Goal: Answer question/provide support: Share knowledge or assist other users

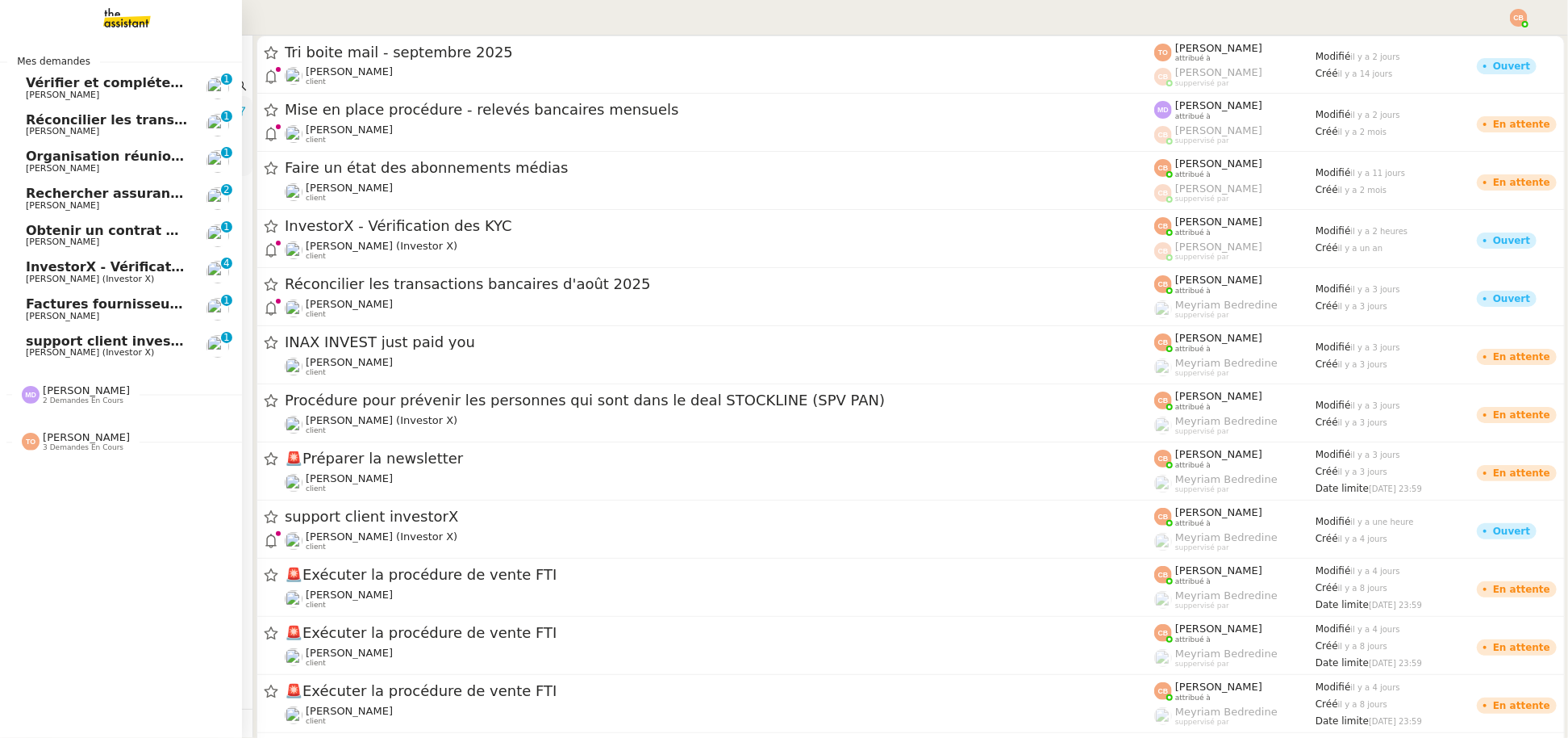
click at [72, 384] on span "[PERSON_NAME]" at bounding box center [86, 390] width 87 height 12
click at [83, 508] on span "[PERSON_NAME]" at bounding box center [86, 510] width 87 height 12
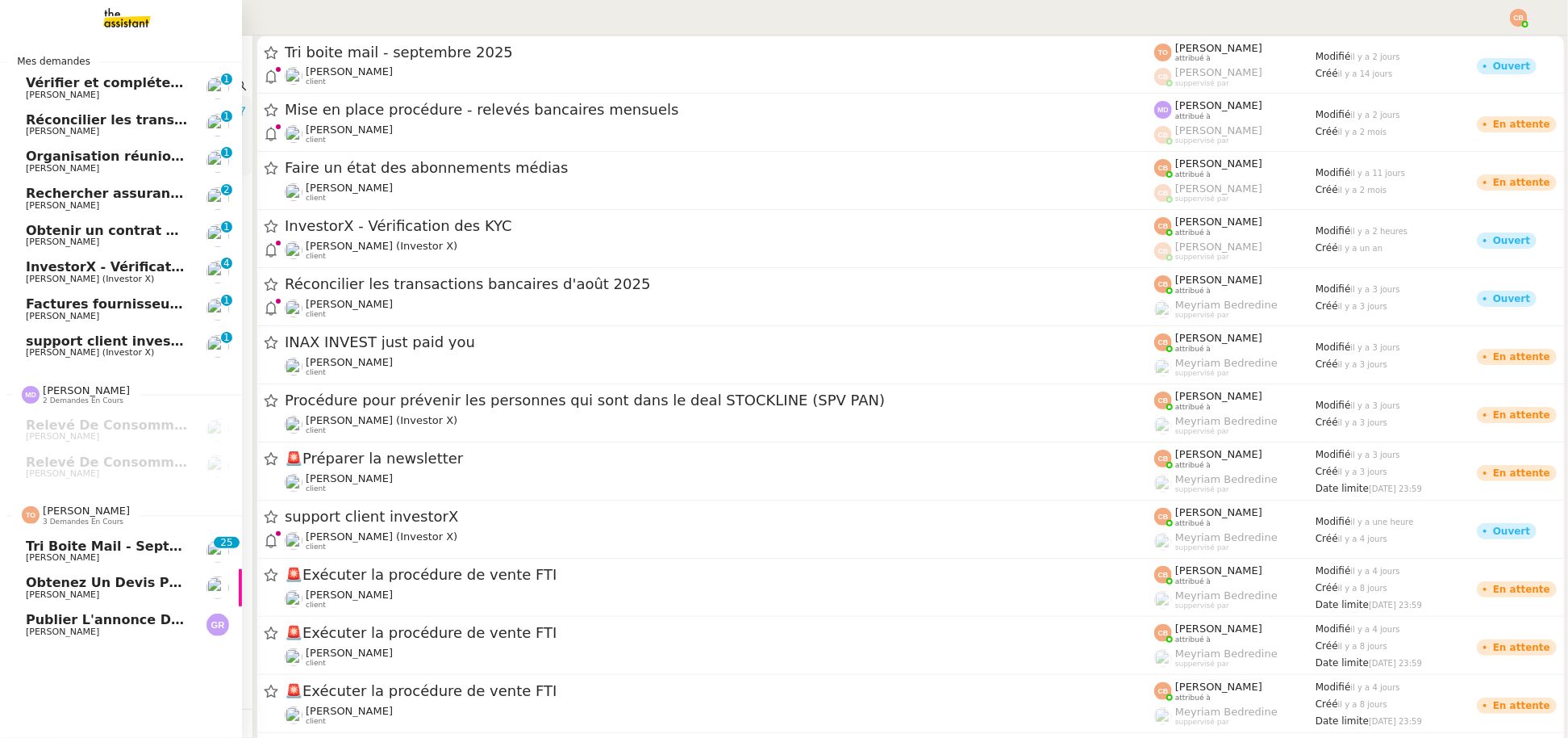
click at [84, 545] on span "Tri boite mail - septembre 2025" at bounding box center [141, 546] width 231 height 16
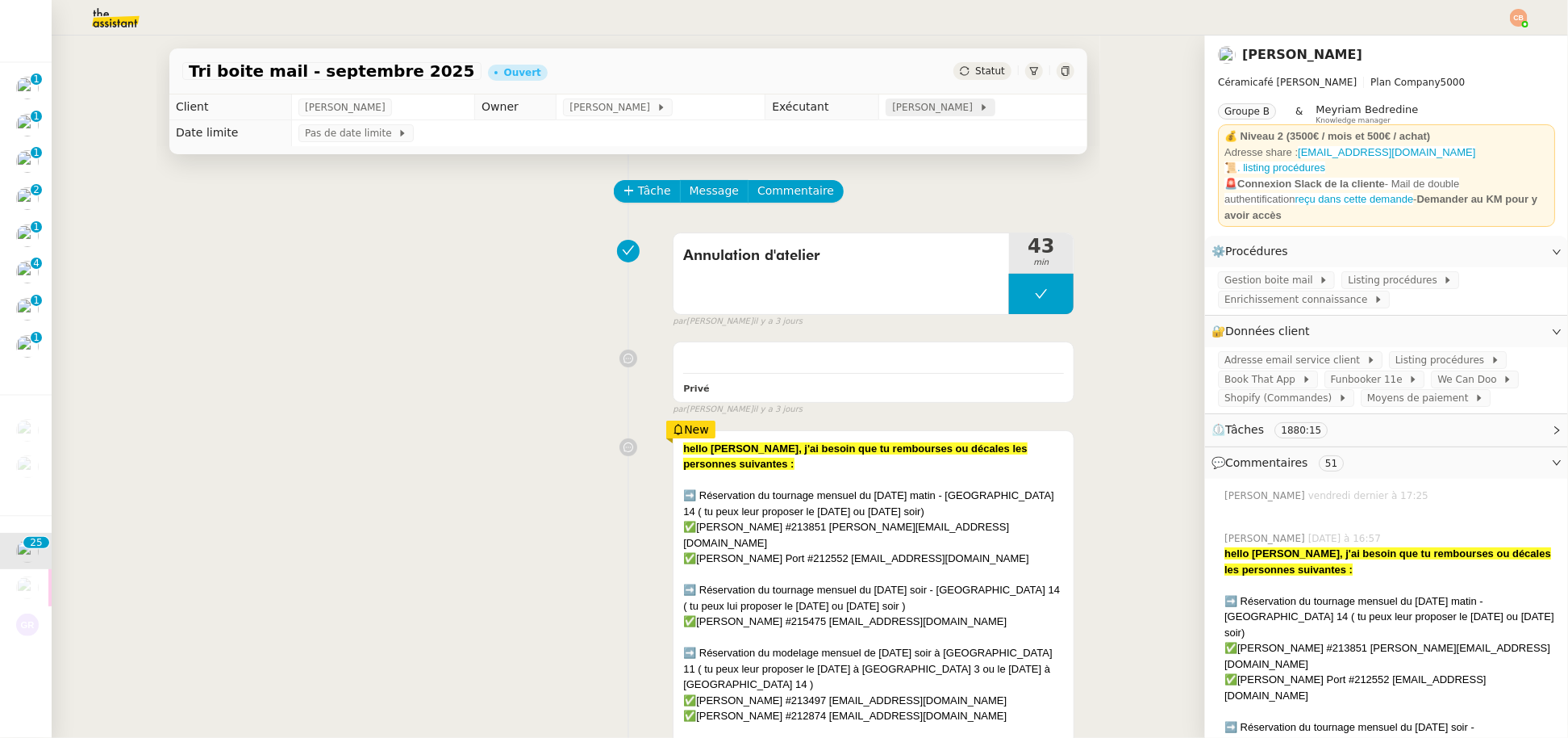
click at [944, 108] on span "[PERSON_NAME]" at bounding box center [935, 107] width 86 height 16
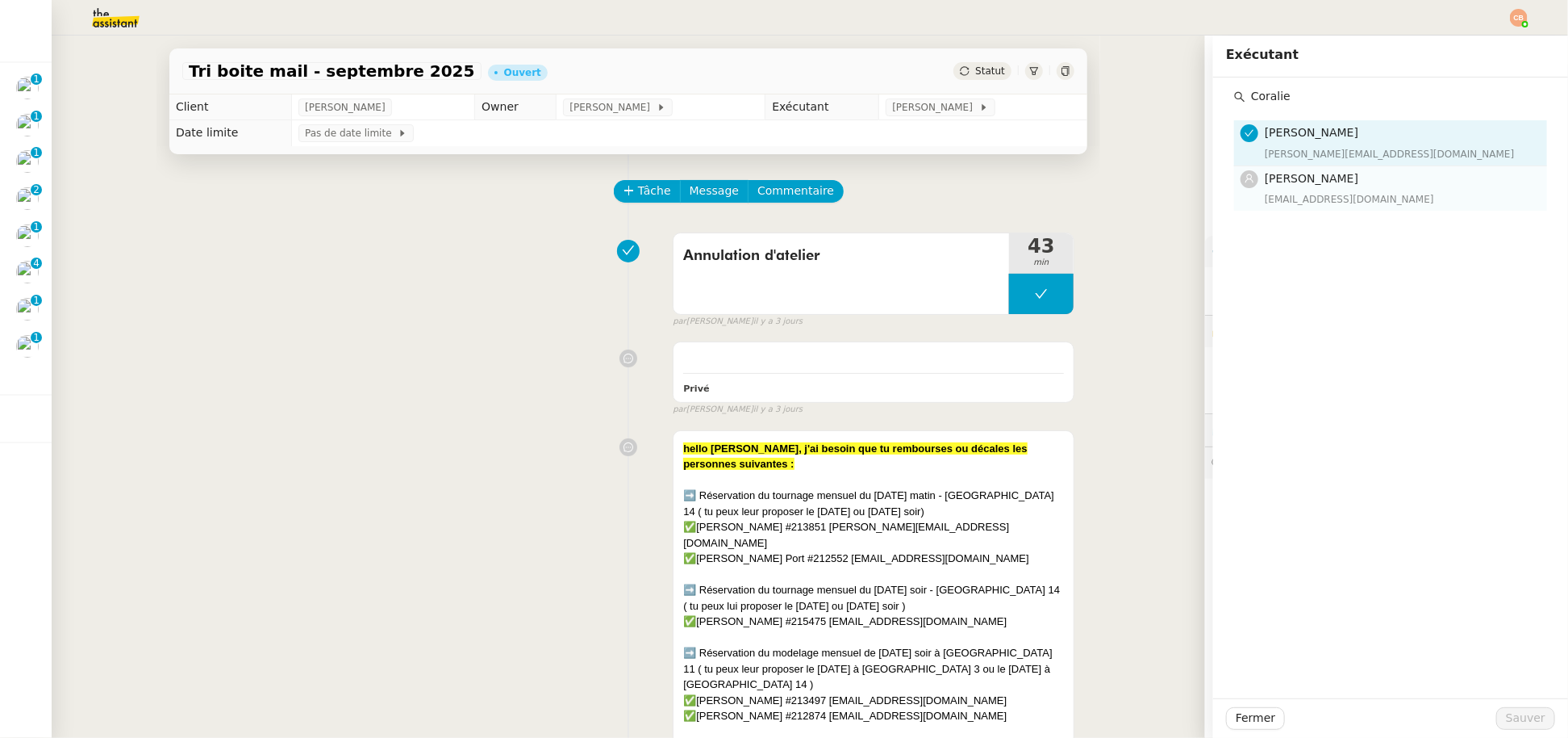
type input "Coralie"
click at [1334, 184] on h4 "[PERSON_NAME]" at bounding box center [1401, 178] width 273 height 19
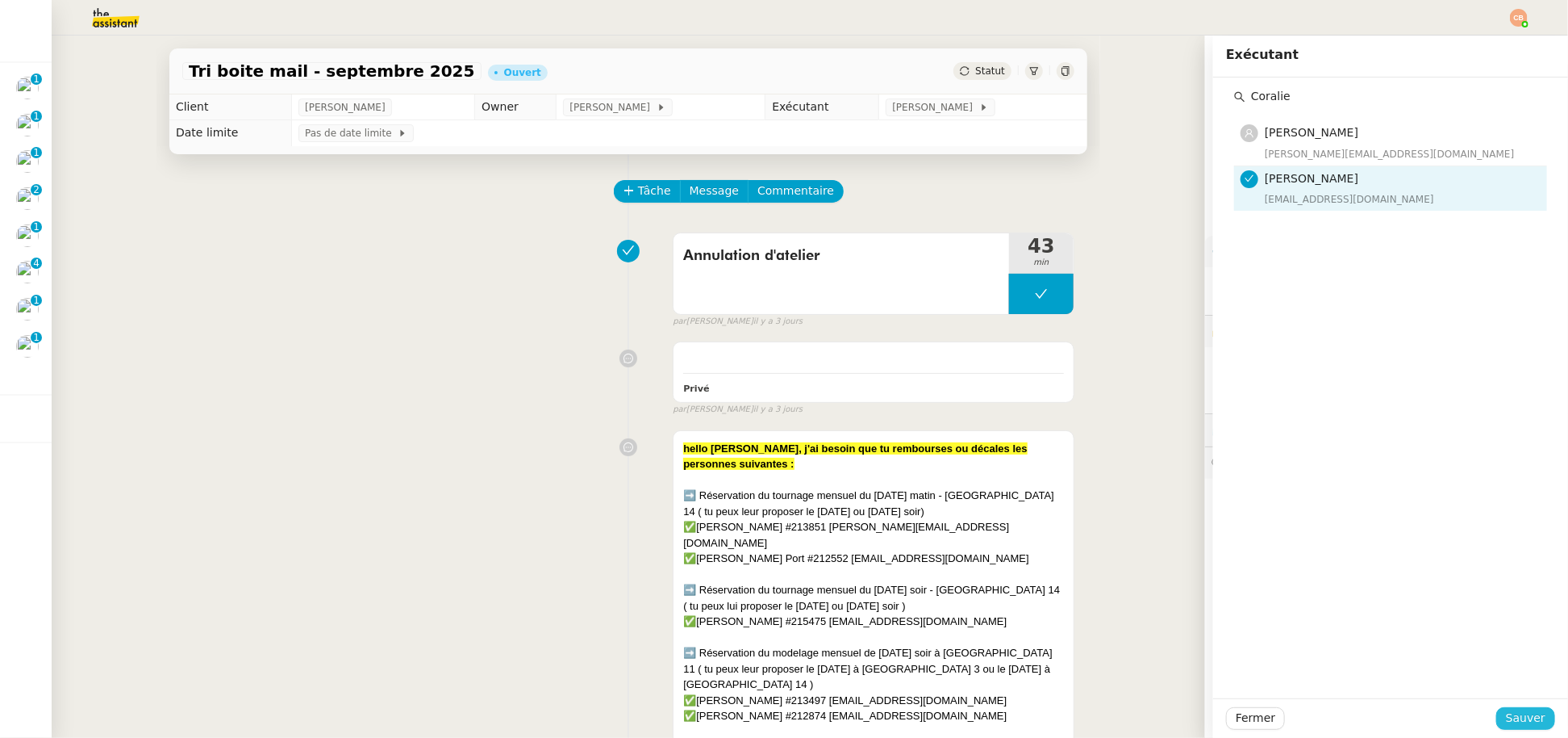
click at [1535, 722] on button "Sauver" at bounding box center [1525, 717] width 59 height 23
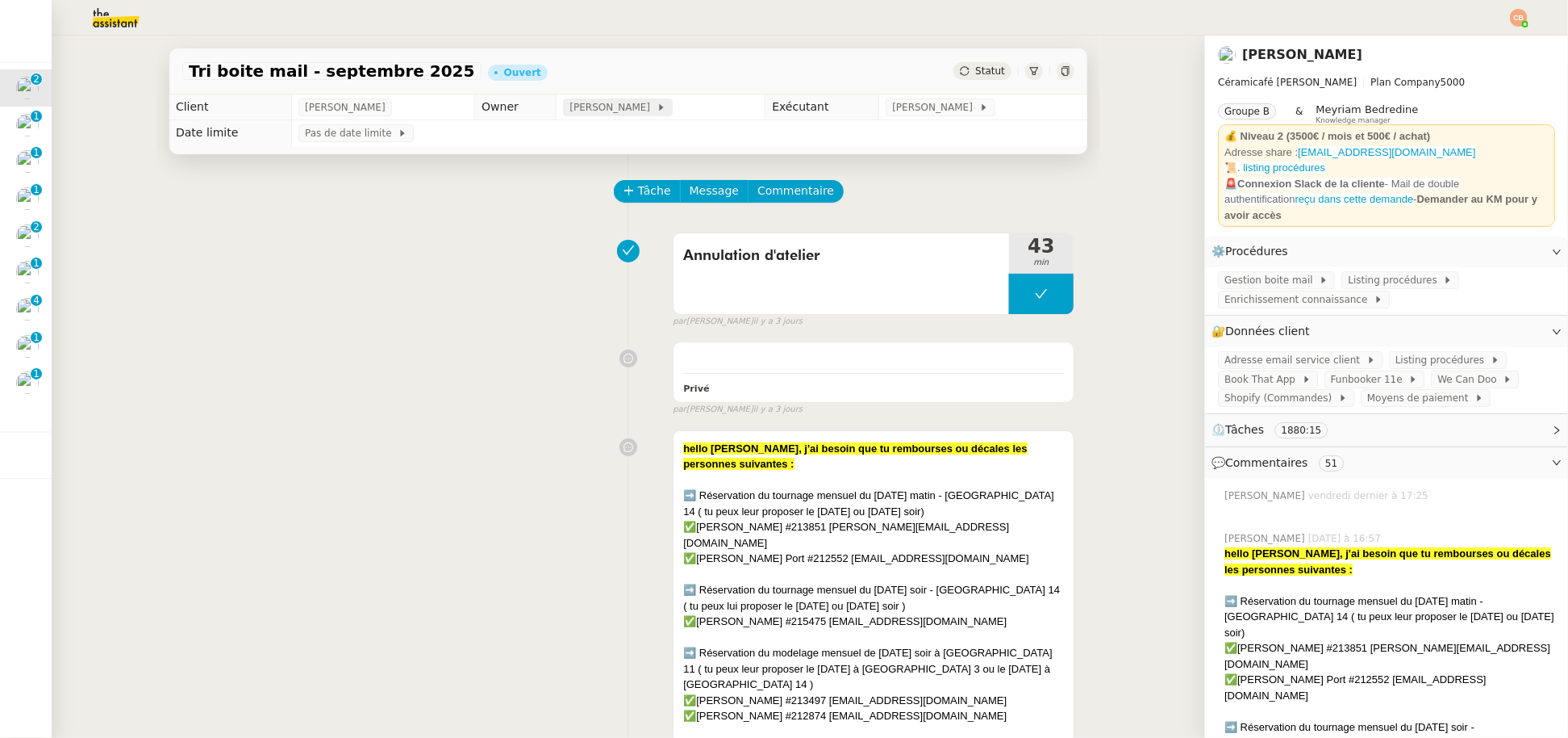
click at [638, 108] on span "[PERSON_NAME]" at bounding box center [612, 107] width 86 height 16
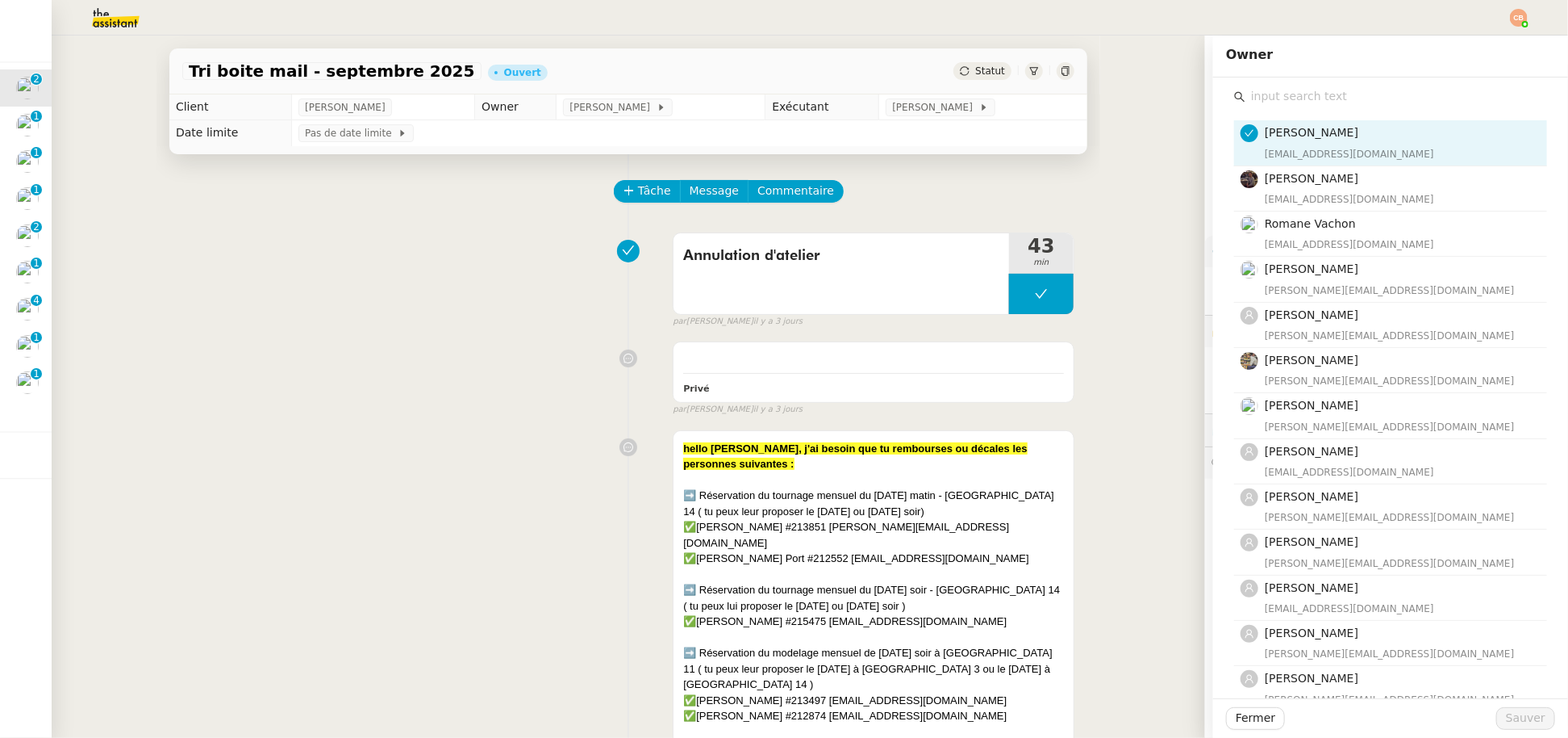
click at [1284, 98] on input "text" at bounding box center [1396, 96] width 301 height 22
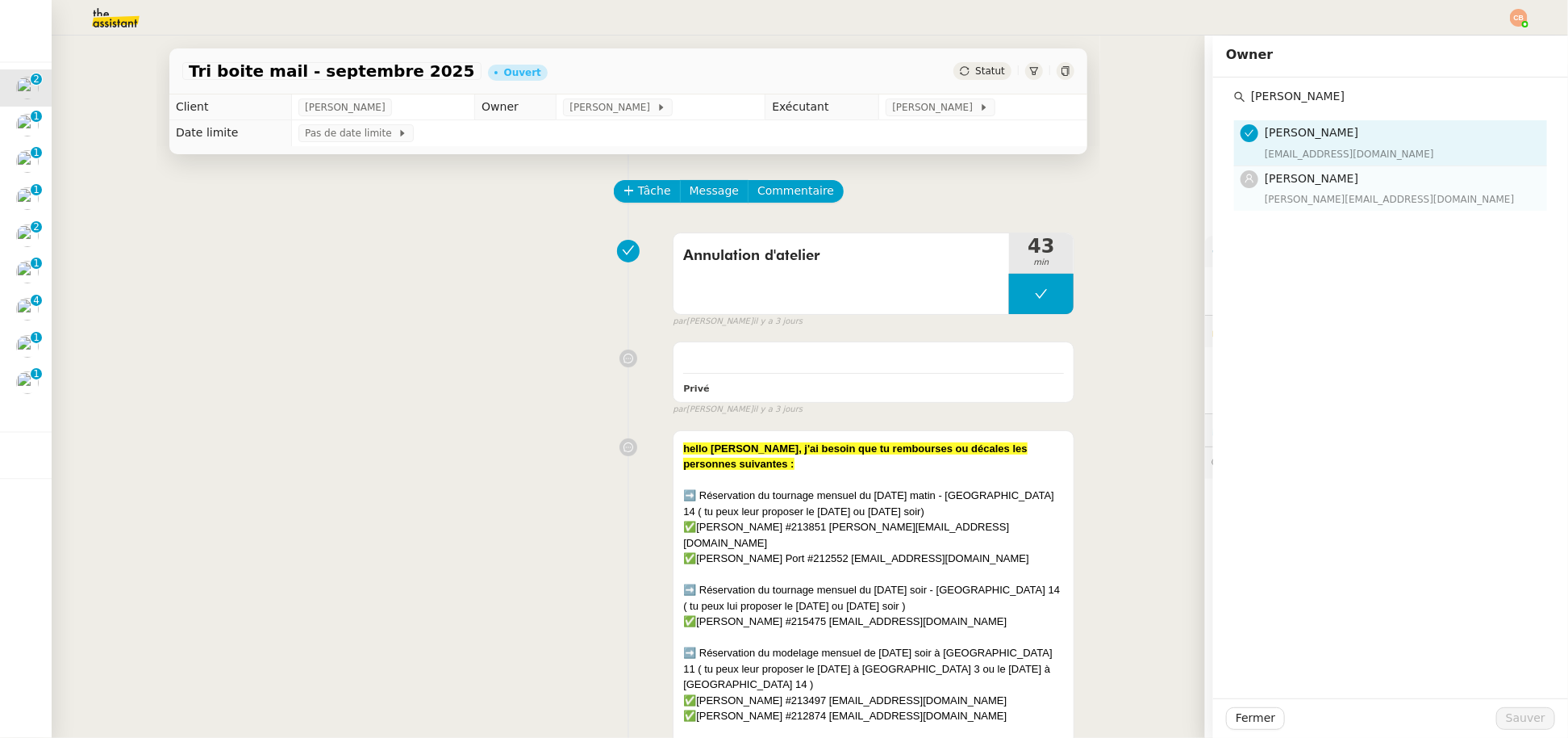
type input "Marylou"
click at [1307, 186] on h4 "[PERSON_NAME]" at bounding box center [1401, 178] width 273 height 19
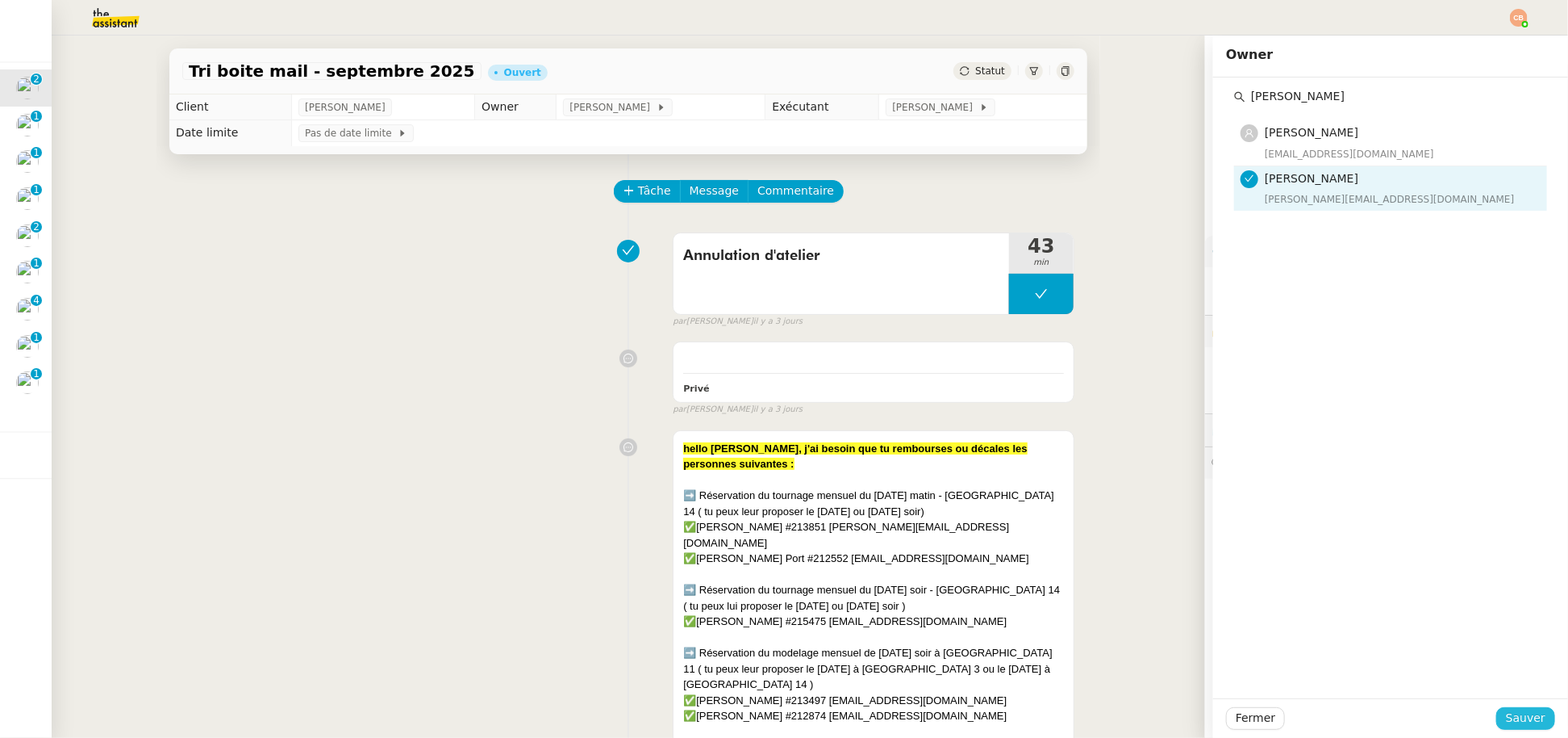
click at [1505, 715] on span "Sauver" at bounding box center [1525, 717] width 39 height 19
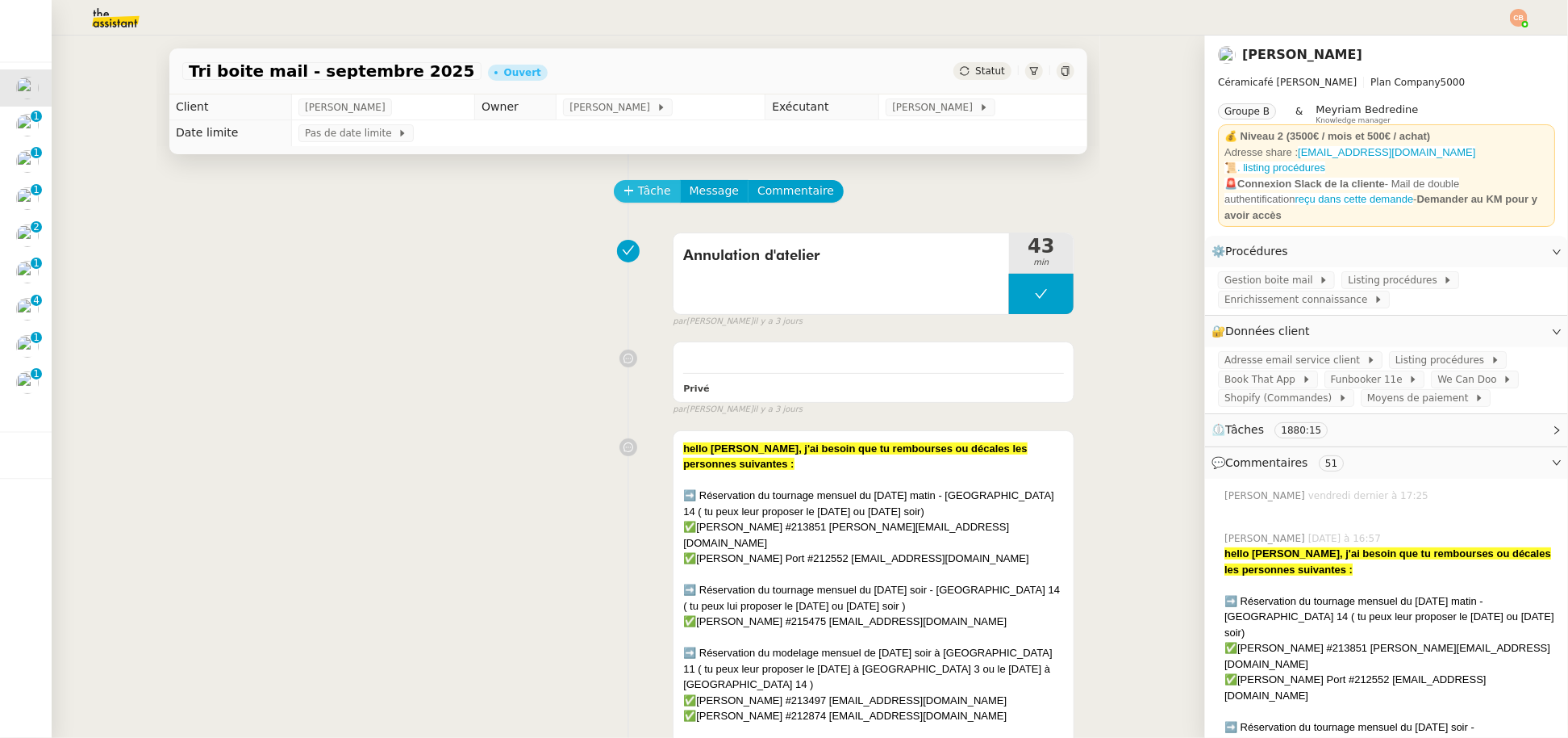
click at [638, 193] on span "Tâche" at bounding box center [654, 191] width 33 height 19
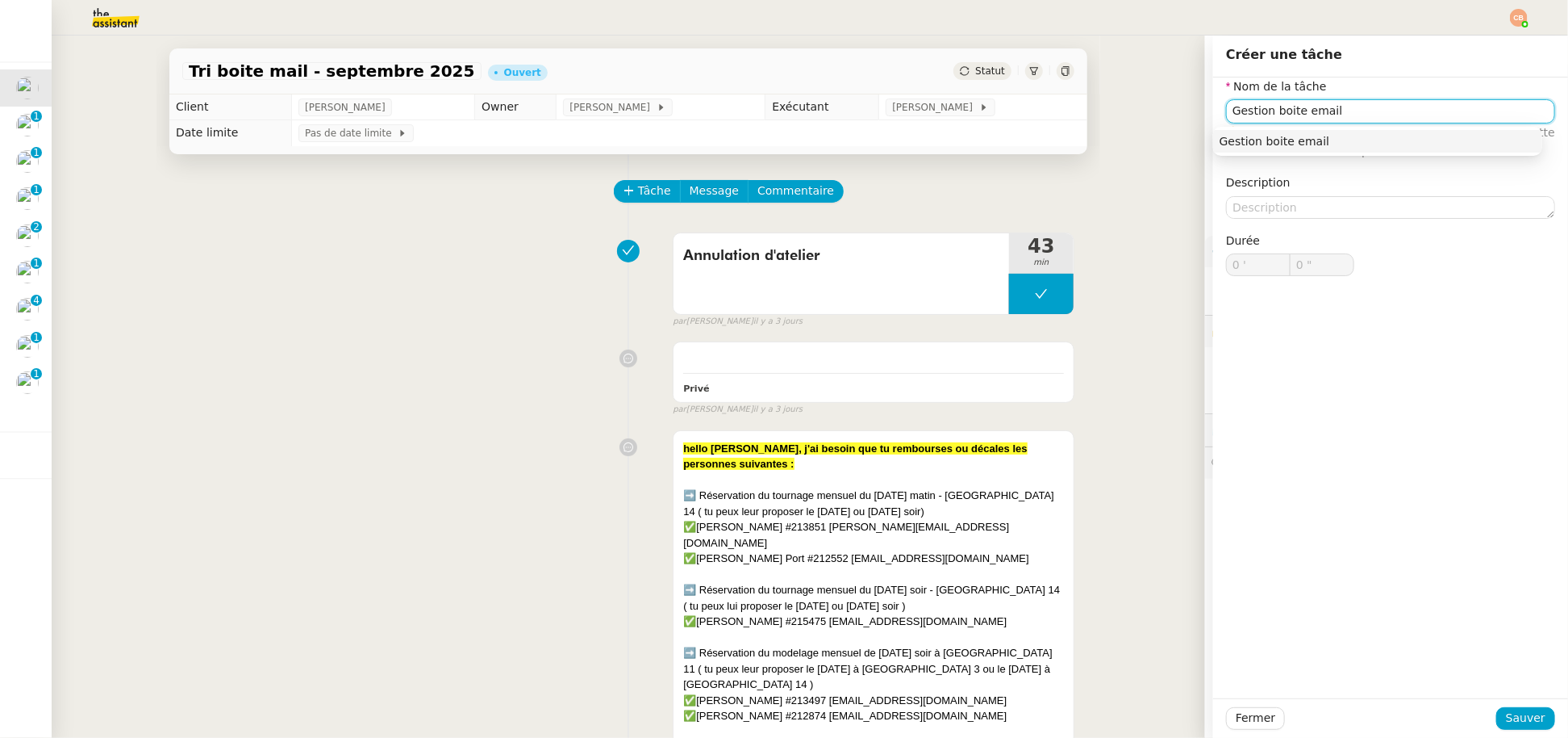
click at [1230, 140] on div "Gestion boite email" at bounding box center [1377, 141] width 316 height 15
type input "Gestion boite email"
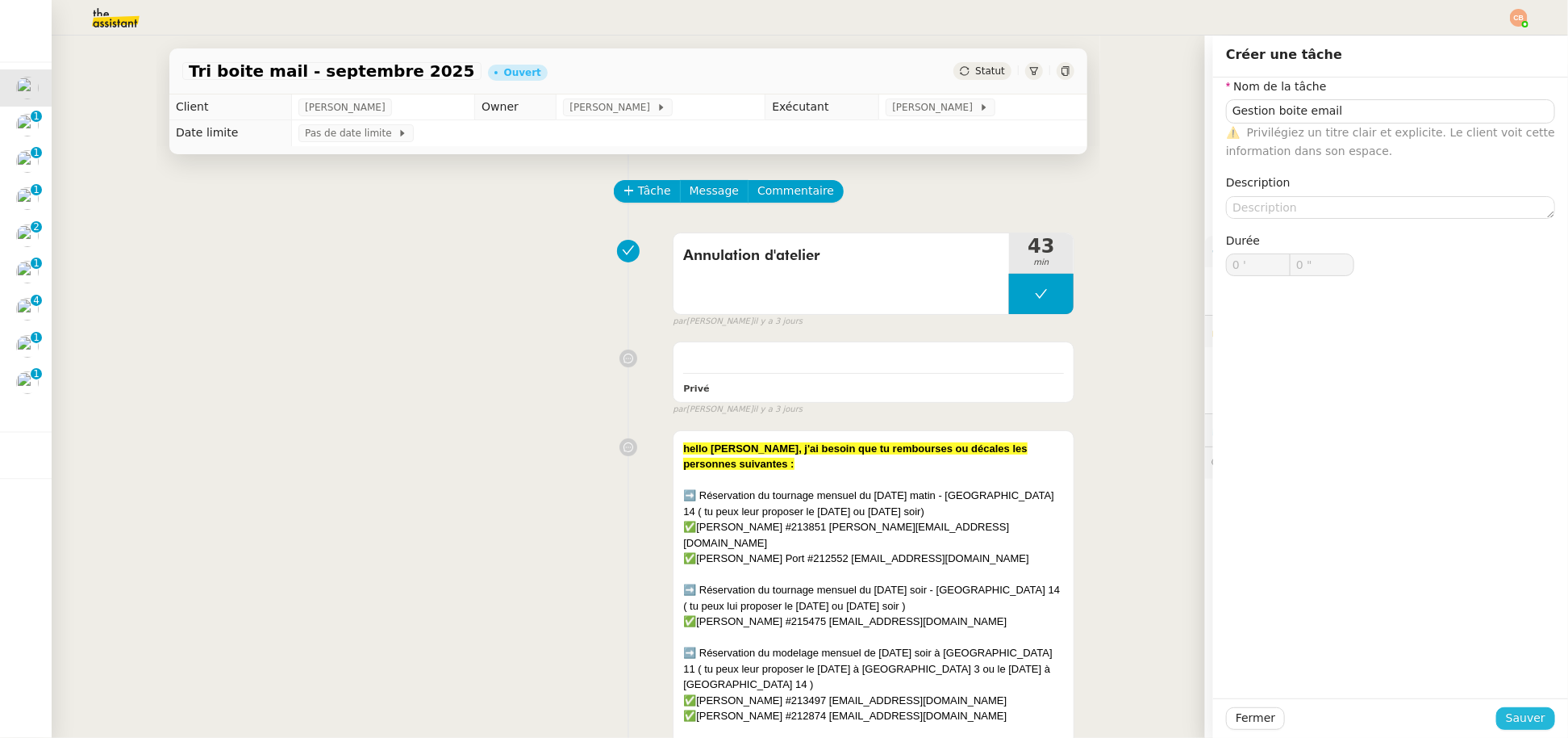
click at [1522, 711] on span "Sauver" at bounding box center [1525, 717] width 39 height 19
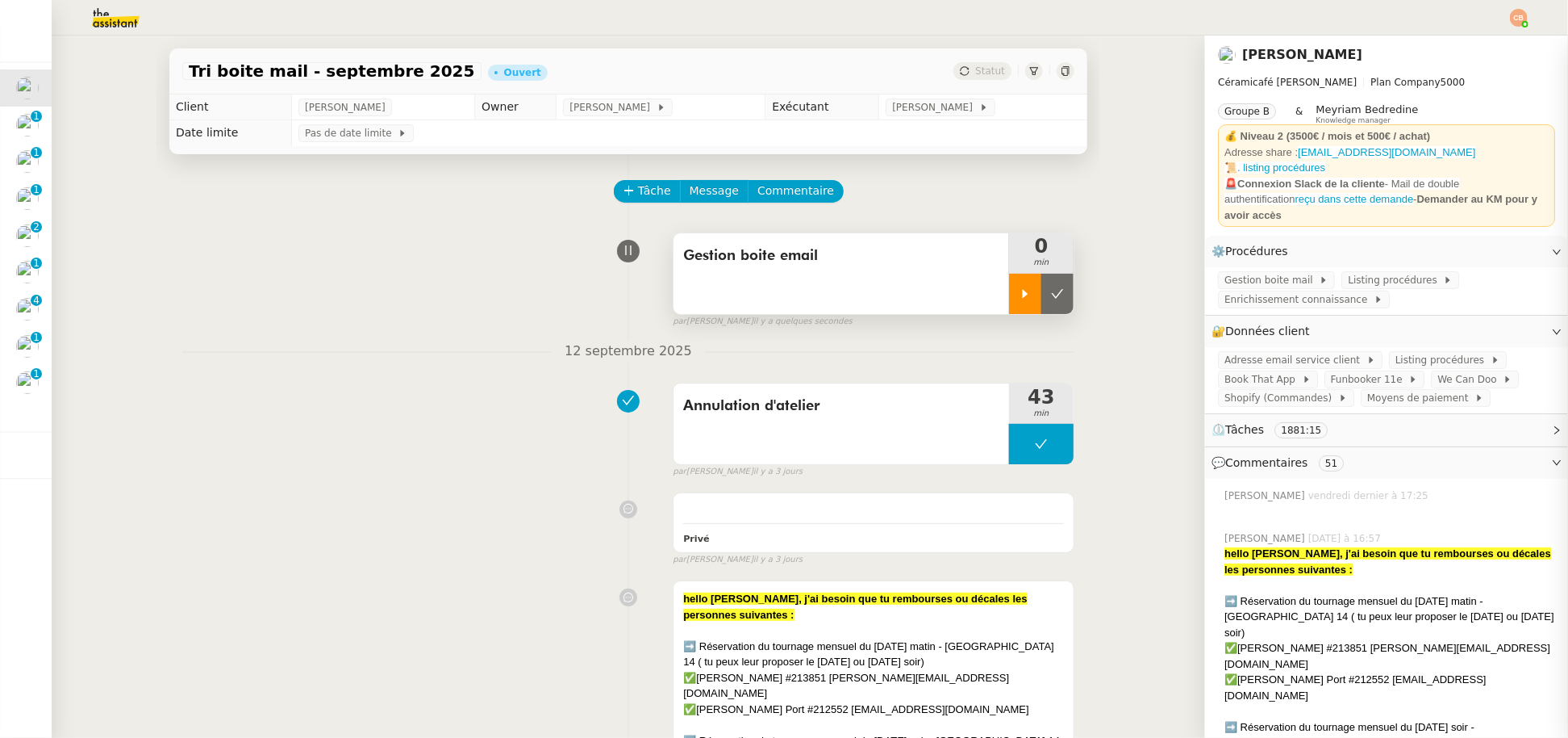
click at [1022, 294] on icon at bounding box center [1025, 293] width 6 height 9
click at [1247, 351] on span "Adresse email service client" at bounding box center [1295, 359] width 142 height 16
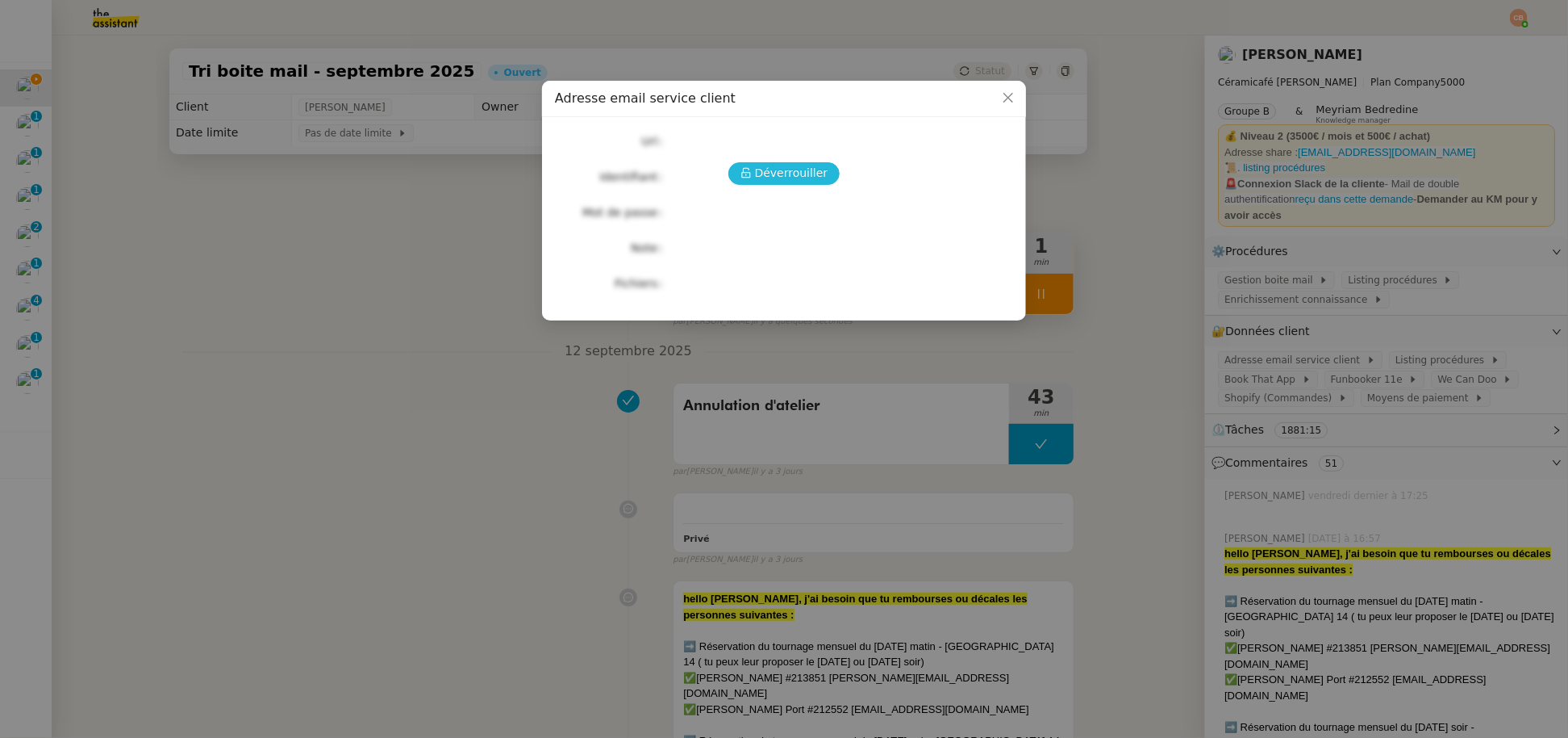
click at [778, 177] on span "Déverrouiller" at bounding box center [791, 172] width 73 height 19
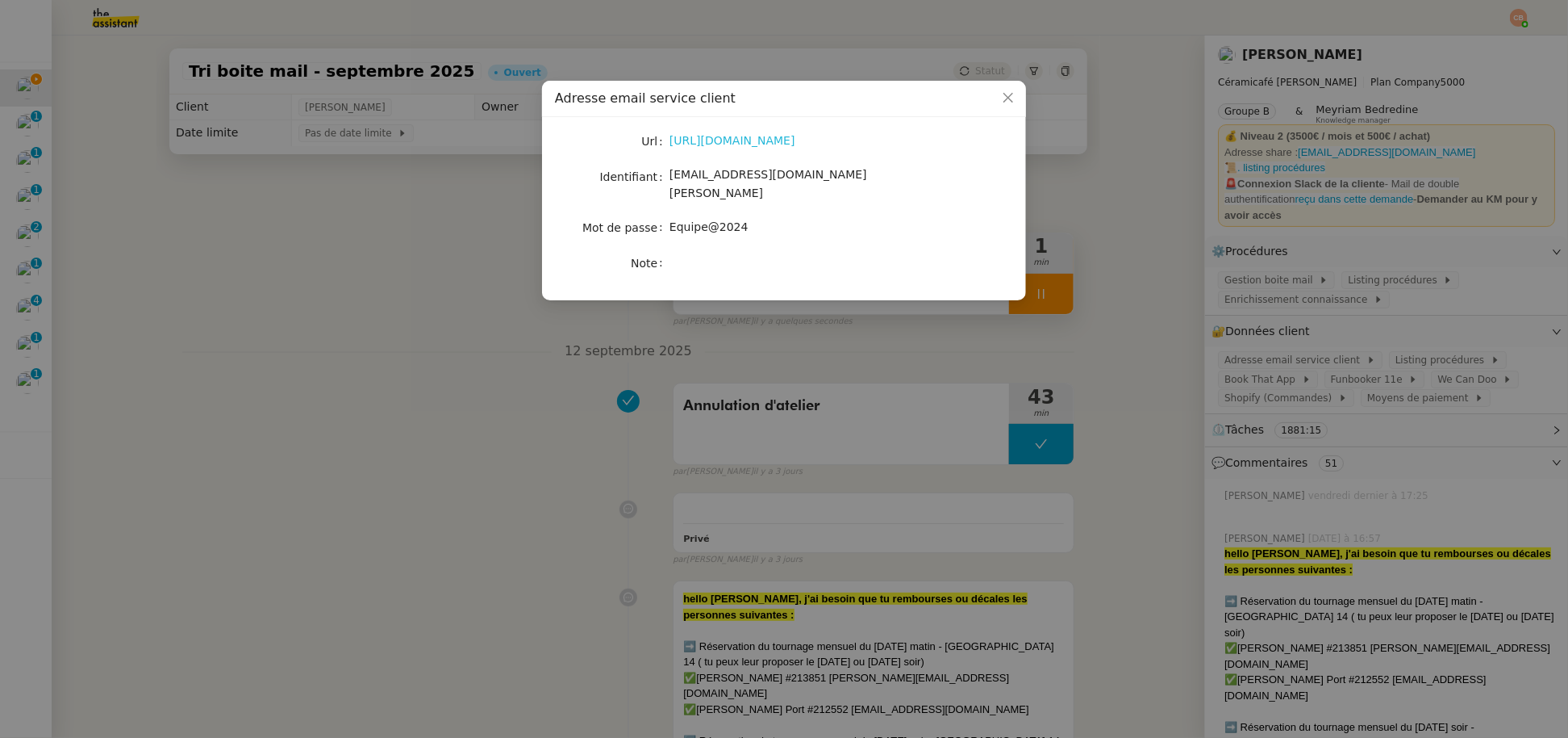
click at [719, 145] on link "https://ex4.mail.ovh.net/owa/#path=/mail" at bounding box center [732, 140] width 126 height 13
drag, startPoint x: 671, startPoint y: 179, endPoint x: 916, endPoint y: 172, distance: 245.1
click at [916, 172] on div "bonjour@ceramicafe-genevieve.fr" at bounding box center [802, 184] width 267 height 38
copy span "bonjour@ceramicafe-genevieve.fr"
drag, startPoint x: 669, startPoint y: 211, endPoint x: 802, endPoint y: 206, distance: 133.1
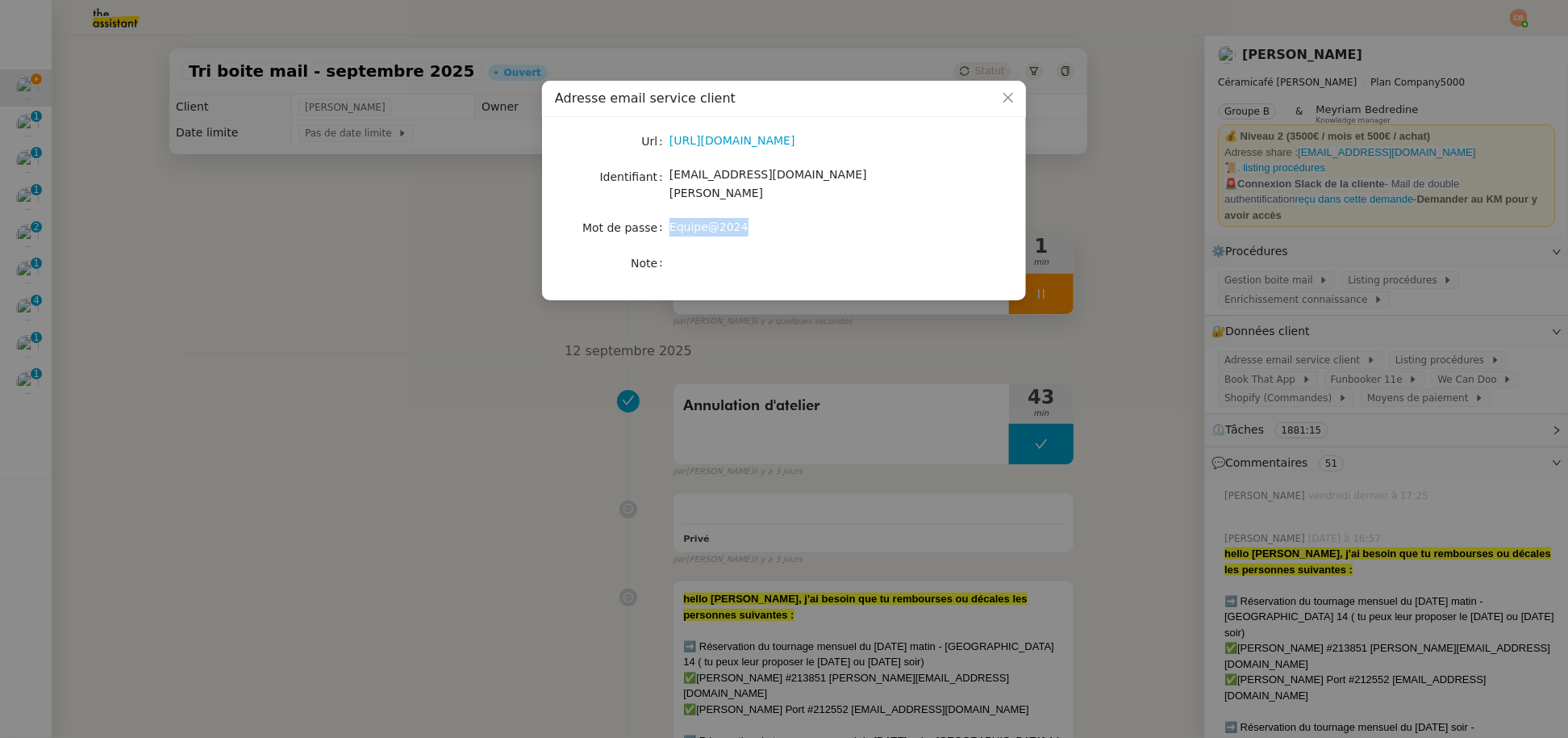
click at [802, 218] on div "Equipe@2024" at bounding box center [802, 227] width 267 height 19
copy span "Equipe@2024"
click at [285, 187] on nz-modal-container "Adresse email service client Url https://ex4.mail.ovh.net/owa/#path=/mail Ident…" at bounding box center [784, 369] width 1568 height 738
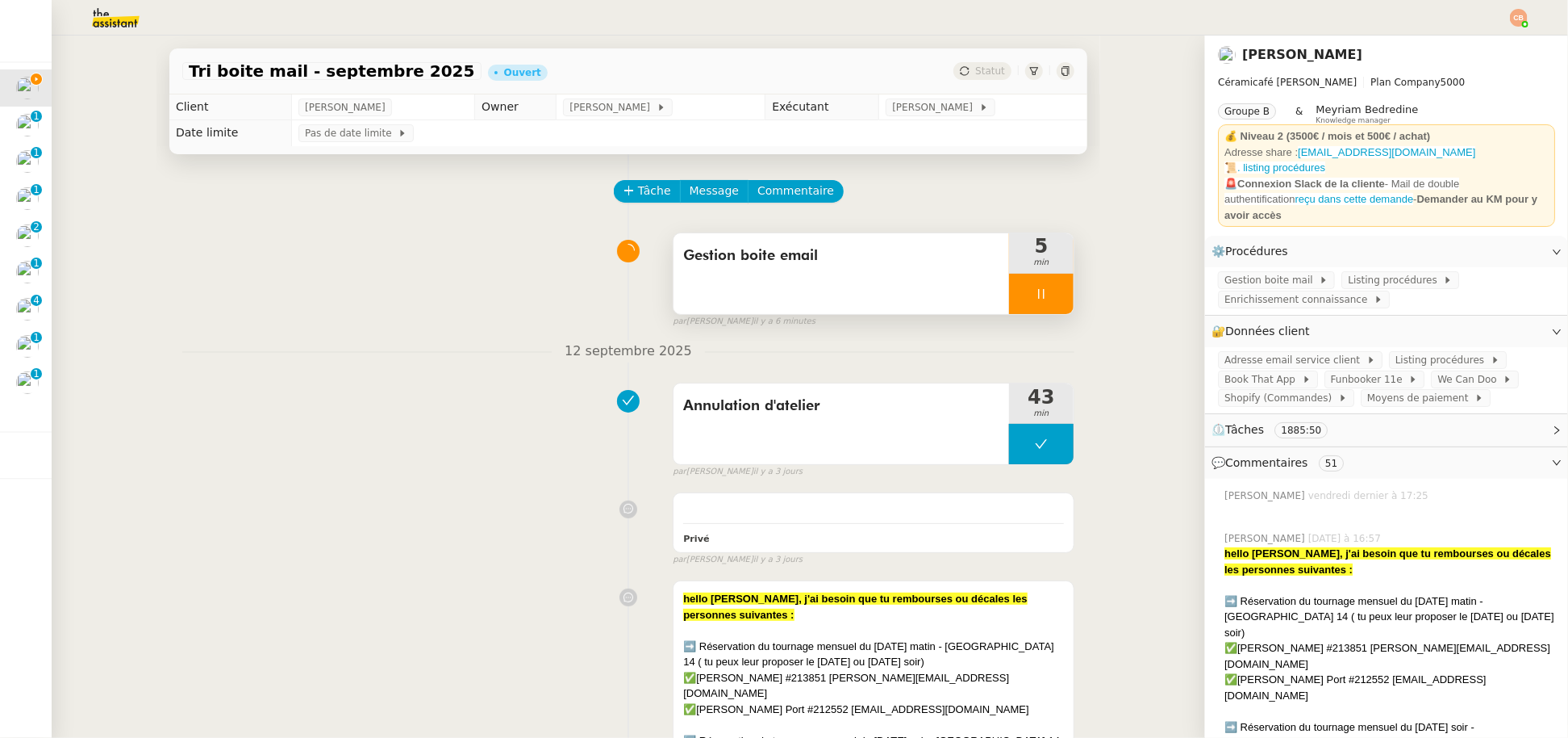
click at [1045, 305] on div at bounding box center [1041, 293] width 65 height 40
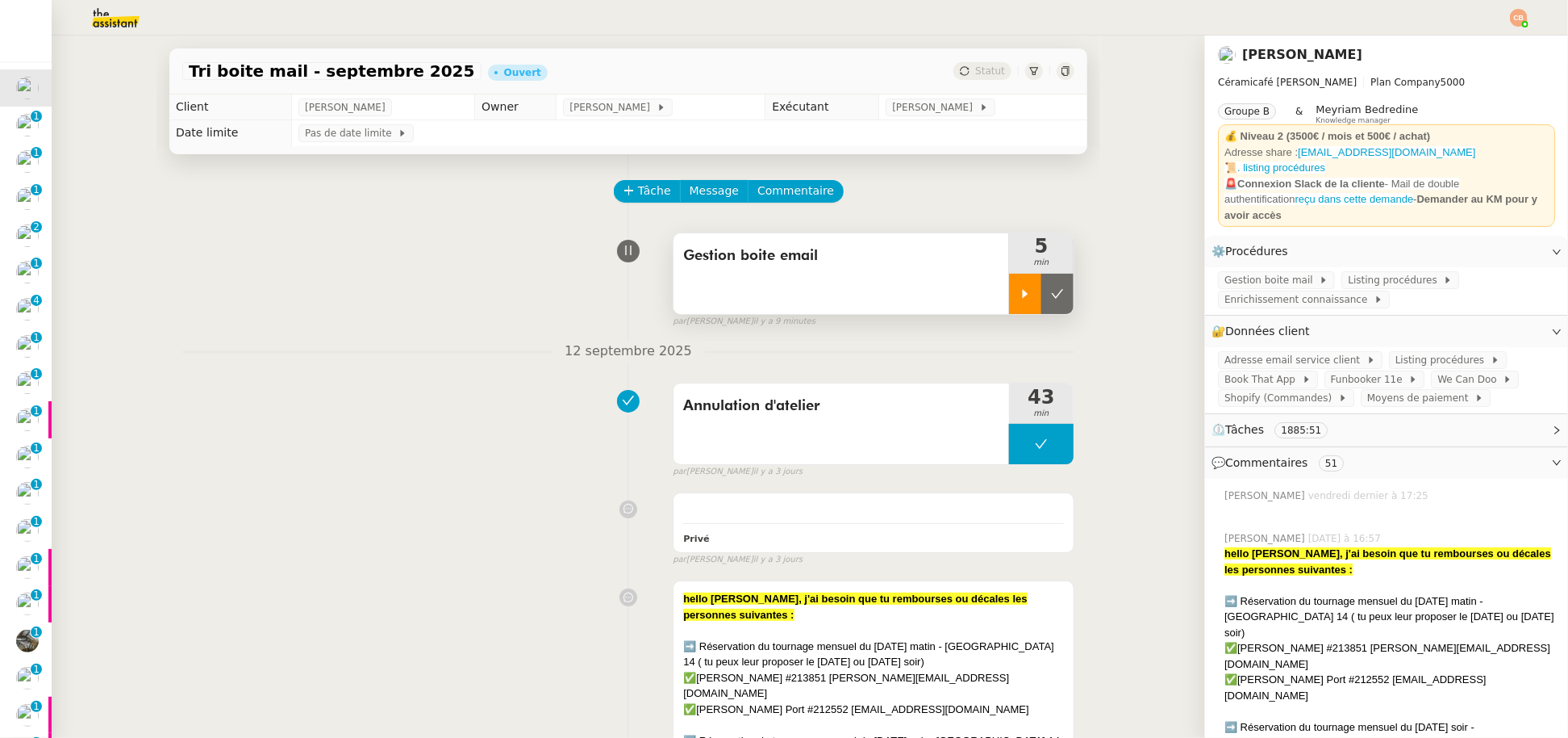
click at [1008, 301] on div at bounding box center [1024, 293] width 32 height 40
click at [1010, 303] on div at bounding box center [1041, 293] width 65 height 40
click at [1018, 293] on icon at bounding box center [1024, 294] width 13 height 13
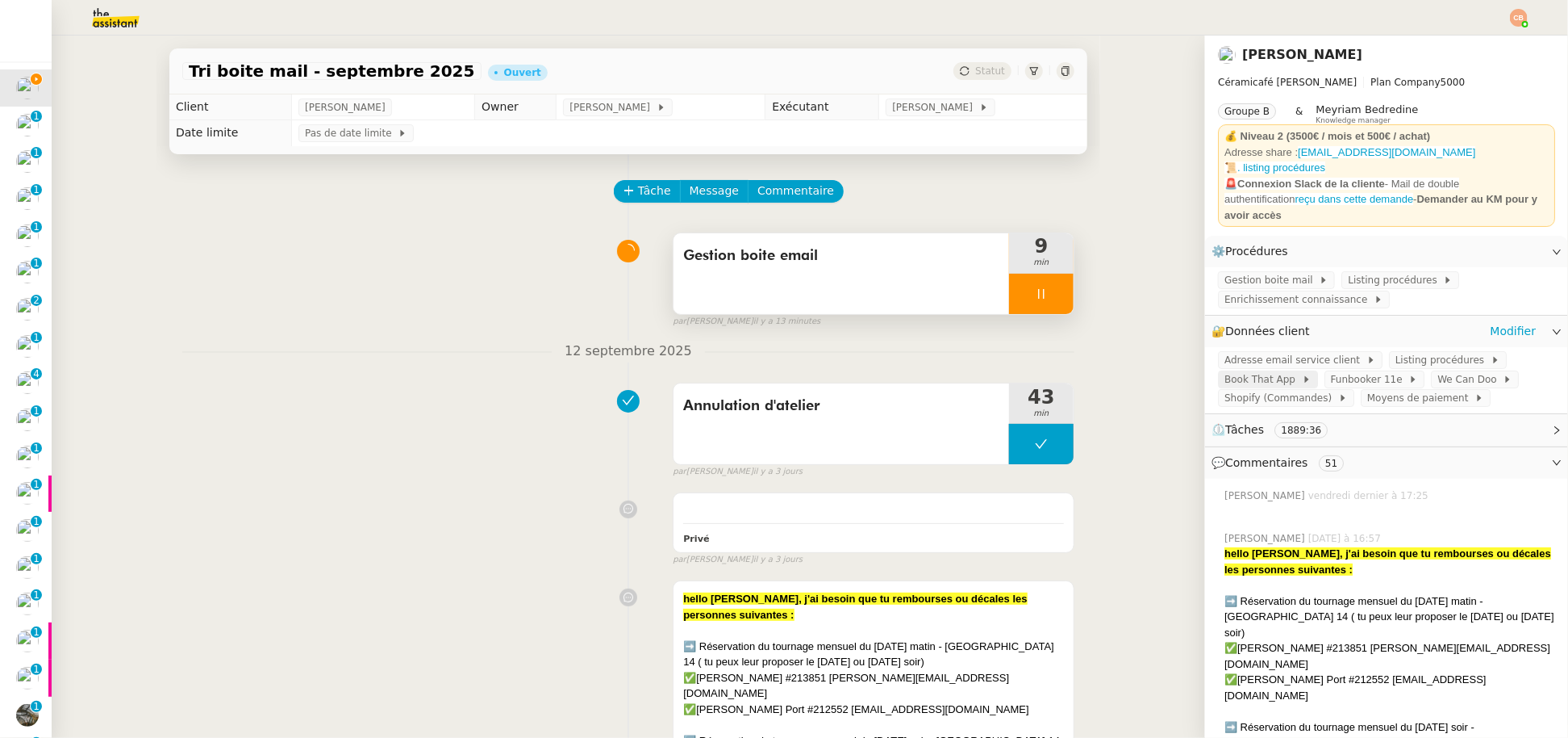
click at [1259, 371] on span "Book That App" at bounding box center [1263, 379] width 77 height 16
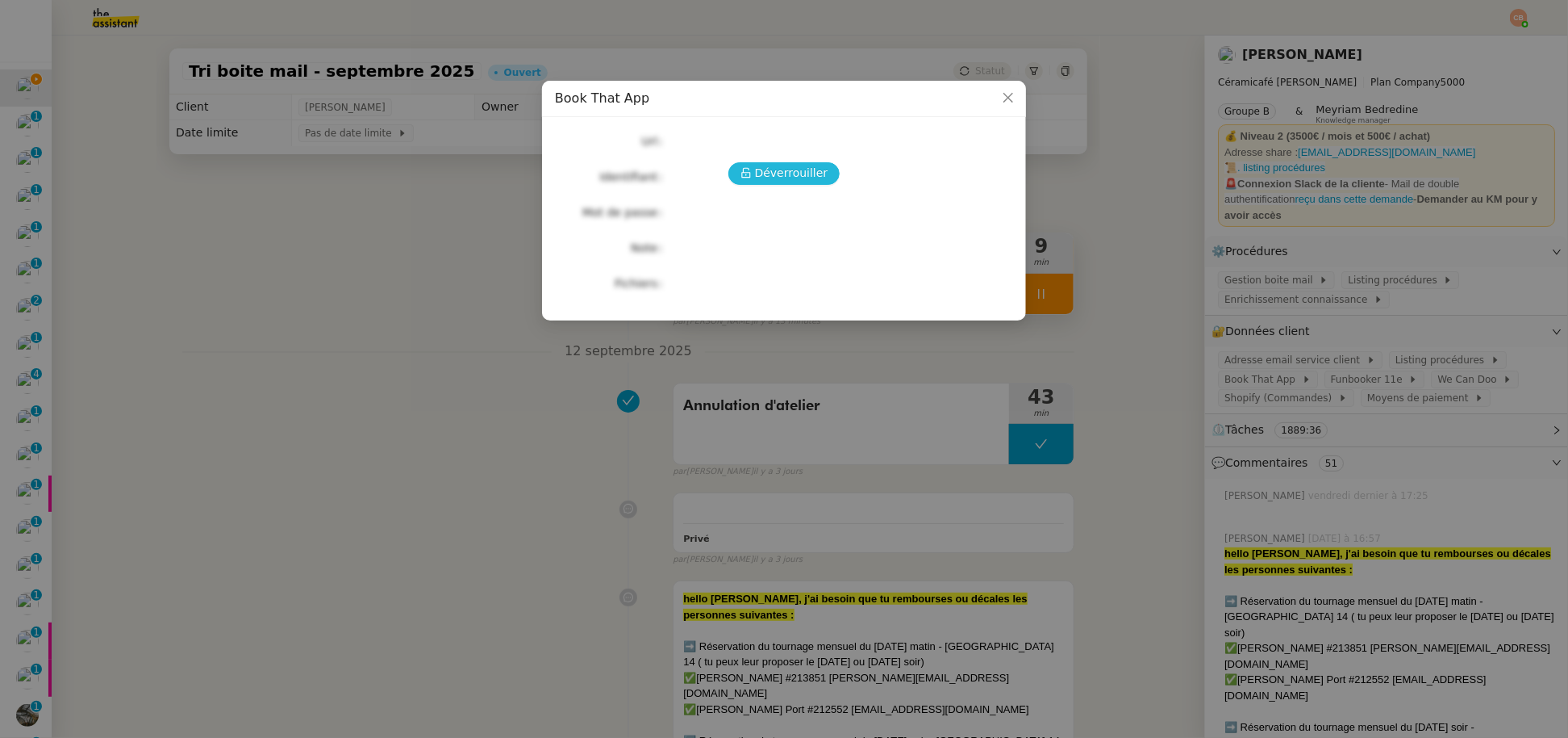
click at [803, 172] on span "Déverrouiller" at bounding box center [791, 172] width 73 height 19
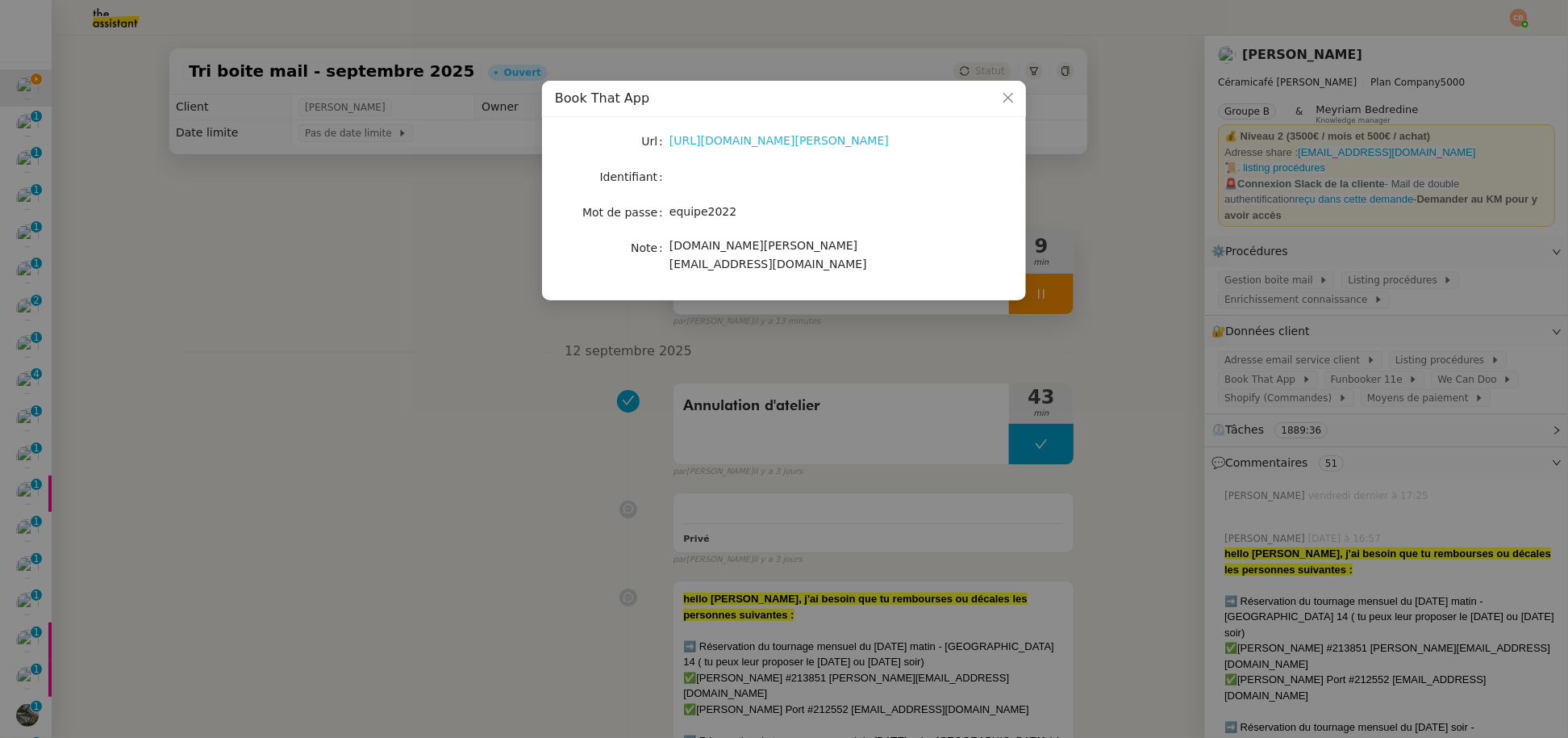
click at [791, 140] on link "https://latelier-genevieve.bookthatapp.com/users/login" at bounding box center [779, 140] width 219 height 13
click at [432, 213] on nz-modal-container "Book That App Url https://latelier-genevieve.bookthatapp.com/users/login Identi…" at bounding box center [784, 369] width 1568 height 738
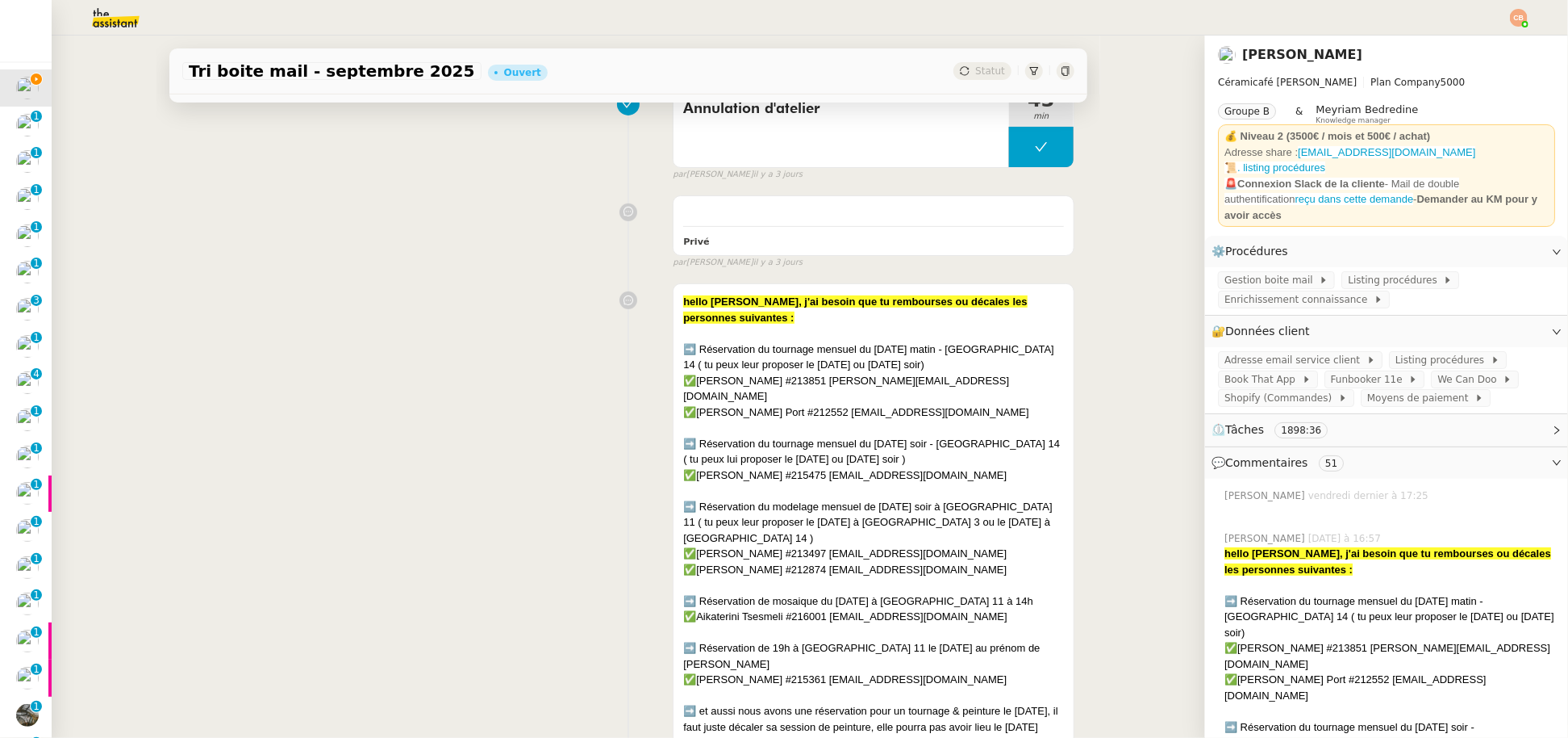
scroll to position [301, 0]
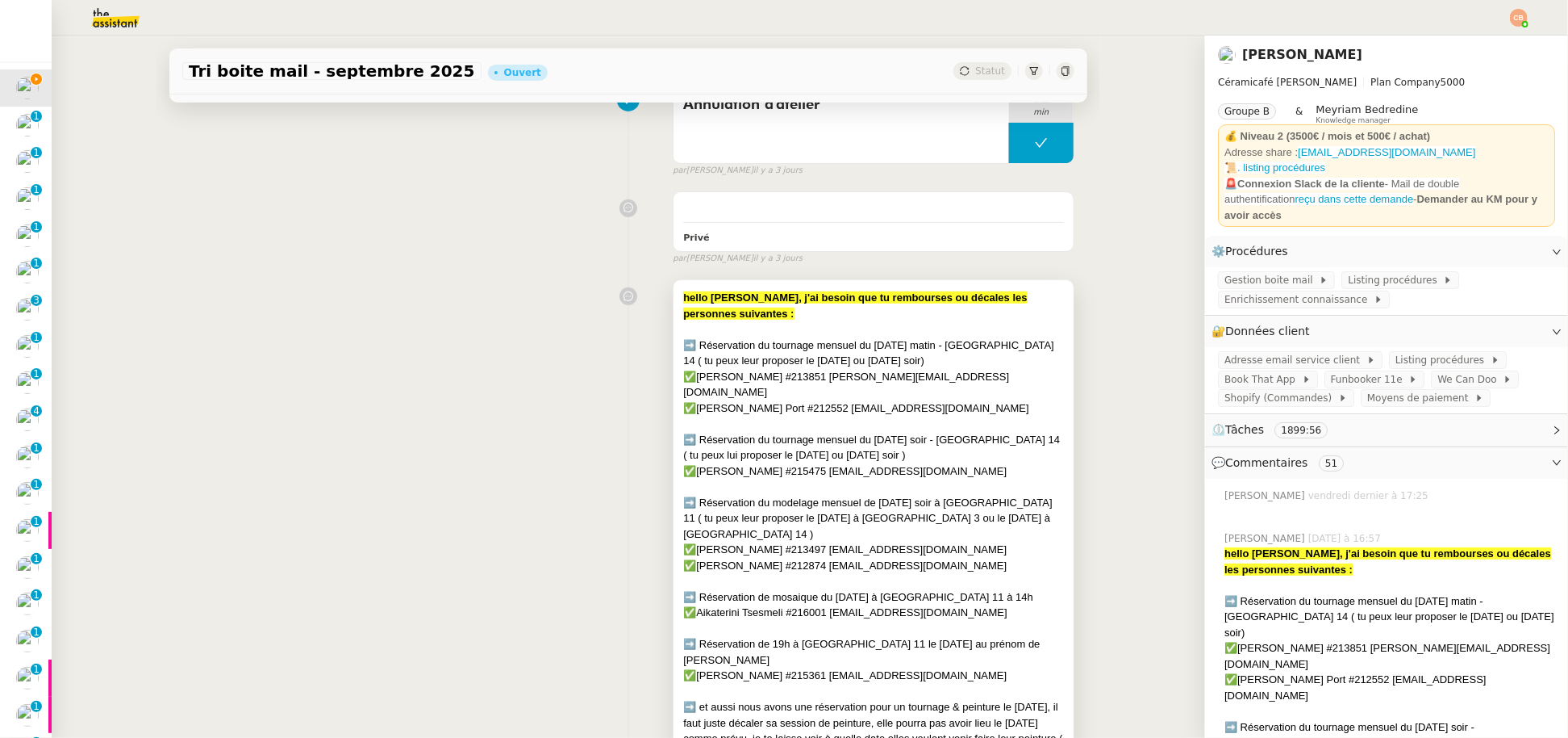
click at [922, 358] on div "➡️ Réservation du tournage mensuel du lundi matin - Paris 14 ( tu peux leur pro…" at bounding box center [873, 353] width 381 height 31
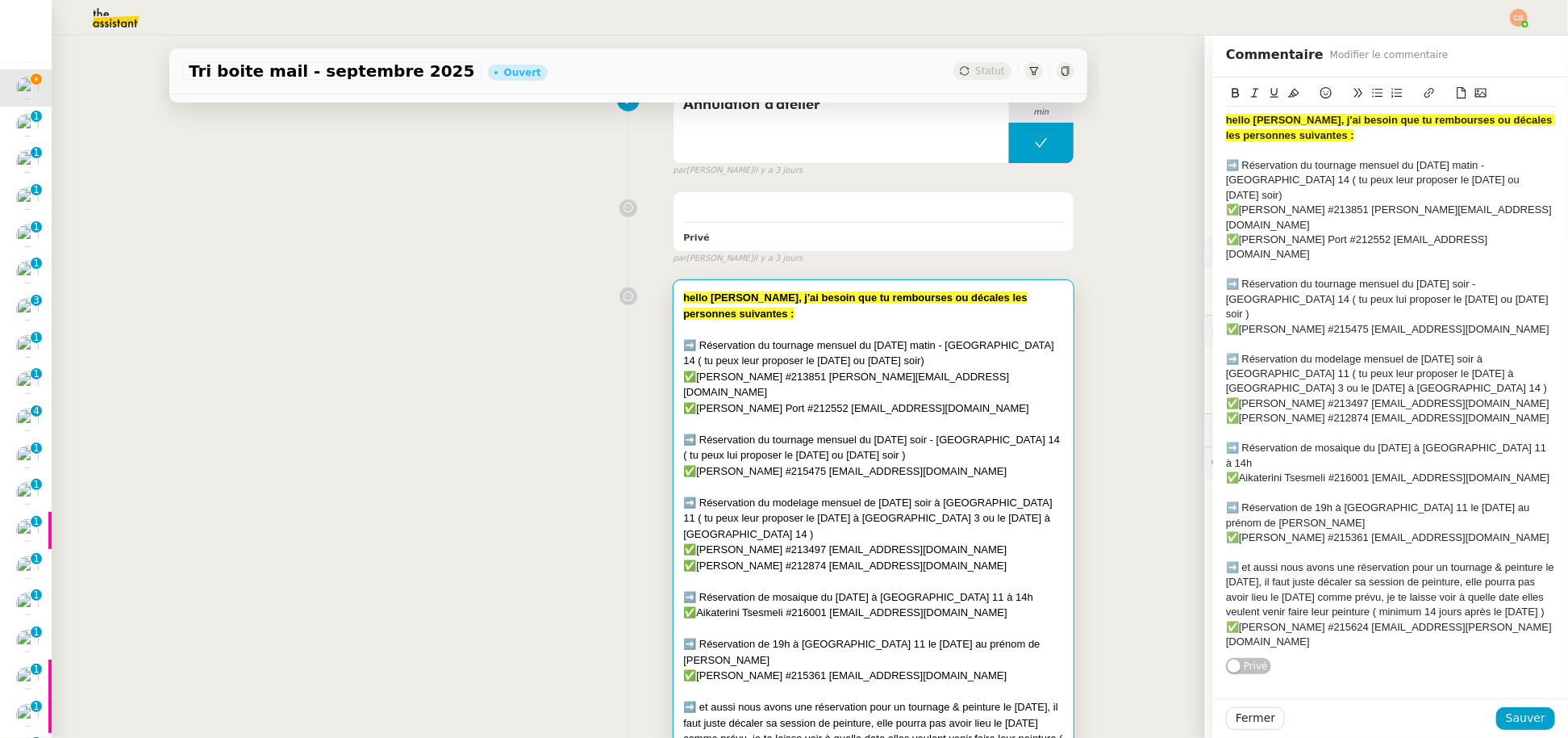
click at [1496, 232] on div "✅[PERSON_NAME] Port #212552 [EMAIL_ADDRESS][DOMAIN_NAME]" at bounding box center [1390, 247] width 329 height 30
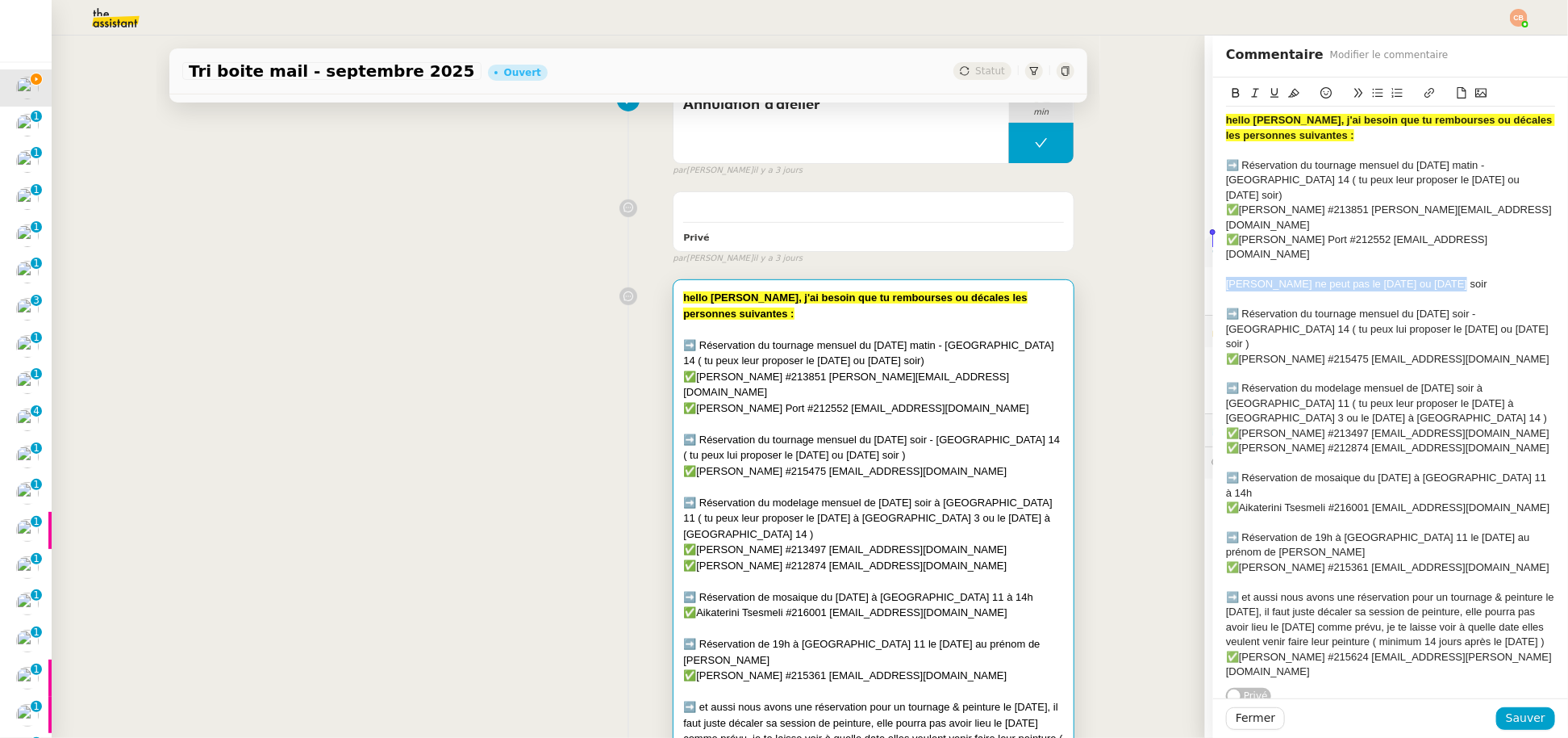
drag, startPoint x: 1421, startPoint y: 240, endPoint x: 1196, endPoint y: 203, distance: 228.0
click at [1179, 242] on app-ticket "Tri boite mail - septembre 2025 Ouvert Statut Client Genevieve Landsmann Owner …" at bounding box center [810, 386] width 1516 height 702
click at [1288, 90] on icon at bounding box center [1294, 93] width 12 height 12
click at [1325, 278] on span "Myriam ne peut pas le mardi ou mercredi soir" at bounding box center [1356, 284] width 261 height 12
click at [1436, 277] on div "Myriam ne peut pas le mardi ou mercredi soir" at bounding box center [1390, 284] width 329 height 15
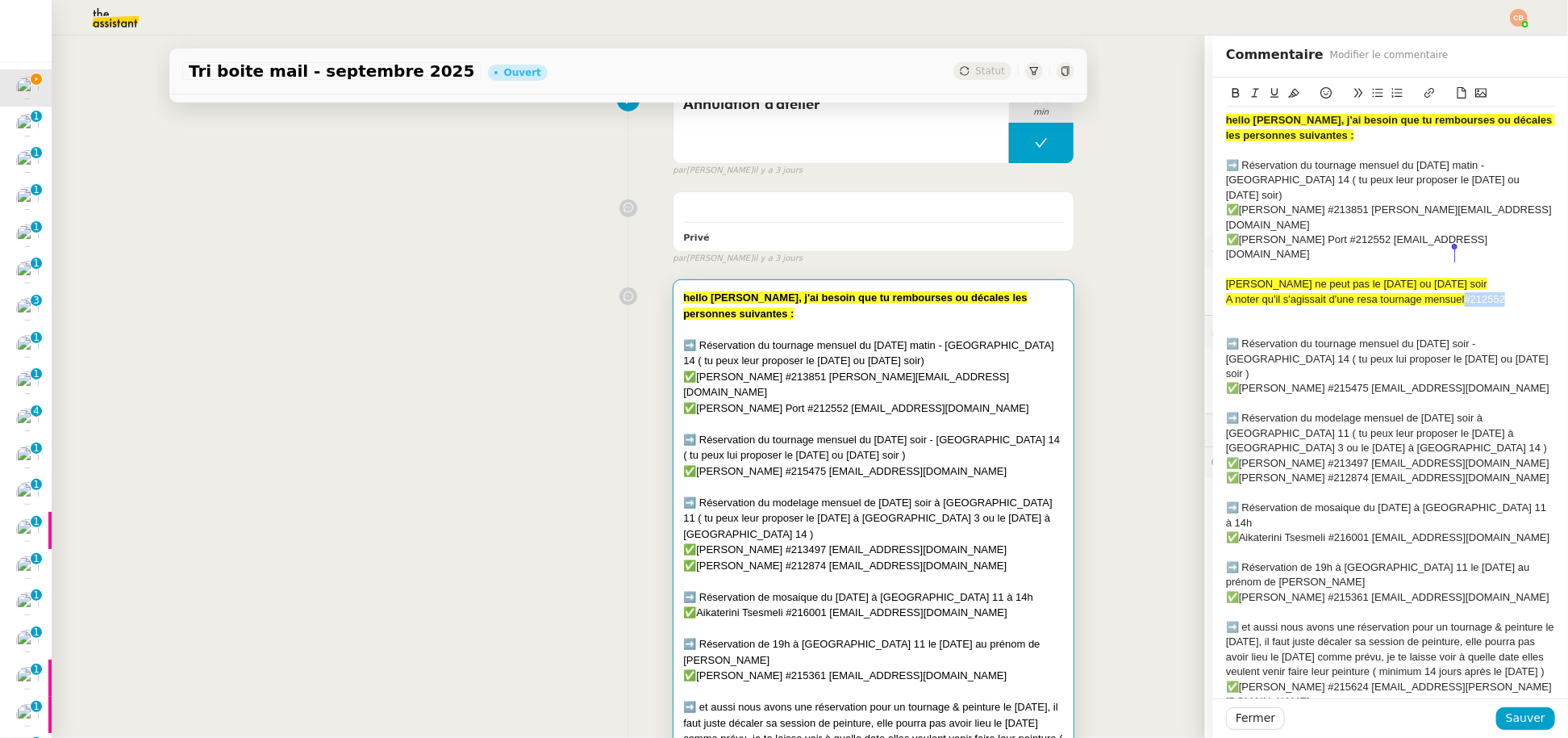
drag, startPoint x: 1501, startPoint y: 254, endPoint x: 1456, endPoint y: 256, distance: 45.0
click at [1456, 292] on div "A noter qu'il s'agissait d'une resa tournage mensuel #212552" at bounding box center [1390, 299] width 329 height 15
click at [1423, 95] on icon at bounding box center [1429, 93] width 12 height 12
type input "#212552"
paste input "https://admin.shopify.com/store/latelier-genevieve/orders/6935069655377"
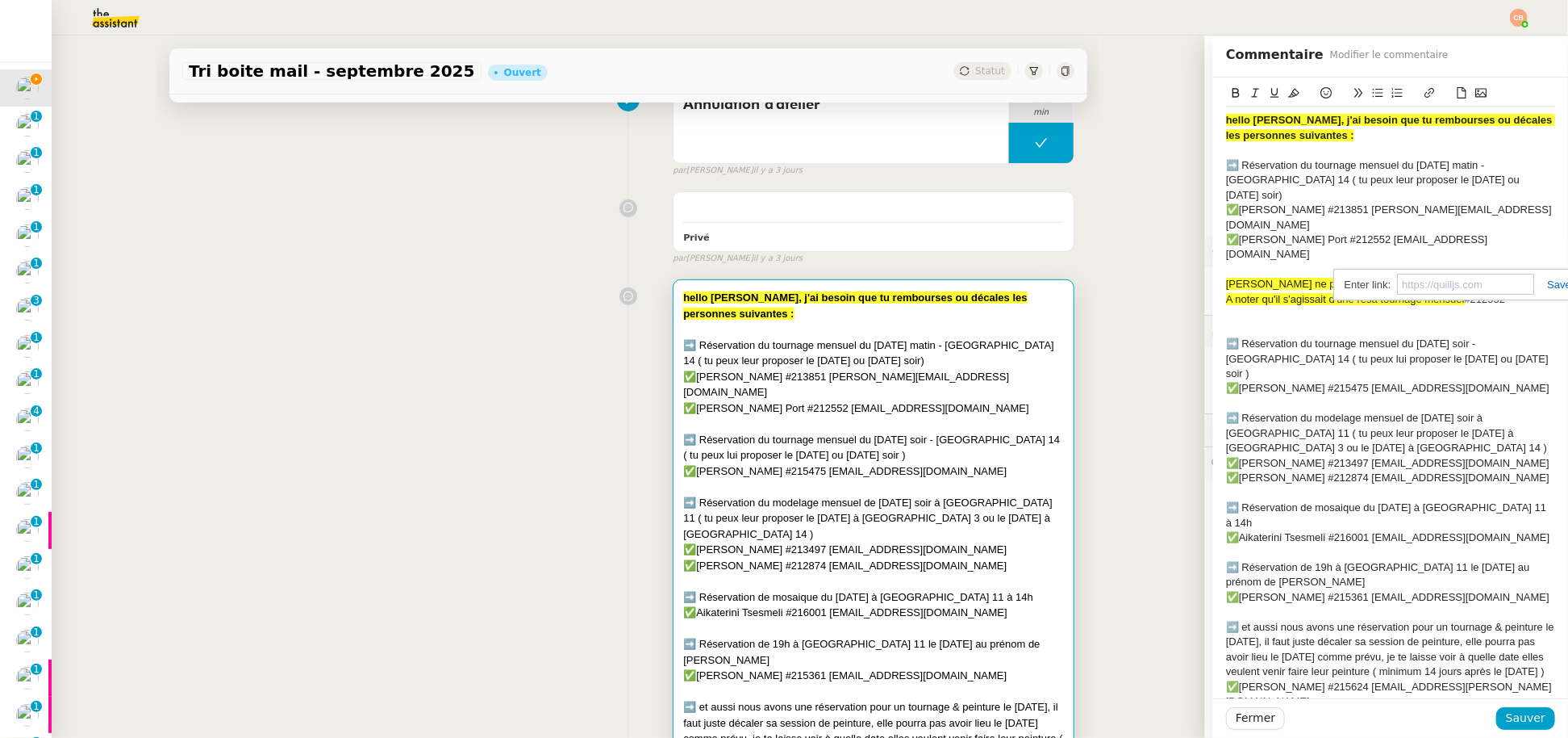
type input "https://admin.shopify.com/store/latelier-genevieve/orders/6935069655377"
click at [1324, 278] on span "Myriam ne peut pas le mardi ou mercredi soir" at bounding box center [1356, 284] width 261 height 12
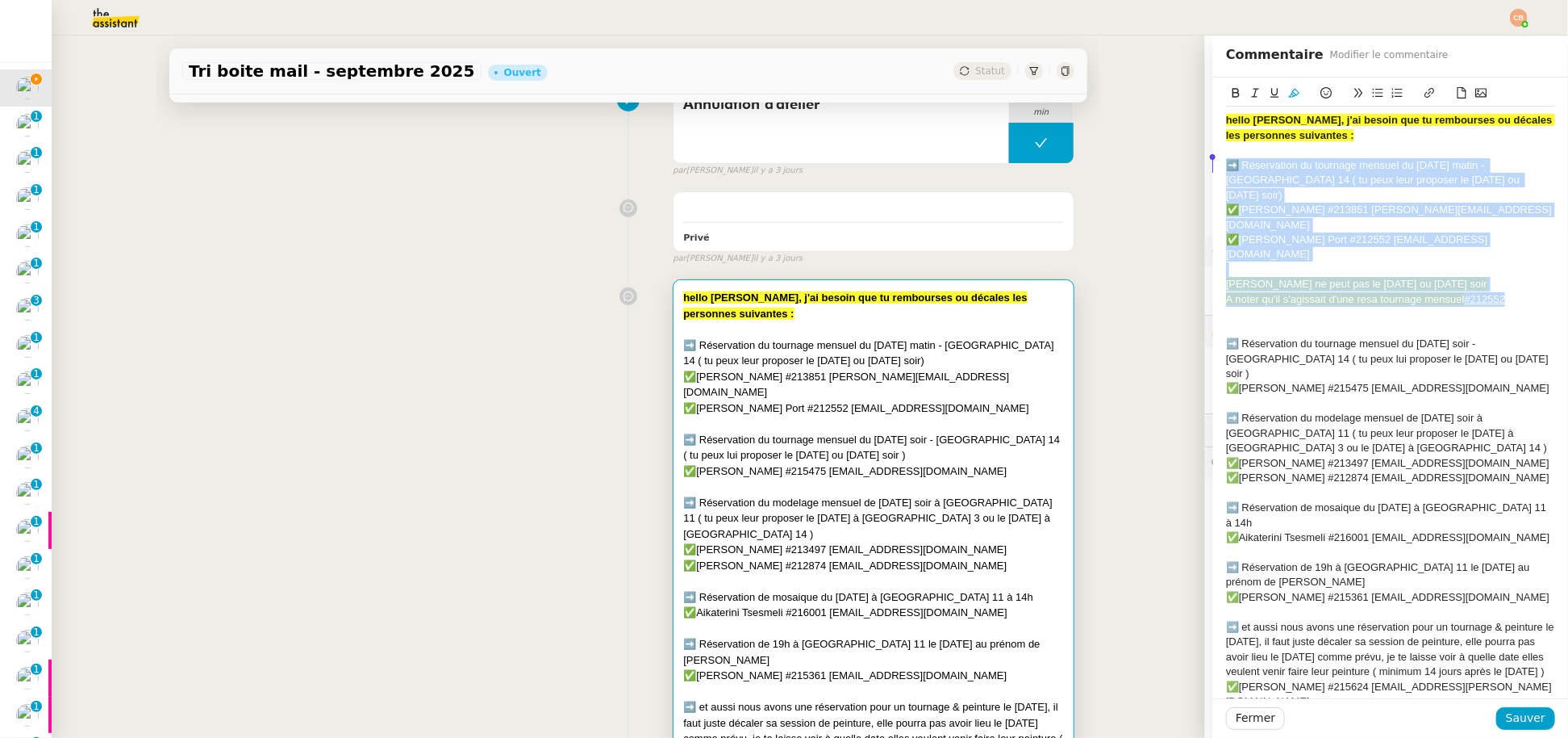
drag, startPoint x: 1455, startPoint y: 263, endPoint x: 1172, endPoint y: 165, distance: 299.5
click at [1172, 165] on app-ticket "Tri boite mail - septembre 2025 Ouvert Statut Client Genevieve Landsmann Owner …" at bounding box center [810, 386] width 1516 height 702
copy div "➡️ Réservation du tournage mensuel du lundi matin - Paris 14 ( tu peux leur pro…"
click at [1505, 720] on span "Sauver" at bounding box center [1525, 717] width 39 height 19
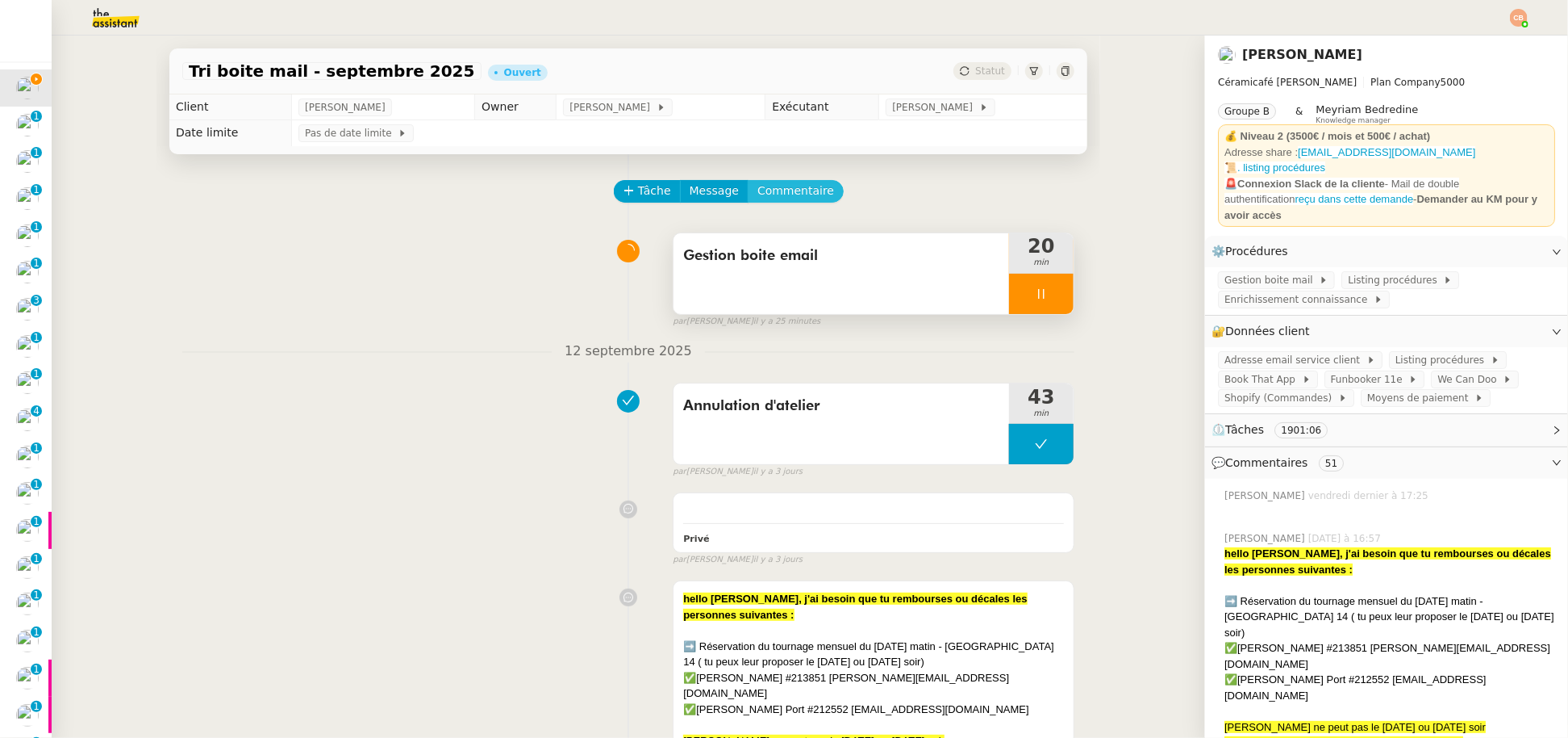
click at [759, 192] on span "Commentaire" at bounding box center [795, 191] width 76 height 19
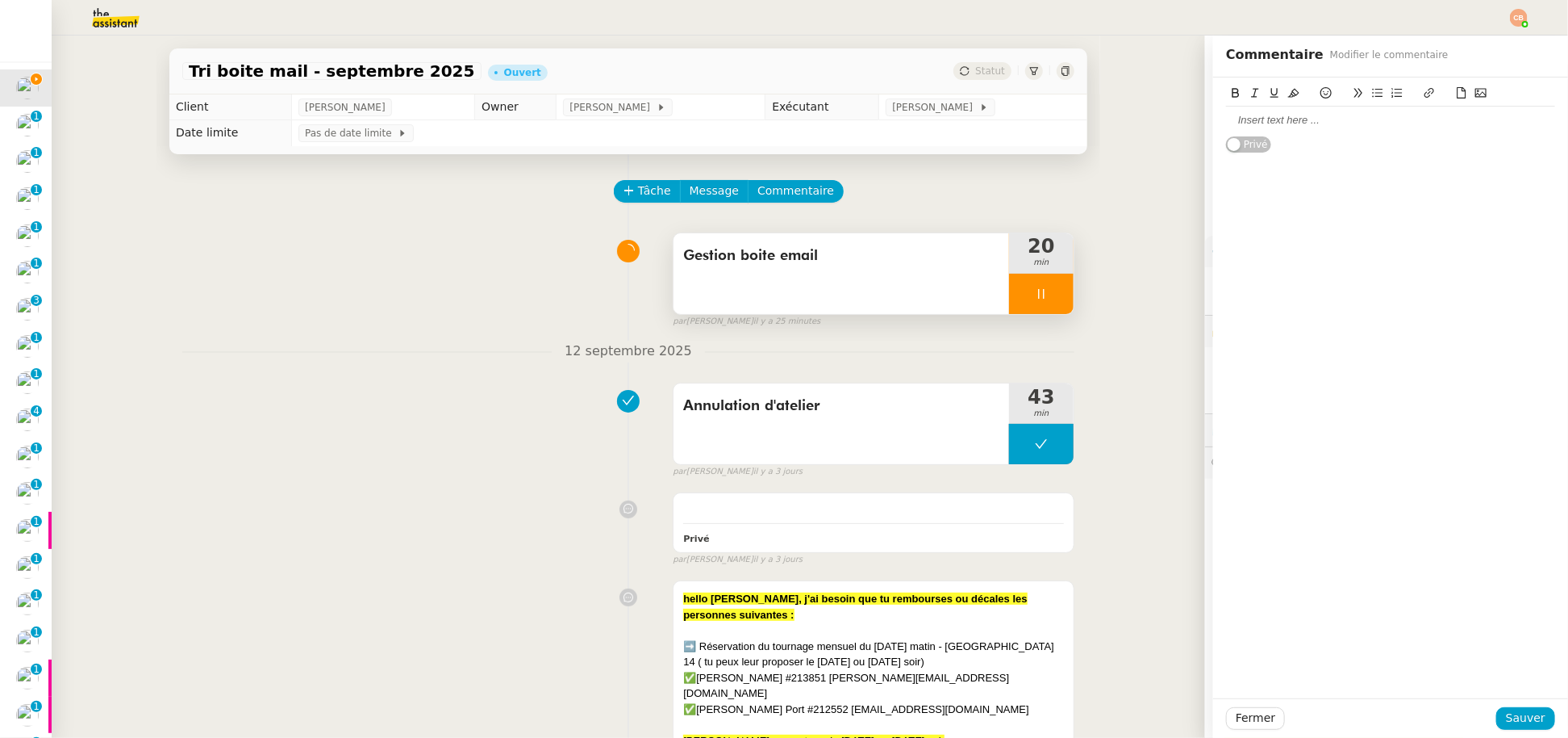
click at [1237, 121] on div at bounding box center [1390, 119] width 329 height 15
paste div
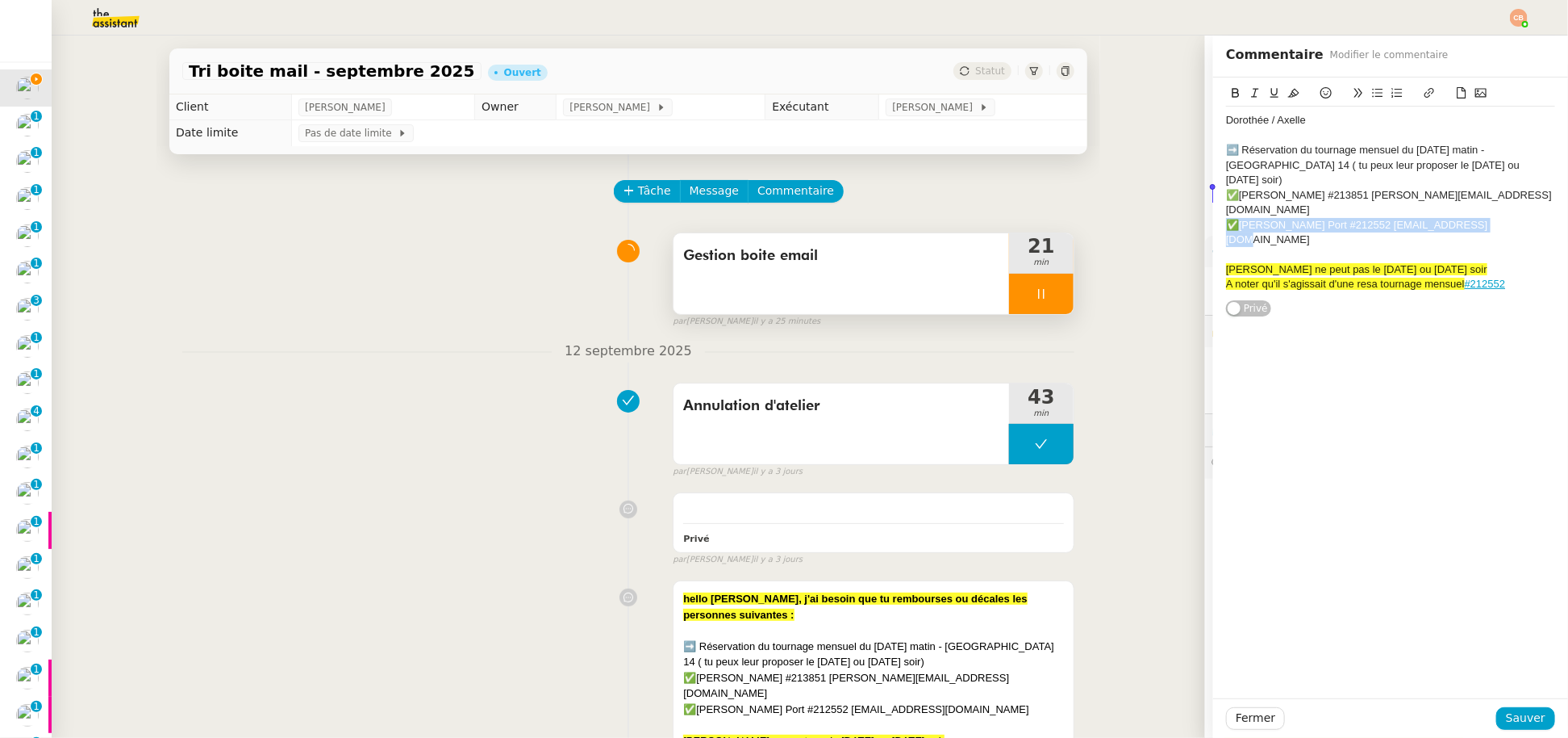
drag, startPoint x: 1471, startPoint y: 197, endPoint x: 1209, endPoint y: 192, distance: 262.0
click at [1213, 192] on div "Dorothée / Axelle ➡️ Réservation du tournage mensuel du lundi matin - Paris 14 …" at bounding box center [1390, 197] width 355 height 240
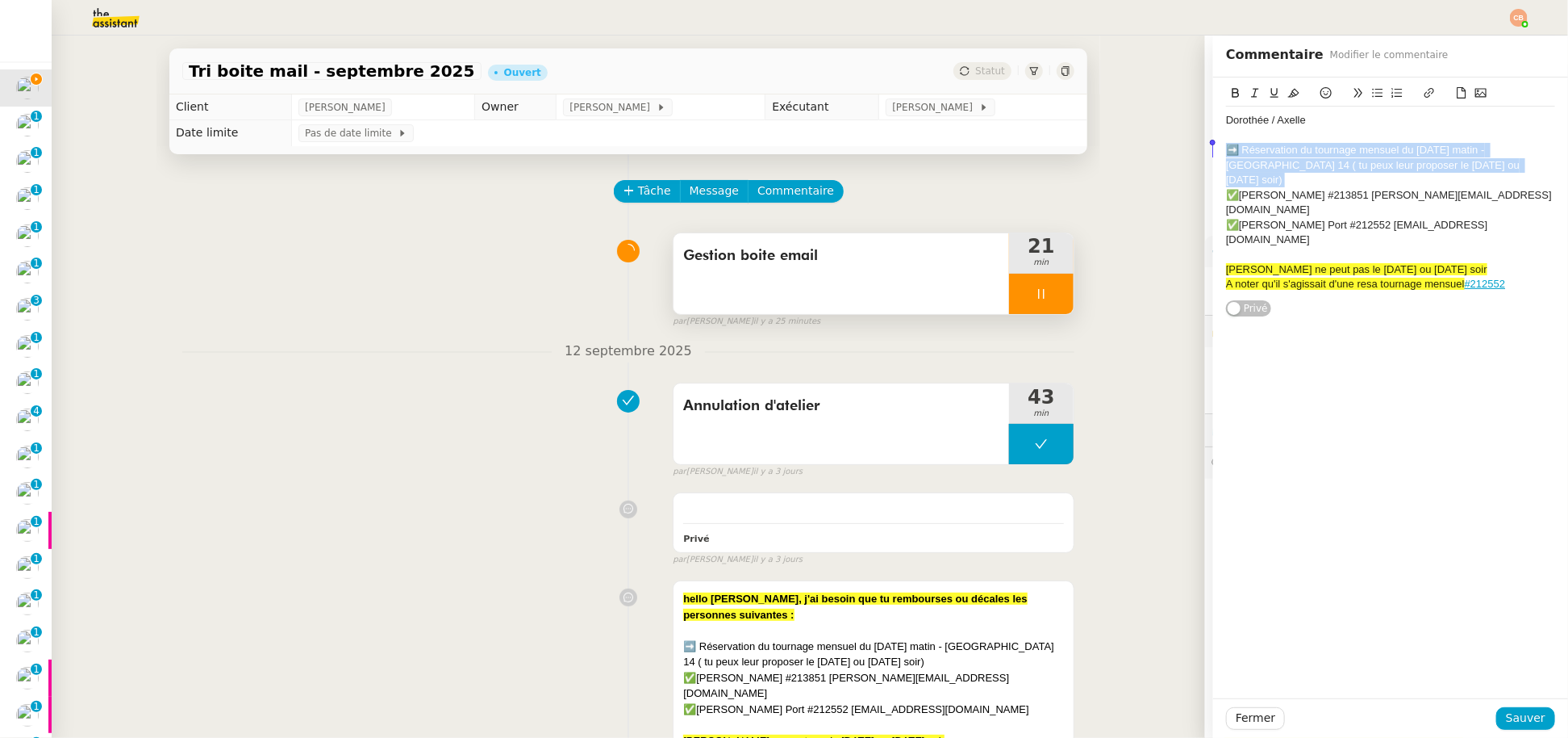
drag, startPoint x: 1449, startPoint y: 172, endPoint x: 1213, endPoint y: 149, distance: 237.1
click at [1226, 149] on div "Dorothée / Axelle ➡️ Réservation du tournage mensuel du lundi matin - Paris 14 …" at bounding box center [1390, 202] width 329 height 191
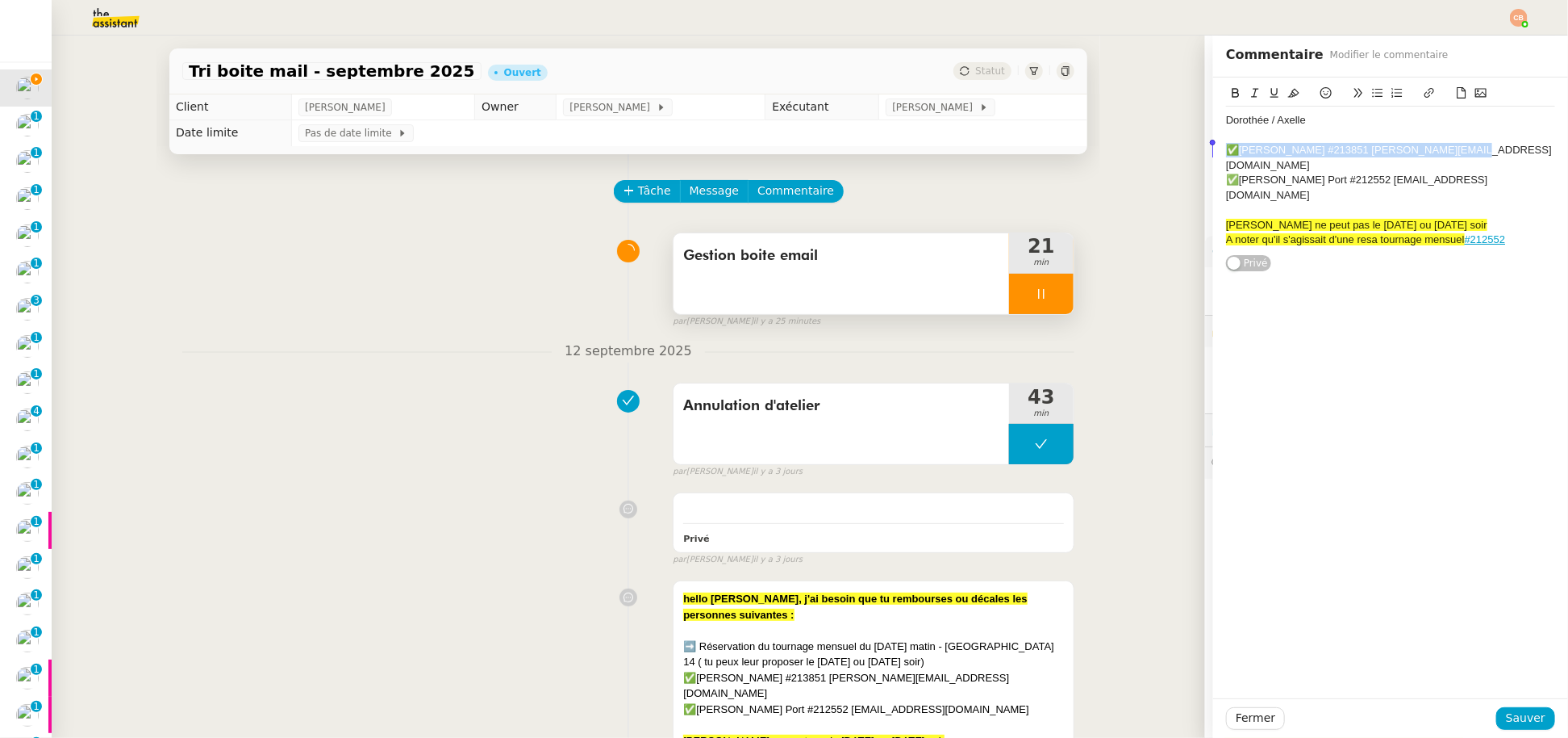
drag, startPoint x: 1443, startPoint y: 146, endPoint x: 1201, endPoint y: 143, distance: 242.0
click at [1213, 143] on div "Dorothée / Axelle ✅Annie Cohier #213851 annie.cohier@free.fr ✅Myriam Du Port #2…" at bounding box center [1390, 175] width 355 height 196
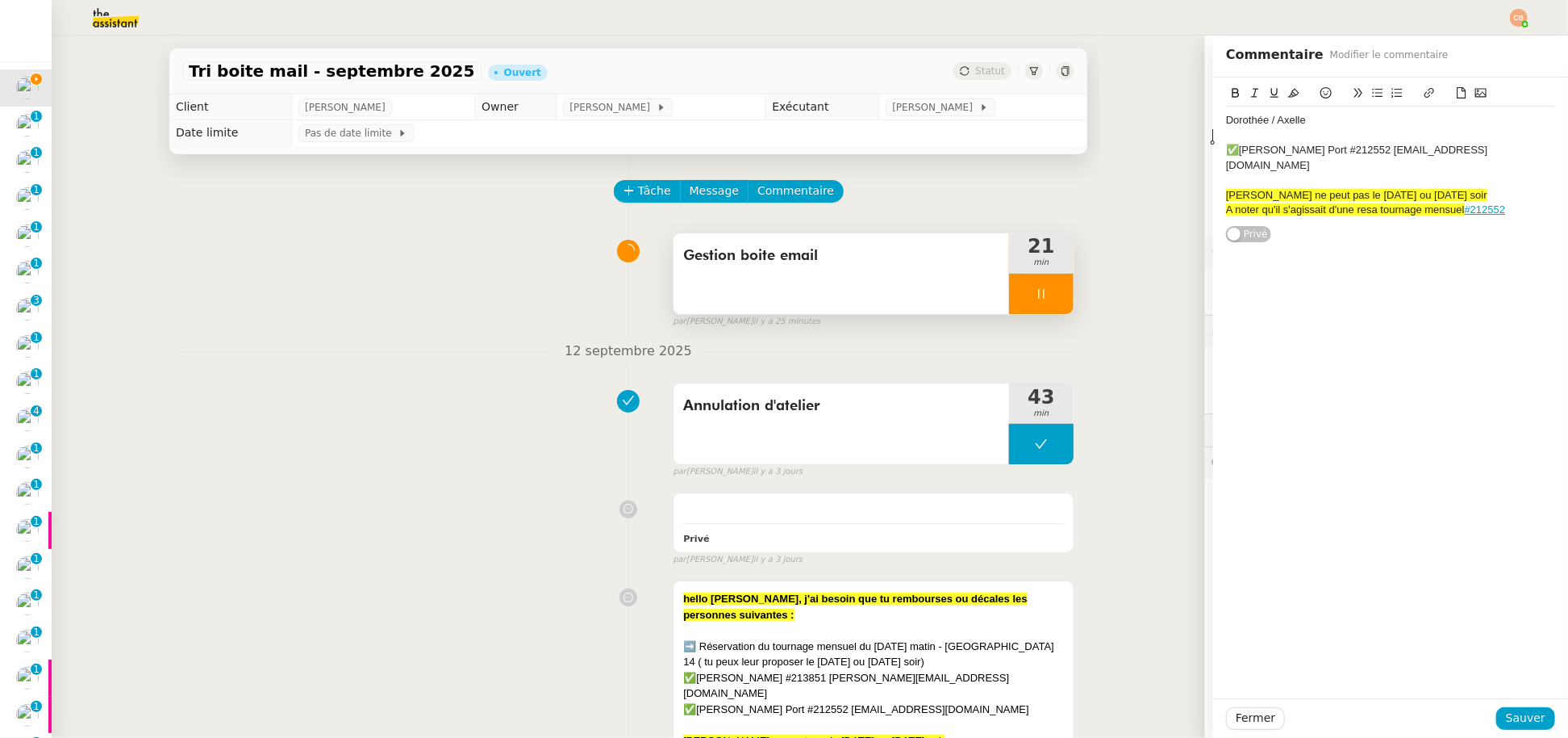
click at [1484, 152] on div "✅[PERSON_NAME] Port #212552 [EMAIL_ADDRESS][DOMAIN_NAME]" at bounding box center [1390, 158] width 329 height 30
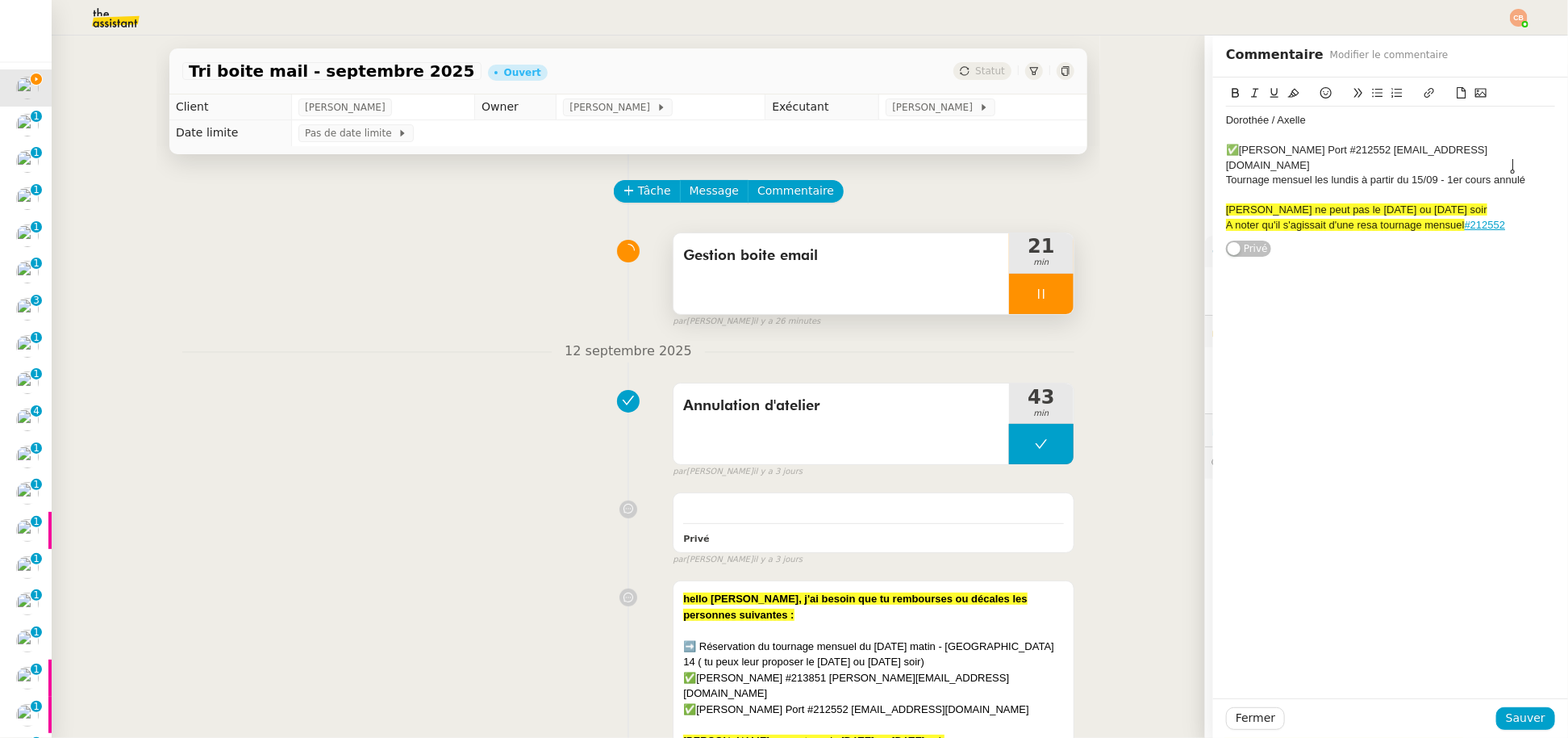
click at [1268, 188] on div at bounding box center [1390, 195] width 329 height 15
click at [1501, 218] on div "A noter qu'il s'agissait d'une resa tournage mensuel #212552" at bounding box center [1390, 225] width 329 height 15
click at [1371, 91] on icon at bounding box center [1377, 93] width 12 height 12
click at [1505, 723] on span "Sauver" at bounding box center [1525, 717] width 39 height 19
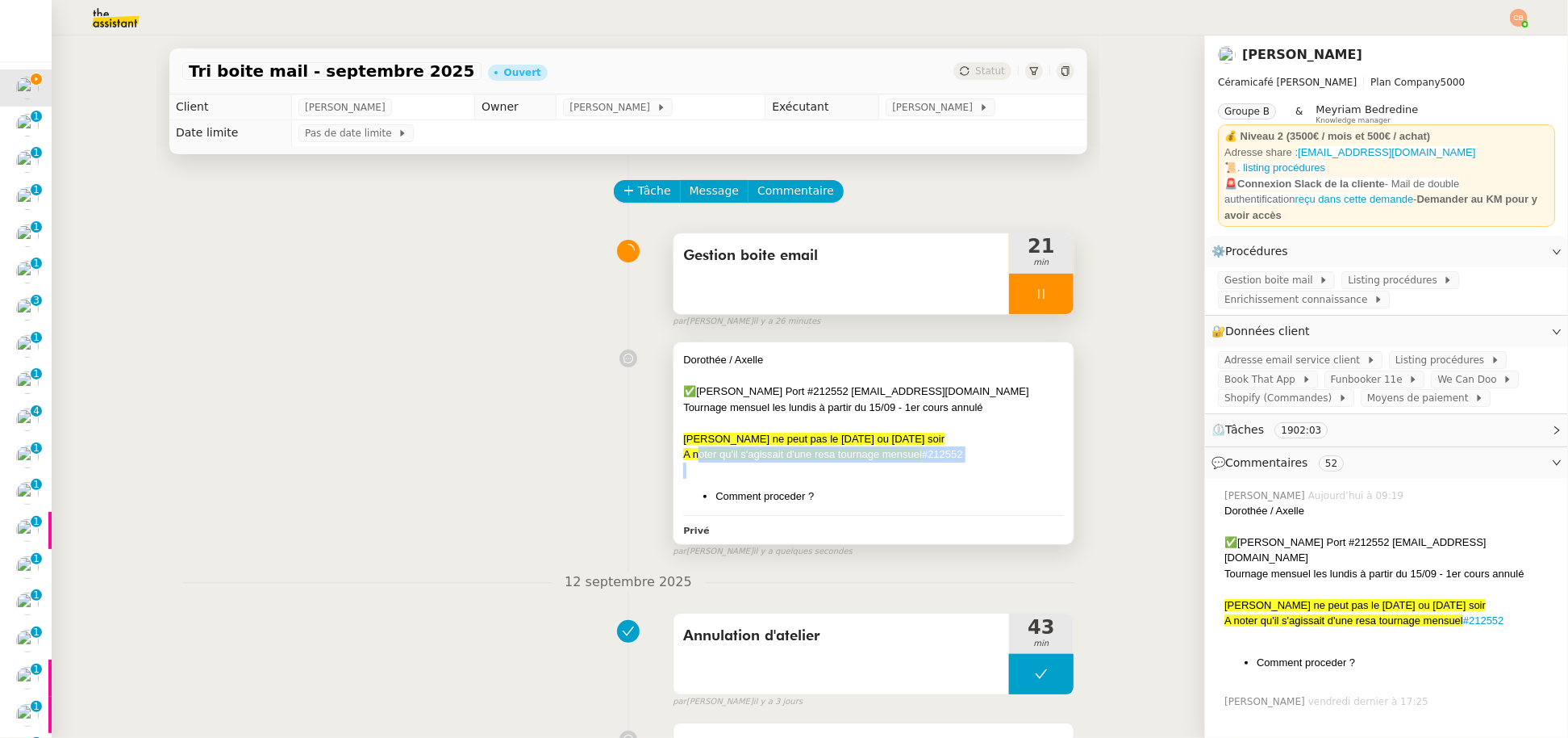
drag, startPoint x: 984, startPoint y: 462, endPoint x: 685, endPoint y: 451, distance: 299.2
click at [685, 451] on div "Dorothée / Axelle ✅Myriam Du Port #212552 mponcharra123@gmail.com Tournage mens…" at bounding box center [873, 428] width 381 height 153
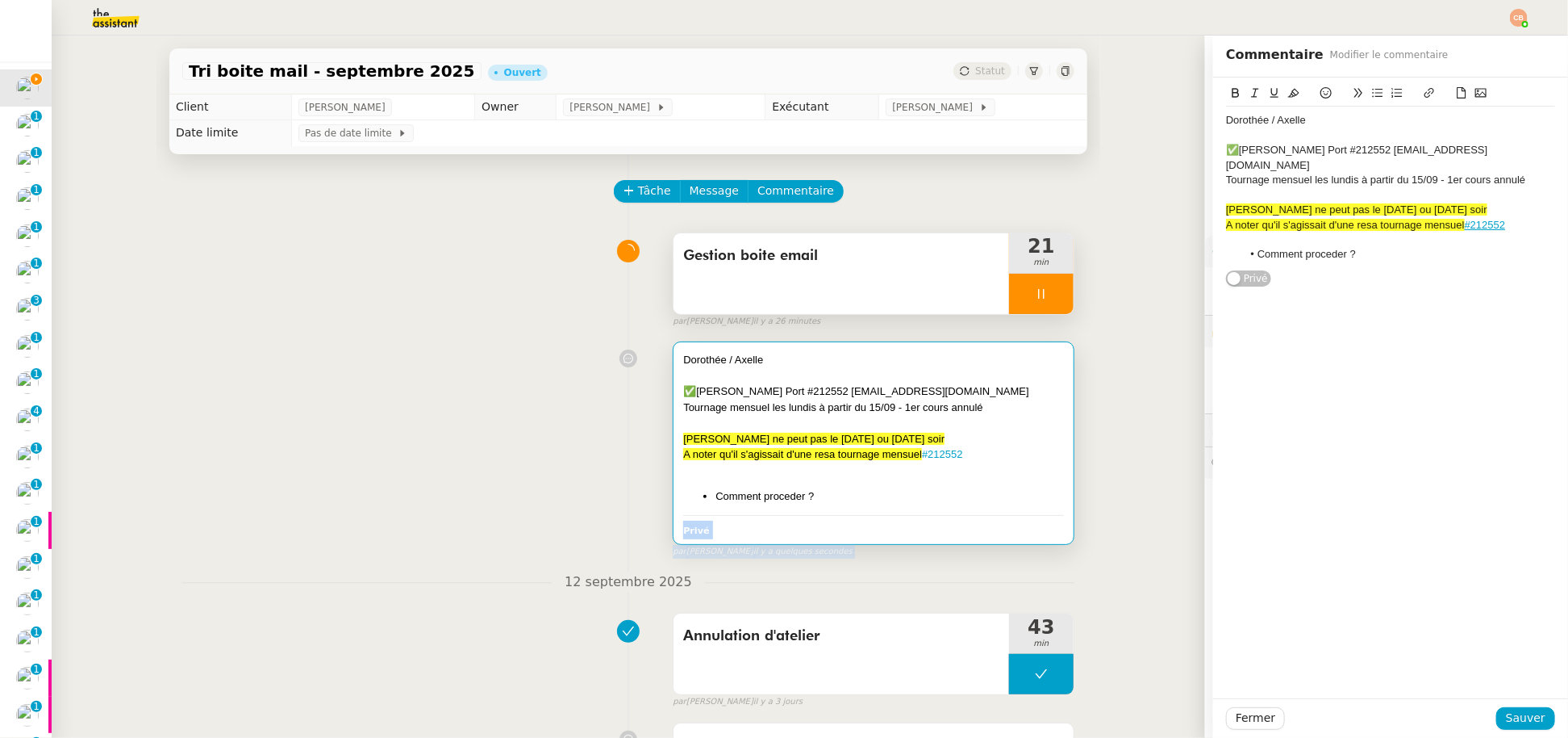
drag, startPoint x: 797, startPoint y: 494, endPoint x: 610, endPoint y: 397, distance: 210.7
click at [610, 397] on div "Dorothée / Axelle ✅Myriam Du Port #212552 mponcharra123@gmail.com Tournage mens…" at bounding box center [628, 445] width 892 height 223
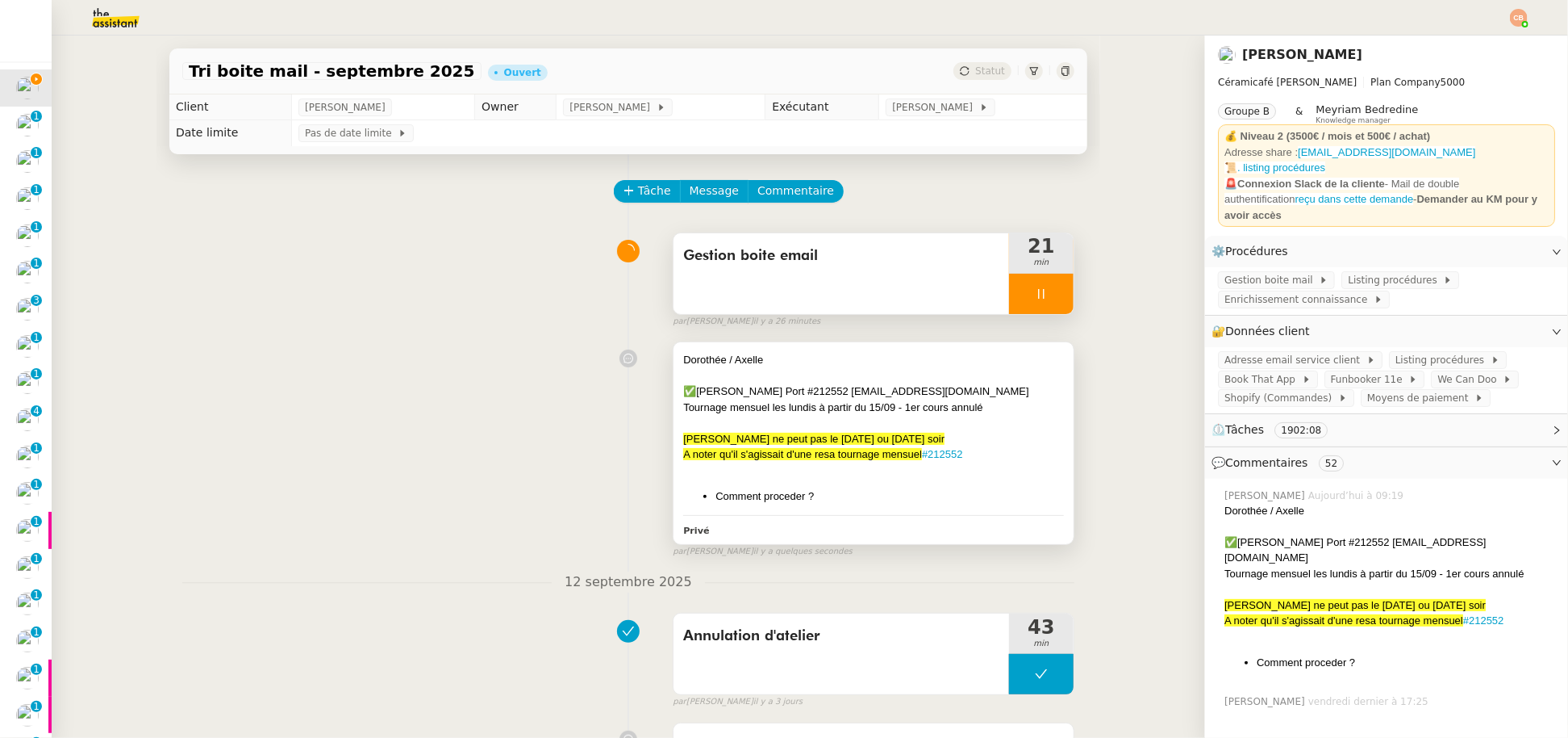
click at [908, 425] on div at bounding box center [873, 423] width 381 height 16
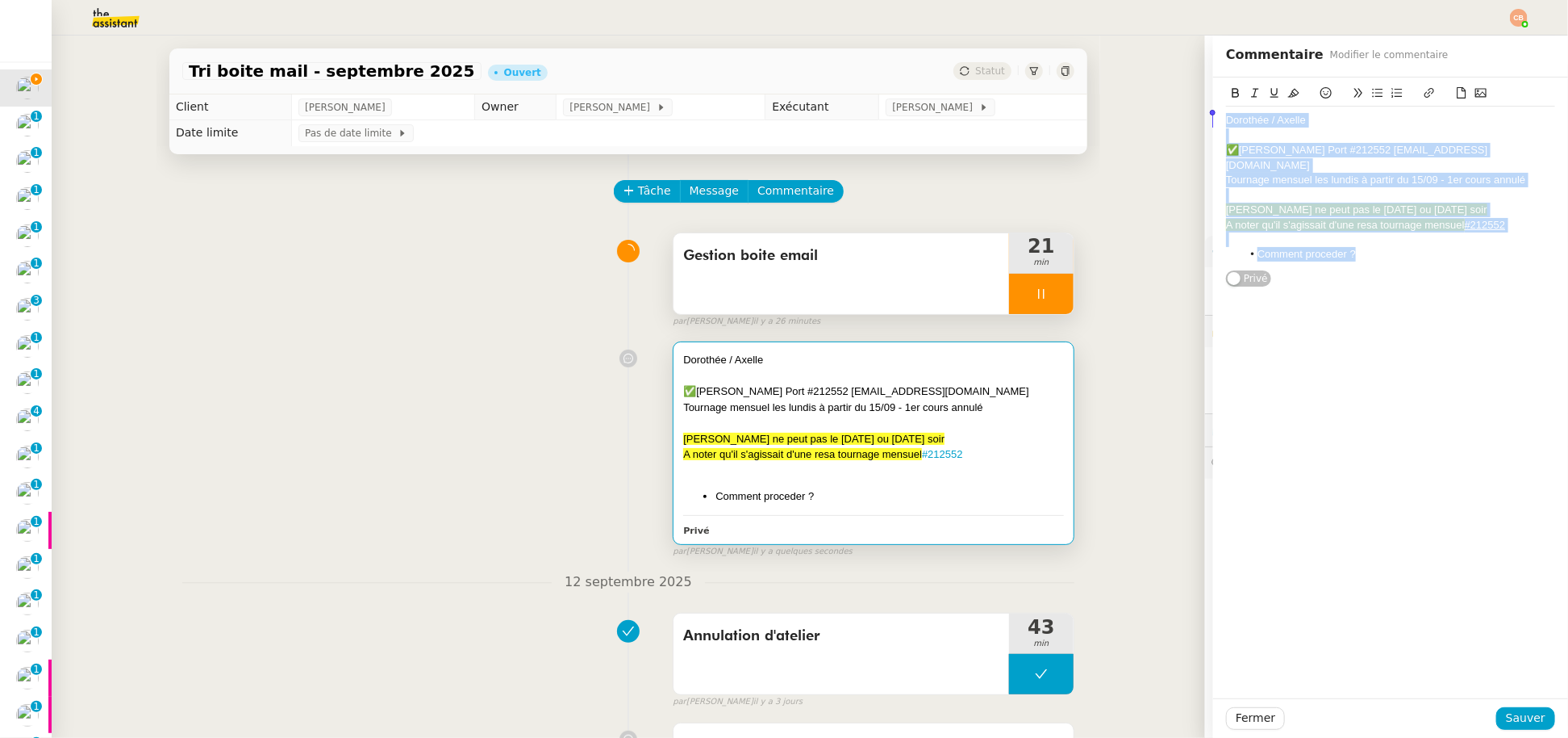
drag, startPoint x: 1376, startPoint y: 239, endPoint x: 1154, endPoint y: 101, distance: 261.4
click at [1154, 101] on app-ticket "Tri boite mail - septembre 2025 Ouvert Statut Client Genevieve Landsmann Owner …" at bounding box center [810, 386] width 1516 height 702
copy div "Dorothée / Axelle ✅Myriam Du Port #212552 mponcharra123@gmail.com Tournage mens…"
click at [1363, 247] on li "Comment proceder ?" at bounding box center [1399, 254] width 314 height 15
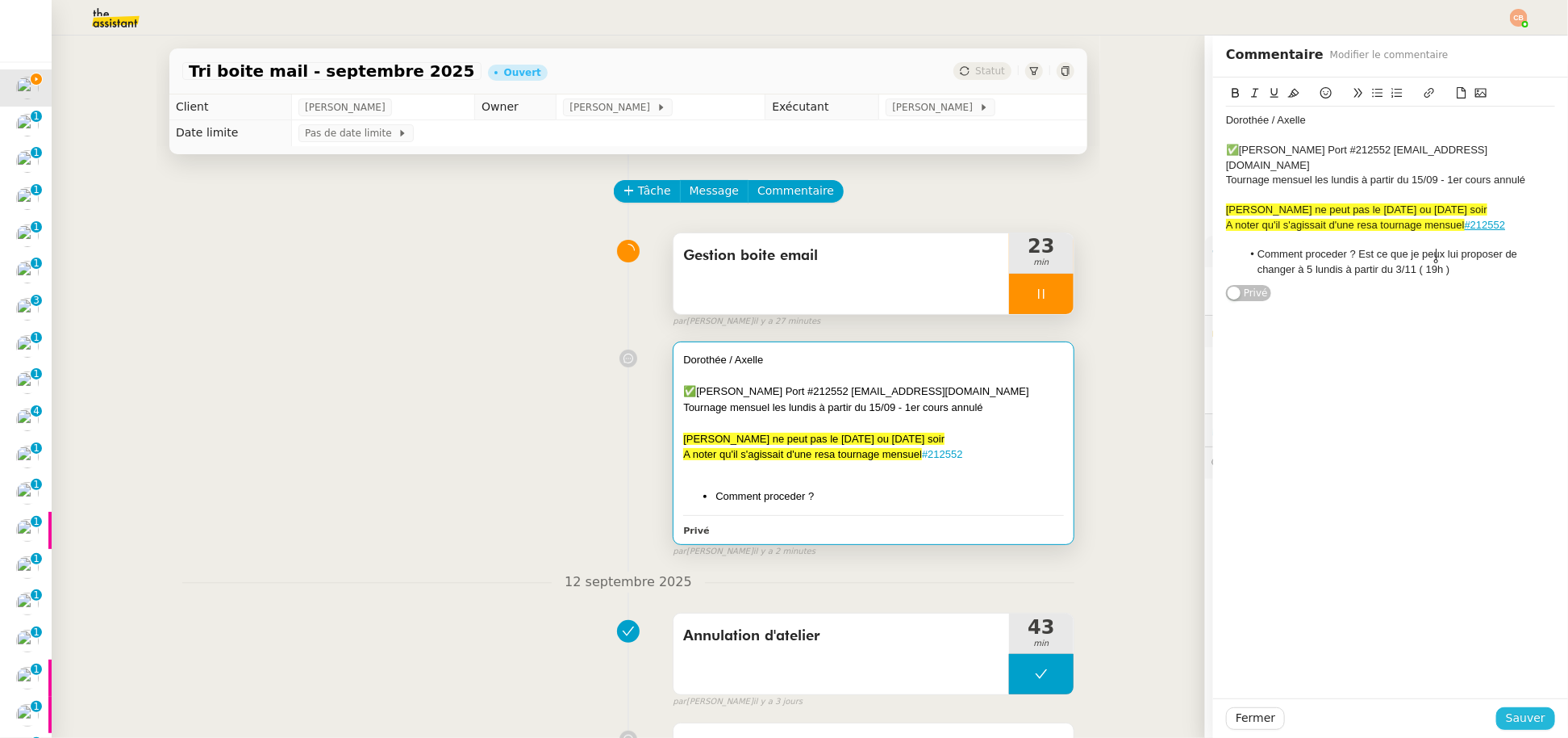
click at [1505, 724] on span "Sauver" at bounding box center [1525, 717] width 39 height 19
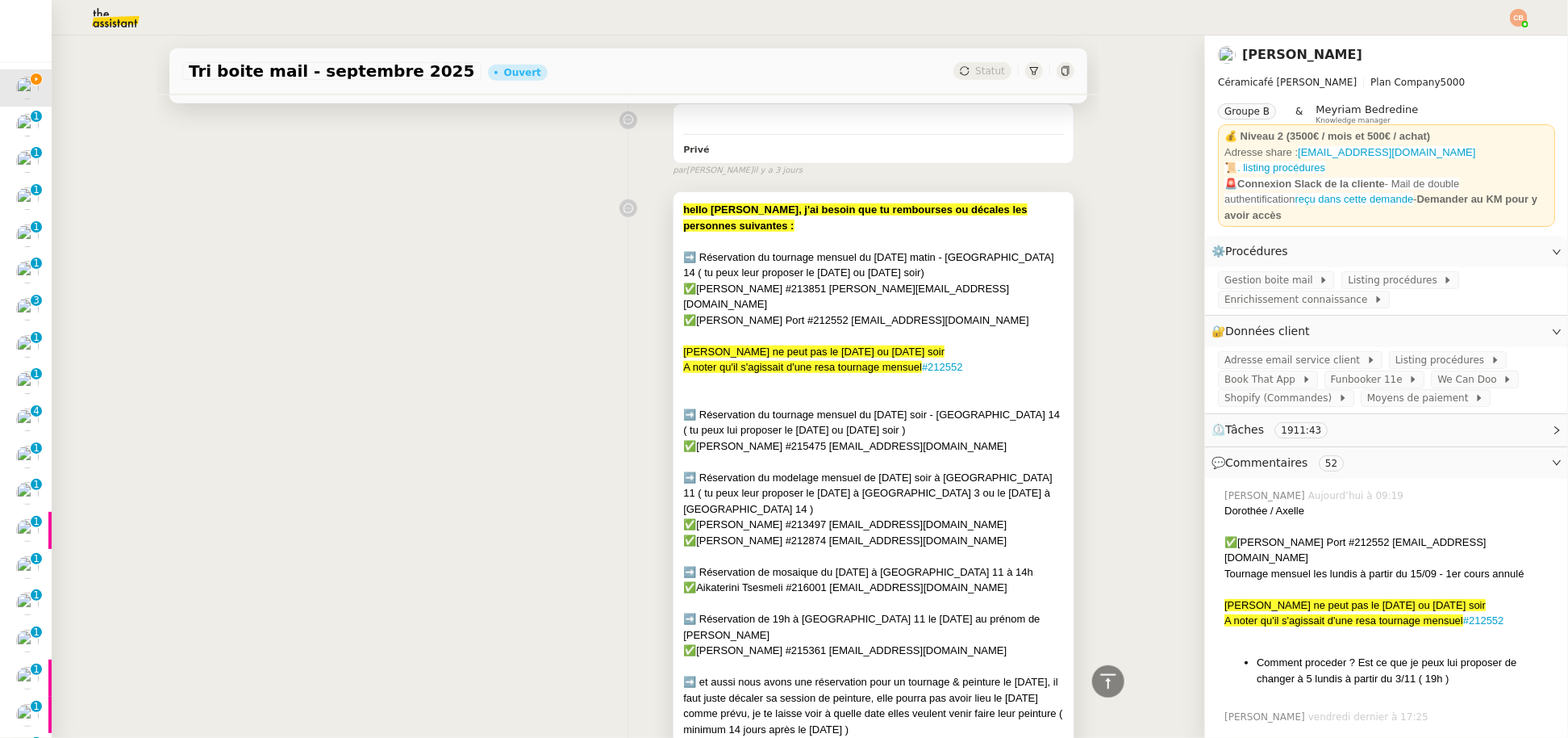
scroll to position [639, 0]
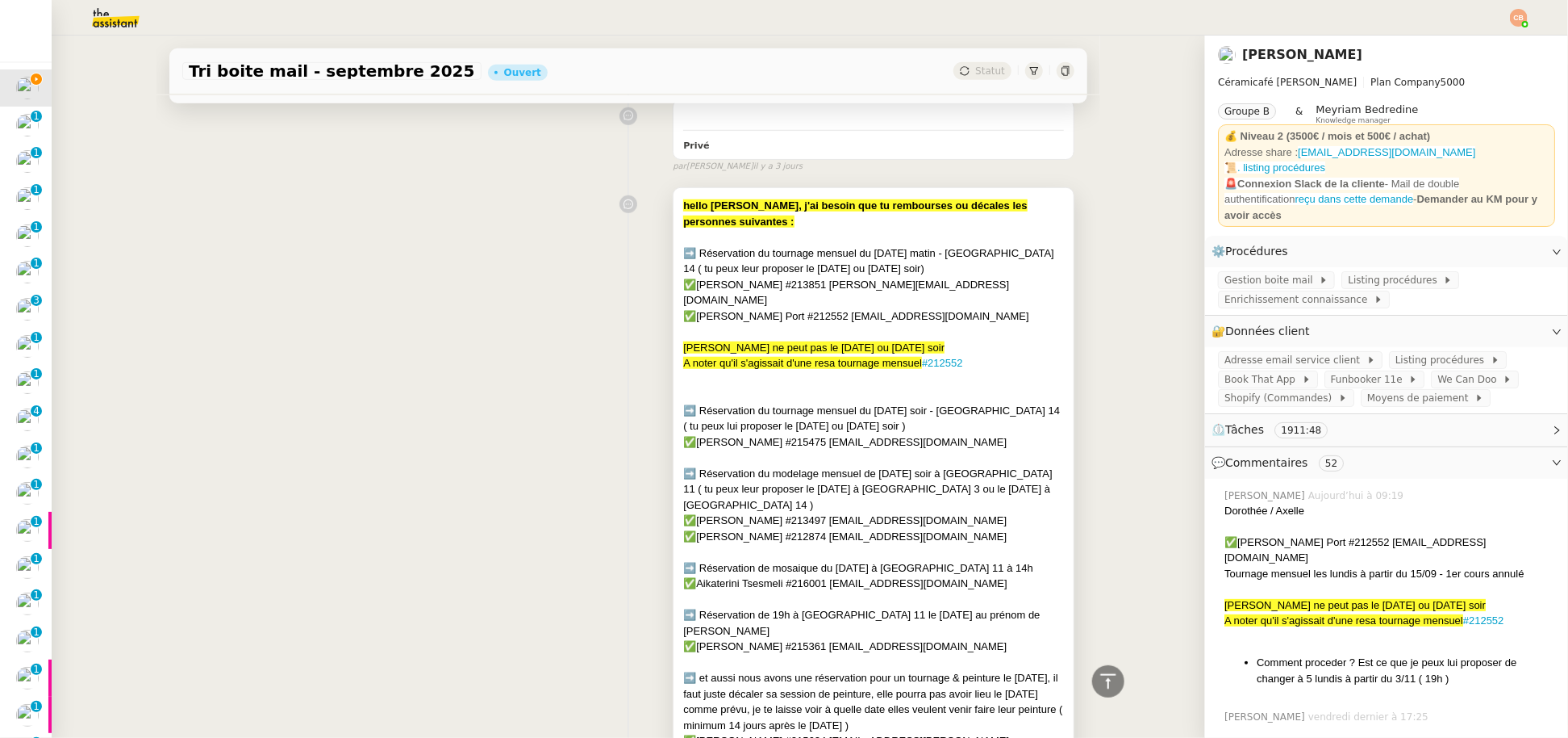
click at [985, 529] on div "✅[PERSON_NAME] #212874 [EMAIL_ADDRESS][DOMAIN_NAME]" at bounding box center [873, 536] width 381 height 16
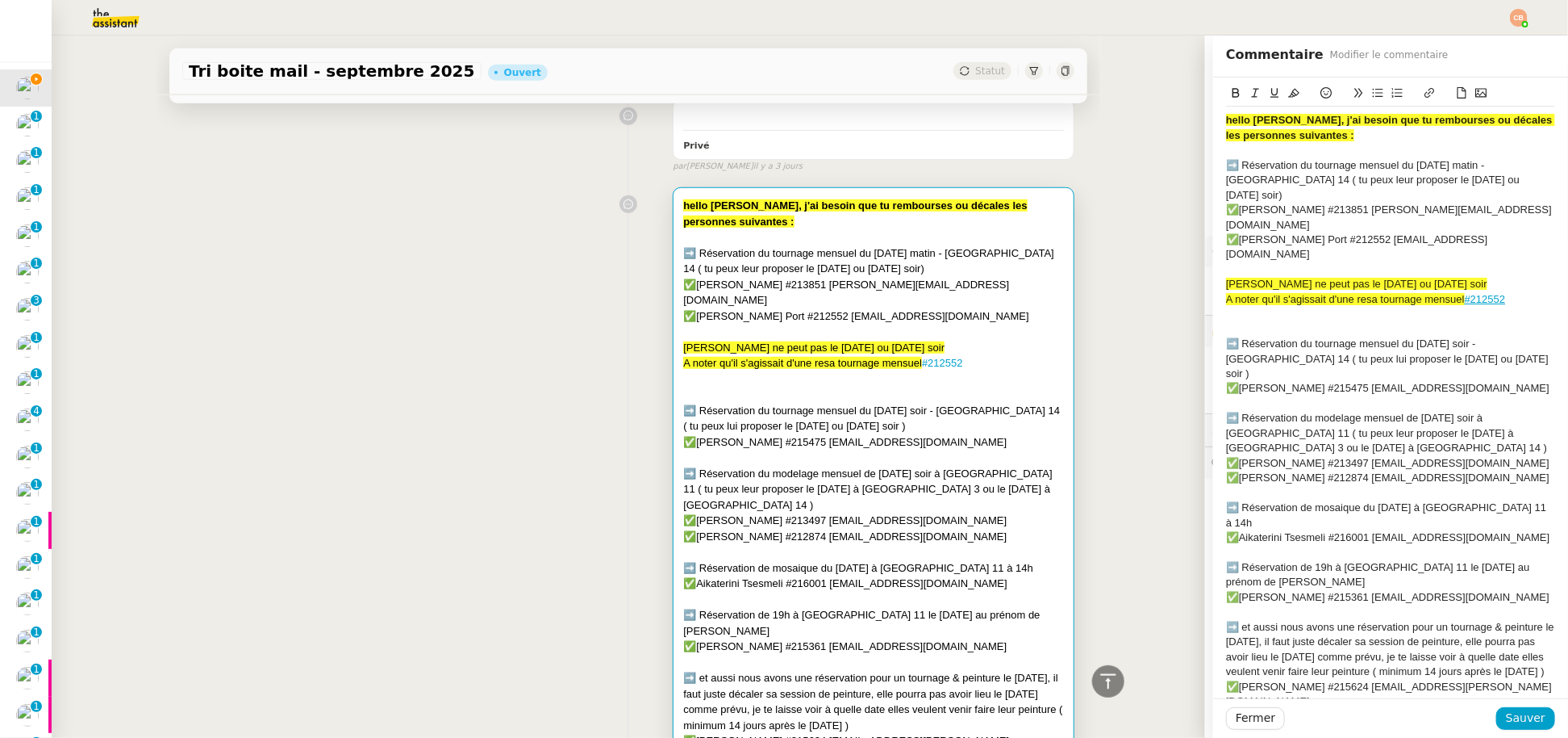
click at [1495, 411] on div "➡️ Réservation du modelage mensuel de [DATE] soir à [GEOGRAPHIC_DATA] 11 ( tu p…" at bounding box center [1390, 433] width 329 height 44
click at [1496, 386] on lpop-circle at bounding box center [1492, 387] width 16 height 16
click at [1537, 456] on div "✅[PERSON_NAME] #213497 [EMAIL_ADDRESS][DOMAIN_NAME]" at bounding box center [1390, 463] width 329 height 15
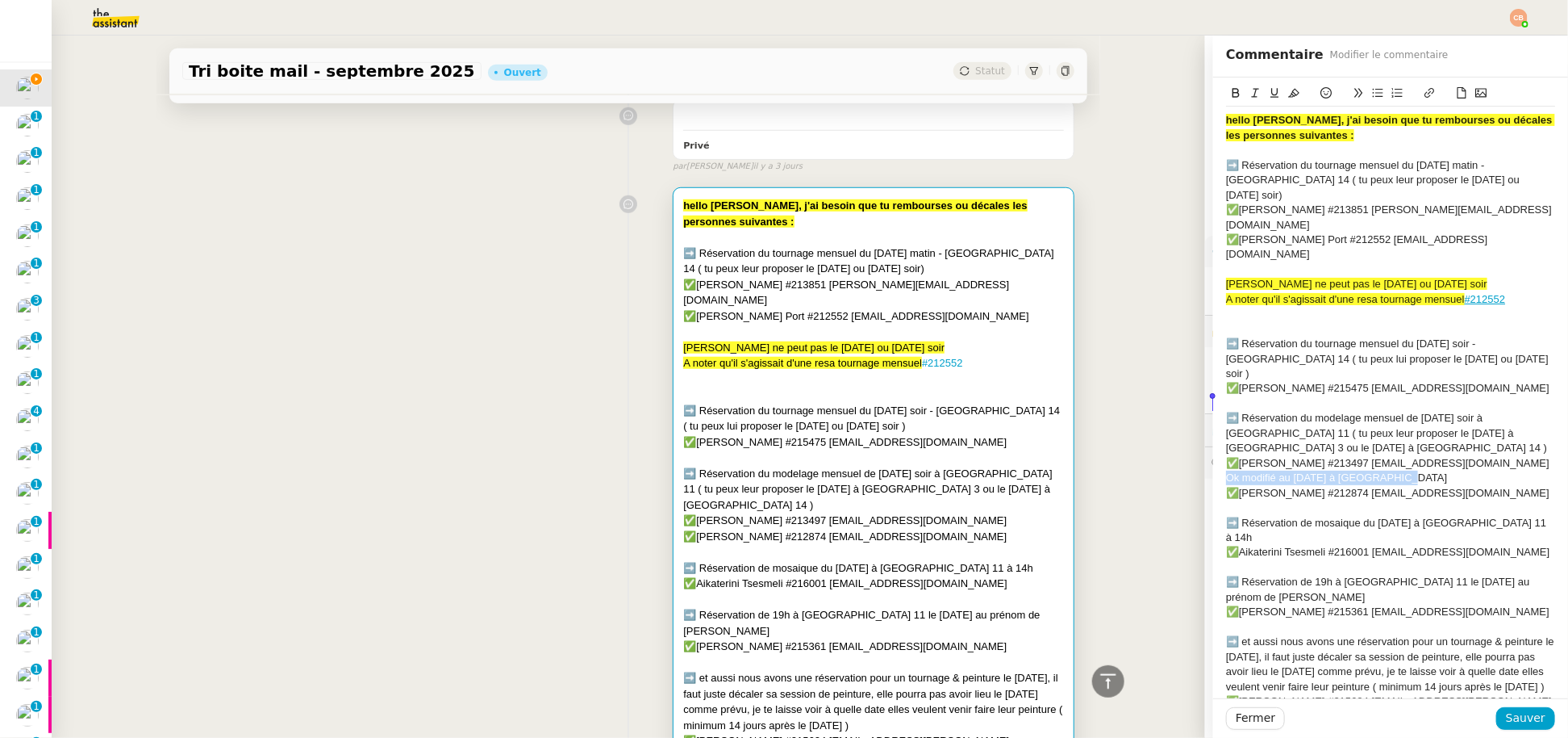
drag, startPoint x: 1390, startPoint y: 403, endPoint x: 1185, endPoint y: 406, distance: 205.0
click at [1185, 406] on app-ticket "Tri boite mail - septembre 2025 Ouvert Statut Client Genevieve Landsmann Owner …" at bounding box center [810, 386] width 1516 height 702
click at [1288, 91] on icon at bounding box center [1294, 93] width 12 height 12
click at [1325, 322] on div at bounding box center [1390, 329] width 329 height 15
click at [1395, 471] on div "Ok modifié au [DATE] à [GEOGRAPHIC_DATA]" at bounding box center [1390, 478] width 329 height 15
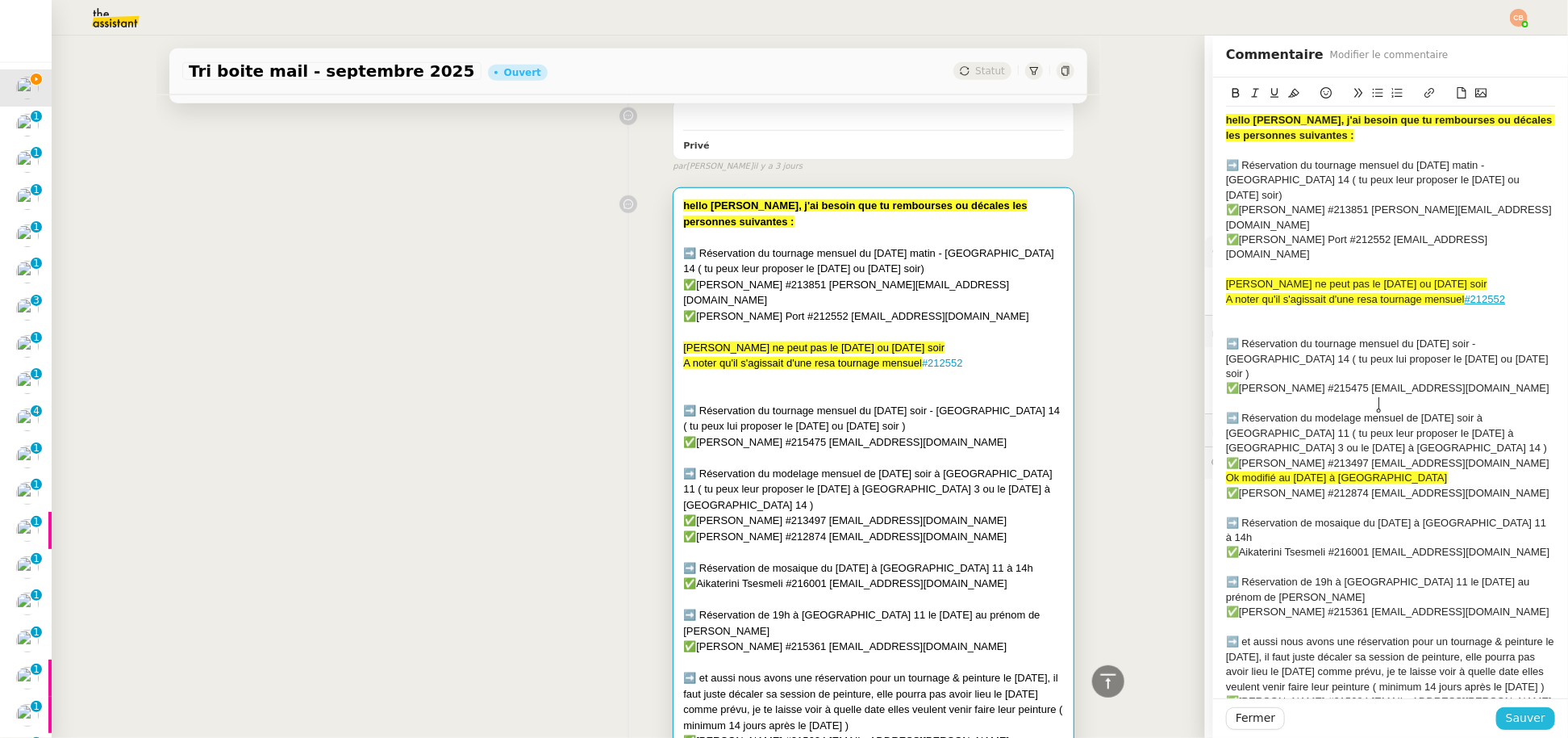
click at [1515, 715] on span "Sauver" at bounding box center [1525, 717] width 39 height 19
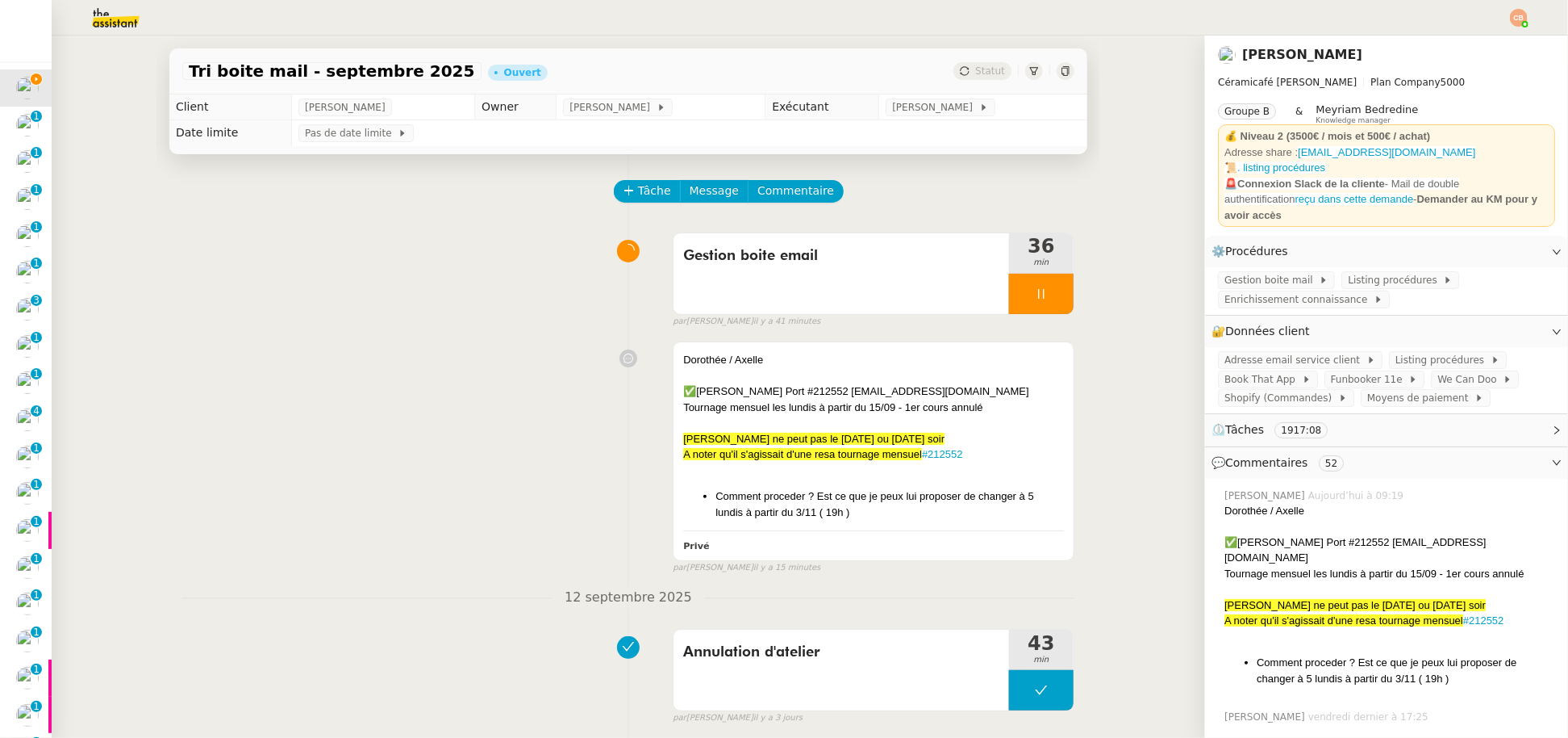
click at [1008, 290] on div at bounding box center [1041, 293] width 65 height 40
click at [1018, 290] on icon at bounding box center [1024, 294] width 13 height 13
click at [816, 381] on div at bounding box center [873, 376] width 381 height 16
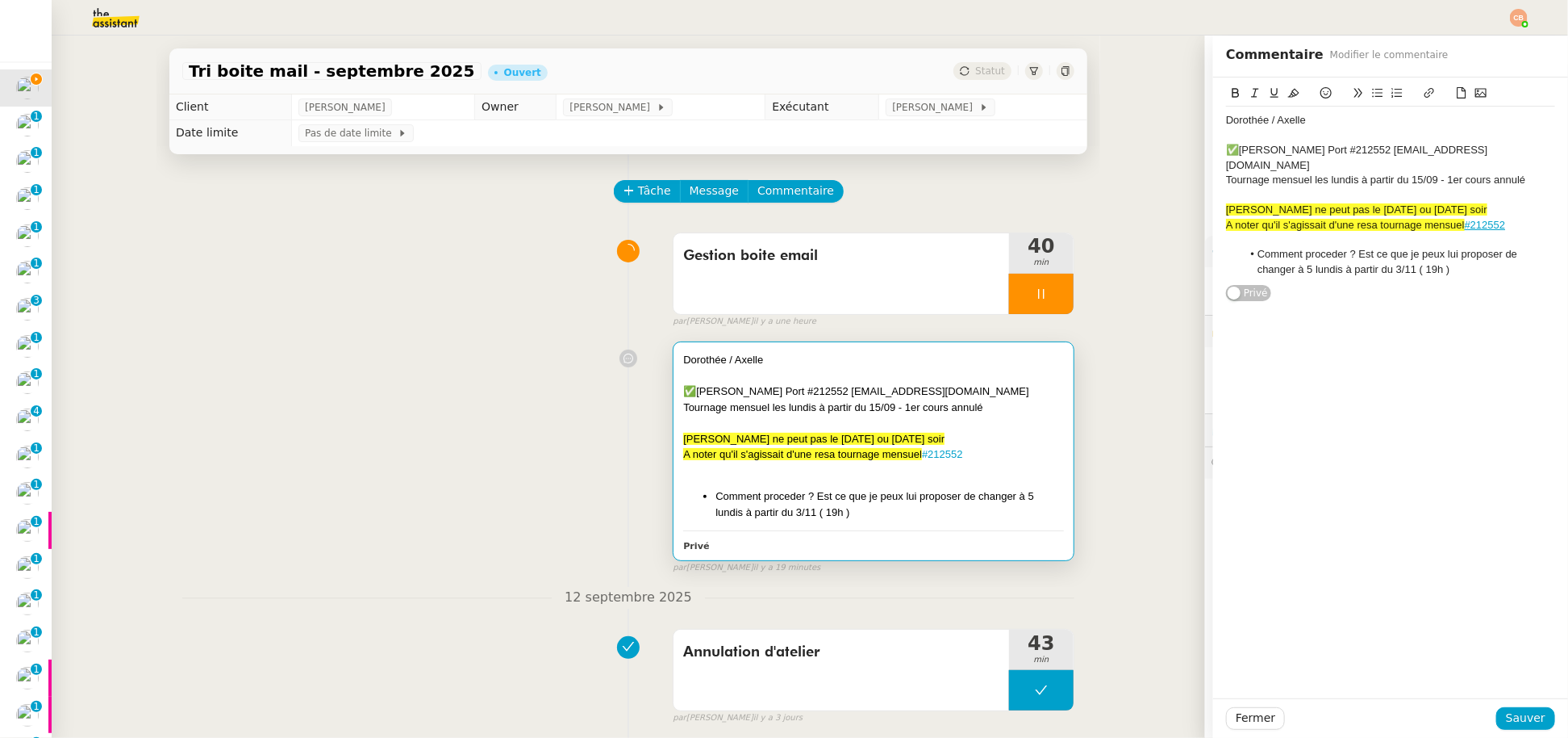
click at [1450, 255] on li "Comment proceder ? Est ce que je peux lui proposer de changer à 5 lundis à part…" at bounding box center [1399, 261] width 314 height 30
drag, startPoint x: 1356, startPoint y: 290, endPoint x: 1277, endPoint y: 288, distance: 79.0
click at [1277, 292] on div "Marion Fredy #209313" at bounding box center [1390, 299] width 329 height 15
click at [1423, 94] on icon at bounding box center [1429, 93] width 12 height 12
type input "#209313"
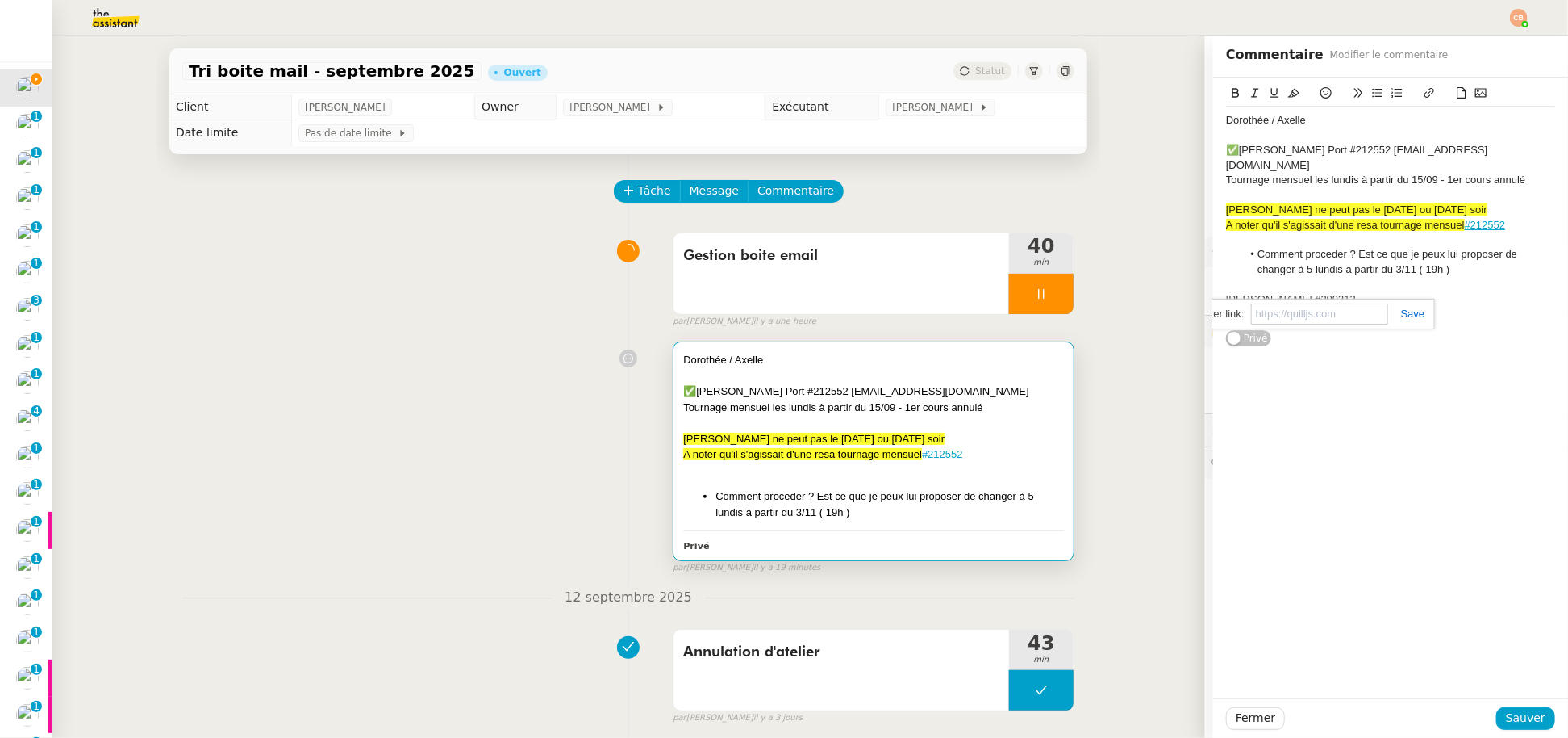
paste input "[URL][DOMAIN_NAME][PERSON_NAME]"
type input "[URL][DOMAIN_NAME][PERSON_NAME]"
click at [1358, 292] on div "Marion Fredy #209313" at bounding box center [1390, 299] width 329 height 15
click at [1371, 97] on icon at bounding box center [1377, 93] width 12 height 12
click at [1528, 714] on span "Sauver" at bounding box center [1525, 717] width 39 height 19
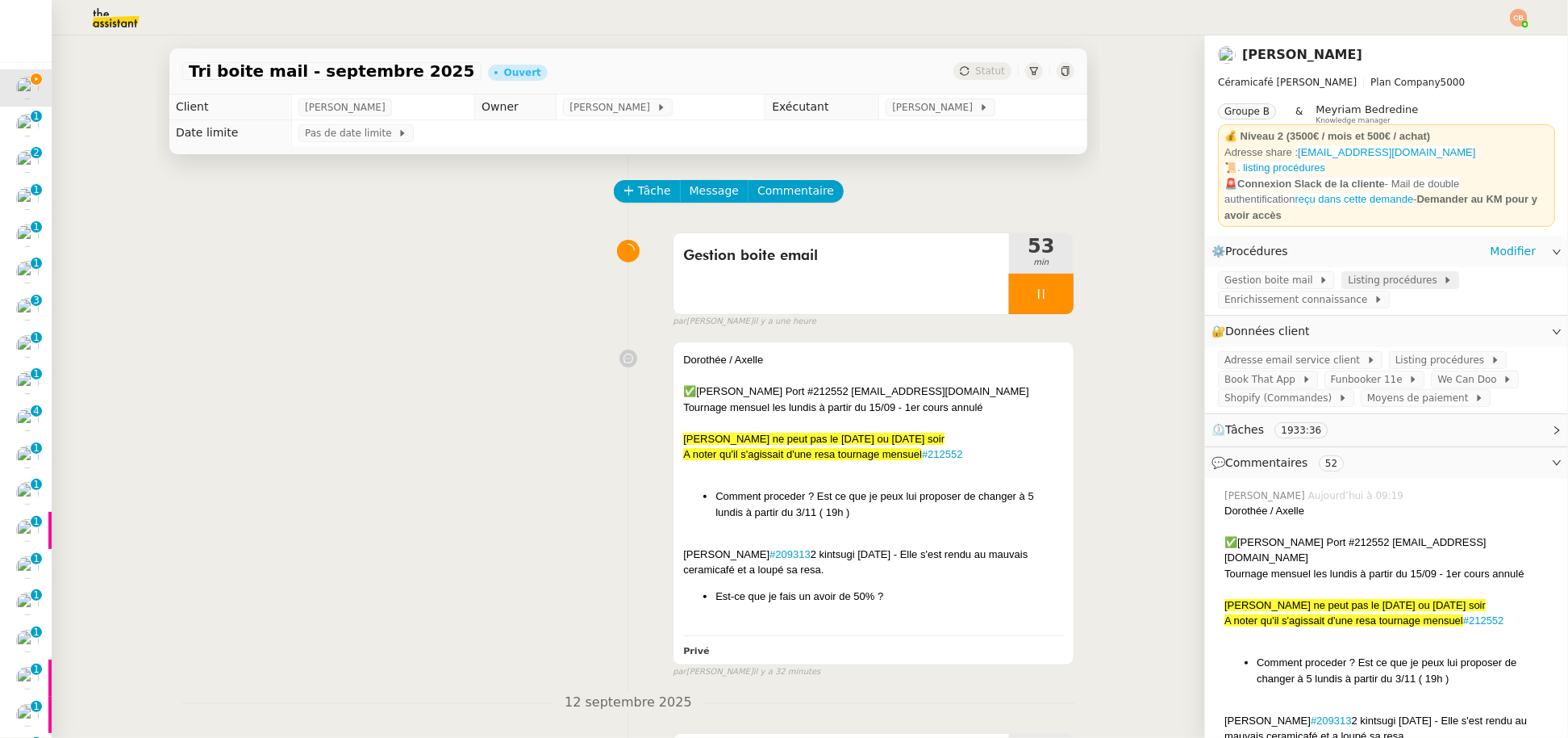
click at [1348, 272] on span "Listing procédures" at bounding box center [1395, 280] width 95 height 16
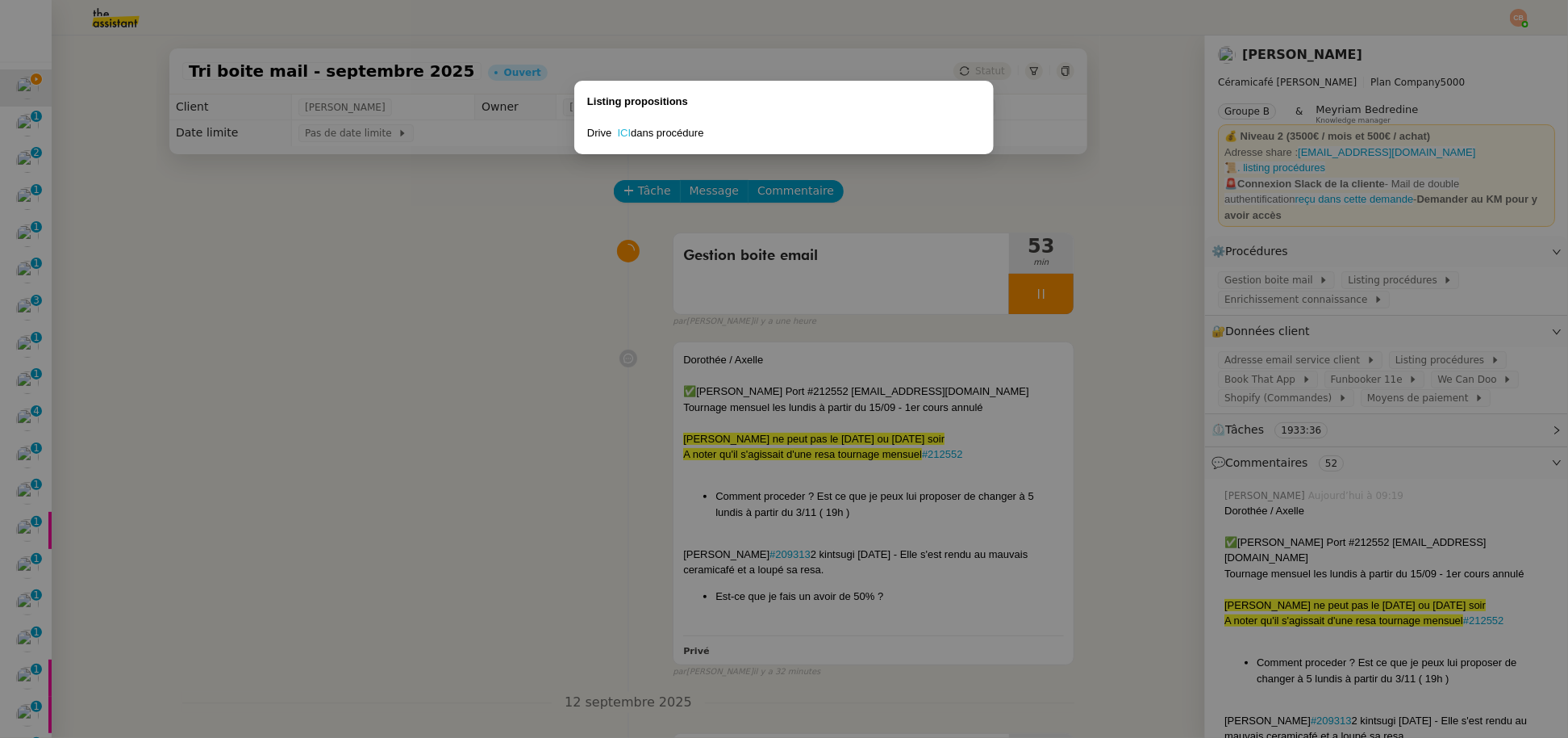
click at [623, 132] on link "ICI" at bounding box center [625, 132] width 14 height 12
click at [572, 261] on nz-modal-container "Listing propositions Drive ICI dans procédure" at bounding box center [784, 369] width 1568 height 738
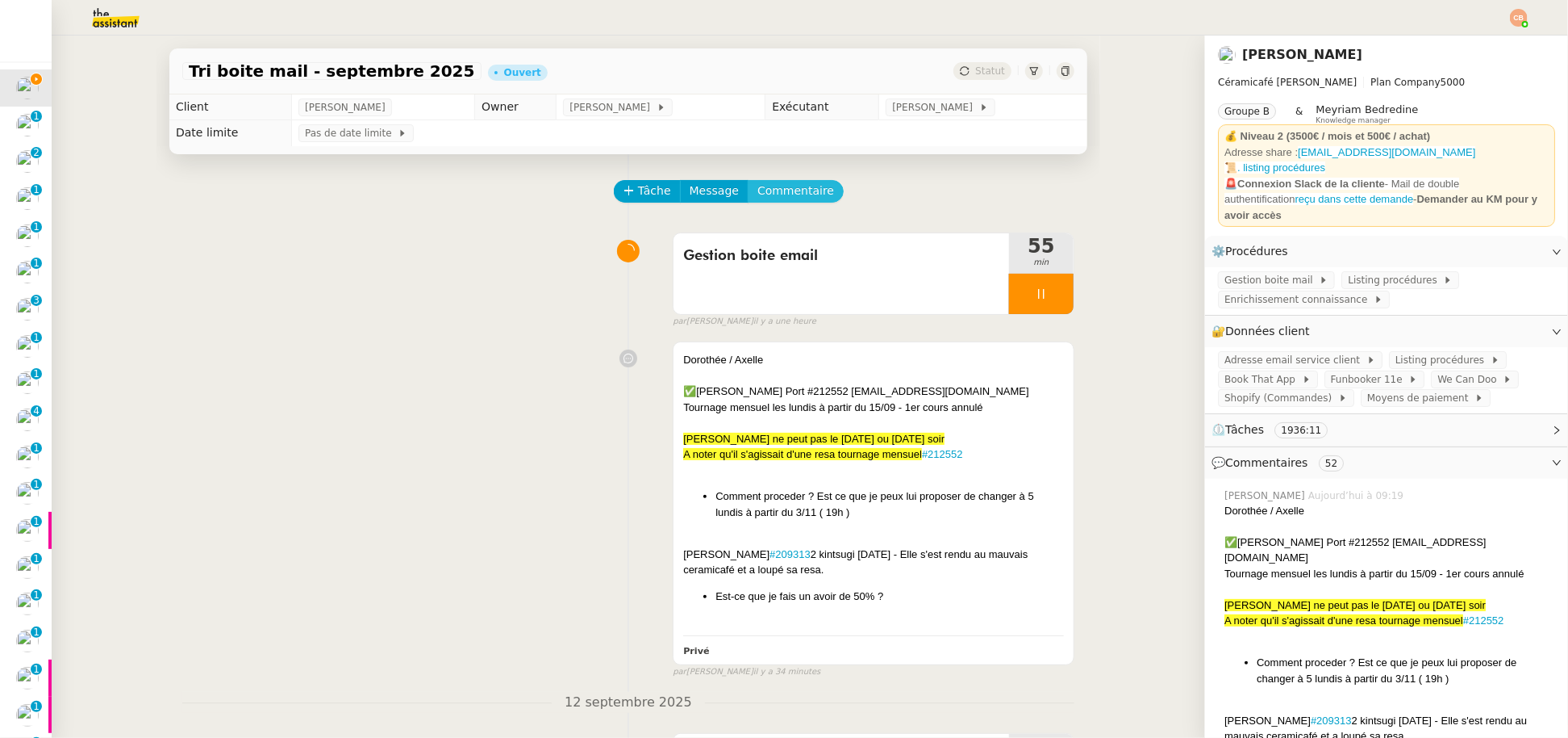
click at [800, 187] on span "Commentaire" at bounding box center [795, 191] width 76 height 19
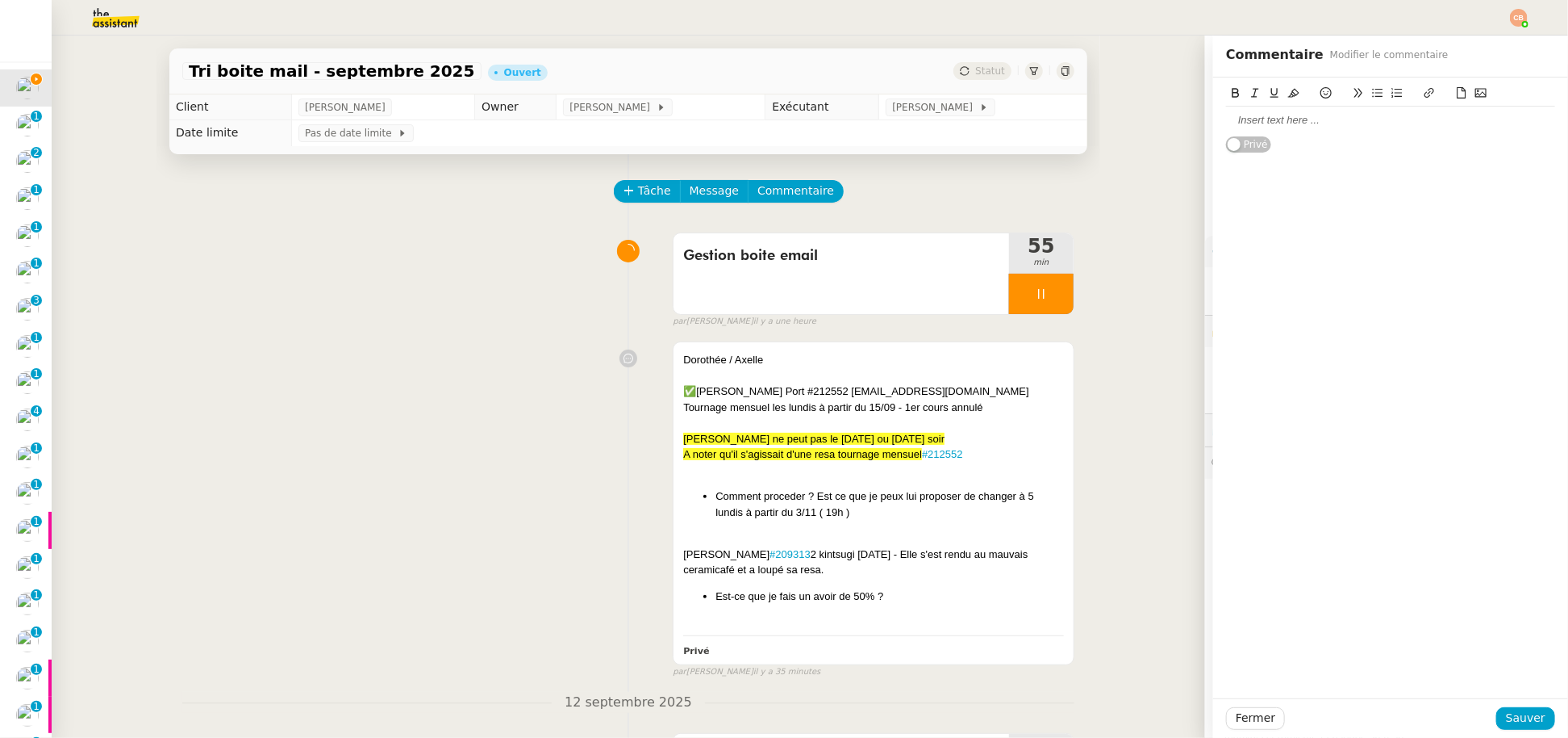
click at [1288, 112] on div at bounding box center [1390, 120] width 329 height 27
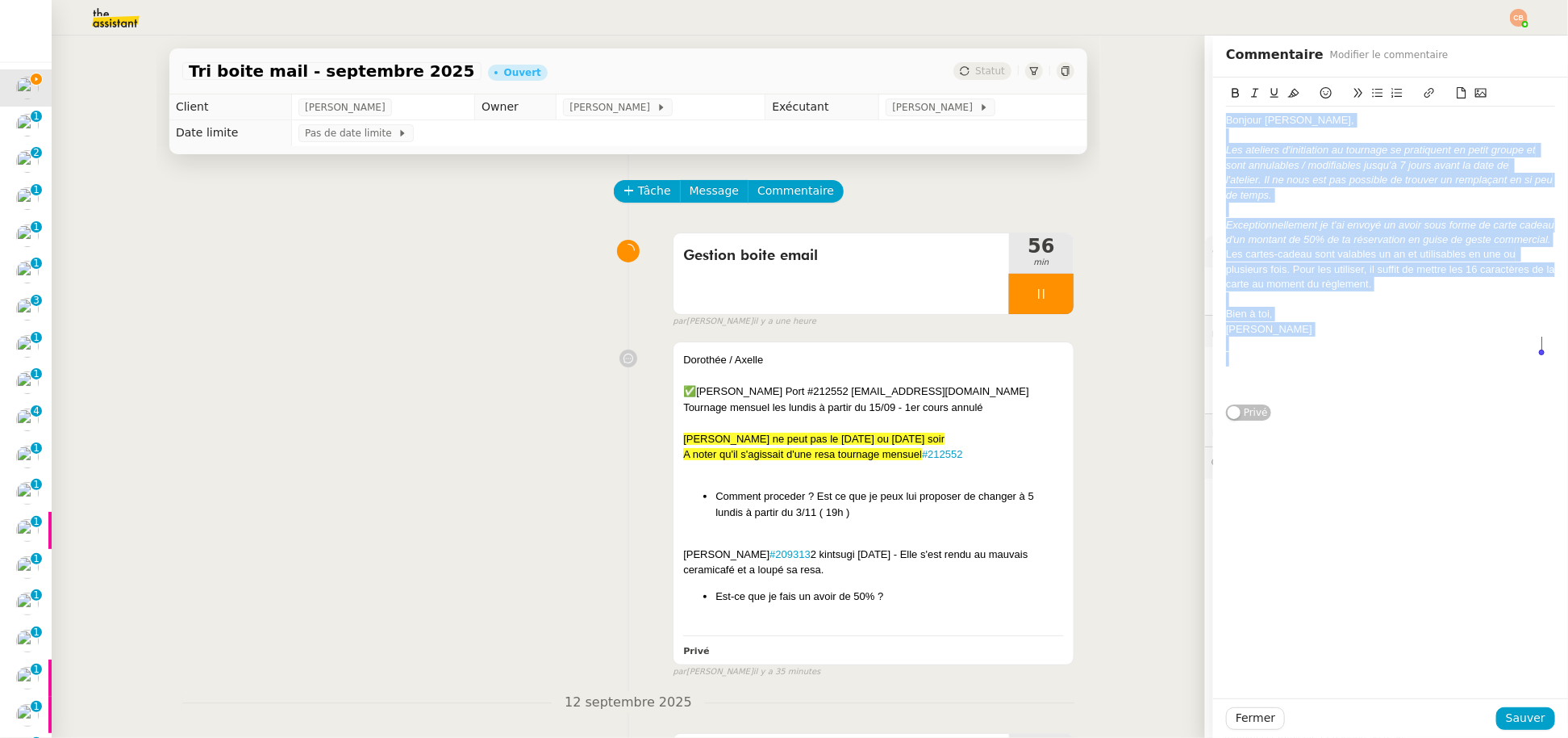
drag, startPoint x: 1212, startPoint y: 121, endPoint x: 1323, endPoint y: 361, distance: 264.4
click at [1323, 361] on div "Bonjour Alice, Les ateliers d'initiation au tournage se pratiquent en petit gro…" at bounding box center [1390, 254] width 329 height 297
click at [1249, 94] on icon at bounding box center [1255, 93] width 12 height 12
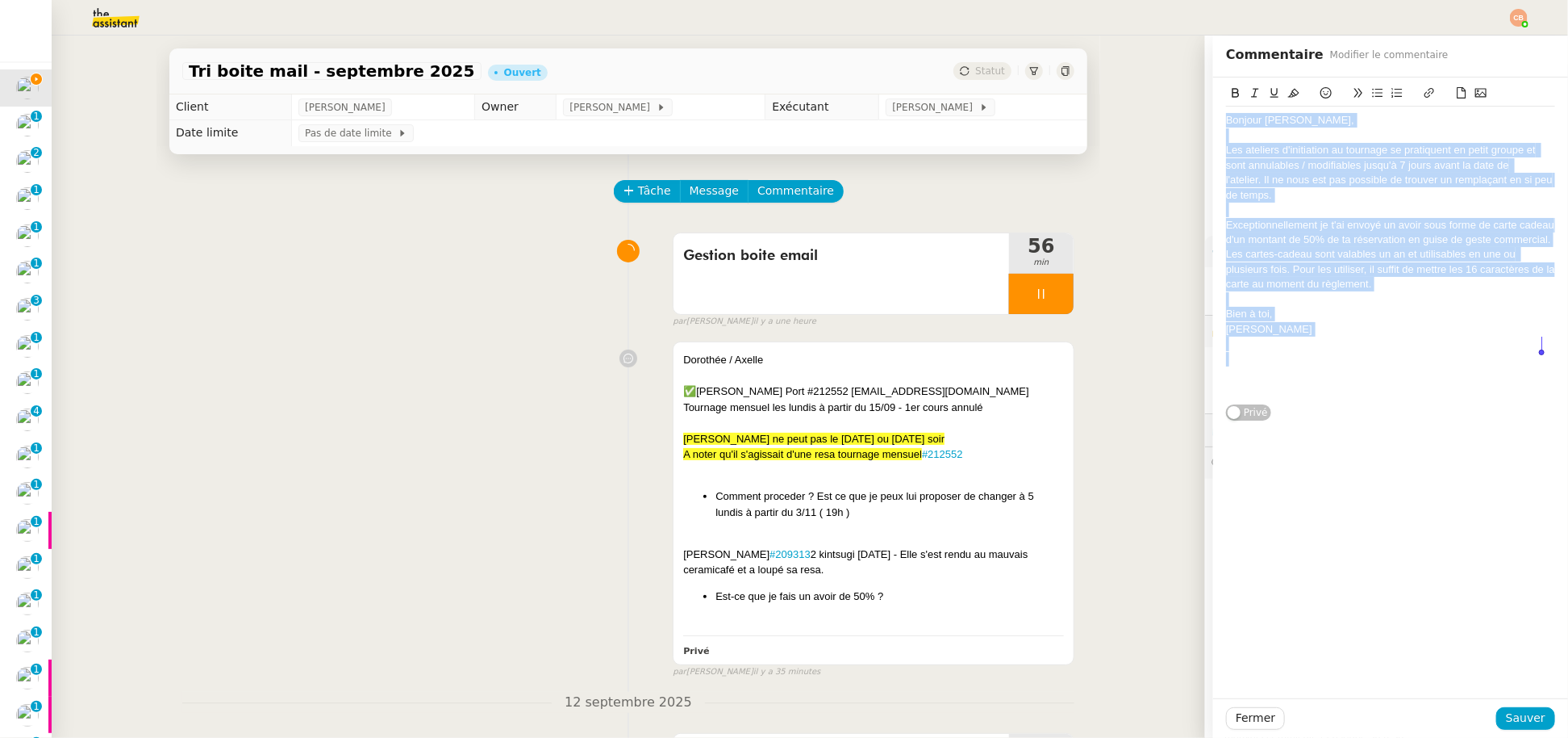
click at [1237, 140] on div at bounding box center [1390, 135] width 329 height 15
drag, startPoint x: 1213, startPoint y: 122, endPoint x: 1299, endPoint y: 335, distance: 229.7
click at [1299, 335] on div "Bonjour Alice, Les ateliers d'initiation au tournage se pratiquent en petit gro…" at bounding box center [1390, 254] width 329 height 297
copy div "Bonjour Alice, Les ateliers d'initiation au tournage se pratiquent en petit gro…"
click at [793, 198] on span "Commentaire" at bounding box center [795, 191] width 76 height 19
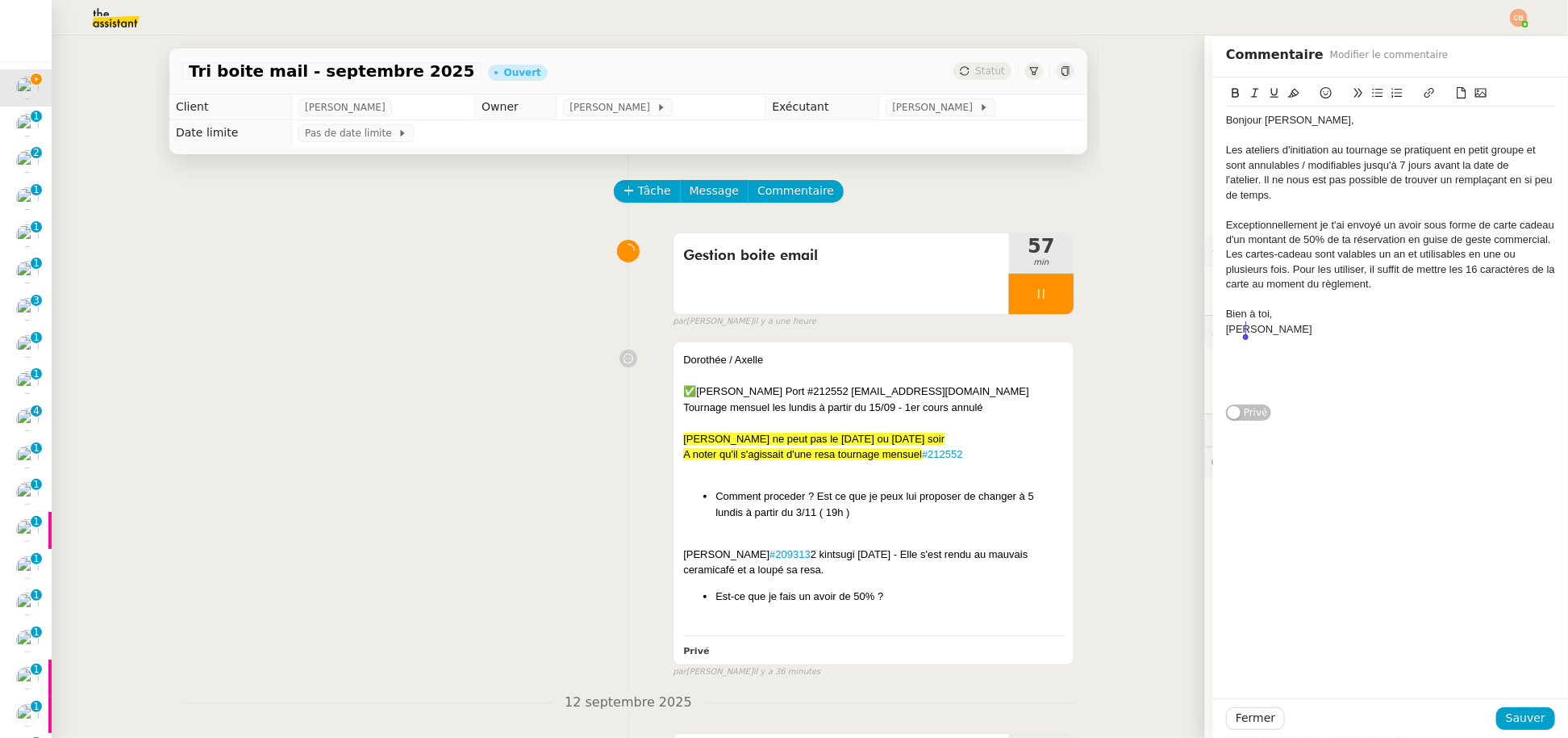
click at [1295, 157] on div "Les ateliers d'initiation au tournage se pratiquent en petit groupe et sont ann…" at bounding box center [1390, 172] width 329 height 60
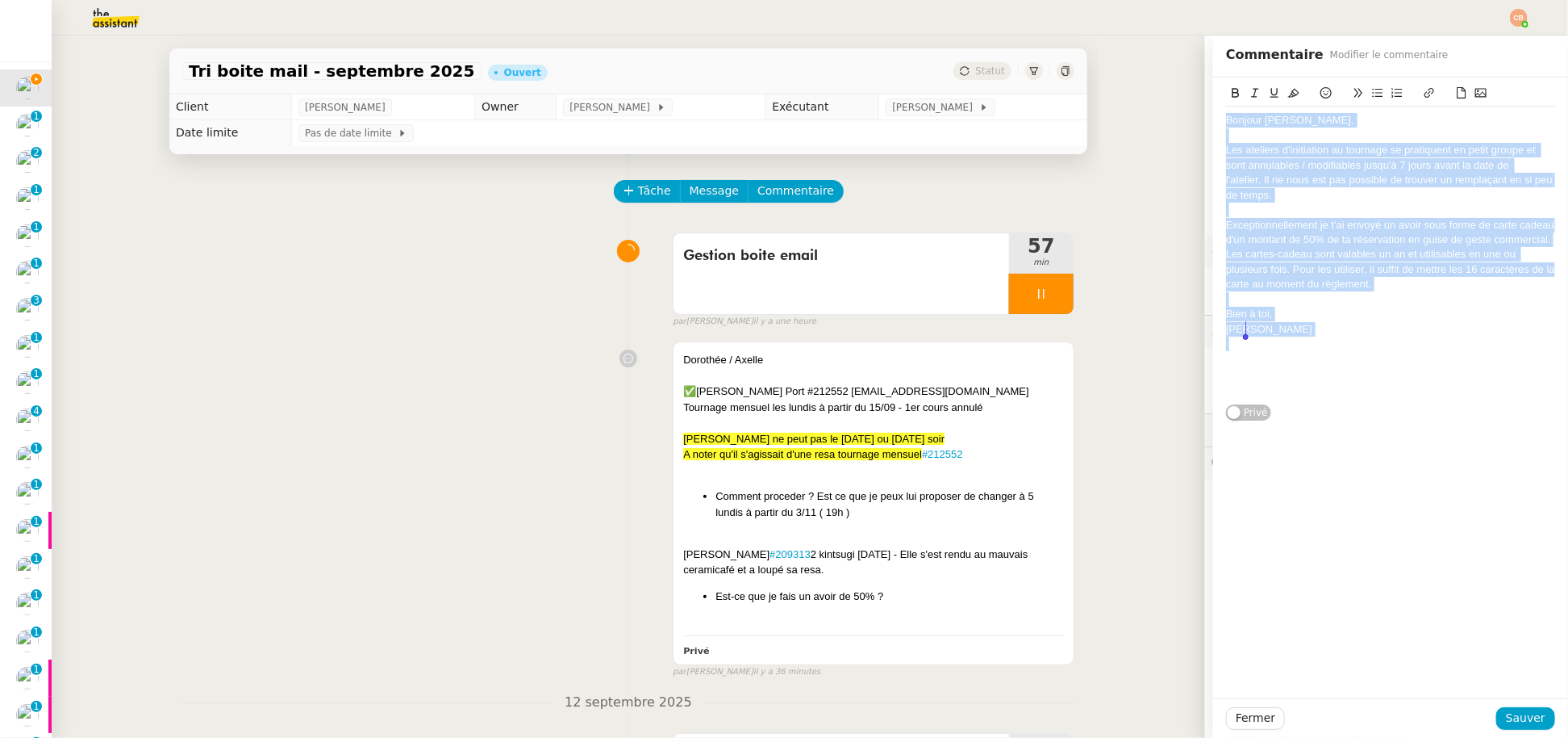
drag, startPoint x: 1215, startPoint y: 118, endPoint x: 1277, endPoint y: 339, distance: 229.5
click at [1277, 339] on div "Bonjour Alice, Les ateliers d'initiation au tournage se pratiquent en petit gro…" at bounding box center [1390, 254] width 329 height 297
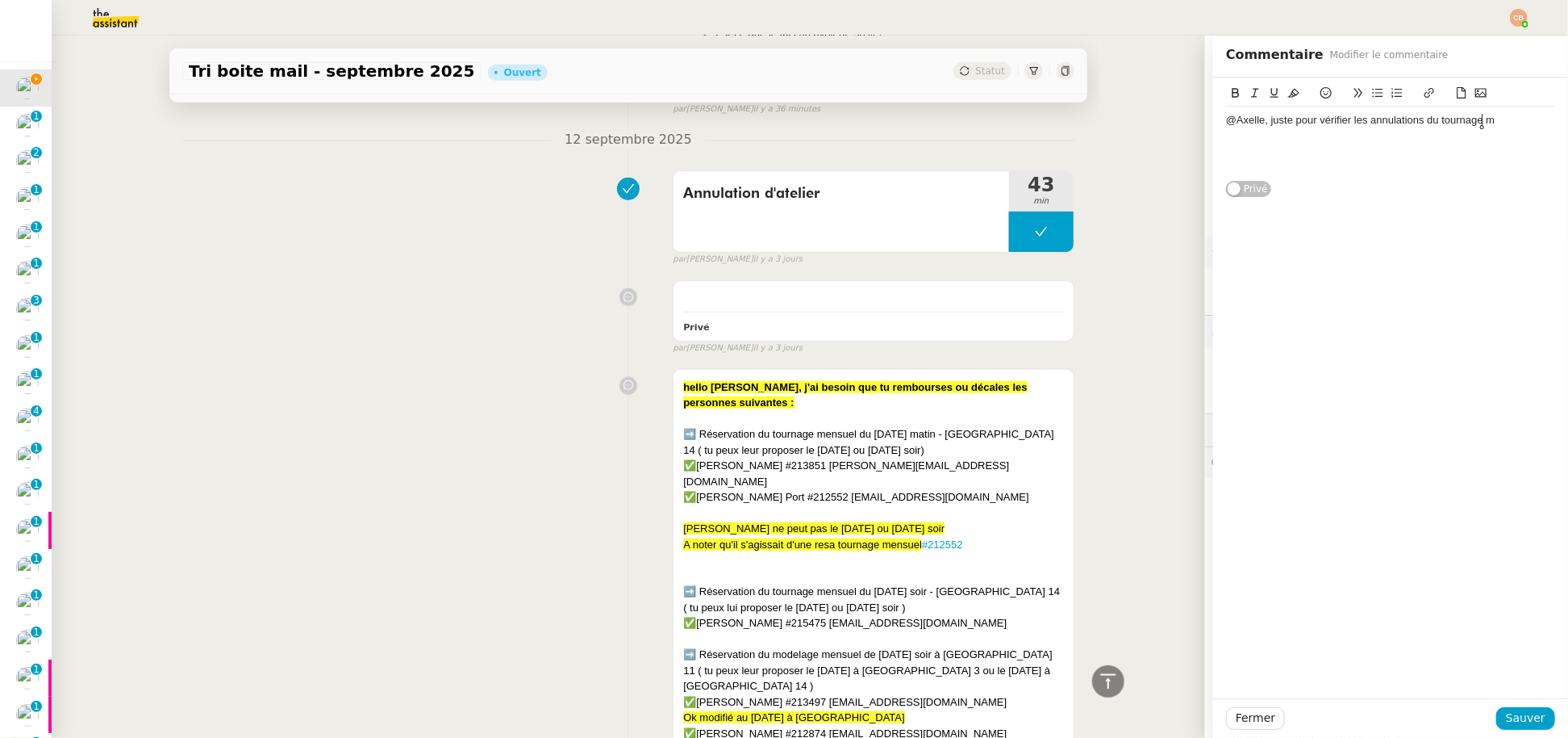
scroll to position [567, 0]
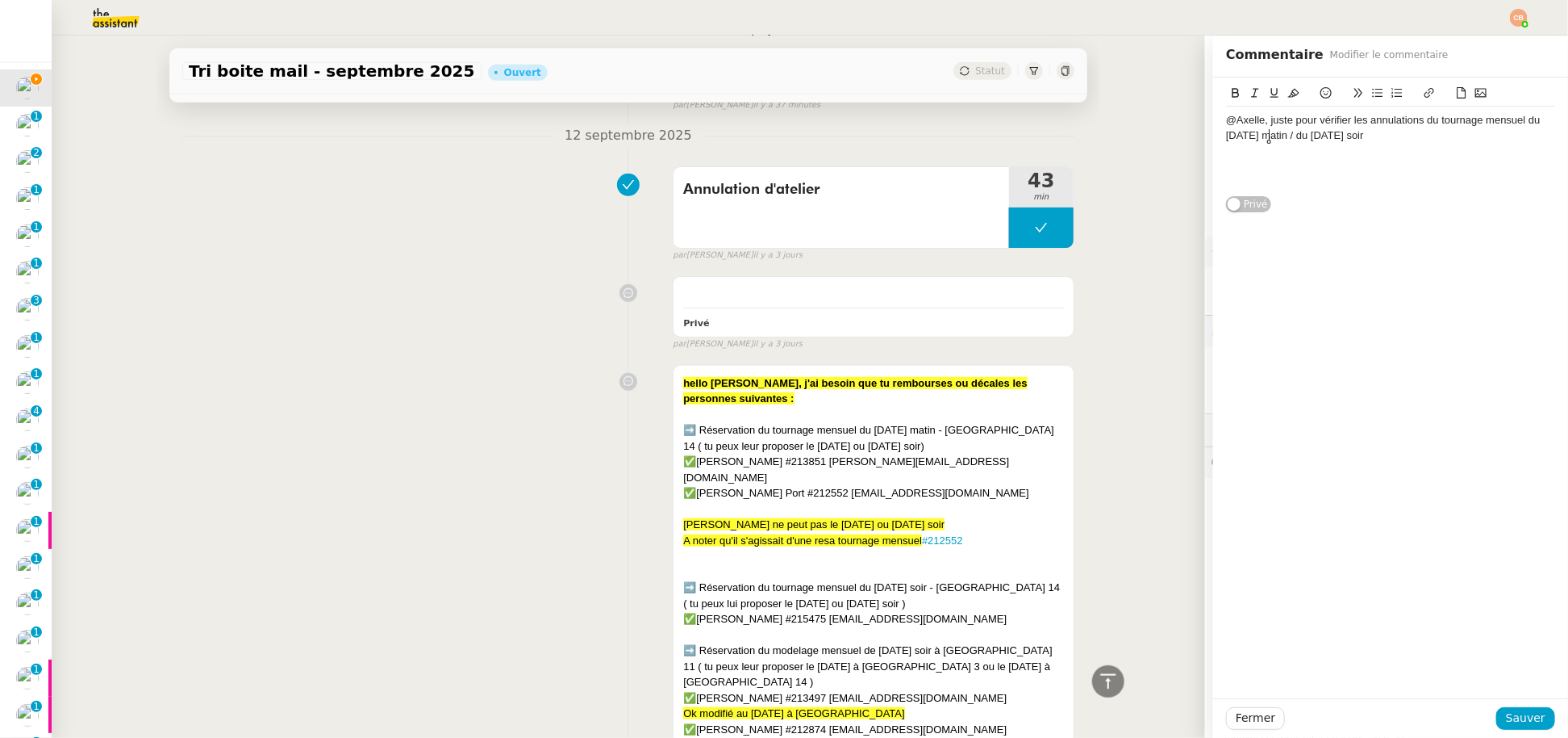
click at [1271, 131] on div "@Axelle, juste pour vérifier les annulations du tournage mensuel du lundi matin…" at bounding box center [1390, 127] width 329 height 30
click at [1352, 131] on div "@Axelle, juste pour vérifier les annulations du tournage mensuel du lundi matin…" at bounding box center [1390, 127] width 329 height 30
click at [1364, 153] on div "@Axelle, juste pour vérifier les annulations du tournage mensuel du lundi matin…" at bounding box center [1390, 134] width 329 height 44
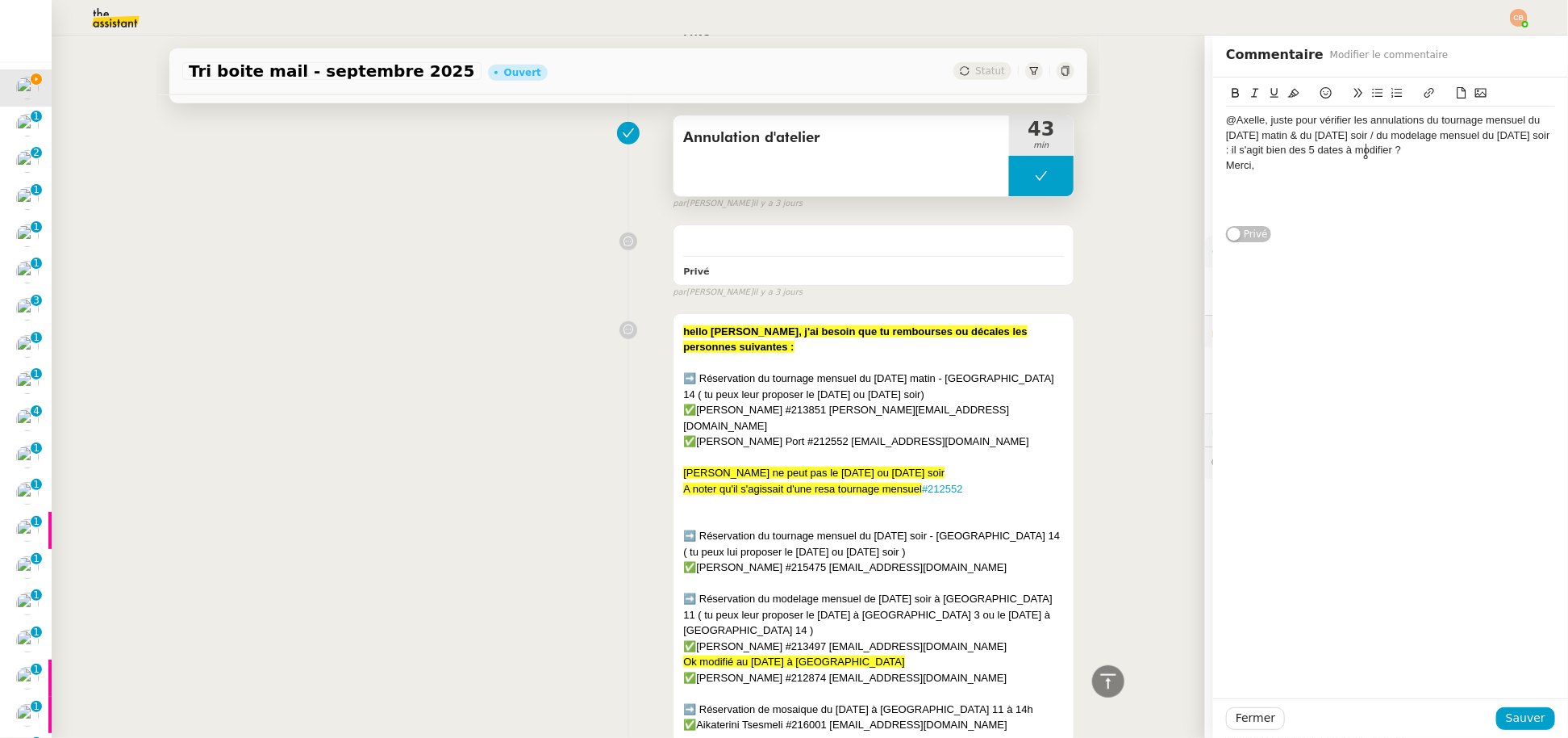
scroll to position [647, 0]
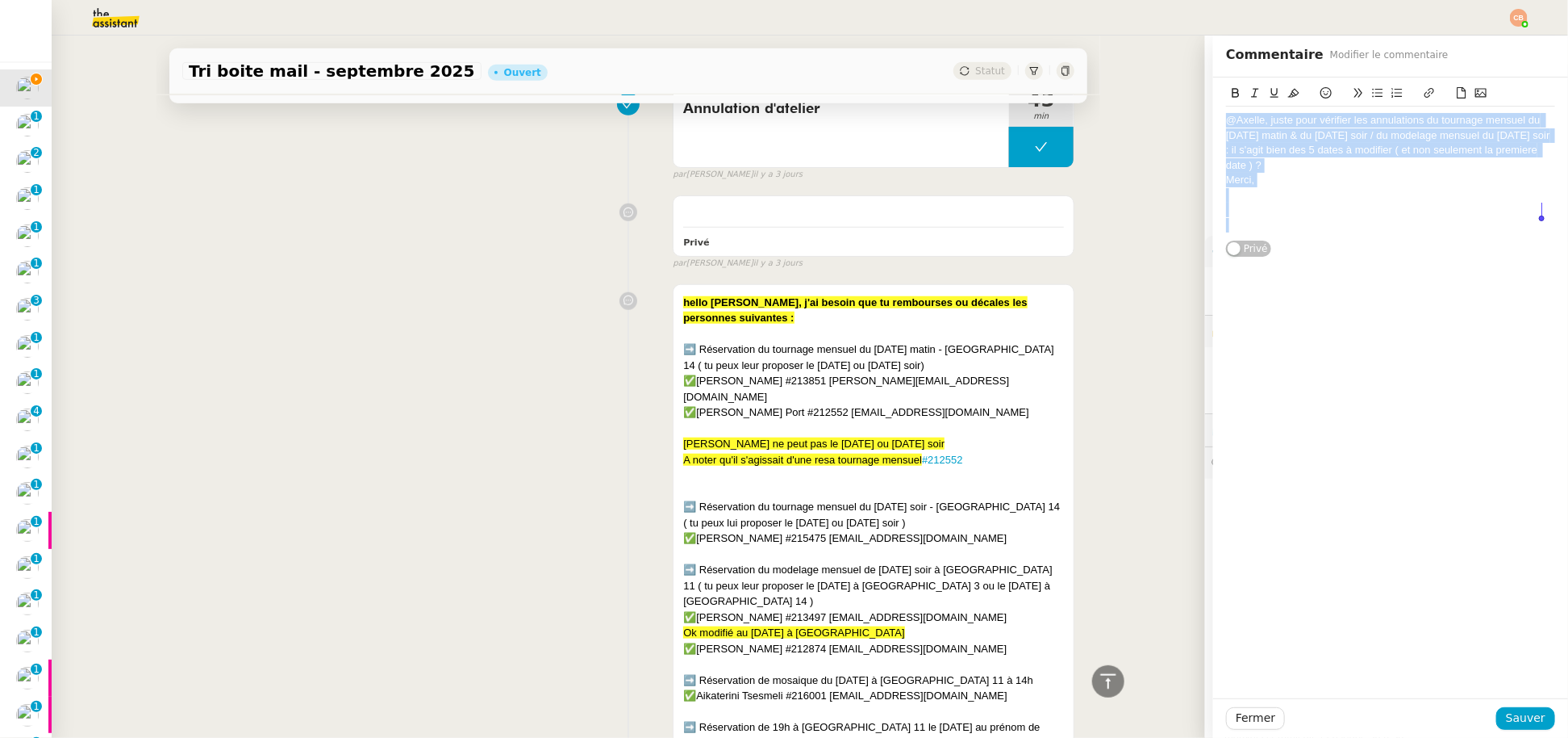
drag, startPoint x: 1214, startPoint y: 118, endPoint x: 1289, endPoint y: 232, distance: 136.5
click at [1289, 232] on div "@Axelle, juste pour vérifier les annulations du tournage mensuel du lundi matin…" at bounding box center [1390, 172] width 329 height 132
copy div "@Axelle, juste pour vérifier les annulations du tournage mensuel du lundi matin…"
click at [1507, 713] on span "Sauver" at bounding box center [1525, 717] width 39 height 19
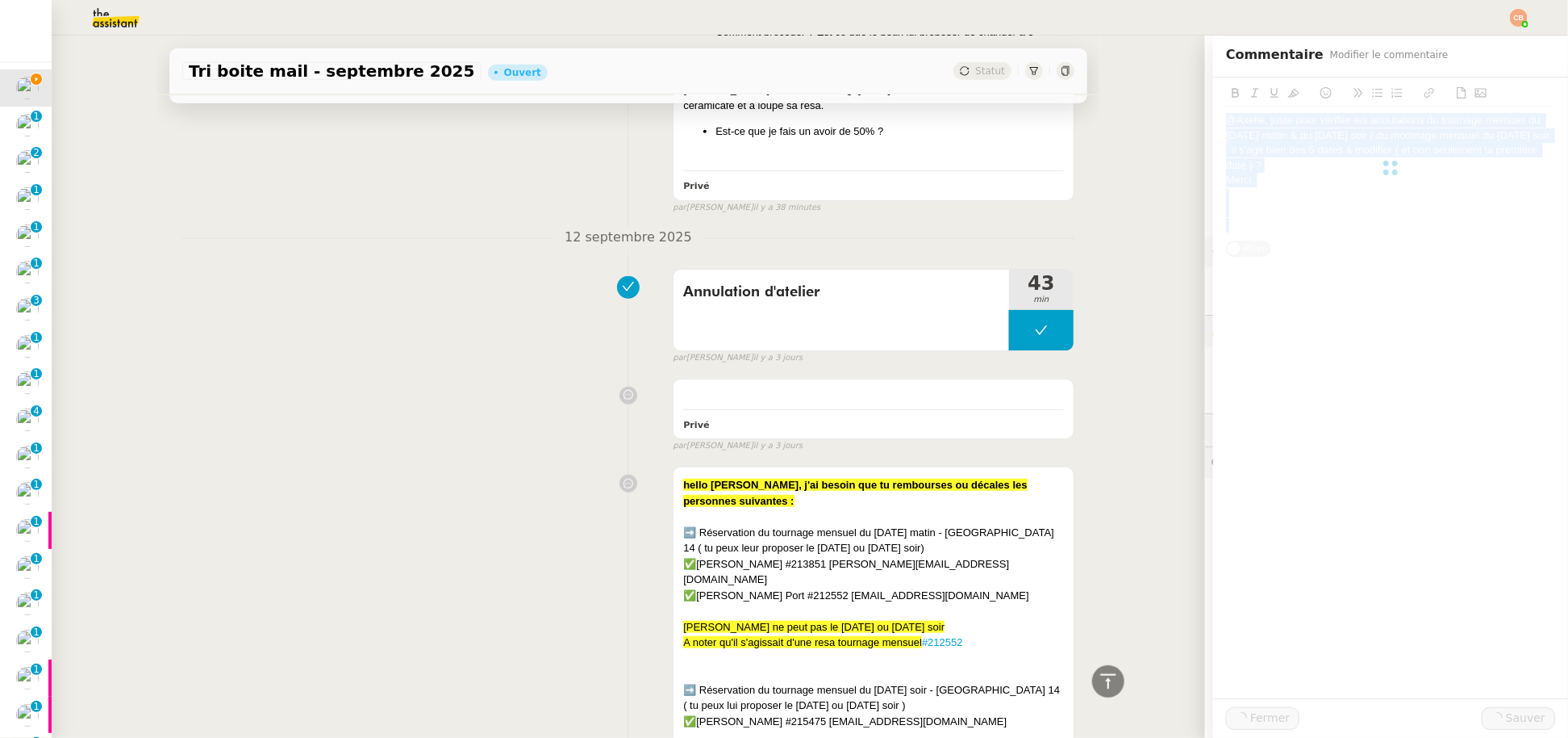
scroll to position [830, 0]
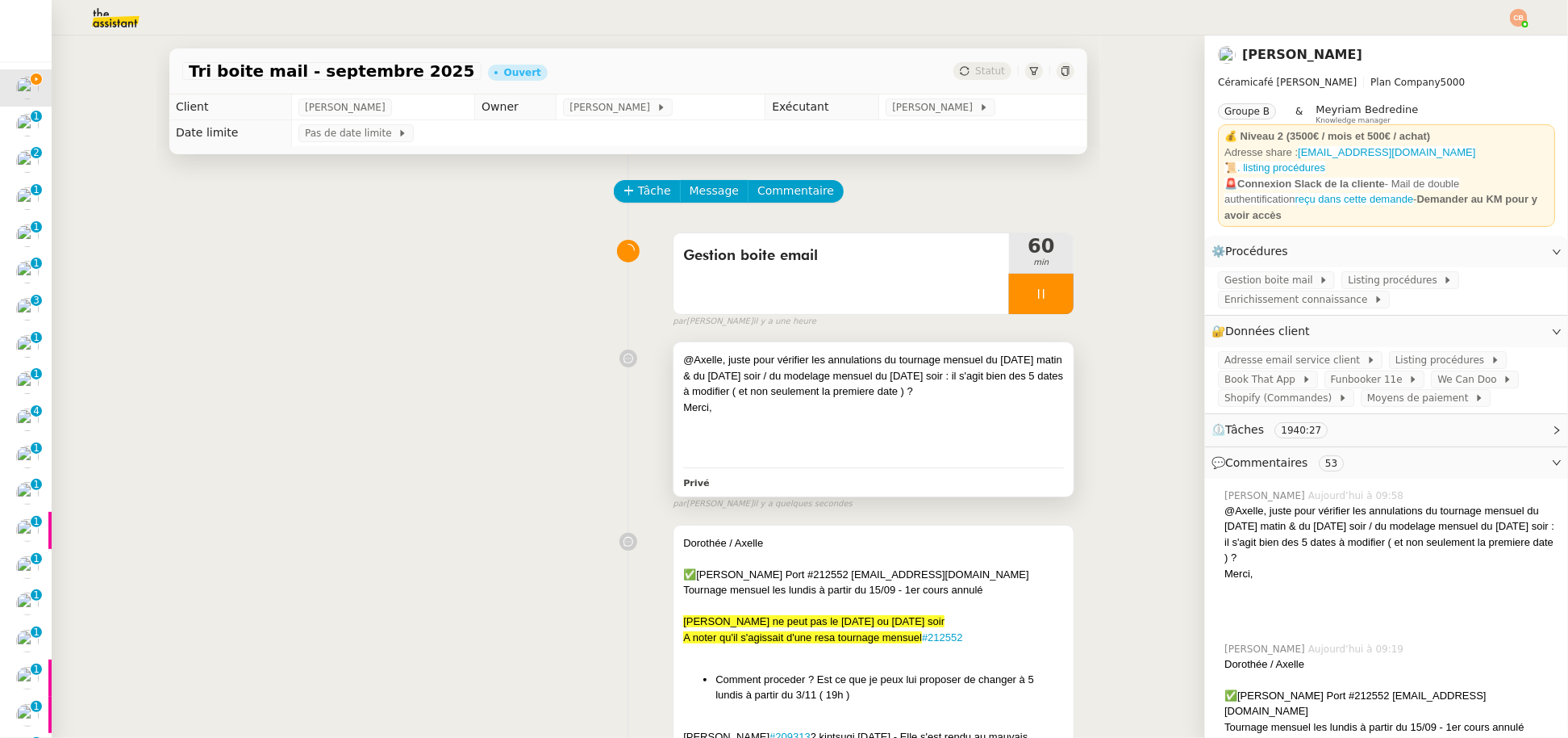
click at [953, 383] on div "@Axelle, juste pour vérifier les annulations du tournage mensuel du [DATE] mati…" at bounding box center [873, 375] width 381 height 48
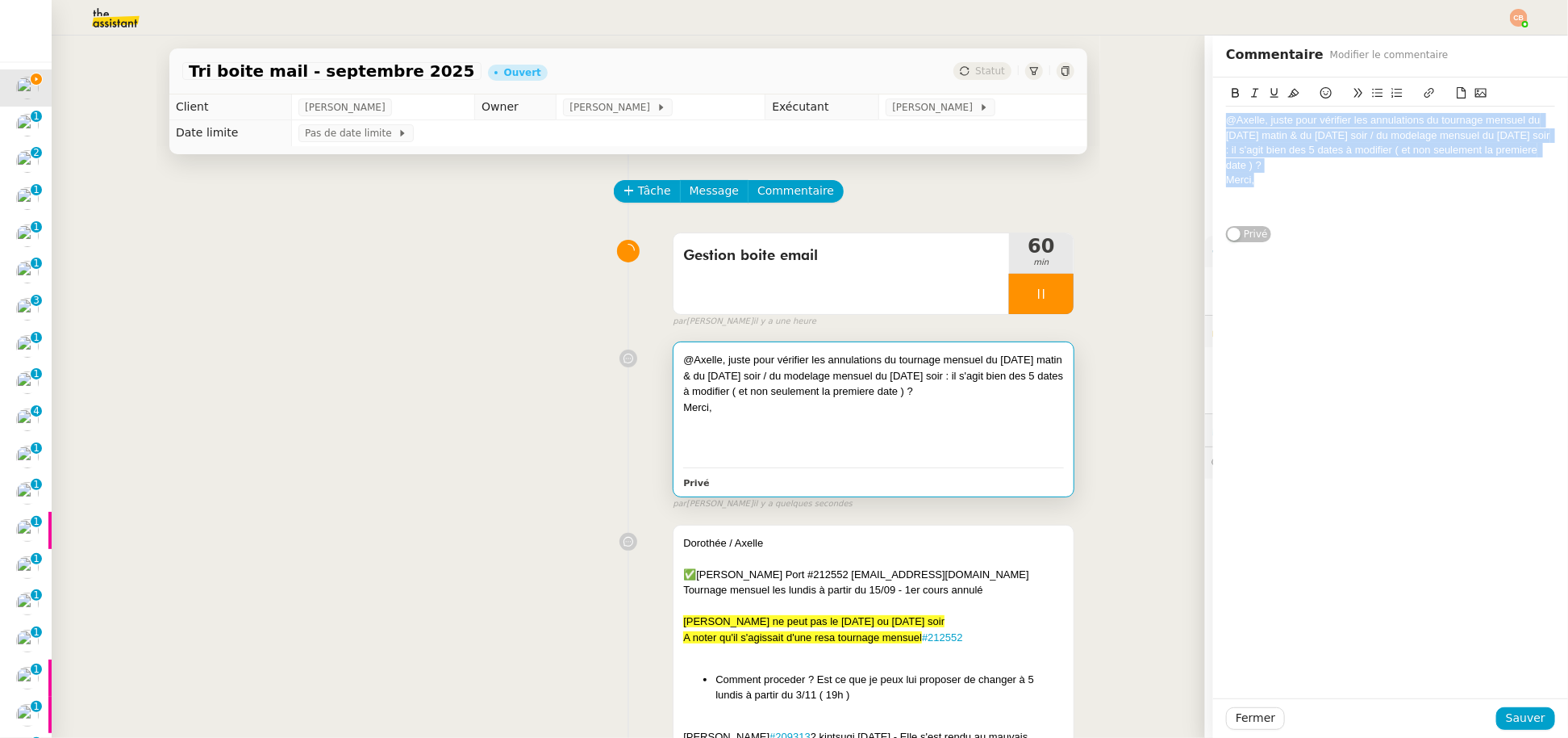
drag, startPoint x: 1317, startPoint y: 182, endPoint x: 1153, endPoint y: 105, distance: 181.2
click at [1153, 105] on app-ticket "Tri boite mail - septembre 2025 Ouvert Statut Client Genevieve Landsmann Owner …" at bounding box center [810, 386] width 1516 height 702
click at [1288, 92] on icon at bounding box center [1294, 93] width 12 height 12
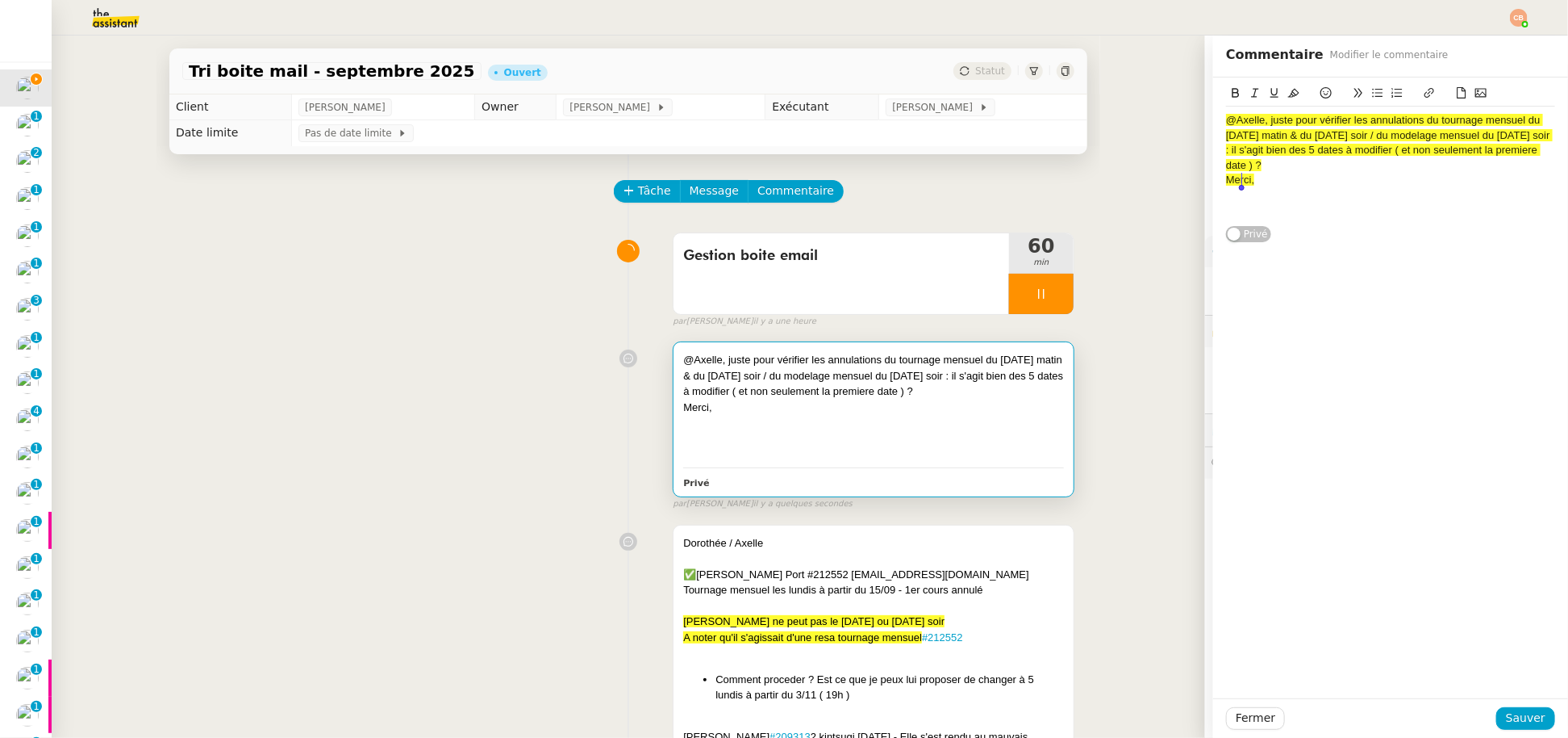
click at [1369, 377] on div "@Axelle, juste pour vérifier les annulations du tournage mensuel du lundi matin…" at bounding box center [1390, 388] width 355 height 621
click at [1527, 710] on span "Sauver" at bounding box center [1525, 717] width 39 height 19
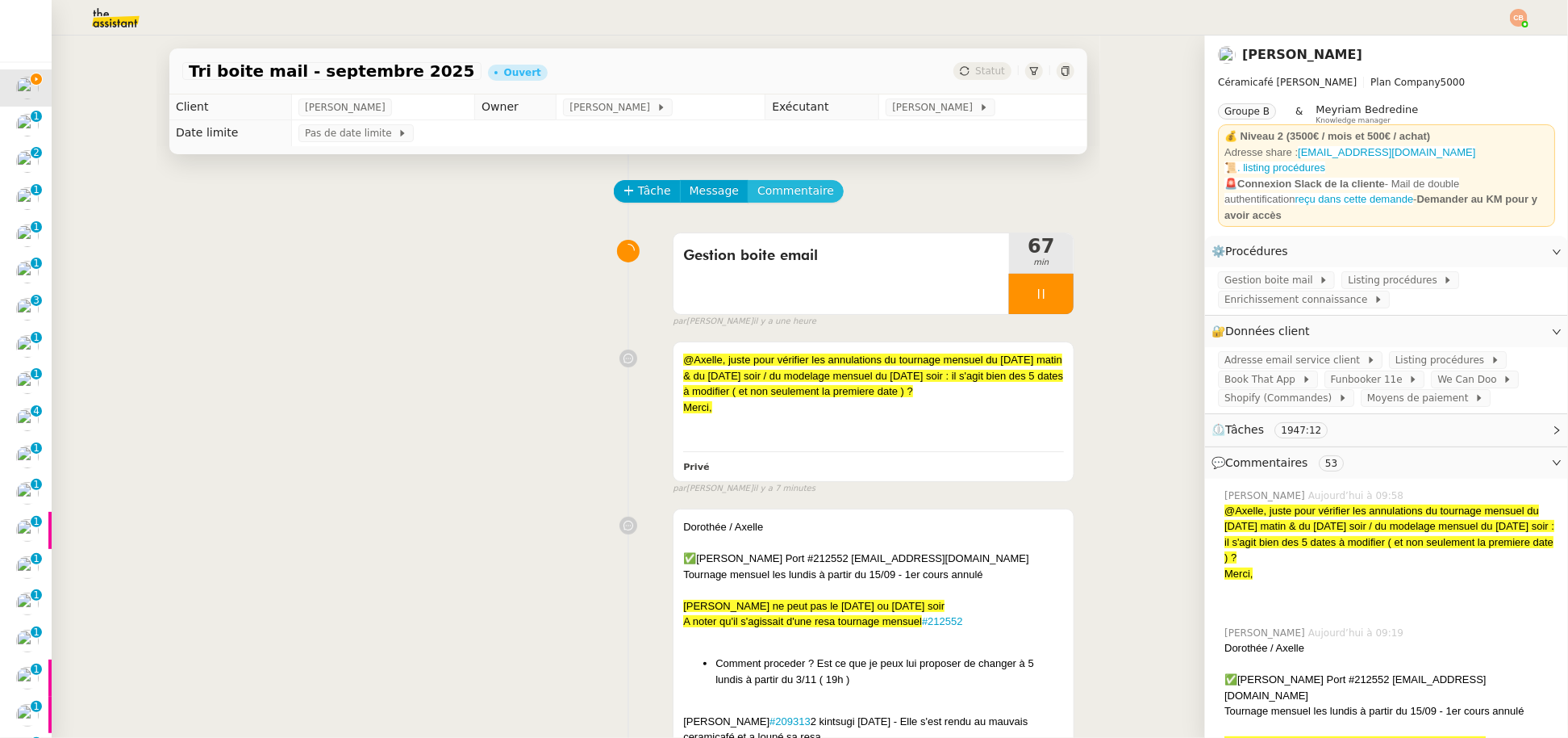
click at [784, 197] on span "Commentaire" at bounding box center [795, 191] width 76 height 19
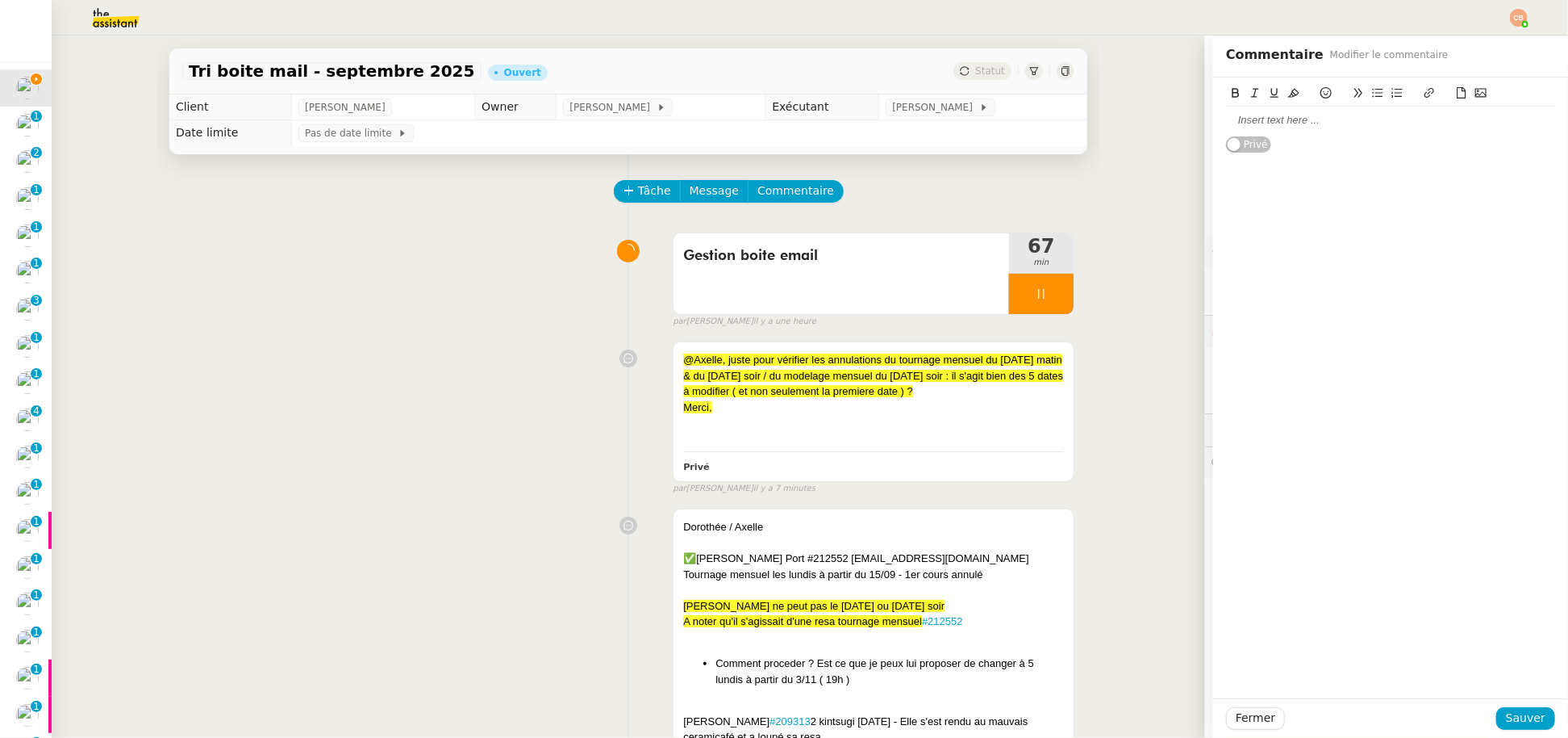
click at [1326, 121] on div at bounding box center [1390, 119] width 329 height 15
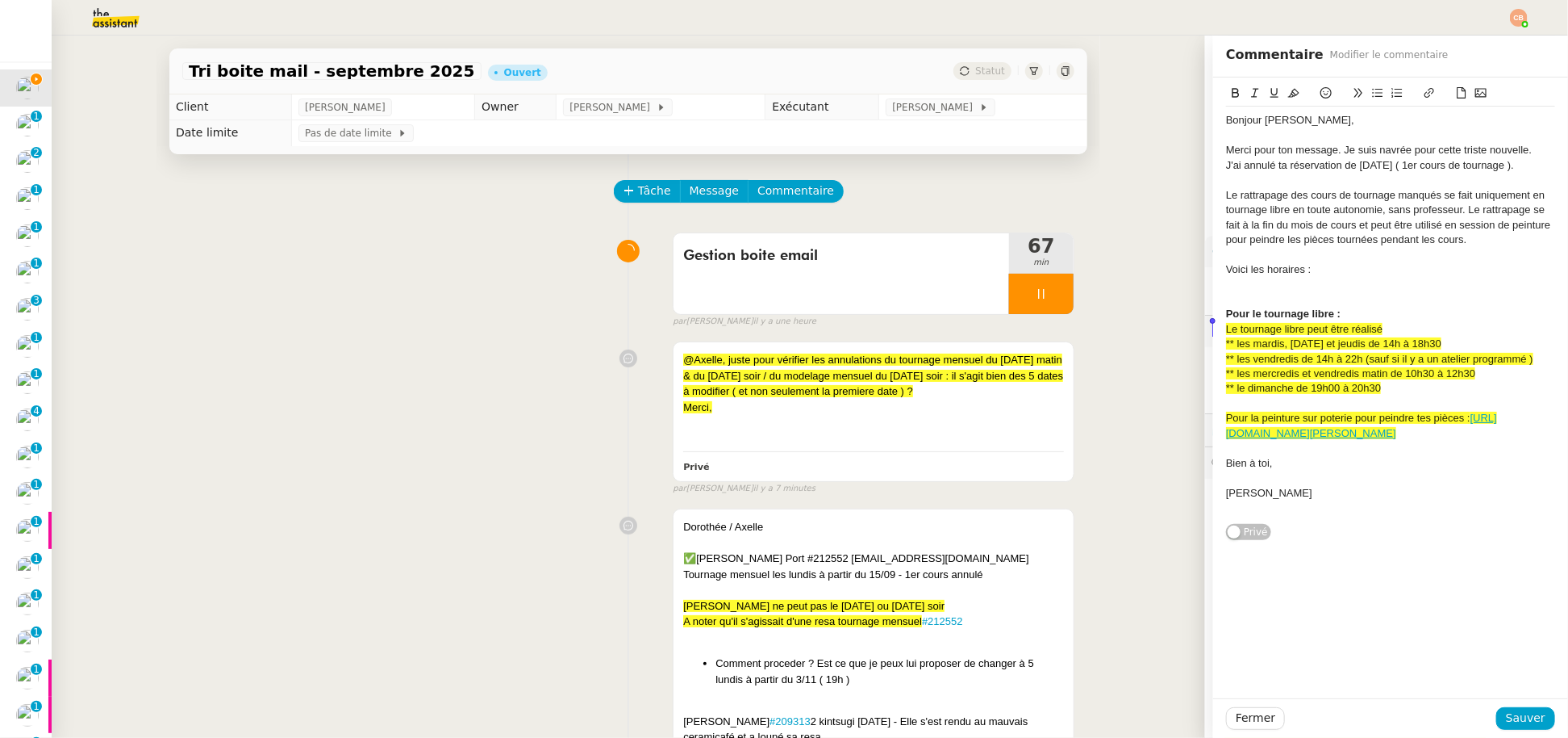
drag, startPoint x: 1403, startPoint y: 446, endPoint x: 1195, endPoint y: 328, distance: 239.1
click at [1195, 328] on app-ticket "Tri boite mail - septembre 2025 Ouvert Statut Client Genevieve Landsmann Owner …" at bounding box center [810, 386] width 1516 height 702
click at [1288, 94] on icon at bounding box center [1294, 93] width 12 height 9
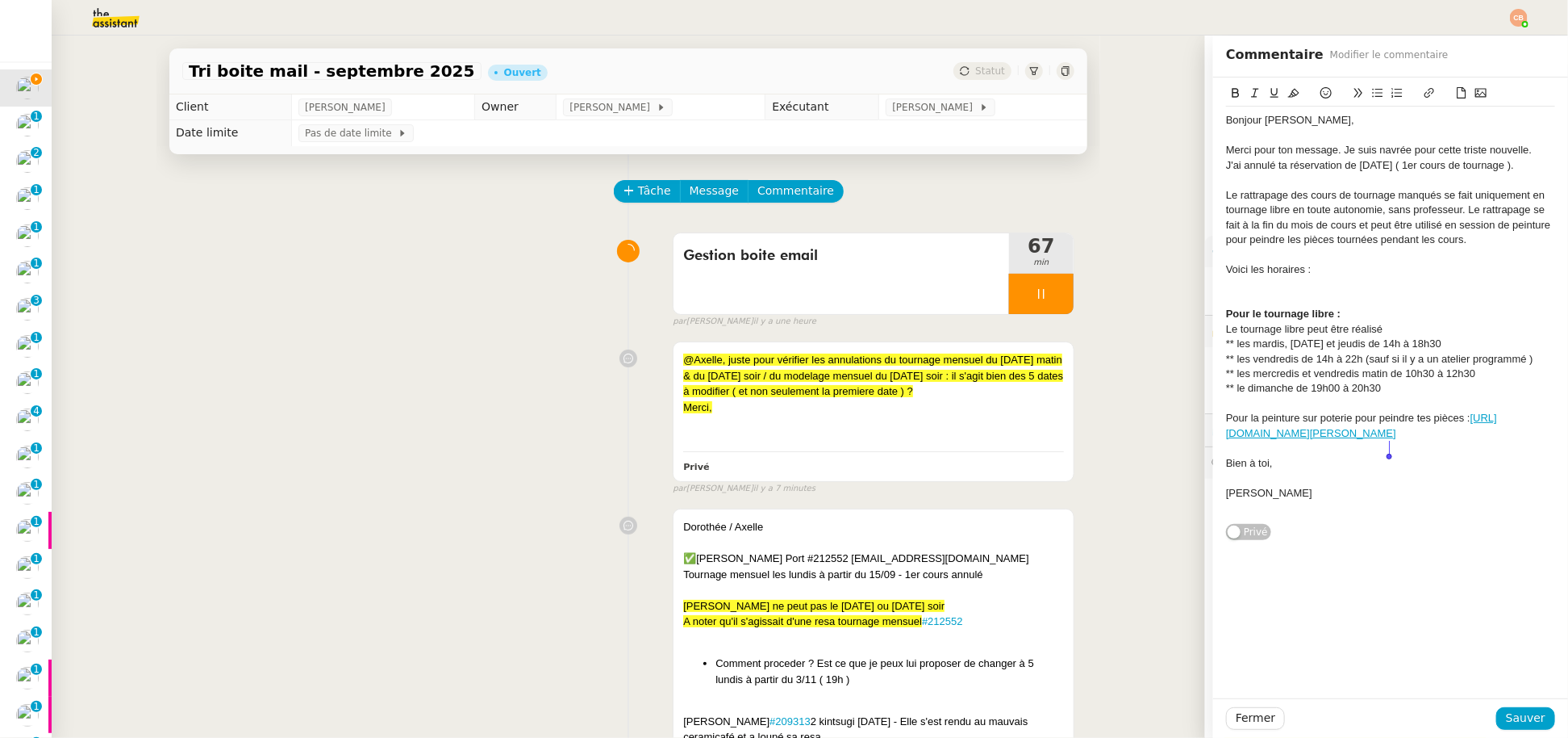
click at [1315, 200] on span "Le rattrapage des cours de tournage manqués se fait uniquement en tournage libr…" at bounding box center [1389, 217] width 328 height 57
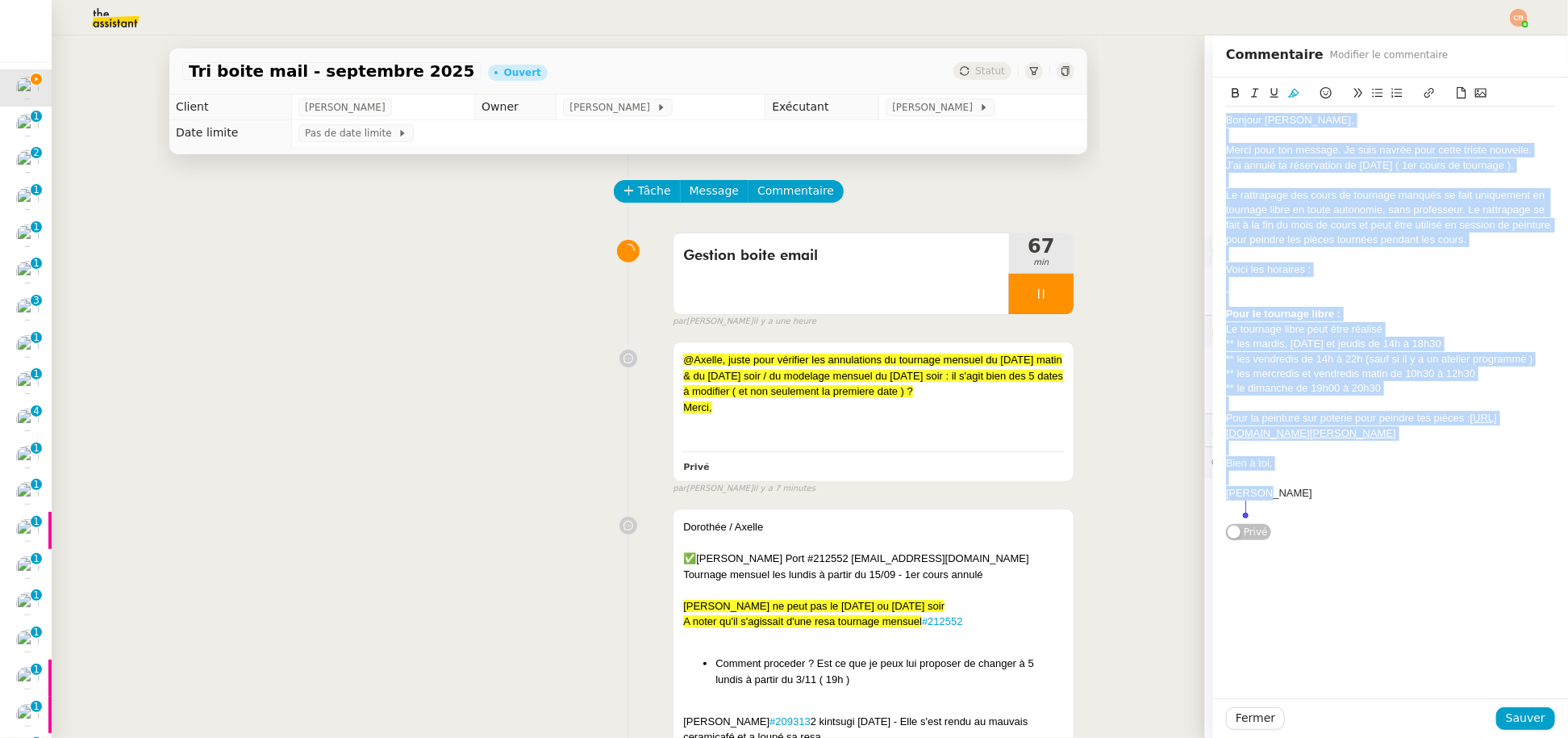
drag, startPoint x: 1212, startPoint y: 118, endPoint x: 1307, endPoint y: 505, distance: 398.5
click at [1307, 505] on div "Bonjour Gaelle, Merci pour ton message. Je suis navrée pour cette triste nouvel…" at bounding box center [1390, 314] width 329 height 415
copy div "Bonjour Gaelle, Merci pour ton message. Je suis navrée pour cette triste nouvel…"
click at [1513, 717] on span "Sauver" at bounding box center [1525, 717] width 39 height 19
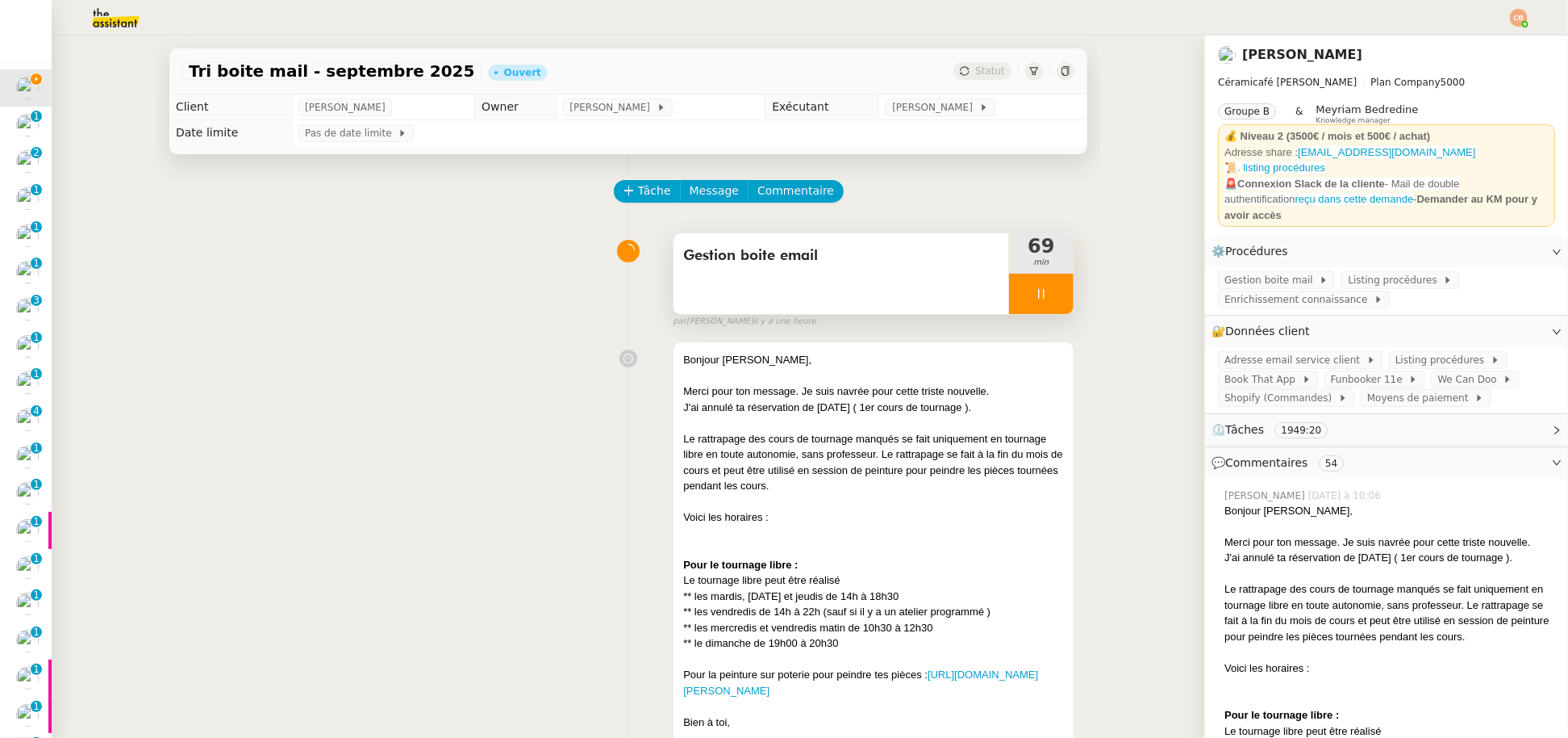
click at [1018, 303] on div at bounding box center [1041, 293] width 65 height 40
click at [1008, 299] on div at bounding box center [1024, 293] width 32 height 40
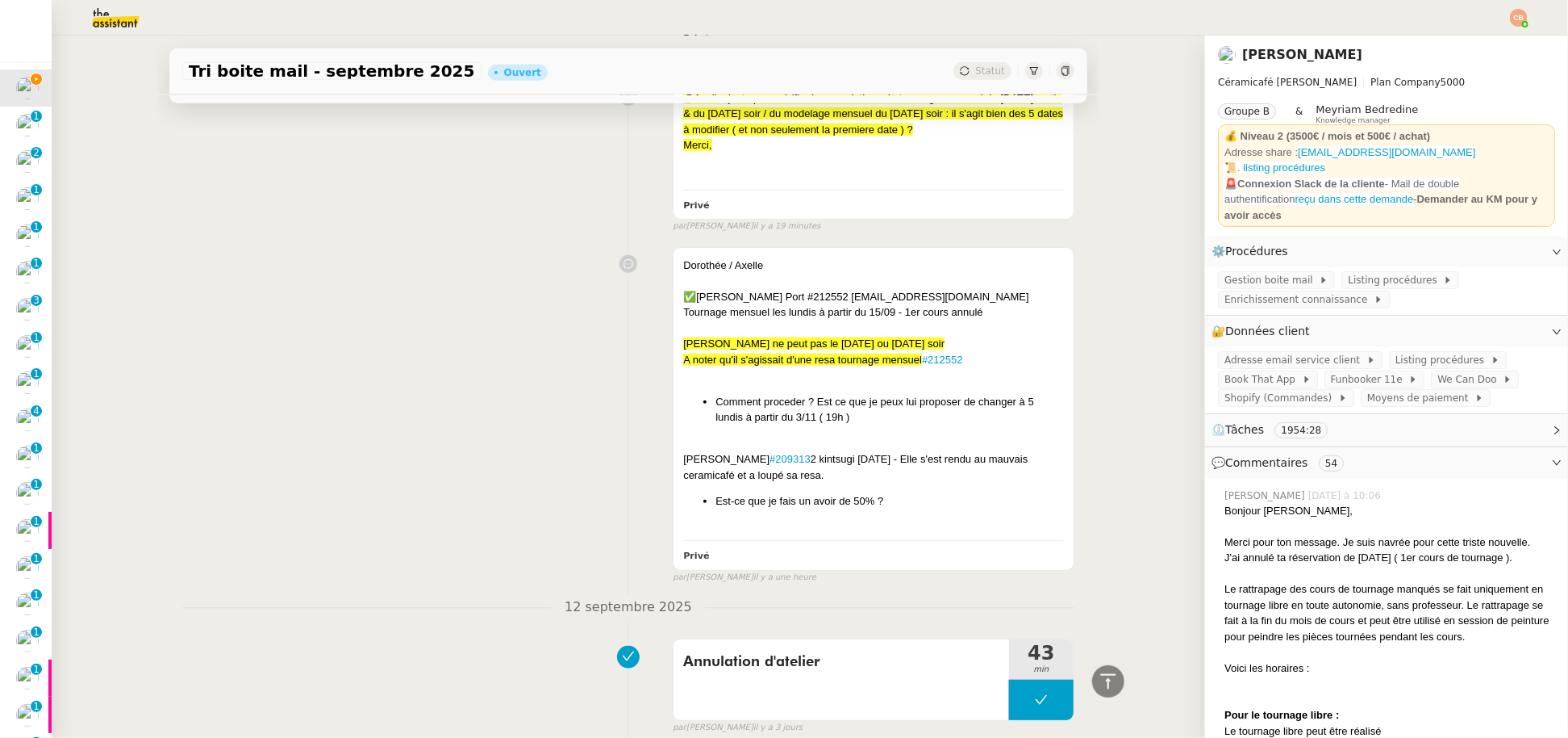
scroll to position [761, 0]
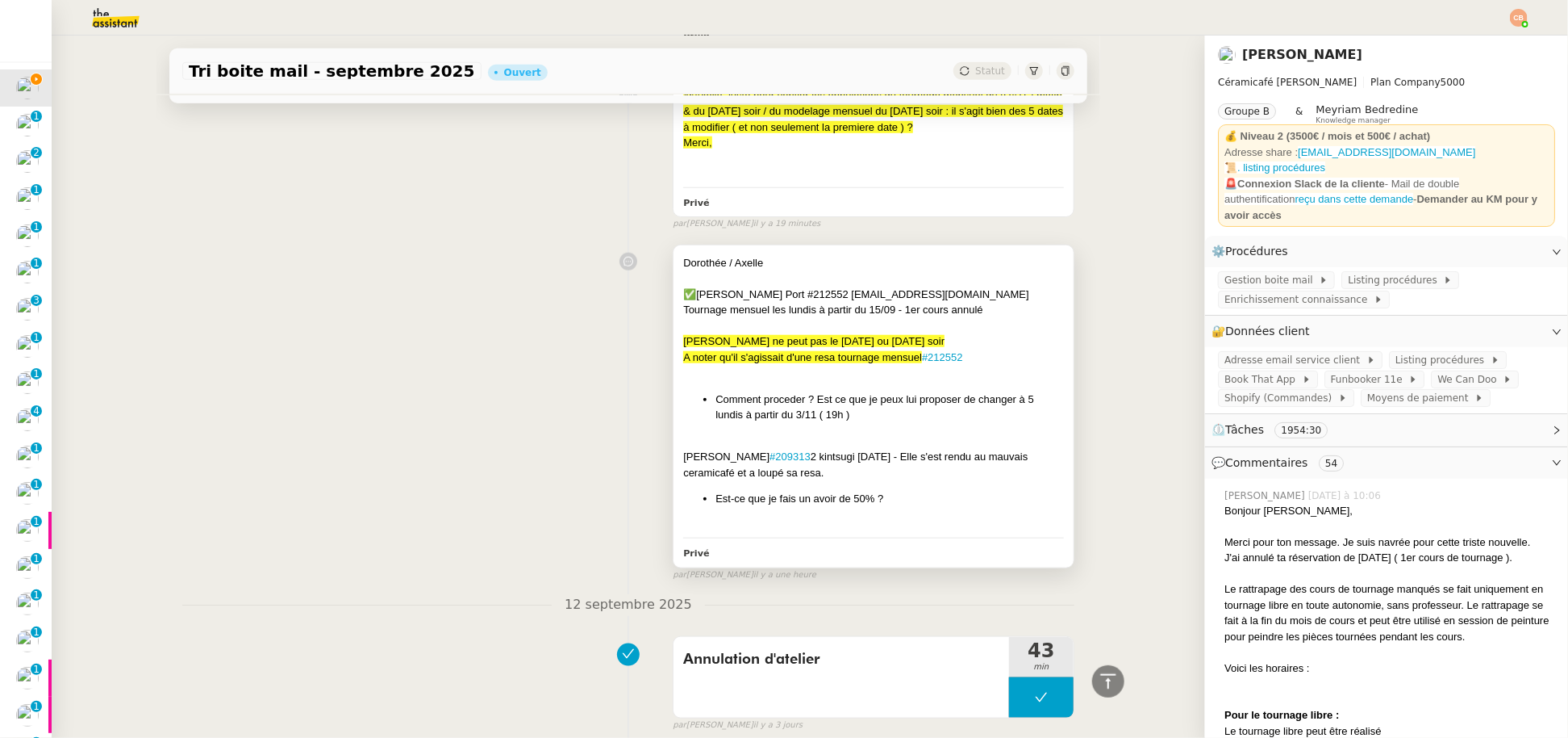
click at [799, 287] on div at bounding box center [873, 278] width 381 height 16
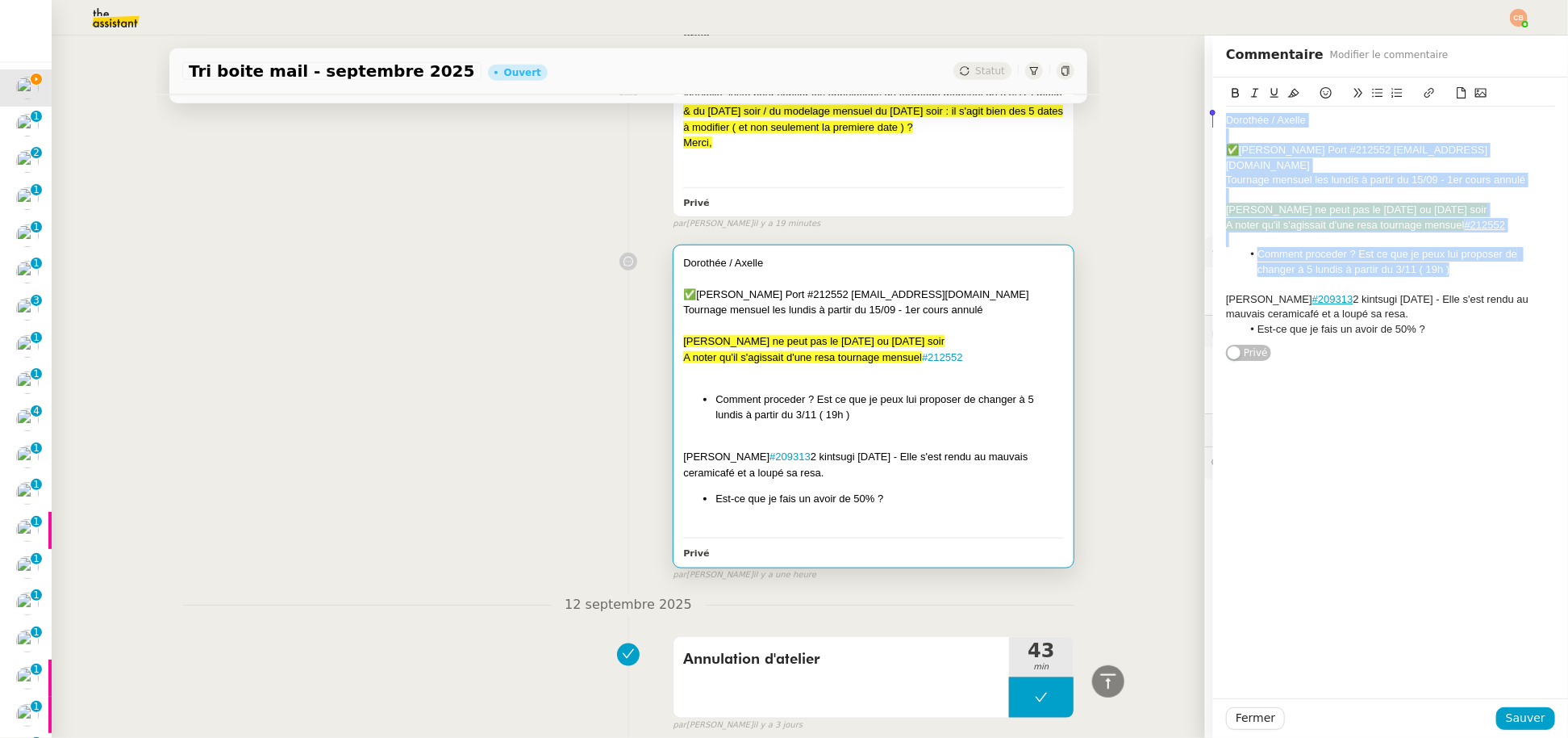
drag, startPoint x: 1477, startPoint y: 251, endPoint x: 1146, endPoint y: 121, distance: 355.6
click at [1146, 121] on app-ticket "Tri boite mail - septembre 2025 Ouvert Statut Client Genevieve Landsmann Owner …" at bounding box center [810, 386] width 1516 height 702
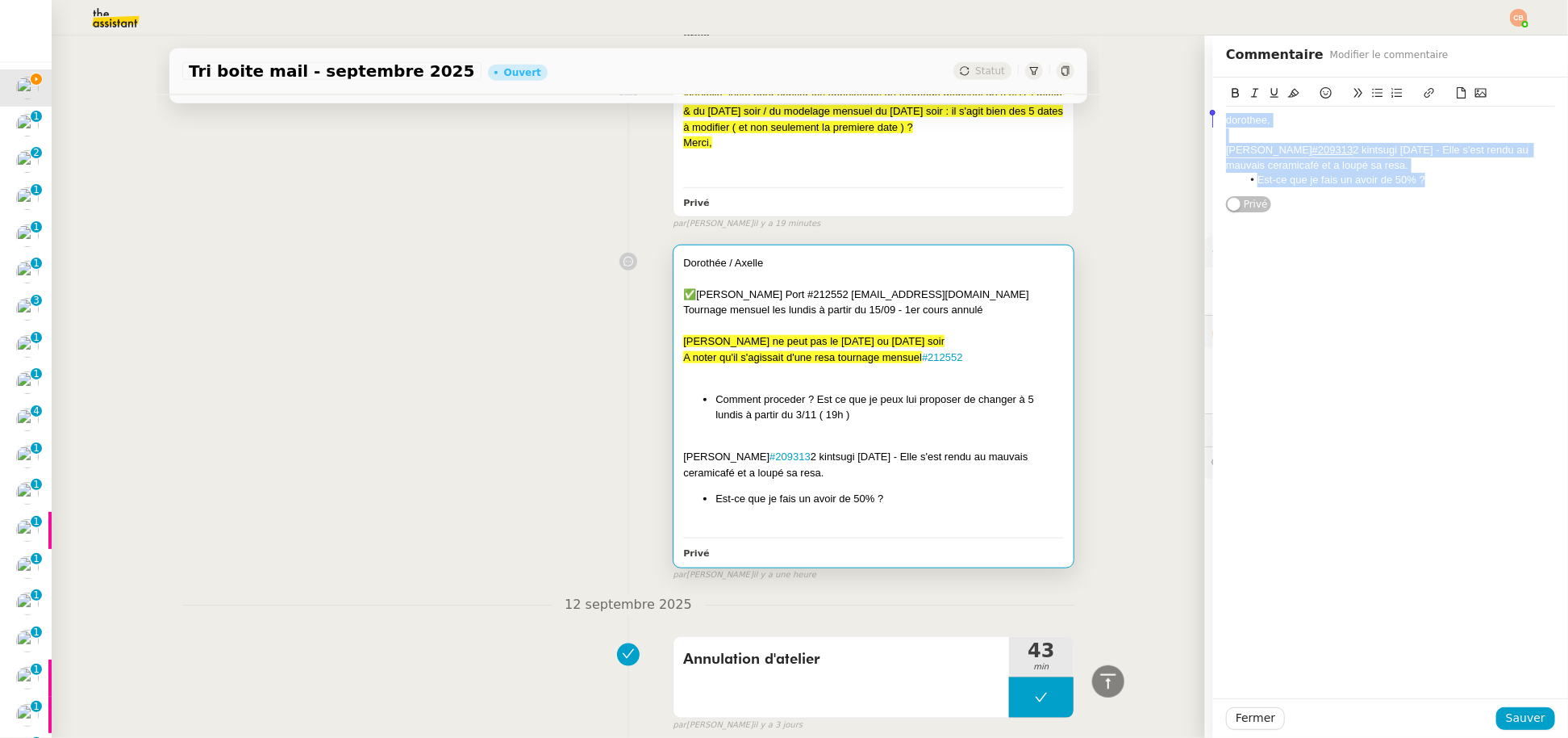
drag, startPoint x: 1426, startPoint y: 184, endPoint x: 1197, endPoint y: 117, distance: 238.6
click at [1197, 117] on app-ticket "Tri boite mail - septembre 2025 Ouvert Statut Client Genevieve Landsmann Owner …" at bounding box center [810, 386] width 1516 height 702
click at [1288, 94] on icon at bounding box center [1294, 93] width 12 height 12
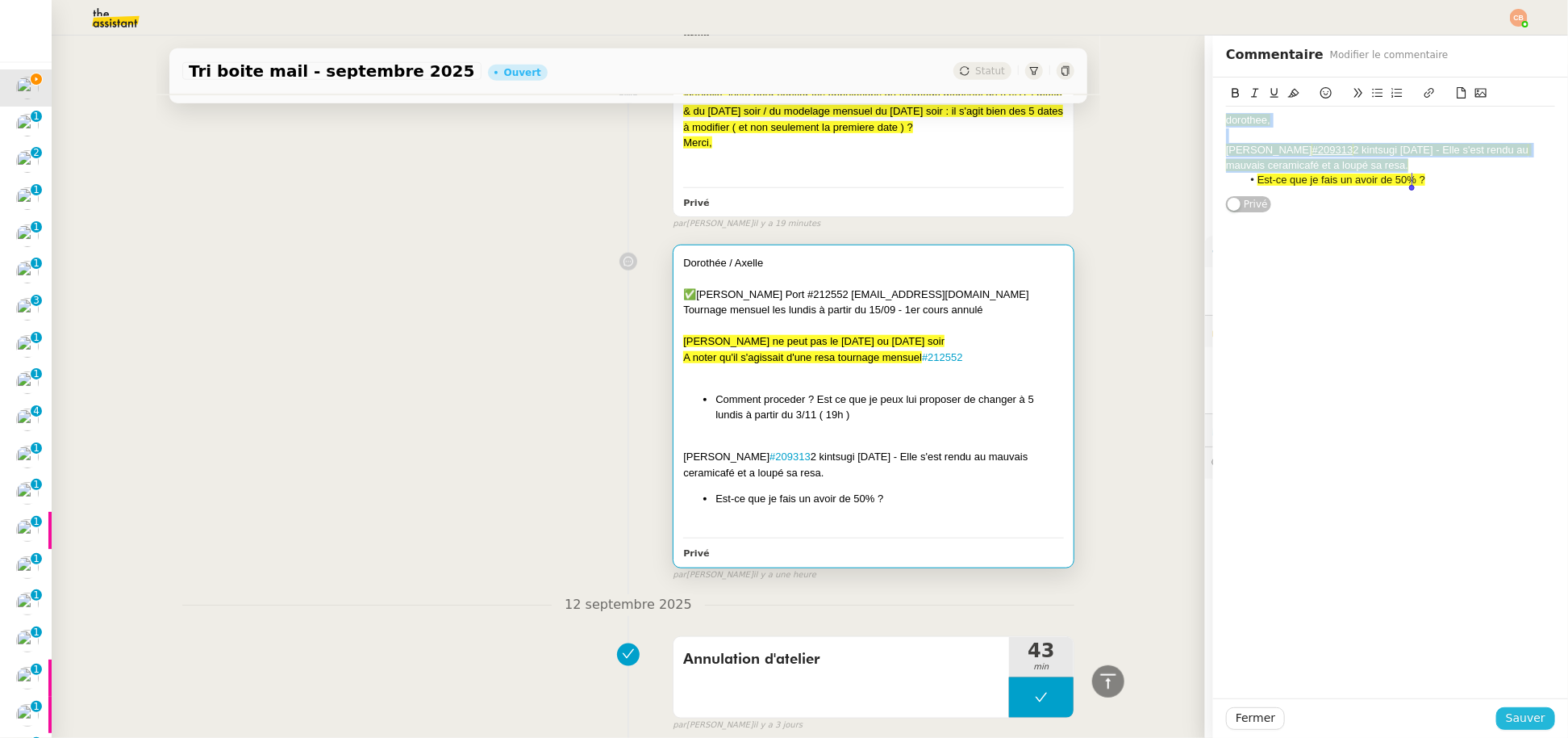
click at [1511, 716] on span "Sauver" at bounding box center [1525, 717] width 39 height 19
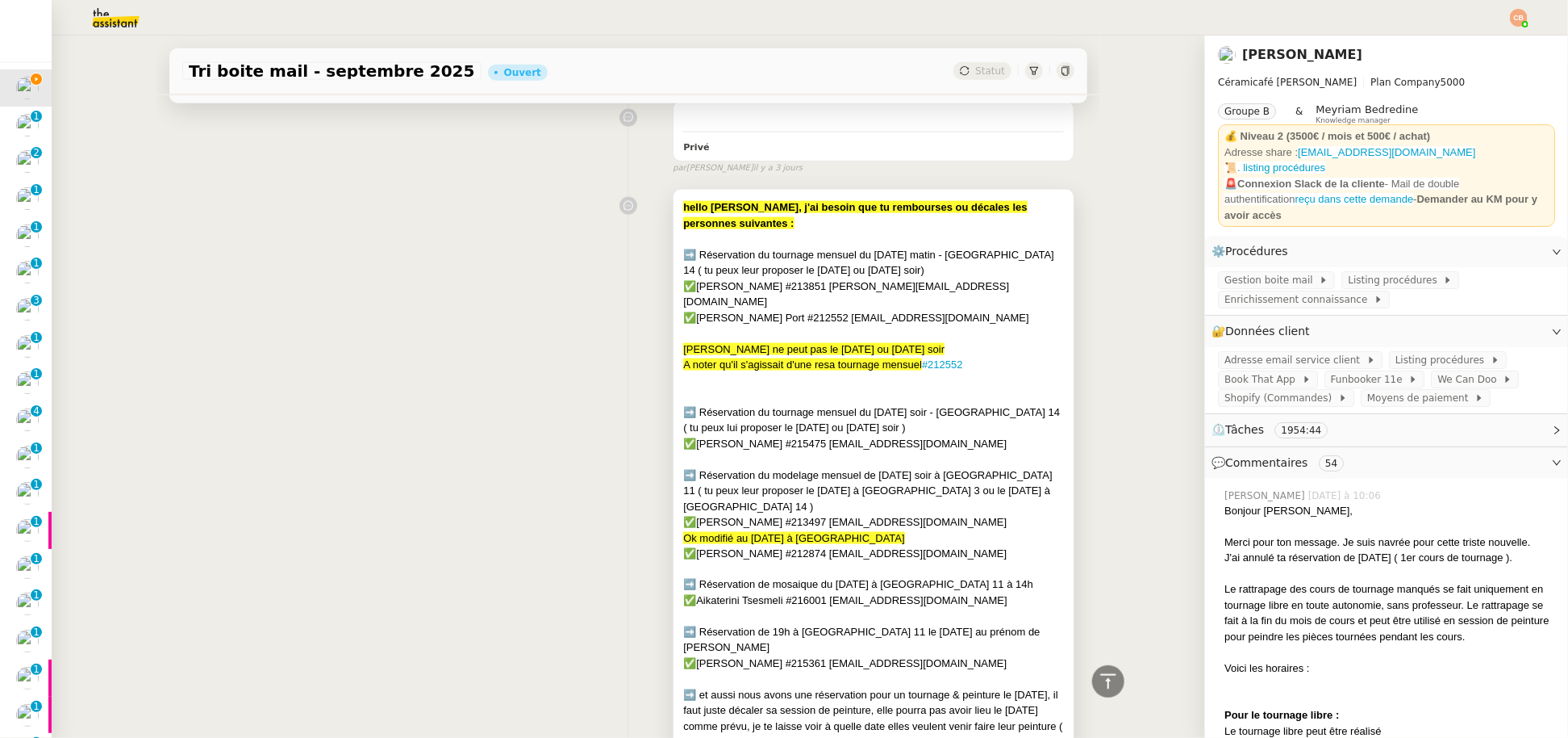
scroll to position [1221, 0]
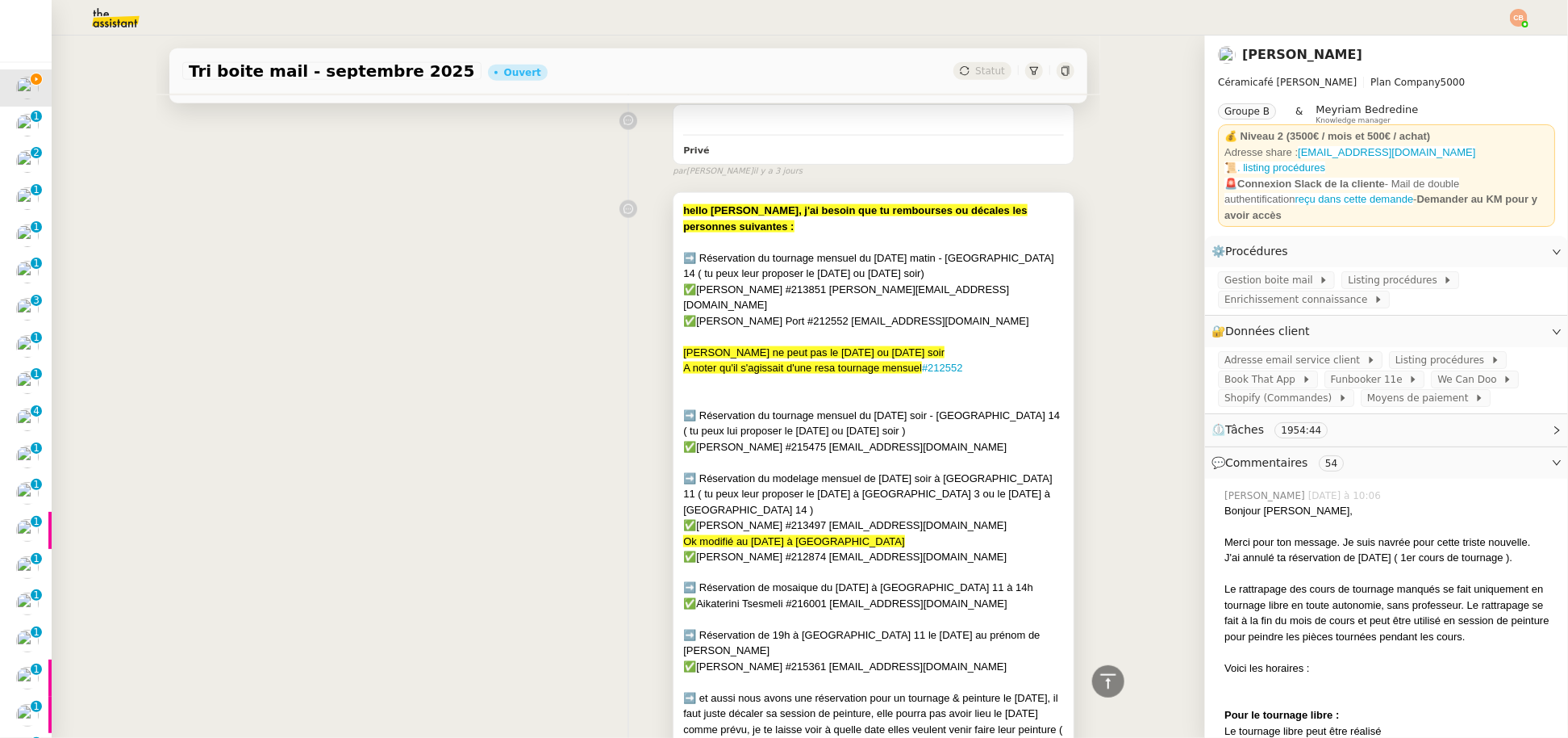
click at [976, 301] on div "✅[PERSON_NAME] #213851 [PERSON_NAME][EMAIL_ADDRESS][DOMAIN_NAME]" at bounding box center [873, 298] width 381 height 31
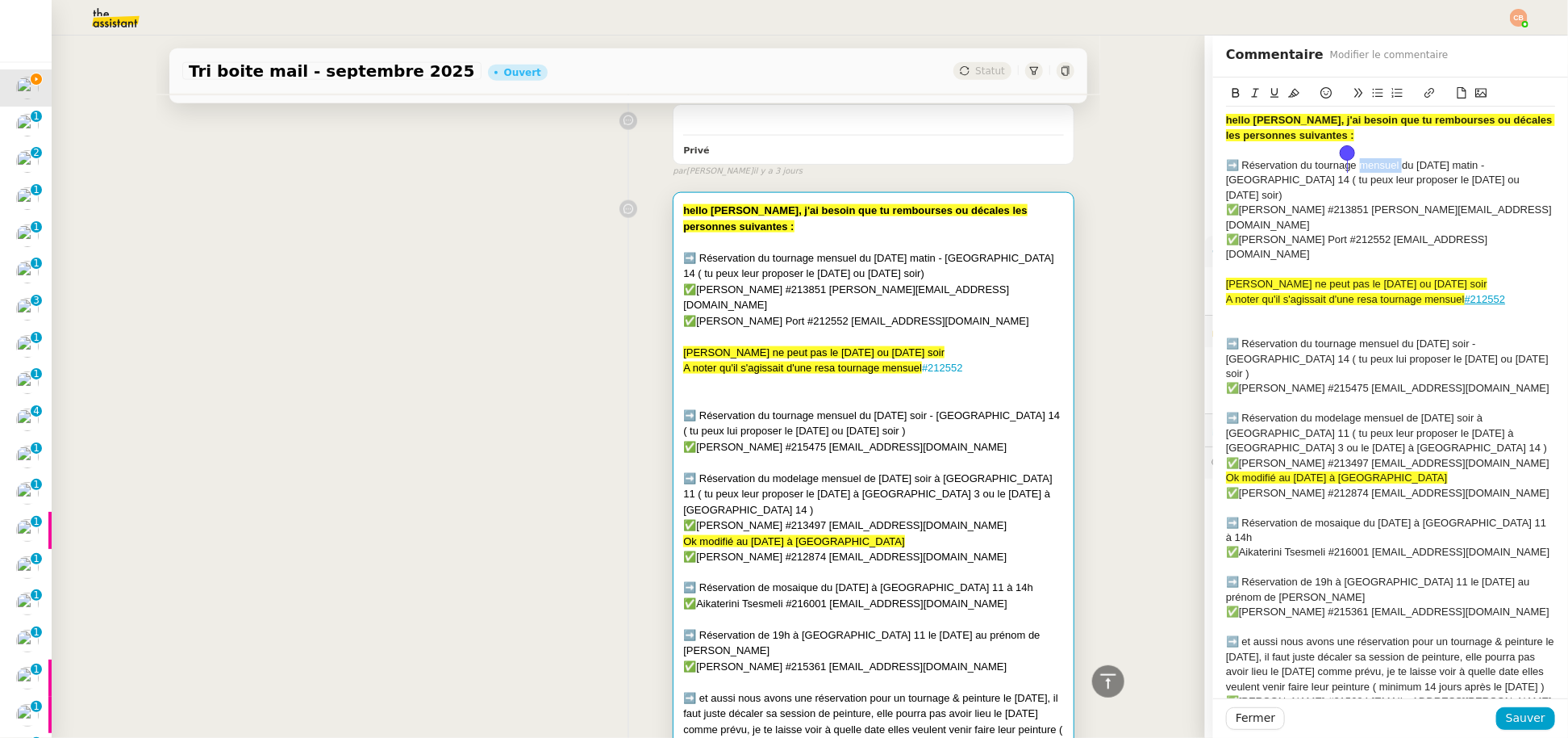
drag, startPoint x: 1388, startPoint y: 164, endPoint x: 1346, endPoint y: 163, distance: 42.0
click at [1346, 163] on div "➡️ Réservation du tournage mensuel du lundi matin - Paris 14 ( tu peux leur pro…" at bounding box center [1390, 180] width 329 height 44
click at [1288, 93] on icon at bounding box center [1294, 93] width 12 height 12
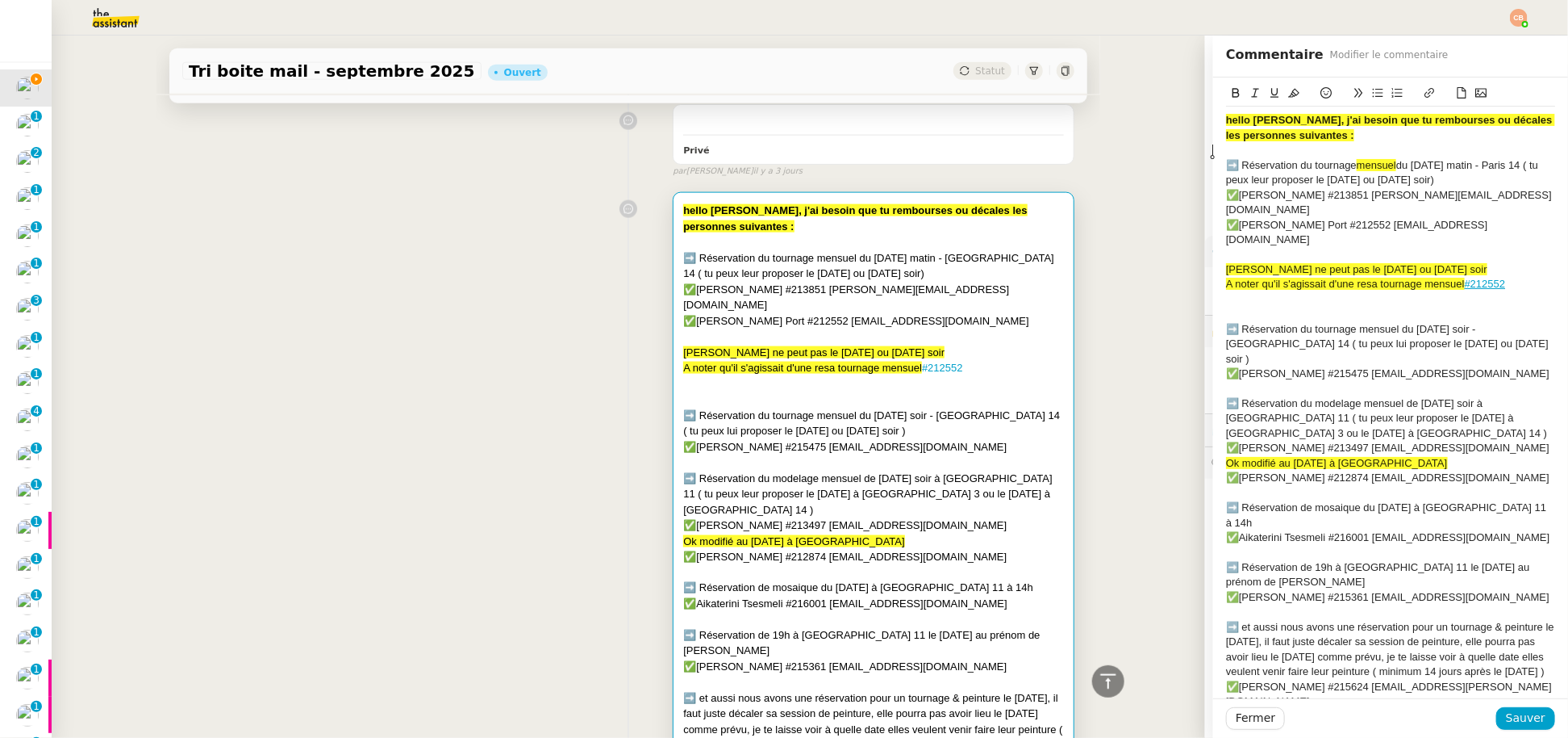
click at [1395, 144] on div at bounding box center [1390, 150] width 329 height 15
click at [1429, 262] on div "Myriam ne peut pas le mardi ou mercredi soir" at bounding box center [1390, 269] width 329 height 15
drag, startPoint x: 1503, startPoint y: 255, endPoint x: 1203, endPoint y: 258, distance: 300.0
click at [1213, 258] on div "hello charlie, j'ai besoin que tu rembourses ou décales les personnes suivantes…" at bounding box center [1390, 405] width 355 height 657
click at [1470, 262] on div "Myriam ne peut pas le mardi ou mercredi soir -" at bounding box center [1390, 269] width 329 height 15
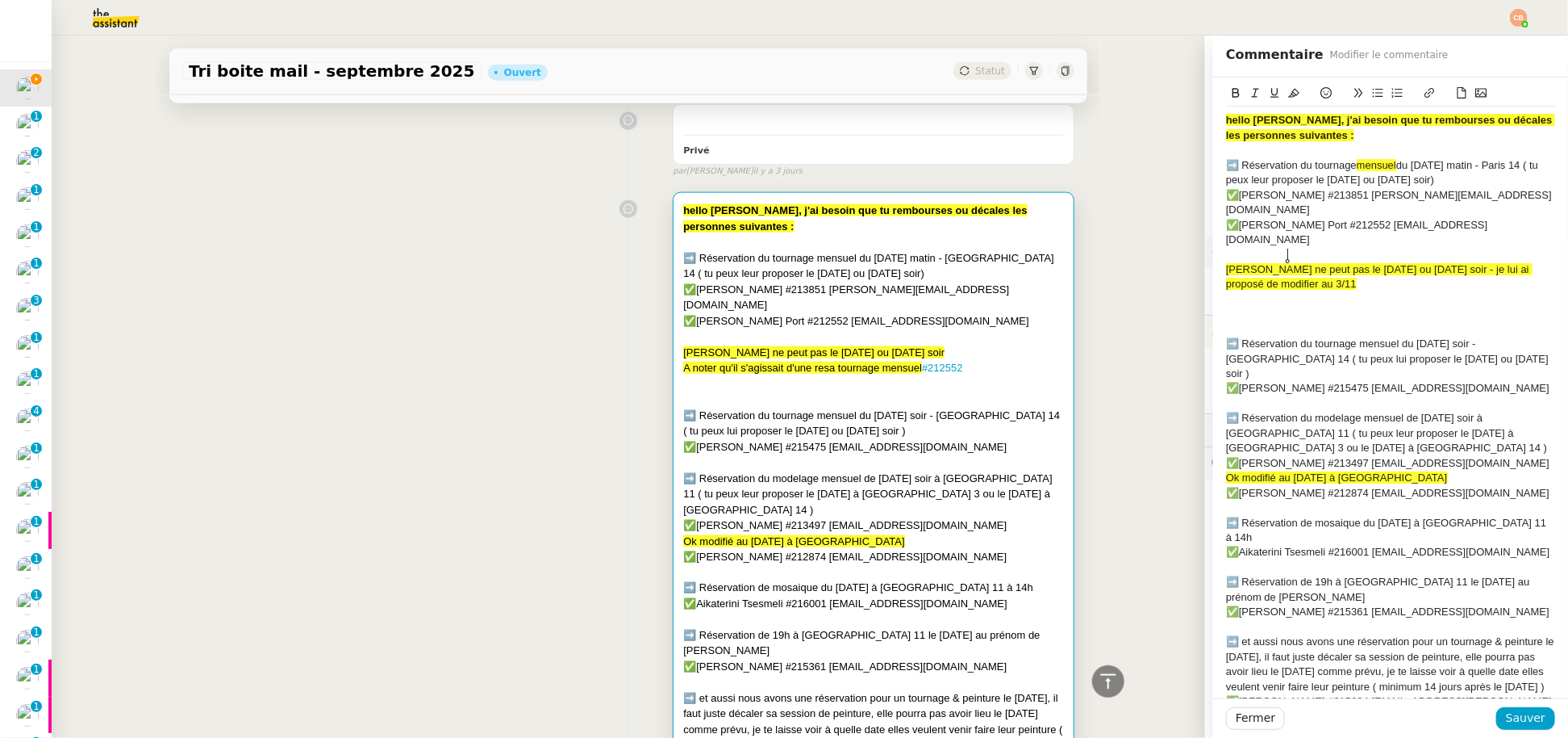
click at [1263, 263] on span "Myriam ne peut pas le mardi ou mercredi soir - je lui ai proposé de modifier au…" at bounding box center [1378, 276] width 306 height 26
click at [1404, 262] on div "Myriam ne peut pas le mardi ou mercredi soir - je lui ai proposé de modifier au…" at bounding box center [1390, 277] width 329 height 30
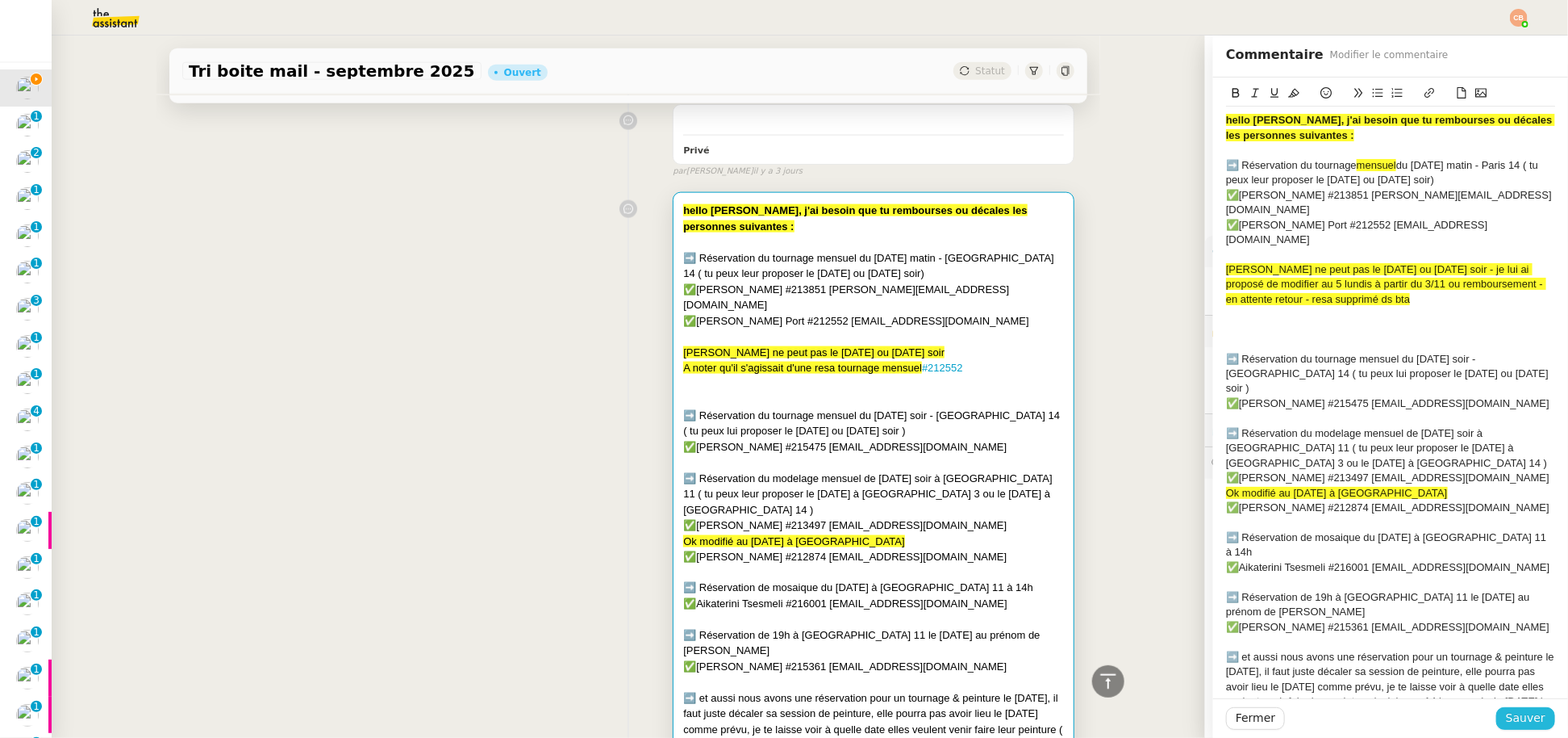
click at [1505, 723] on span "Sauver" at bounding box center [1525, 717] width 39 height 19
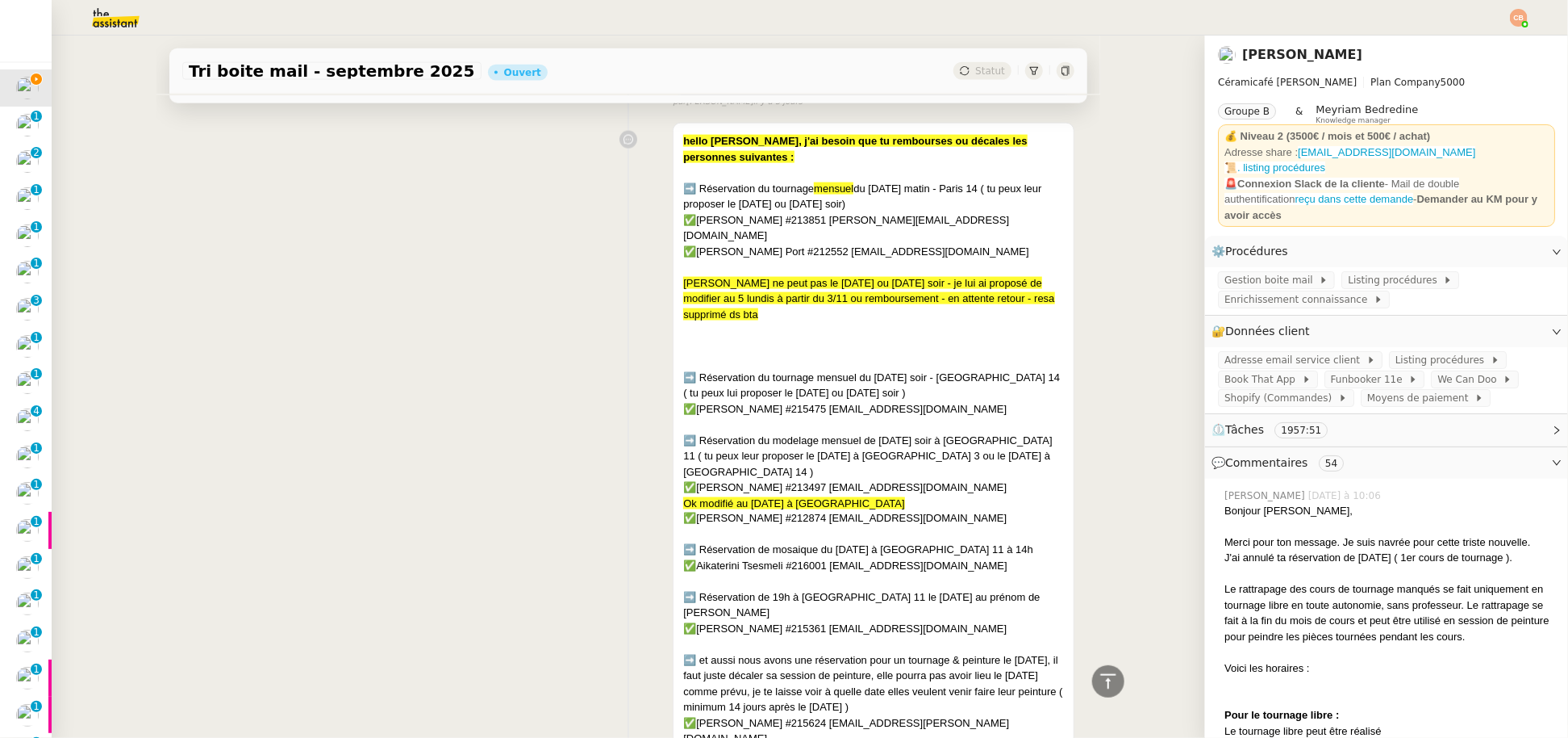
scroll to position [1291, 0]
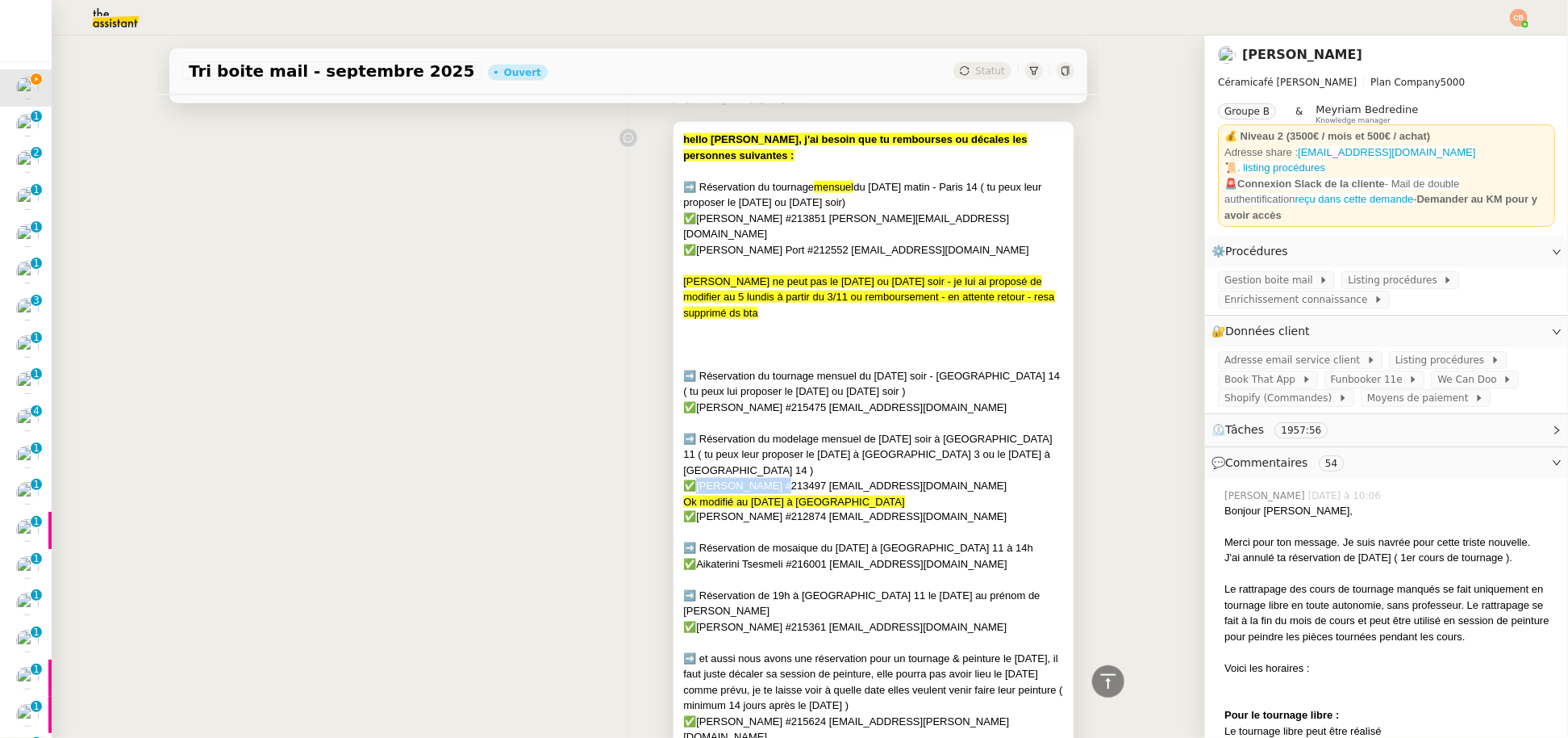
drag, startPoint x: 763, startPoint y: 474, endPoint x: 687, endPoint y: 471, distance: 76.1
click at [687, 478] on div "✅[PERSON_NAME] #213497 [EMAIL_ADDRESS][DOMAIN_NAME]" at bounding box center [873, 485] width 381 height 16
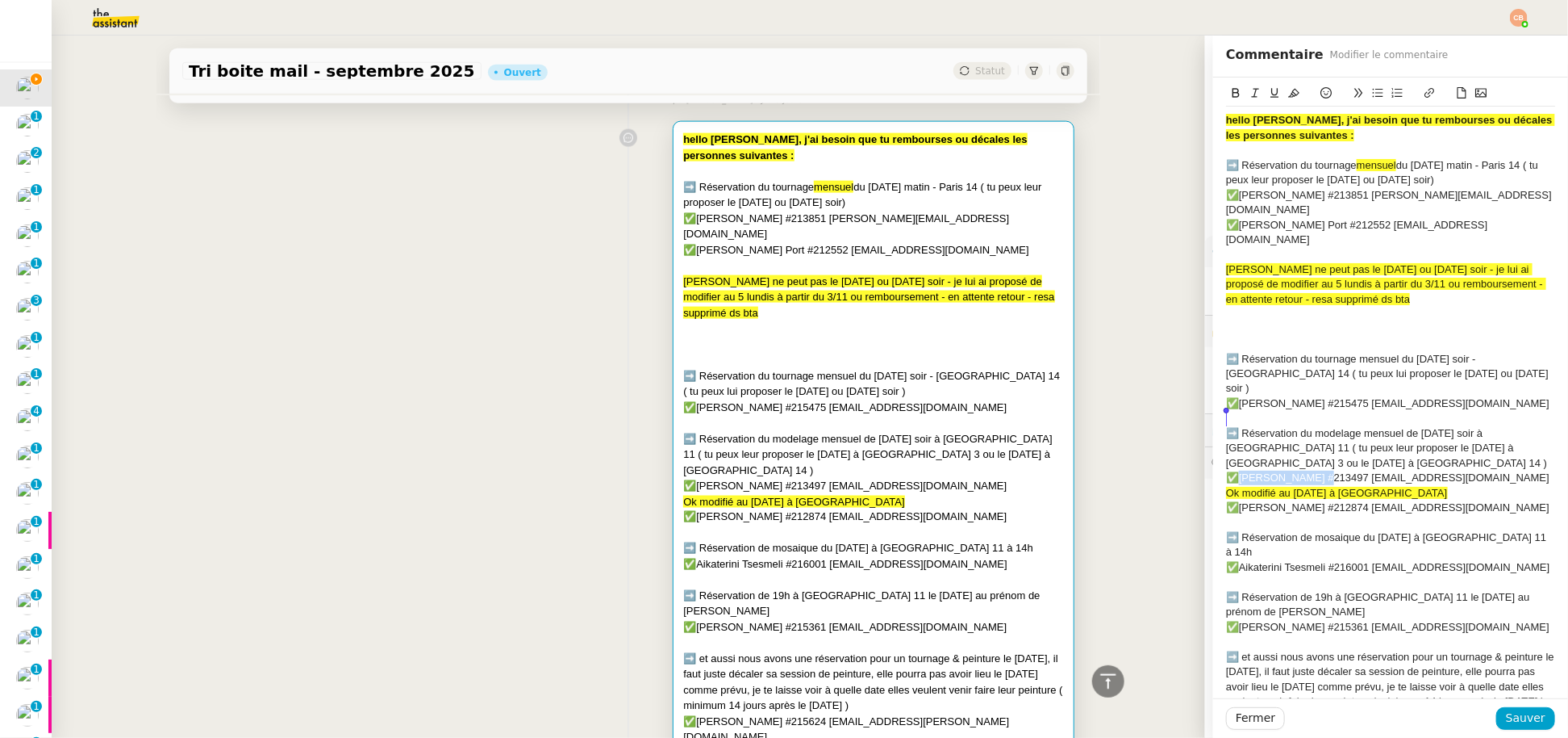
drag, startPoint x: 1303, startPoint y: 419, endPoint x: 1230, endPoint y: 421, distance: 73.0
click at [1230, 471] on div "✅[PERSON_NAME] #213497 [EMAIL_ADDRESS][DOMAIN_NAME]" at bounding box center [1390, 478] width 329 height 15
copy div "Hélène Morlevat"
click at [1505, 718] on span "Sauver" at bounding box center [1525, 717] width 39 height 19
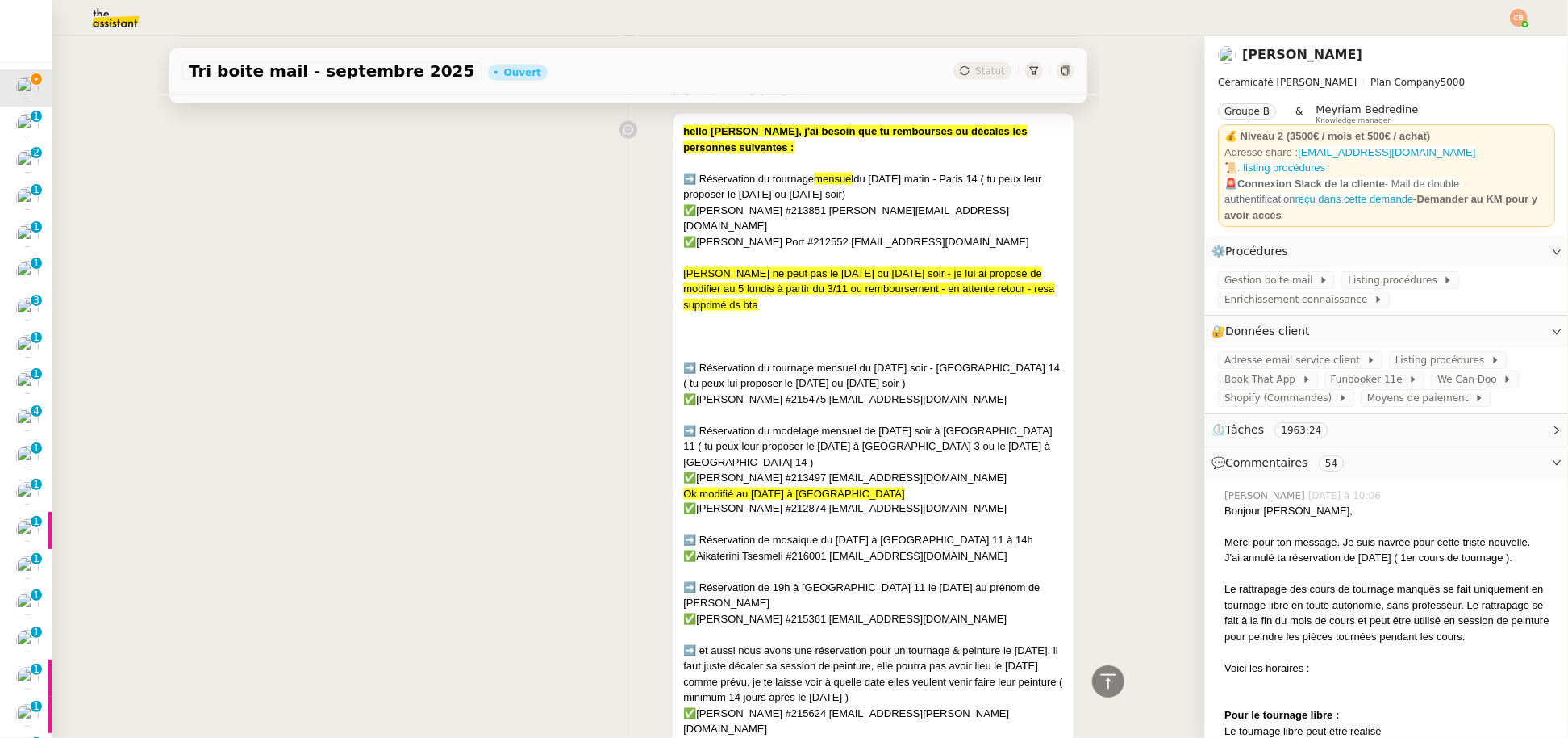
scroll to position [1312, 0]
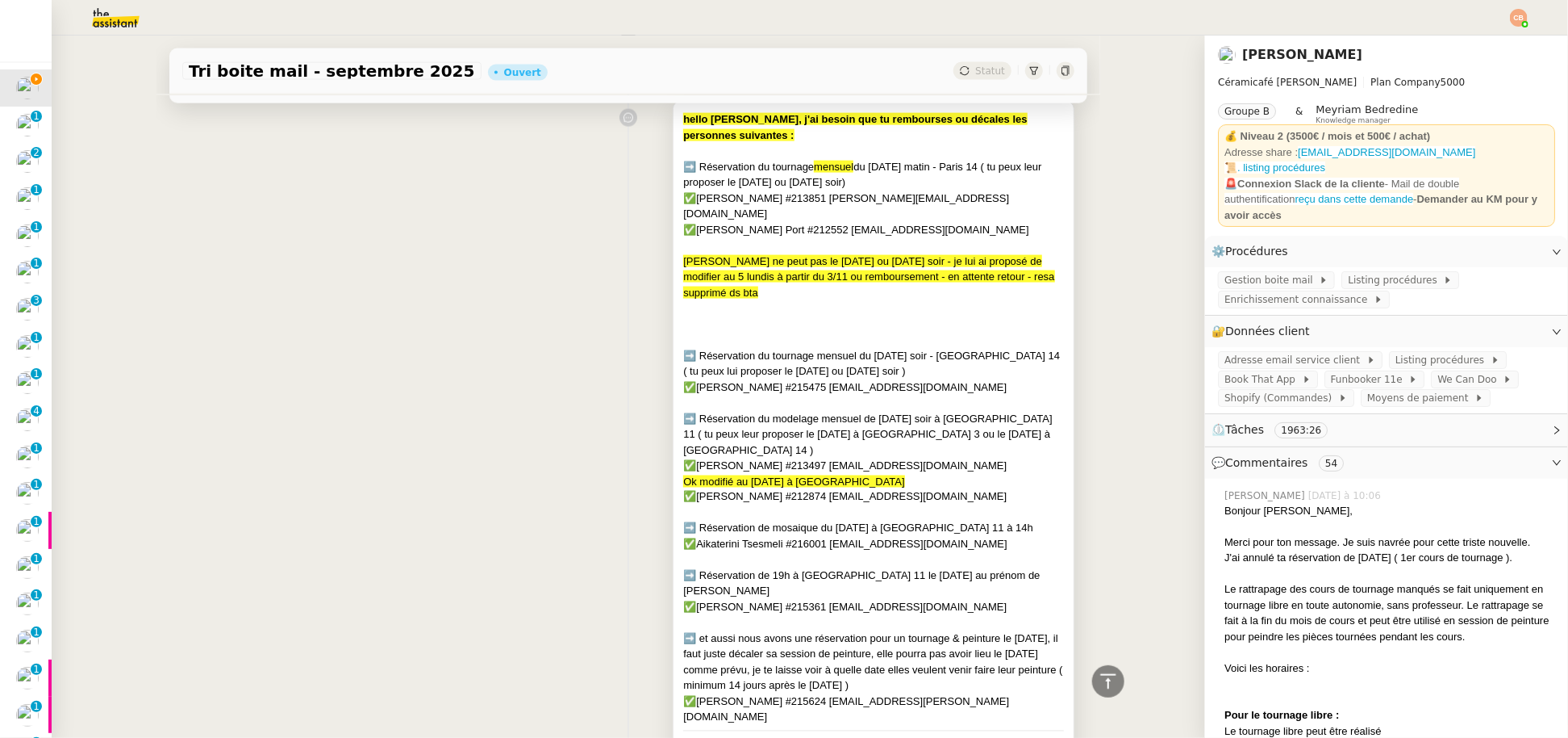
click at [739, 317] on div at bounding box center [873, 324] width 381 height 16
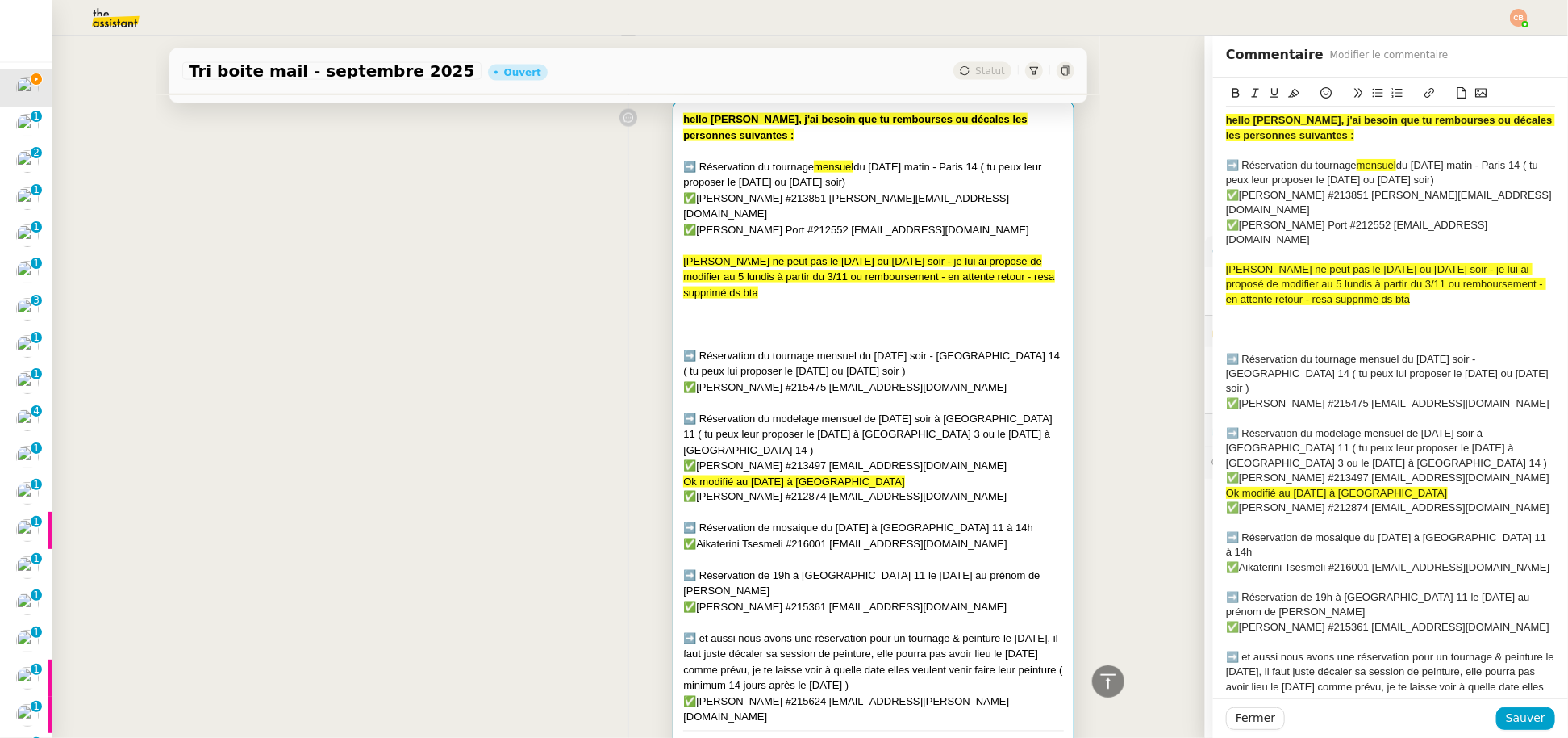
click at [1391, 485] on div "Ok modifié au [DATE] à [GEOGRAPHIC_DATA]" at bounding box center [1390, 492] width 329 height 15
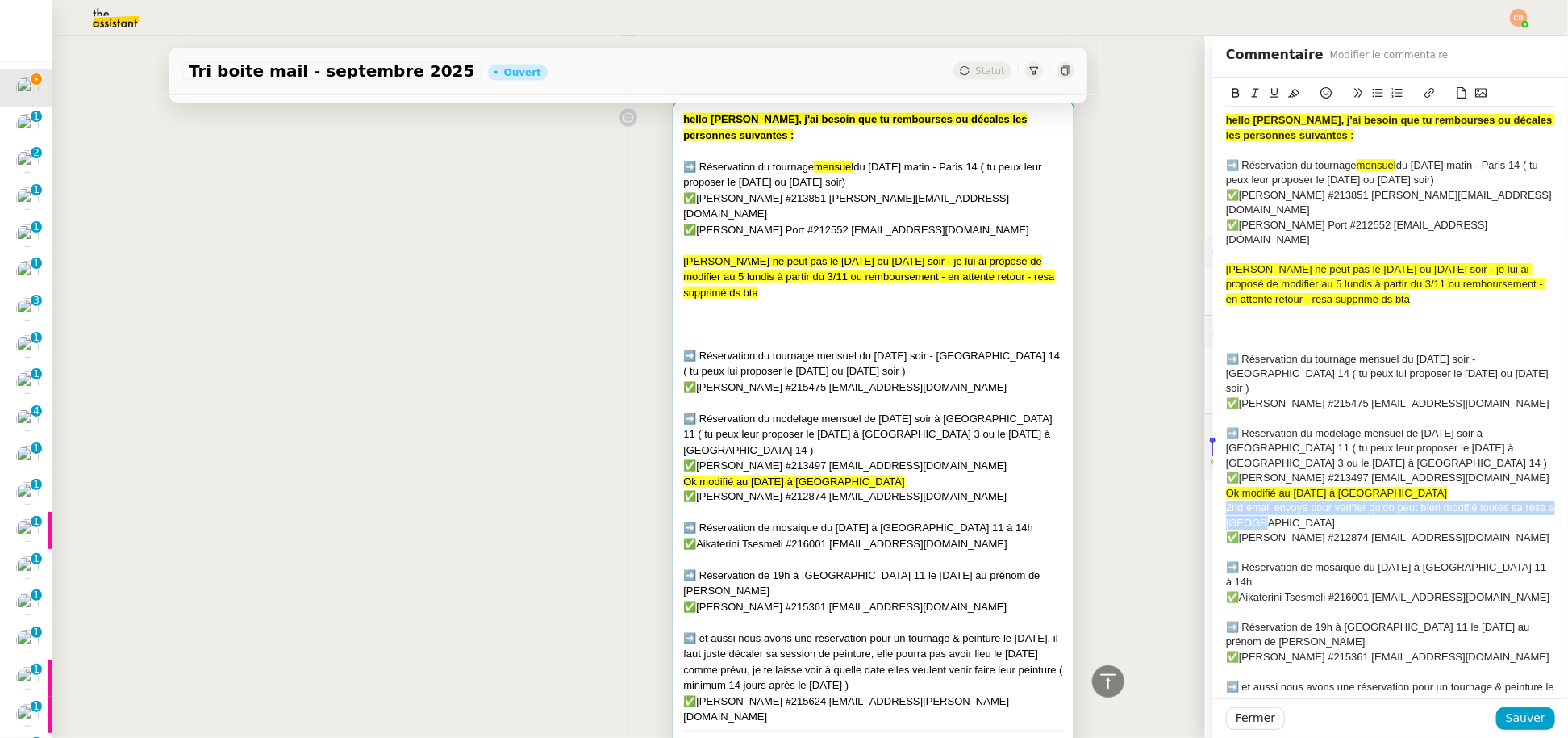
drag, startPoint x: 1255, startPoint y: 462, endPoint x: 1196, endPoint y: 431, distance: 66.6
click at [1192, 454] on app-ticket "Tri boite mail - septembre 2025 Ouvert Statut Client Genevieve Landsmann Owner …" at bounding box center [810, 386] width 1516 height 702
click at [1288, 95] on icon at bounding box center [1294, 93] width 12 height 9
click at [1317, 306] on div at bounding box center [1390, 313] width 329 height 15
click at [1518, 710] on span "Sauver" at bounding box center [1525, 717] width 39 height 19
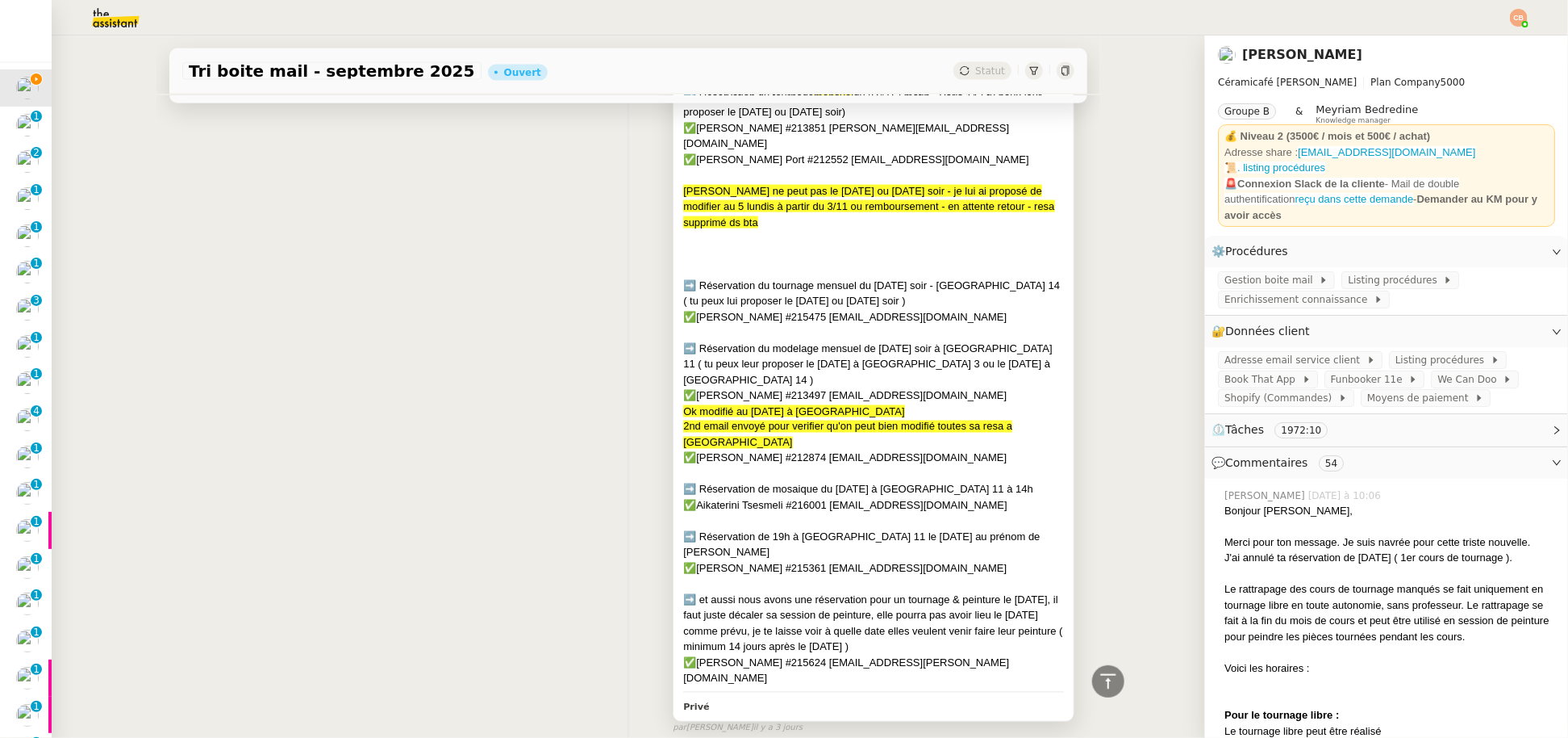
scroll to position [1399, 0]
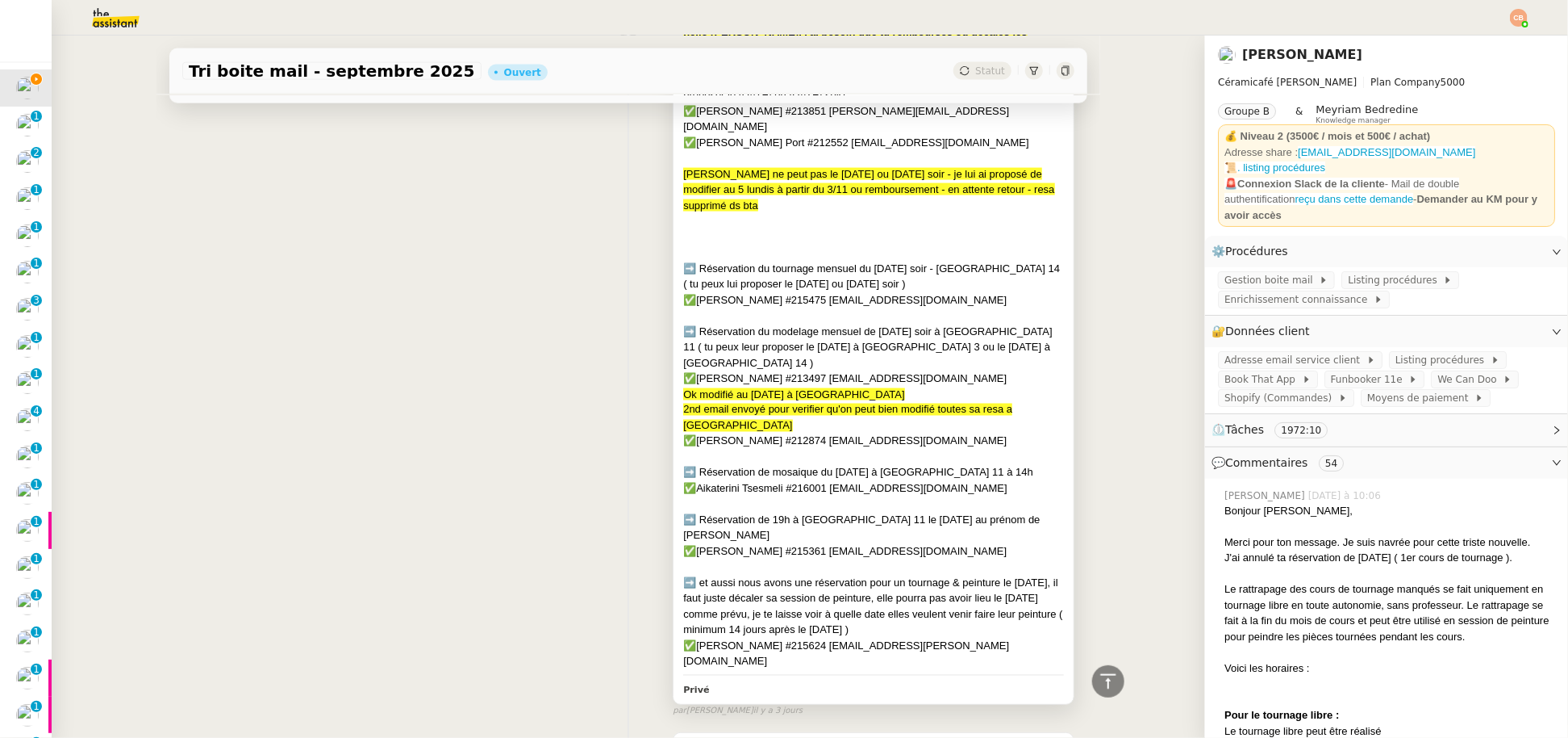
click at [816, 434] on div "✅[PERSON_NAME] #212874 [EMAIL_ADDRESS][DOMAIN_NAME]" at bounding box center [873, 441] width 381 height 16
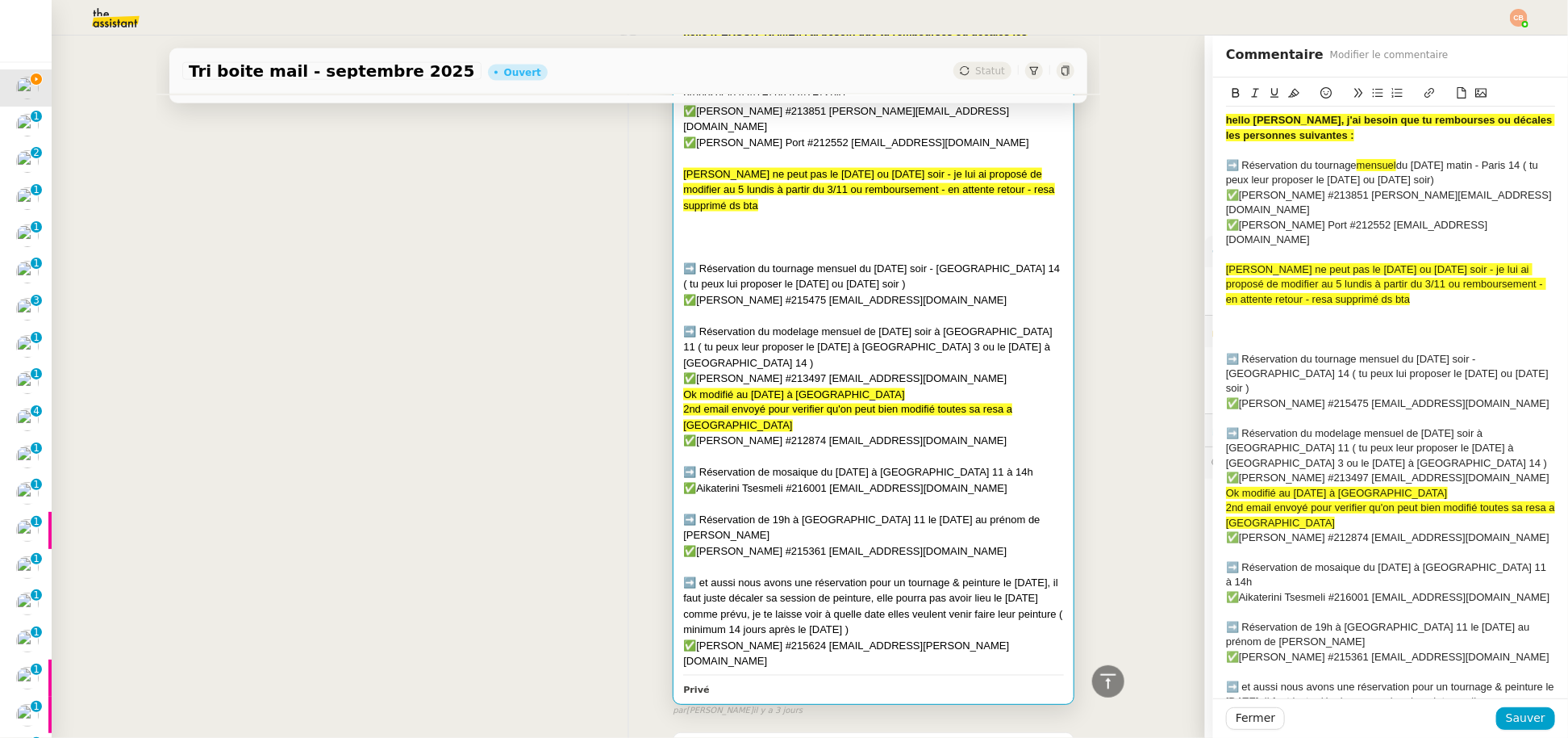
click at [1438, 530] on div "✅[PERSON_NAME] #212874 [EMAIL_ADDRESS][DOMAIN_NAME]" at bounding box center [1390, 537] width 329 height 15
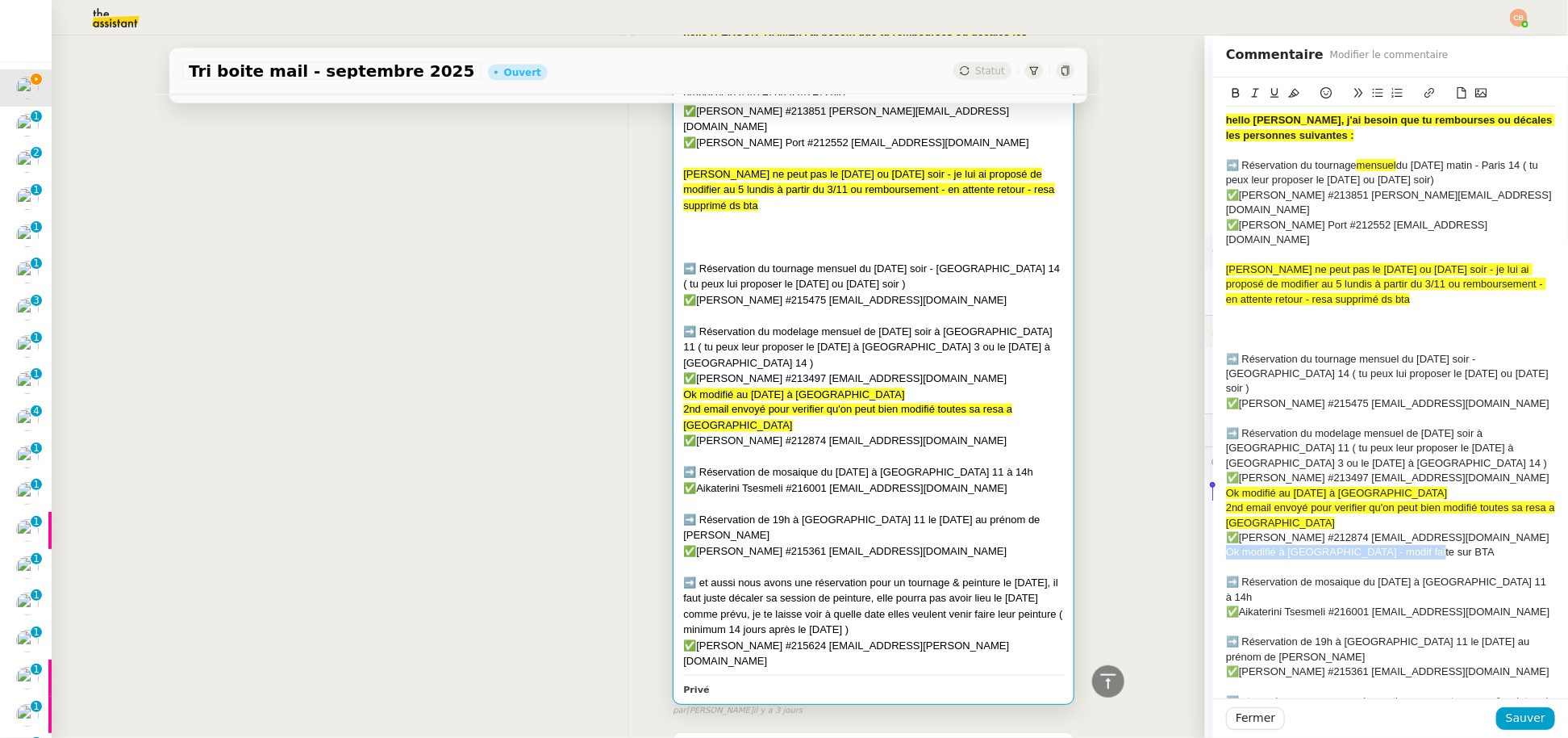
drag, startPoint x: 1418, startPoint y: 495, endPoint x: 1178, endPoint y: 493, distance: 240.0
click at [1178, 493] on app-ticket "Tri boite mail - septembre 2025 Ouvert Statut Client Genevieve Landsmann Owner …" at bounding box center [810, 386] width 1516 height 702
click at [1288, 90] on icon at bounding box center [1294, 93] width 12 height 12
click at [1445, 545] on div "Ok modifié à [GEOGRAPHIC_DATA] - modif faite sur BTA" at bounding box center [1390, 552] width 329 height 15
click at [1514, 722] on span "Sauver" at bounding box center [1525, 717] width 39 height 19
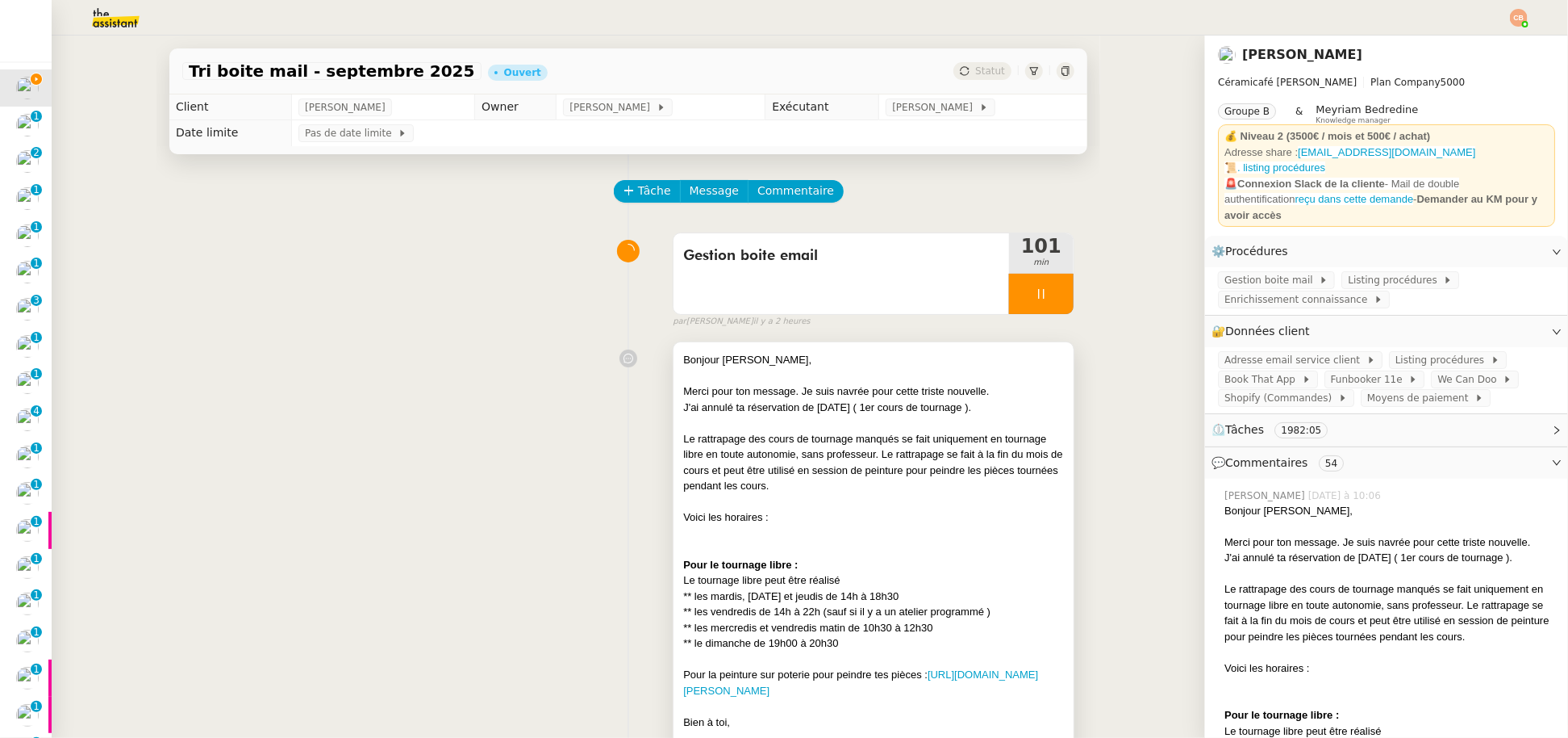
click at [806, 354] on div "Bonjour Gaelle," at bounding box center [873, 359] width 381 height 16
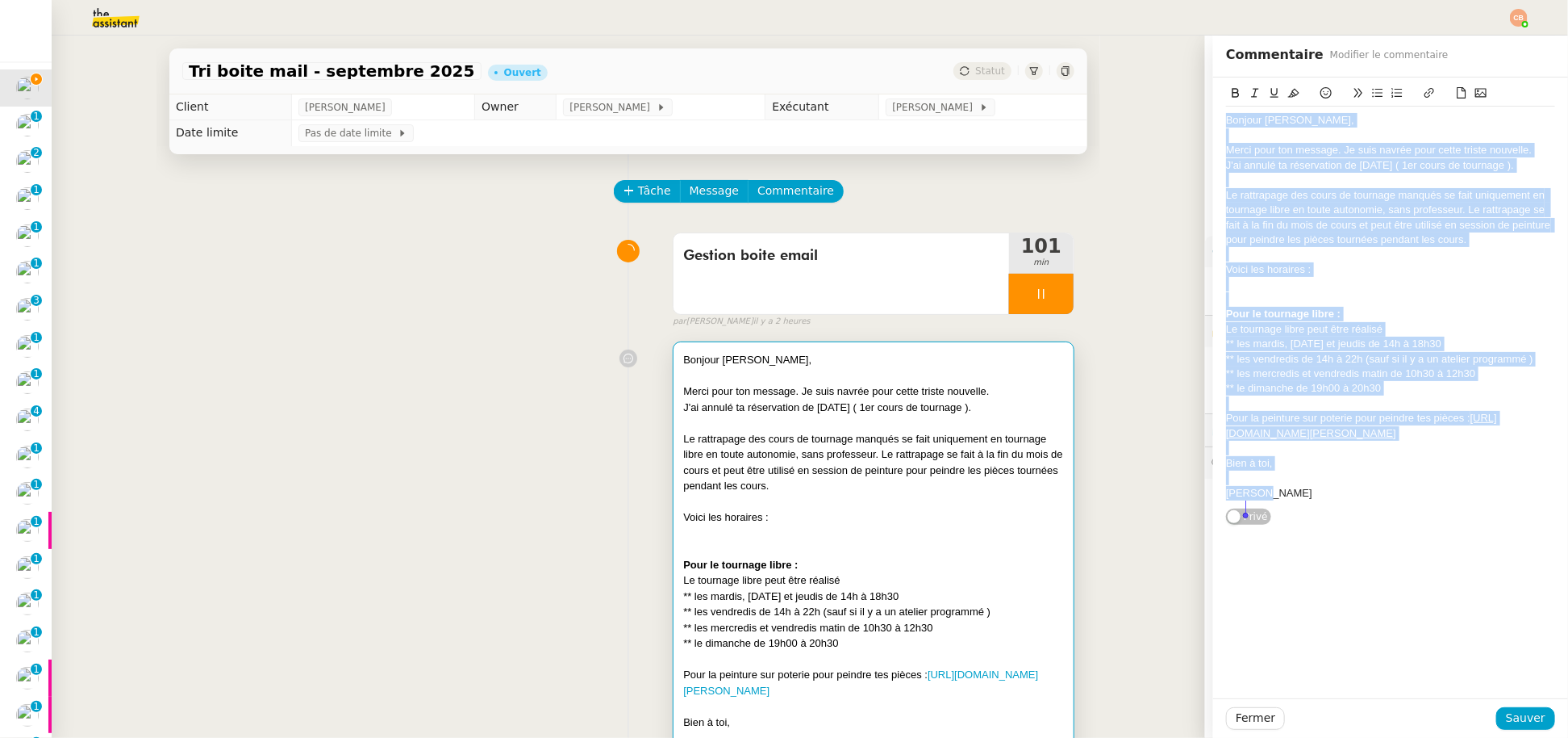
drag, startPoint x: 1214, startPoint y: 124, endPoint x: 1327, endPoint y: 508, distance: 400.3
click at [1327, 507] on div "Bonjour Gaelle, Merci pour ton message. Je suis navrée pour cette triste nouvel…" at bounding box center [1390, 306] width 329 height 400
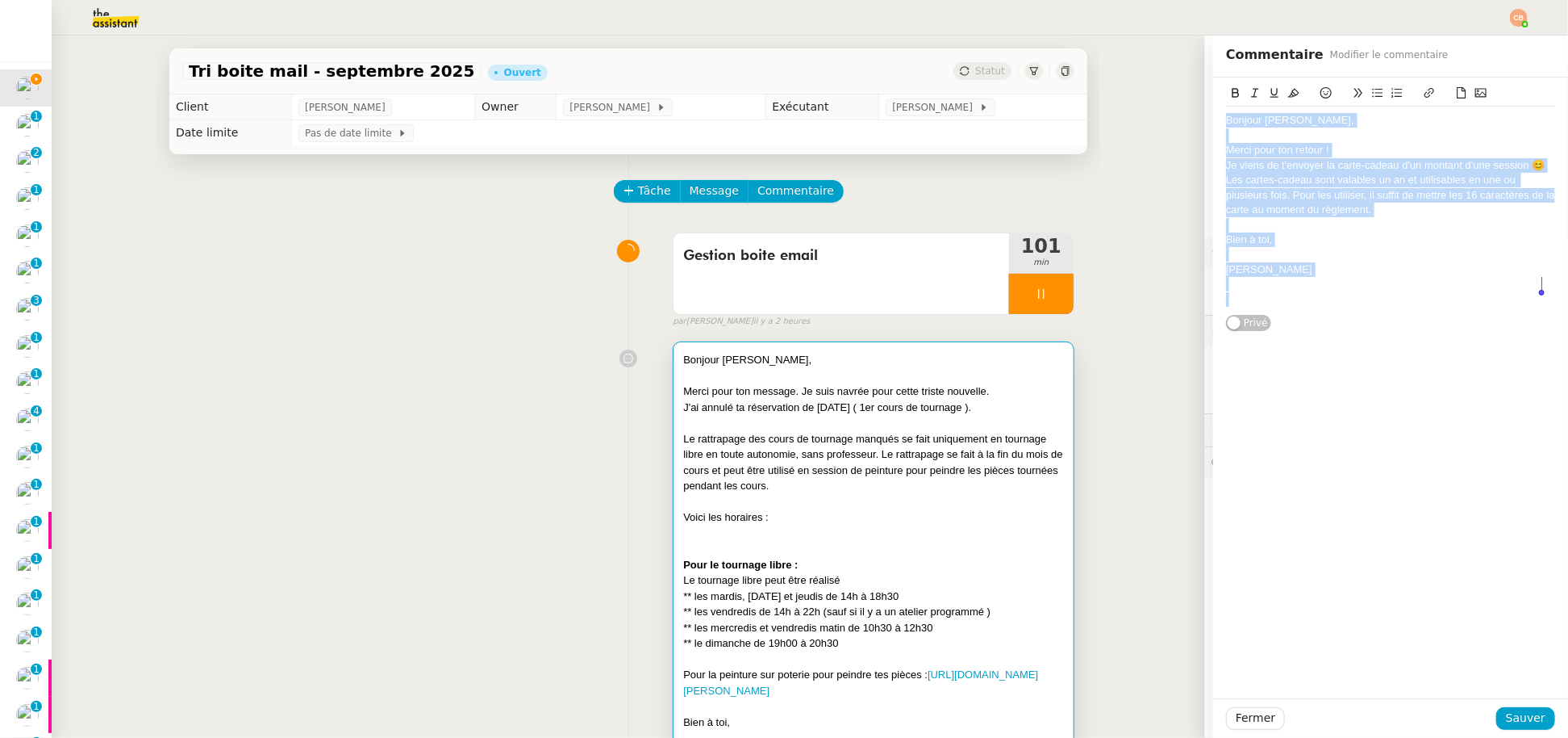
drag, startPoint x: 1215, startPoint y: 116, endPoint x: 1288, endPoint y: 292, distance: 190.5
click at [1288, 292] on div "Bonjour [PERSON_NAME], Merci pour ton retour ! Je viens de t'envoyer la carte-c…" at bounding box center [1390, 209] width 329 height 207
copy div "Bonjour [PERSON_NAME], Merci pour ton retour ! Je viens de t'envoyer la carte-c…"
click at [1505, 709] on span "Sauver" at bounding box center [1525, 717] width 39 height 19
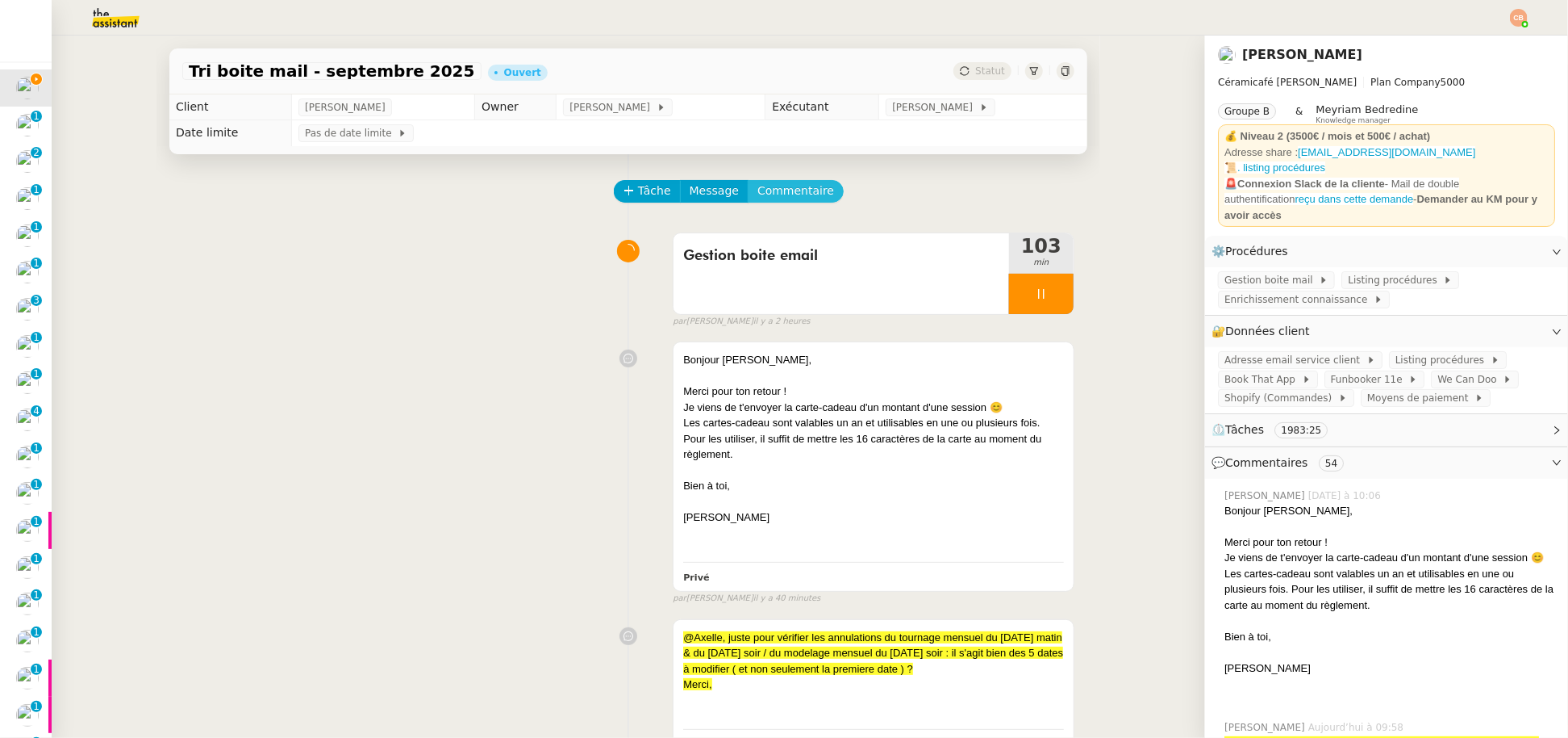
click at [802, 180] on button "Commentaire" at bounding box center [795, 191] width 96 height 23
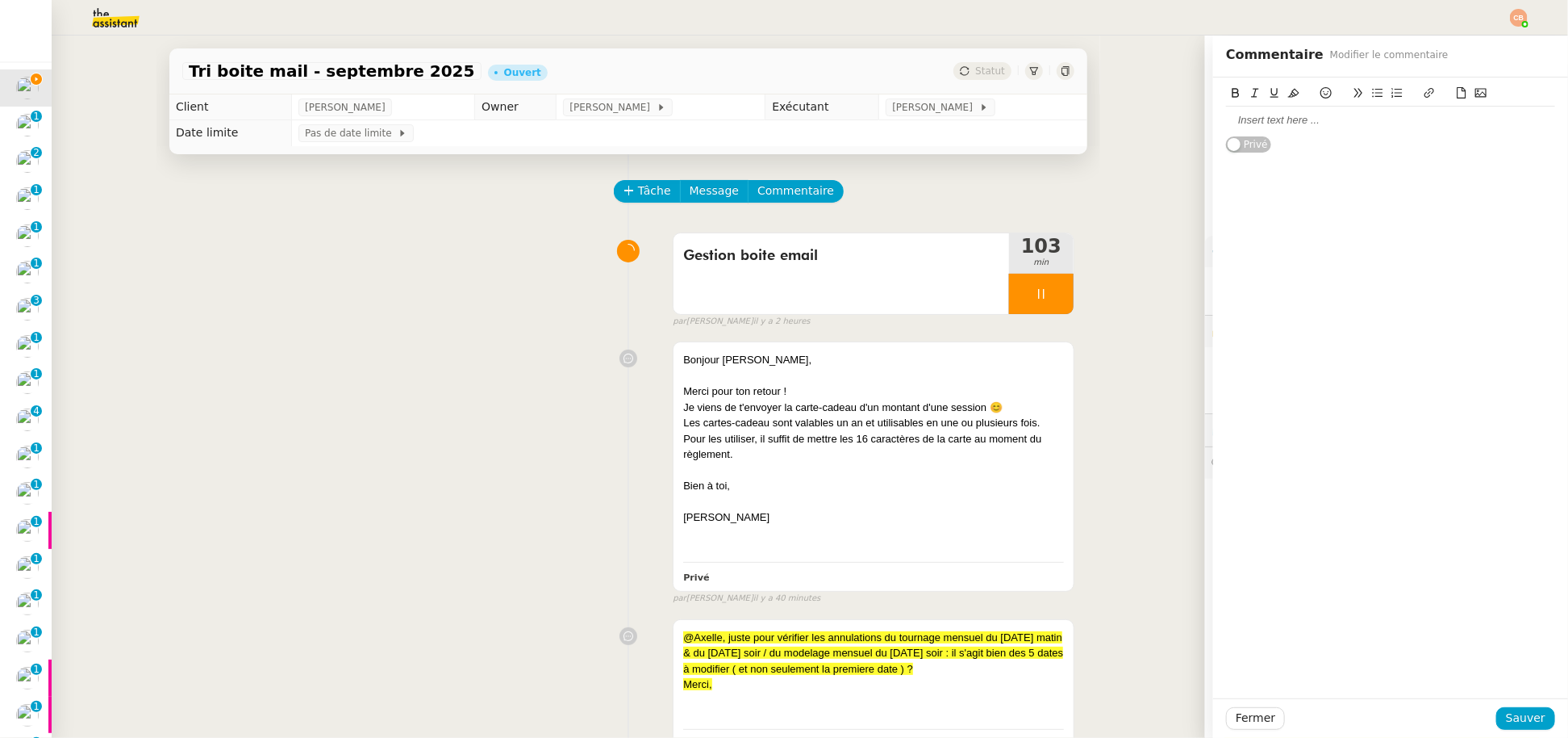
click at [1261, 117] on div at bounding box center [1390, 119] width 329 height 15
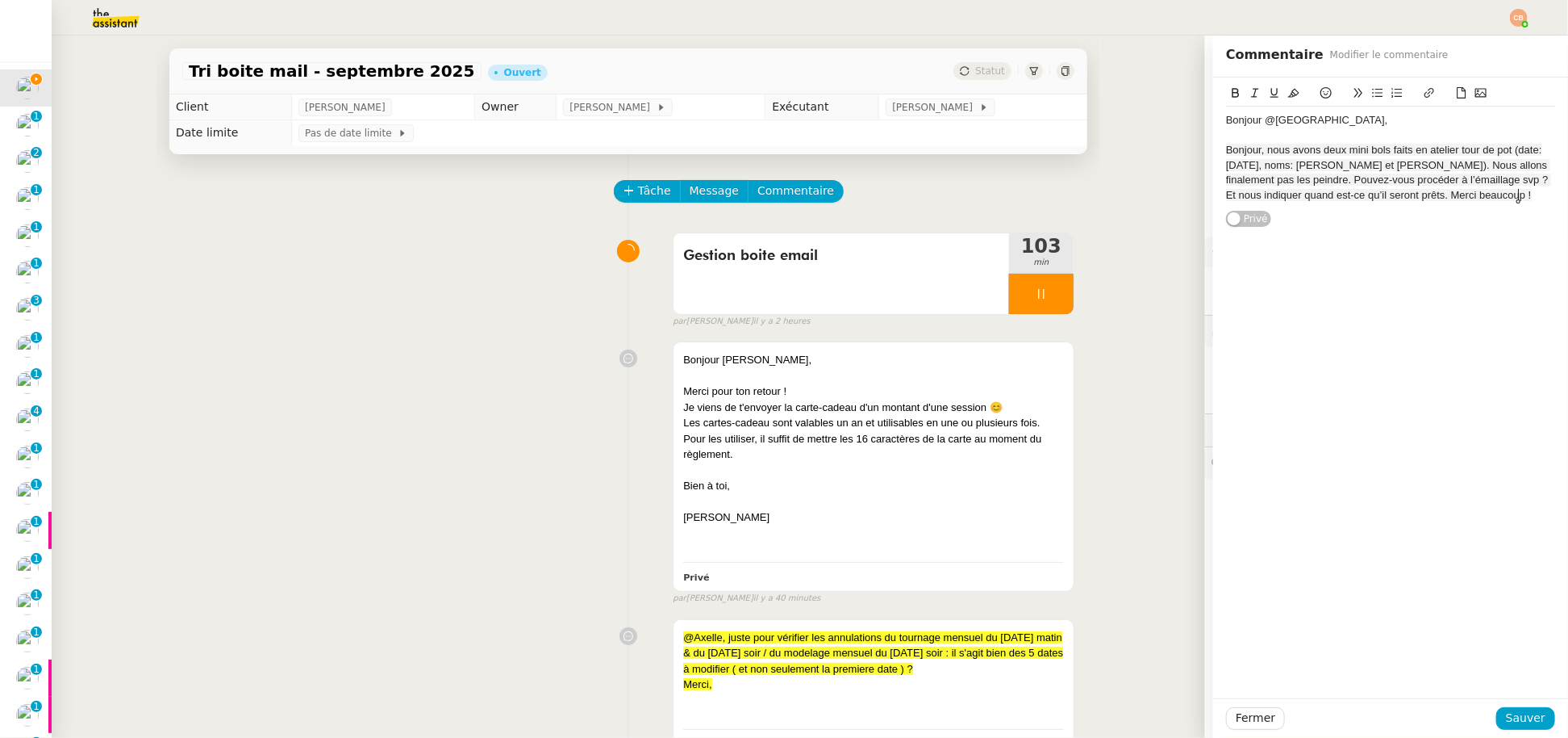
click at [1344, 130] on div at bounding box center [1390, 135] width 329 height 15
click at [1343, 125] on div "Bonjour @Paris14," at bounding box center [1390, 119] width 329 height 15
click at [1323, 121] on div "Bonjour @Paris14," at bounding box center [1390, 119] width 329 height 15
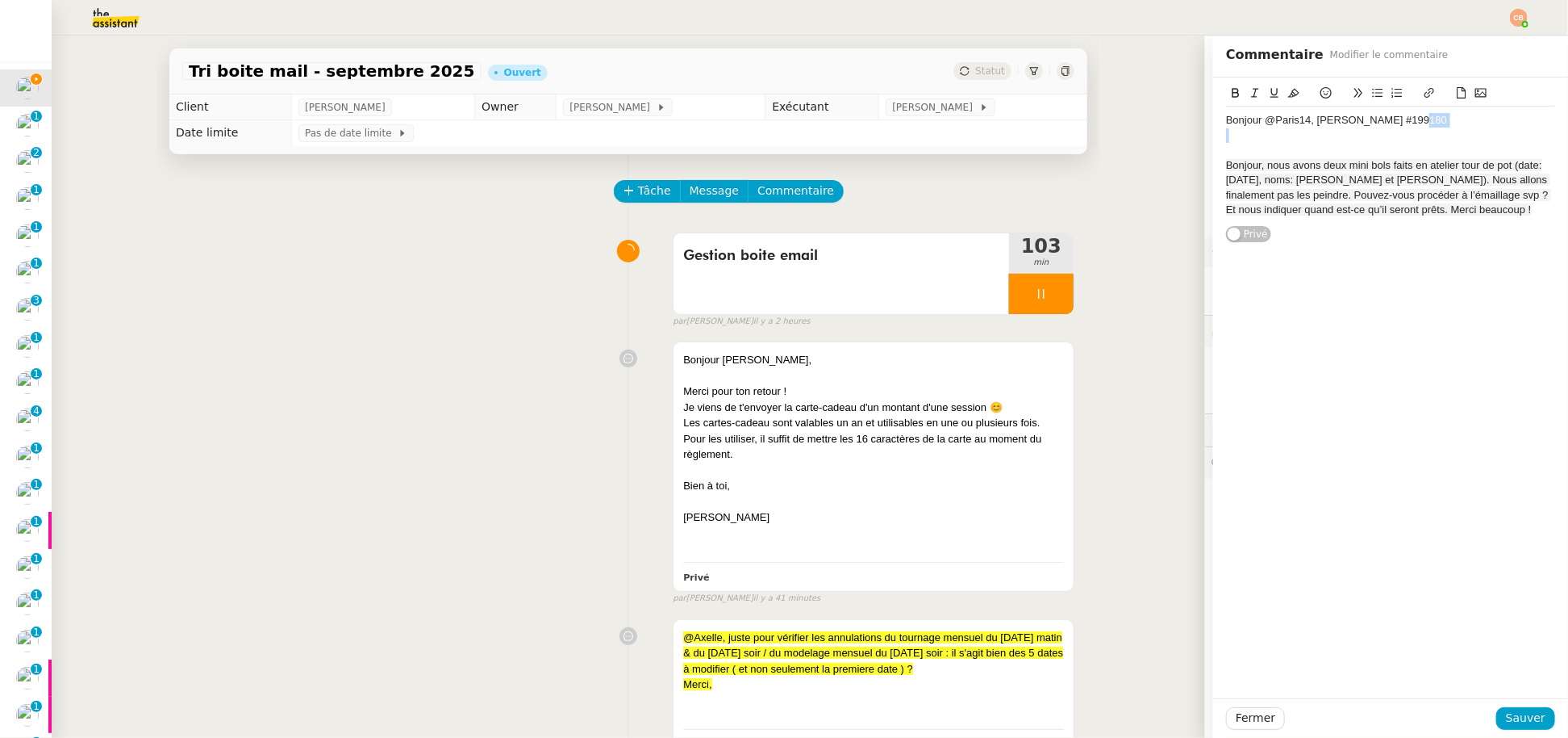
drag, startPoint x: 1434, startPoint y: 123, endPoint x: 1357, endPoint y: 128, distance: 77.2
click at [1357, 128] on div "Bonjour @Paris14, Rita Ayoub #199180 Bonjour, nous avons deux mini bols faits e…" at bounding box center [1390, 165] width 329 height 117
drag, startPoint x: 1400, startPoint y: 118, endPoint x: 1354, endPoint y: 121, distance: 46.1
click at [1354, 121] on div "Bonjour @Paris14, Rita Ayoub #199180" at bounding box center [1390, 119] width 329 height 15
click at [1419, 99] on button at bounding box center [1429, 93] width 20 height 19
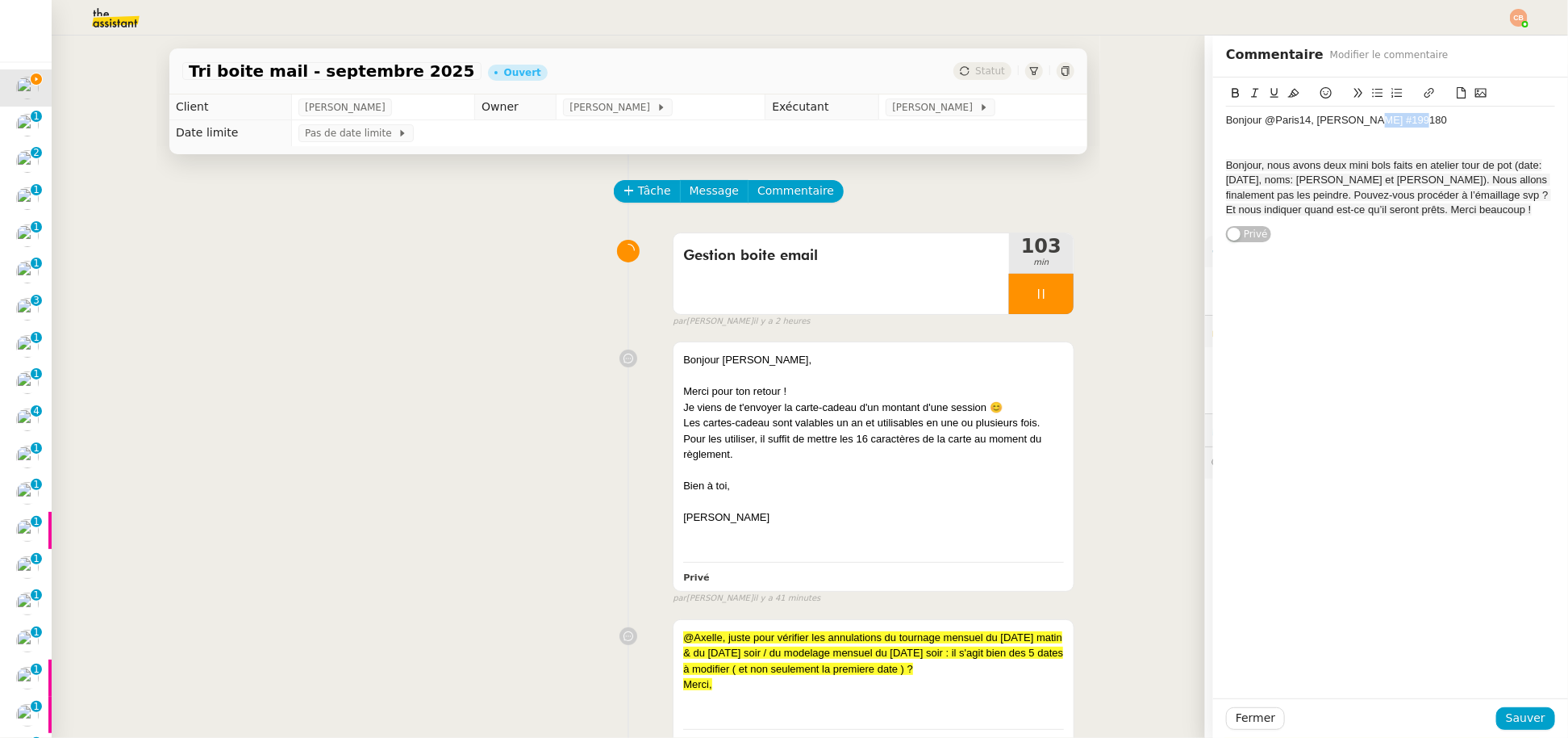
type input "#199180"
paste input "https://admin.shopify.com/store/latelier-genevieve/orders/6696620261713?link_so…"
type input "https://admin.shopify.com/store/latelier-genevieve/orders/6696620261713?link_so…"
click at [1404, 117] on div "Bonjour @Paris14, Rita Ayoub #199180" at bounding box center [1390, 119] width 329 height 15
click at [1422, 119] on div "Bonjour @Paris14, Rita Ayoub #199180 , 2 x tournage" at bounding box center [1390, 119] width 329 height 15
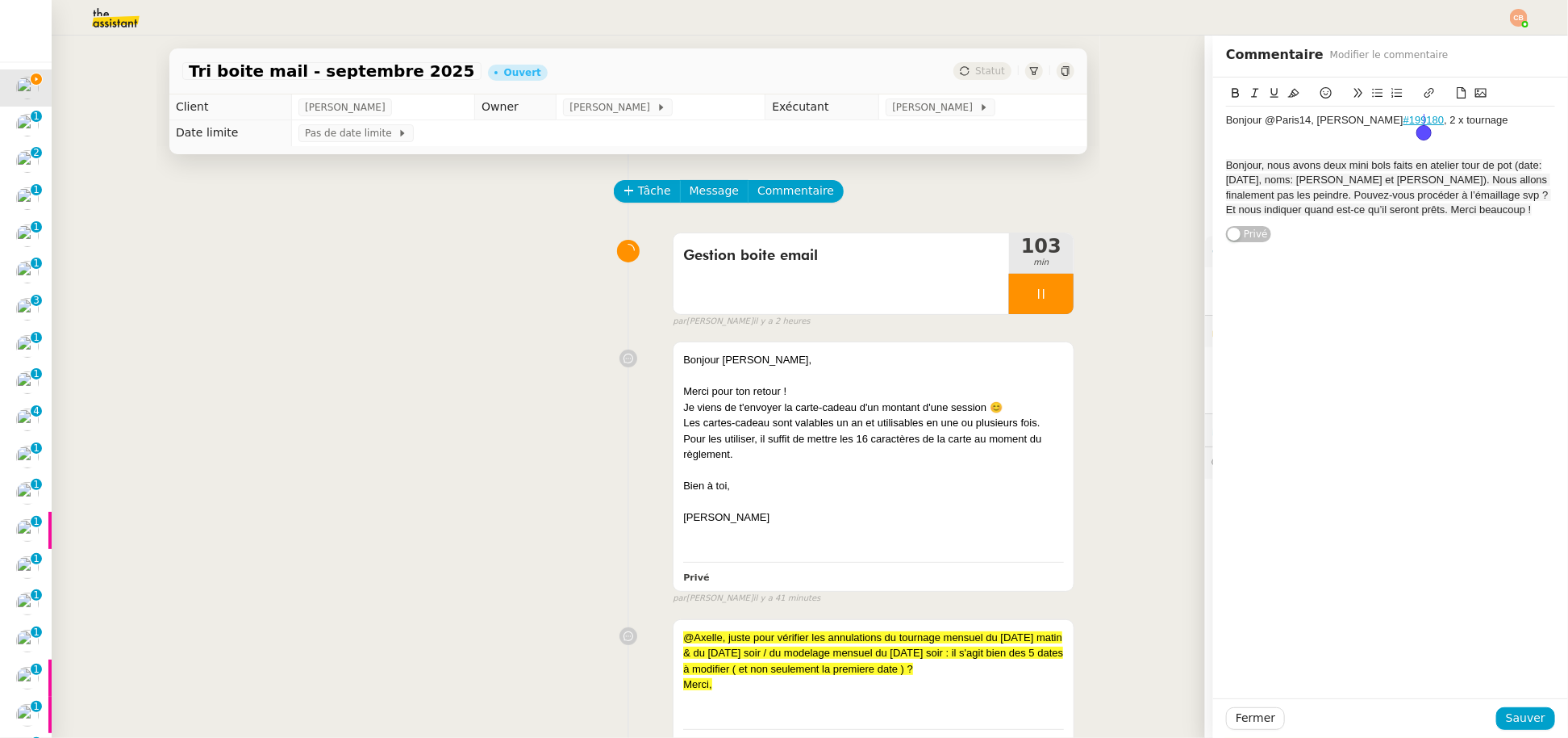
click at [1420, 121] on div "Bonjour @Paris14, Rita Ayoub #199180 , 2 x tournage" at bounding box center [1390, 119] width 329 height 15
click at [1484, 114] on div "Bonjour @Paris14, Rita Ayoub #199180 , 2 x tournage" at bounding box center [1390, 119] width 329 height 15
click at [1514, 715] on span "Sauver" at bounding box center [1525, 717] width 39 height 19
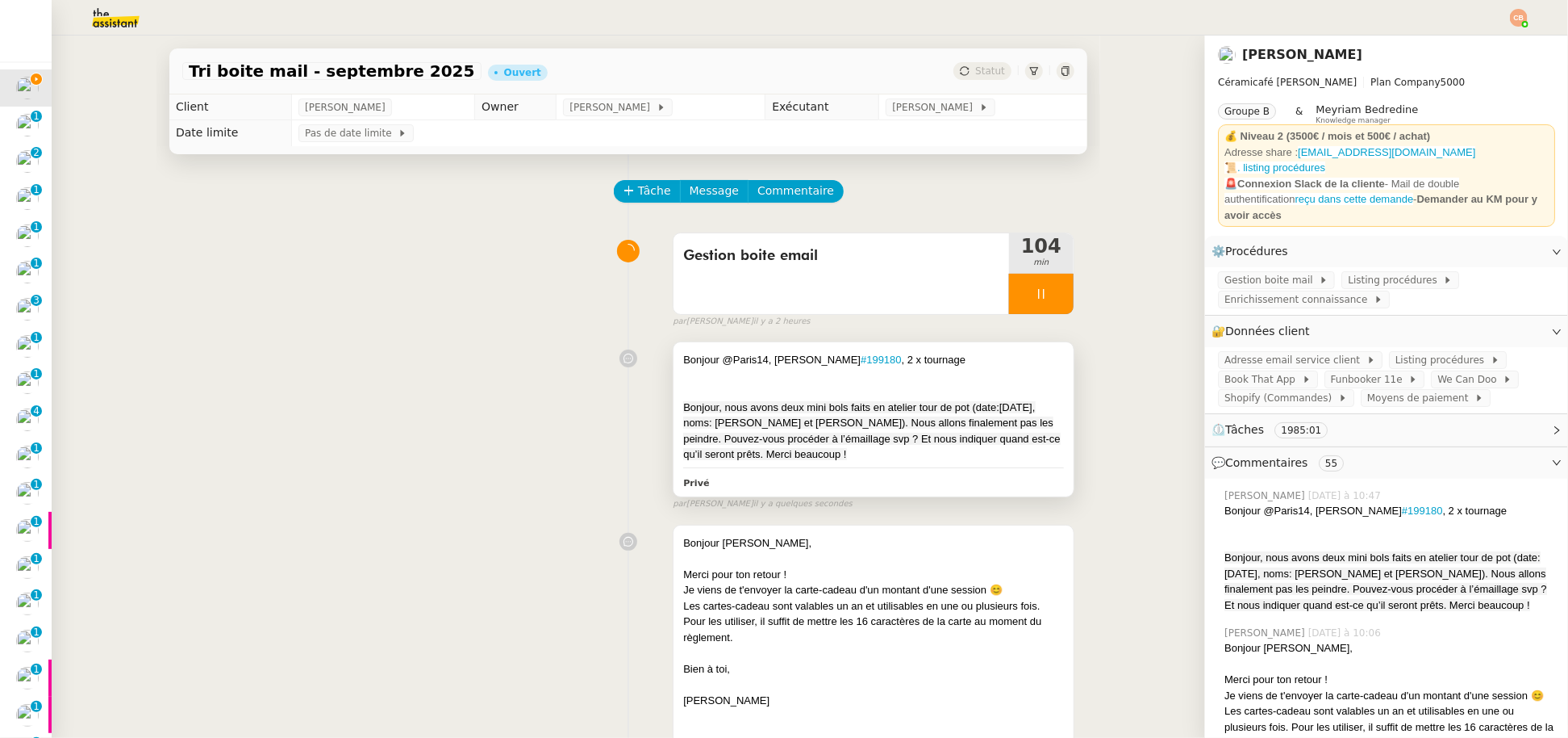
click at [943, 372] on div at bounding box center [873, 376] width 381 height 16
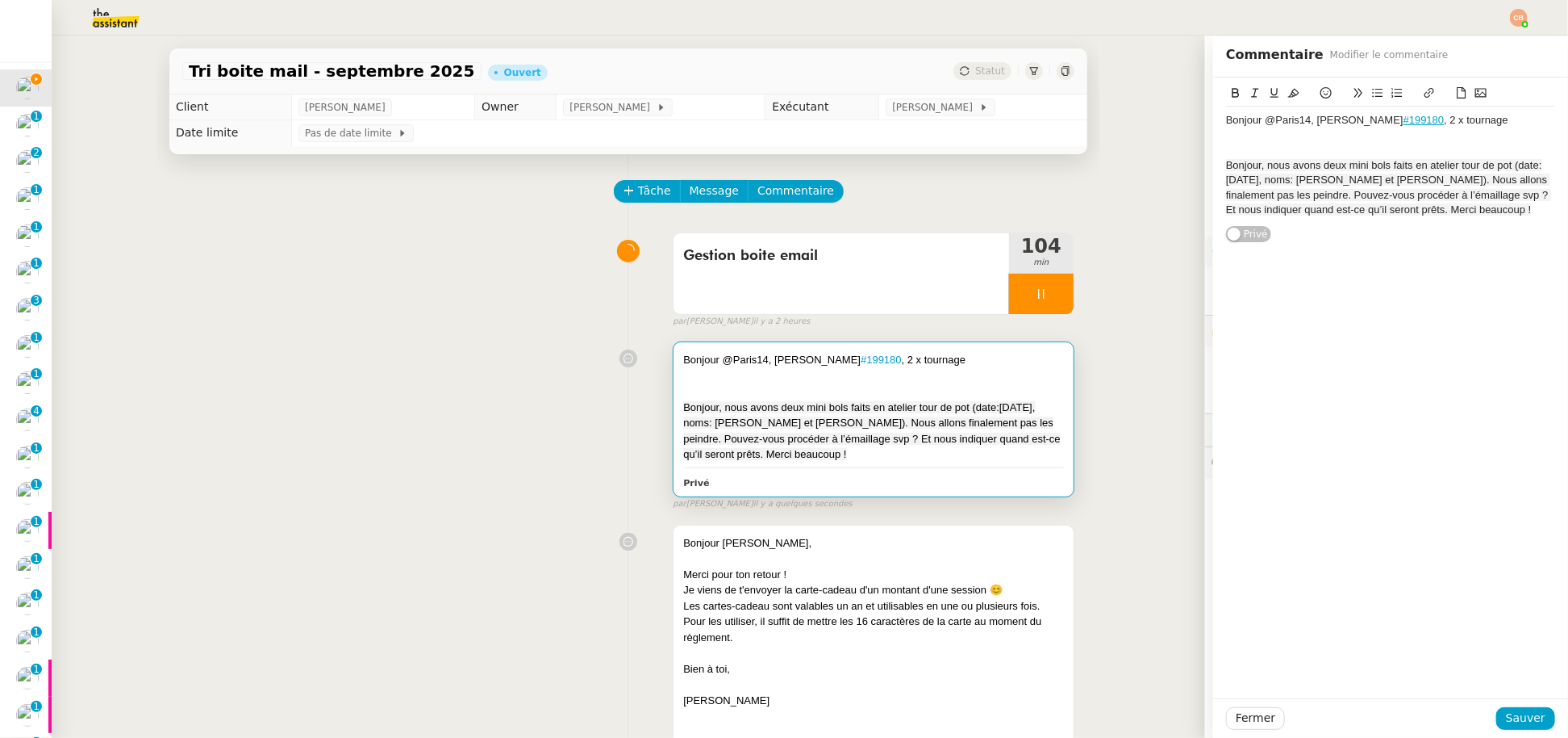
click at [1472, 117] on div "Bonjour @Paris14, Rita Ayoub #199180 , 2 x tournage" at bounding box center [1390, 119] width 329 height 15
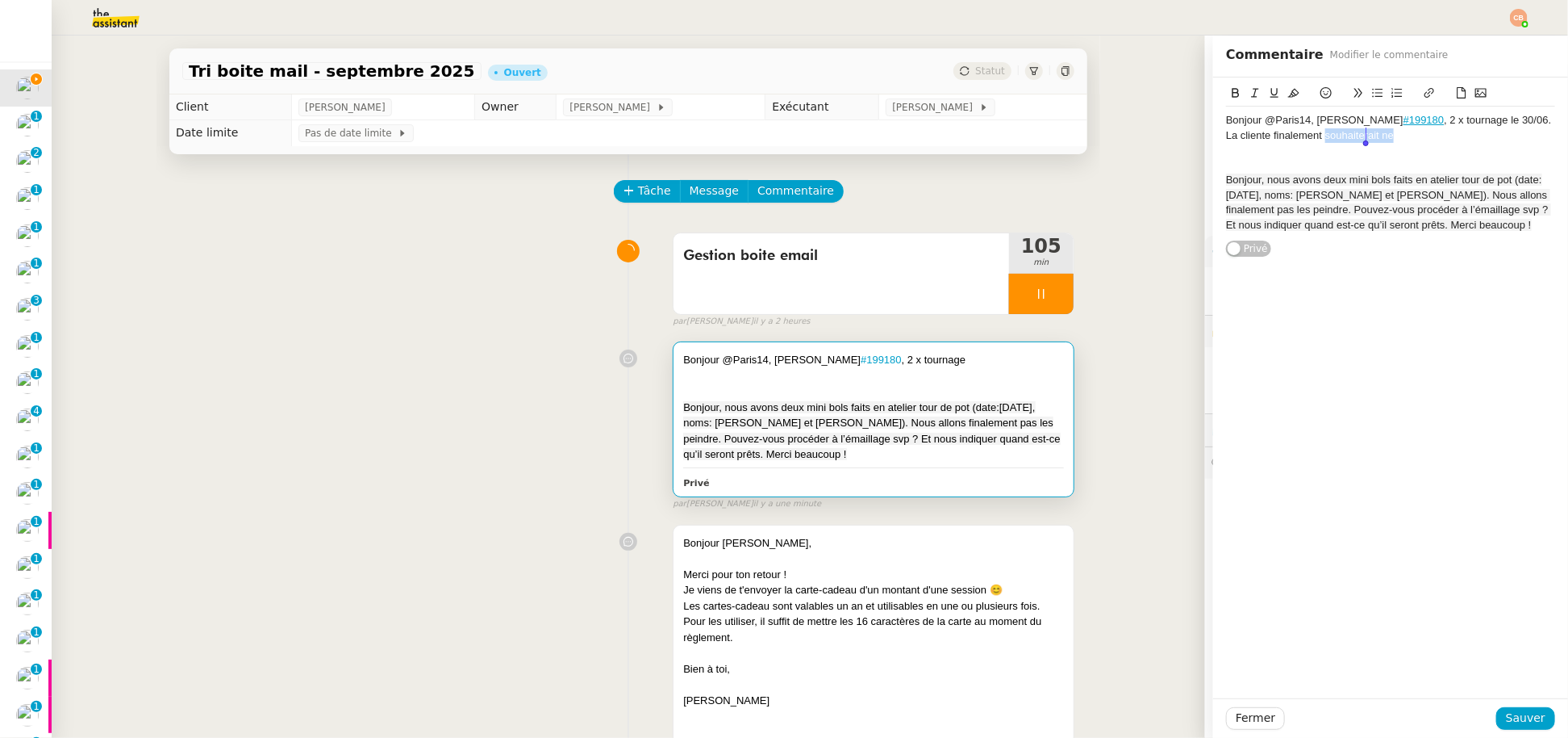
drag, startPoint x: 1299, startPoint y: 137, endPoint x: 1408, endPoint y: 134, distance: 109.0
click at [1408, 134] on div "Bonjour @Paris14, Rita Ayoub #199180 , 2 x tournage le 30/06. La cliente finale…" at bounding box center [1390, 127] width 329 height 30
click at [1523, 712] on span "Sauver" at bounding box center [1525, 717] width 39 height 19
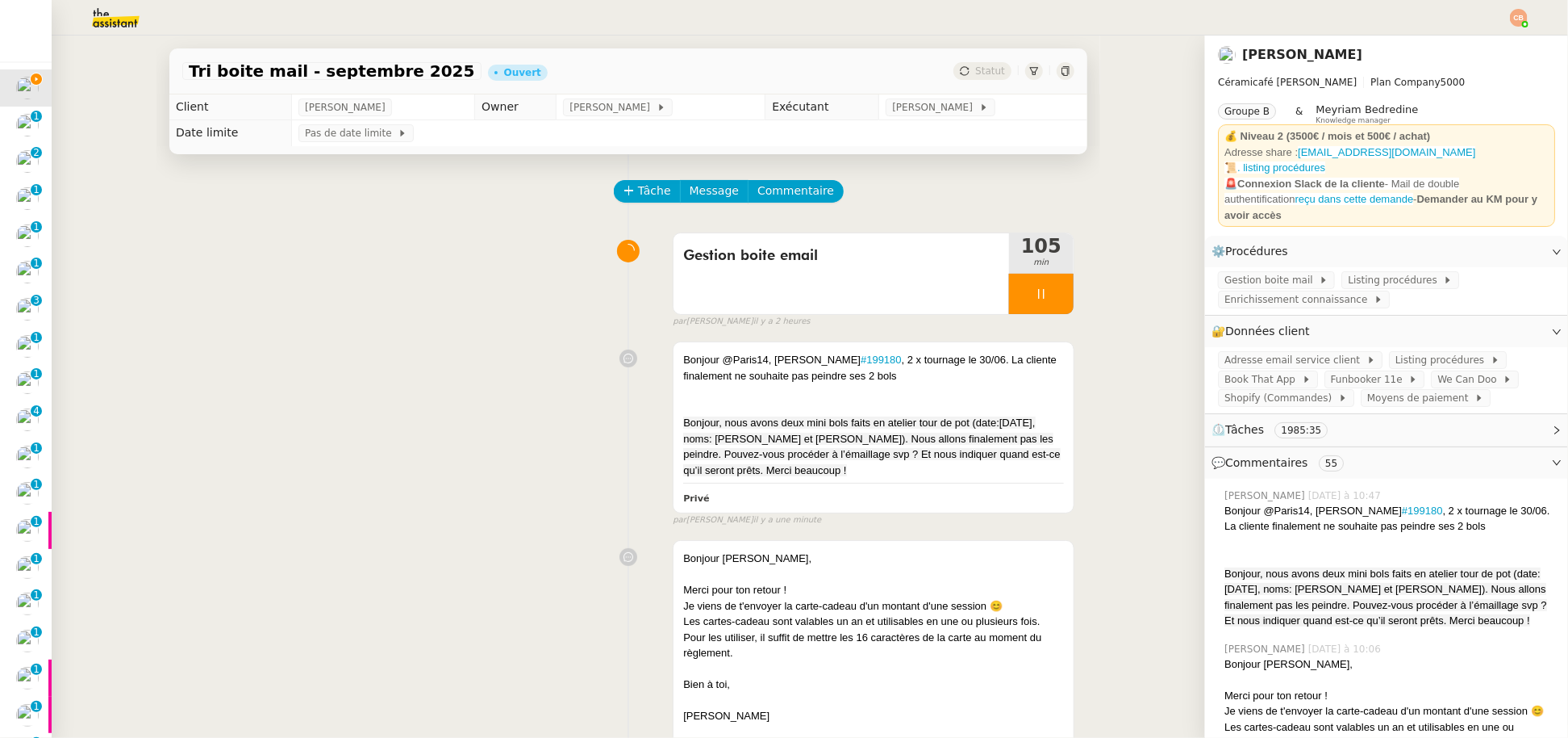
click at [998, 403] on div at bounding box center [873, 407] width 381 height 16
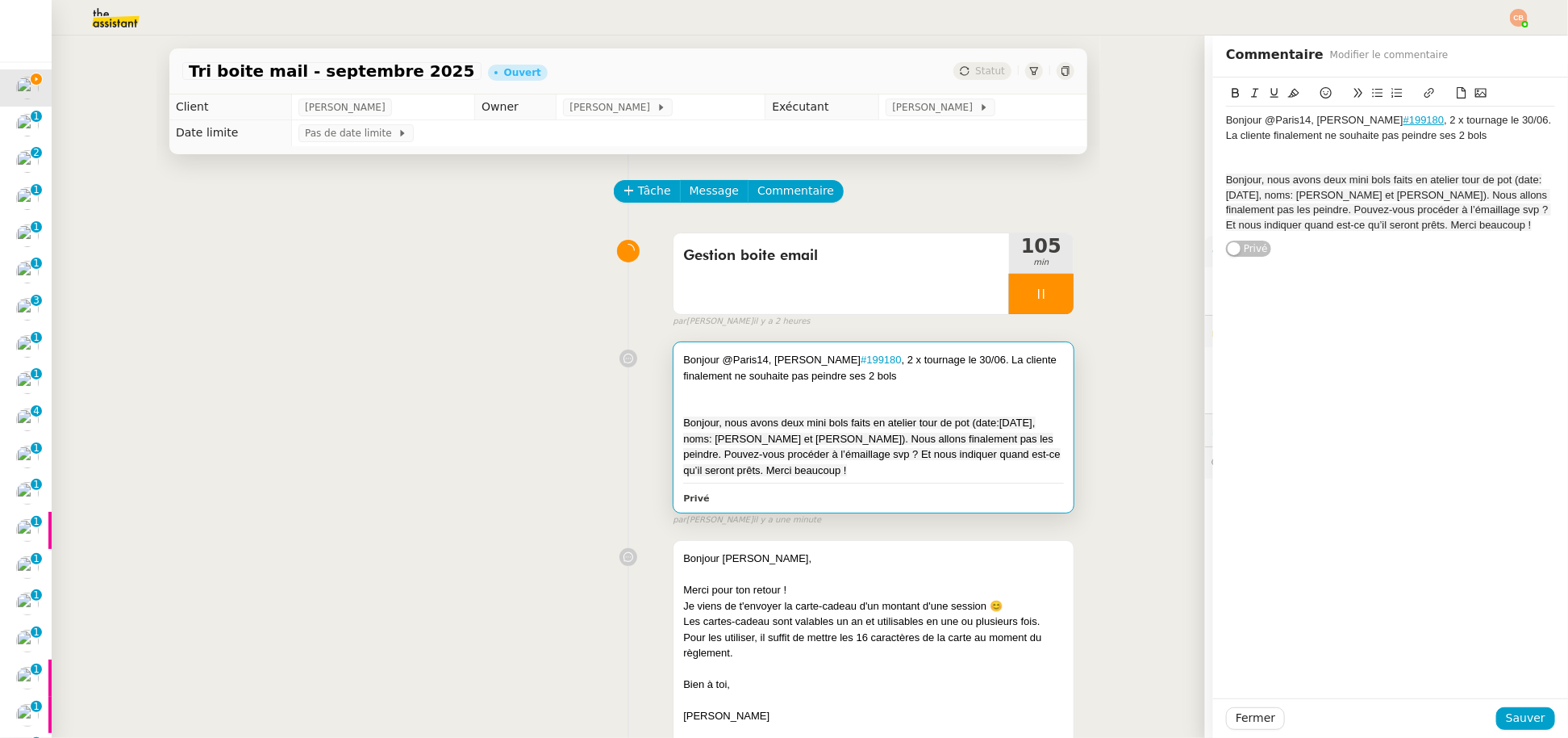
click at [1436, 136] on div "Bonjour @Paris14, [PERSON_NAME] #199180 , 2 x tournage le 30/06. La cliente fin…" at bounding box center [1390, 127] width 329 height 30
click at [1494, 131] on div "Bonjour @Paris14, [PERSON_NAME] #199180 , 2 x tournage le 30/06. La cliente fin…" at bounding box center [1390, 127] width 329 height 30
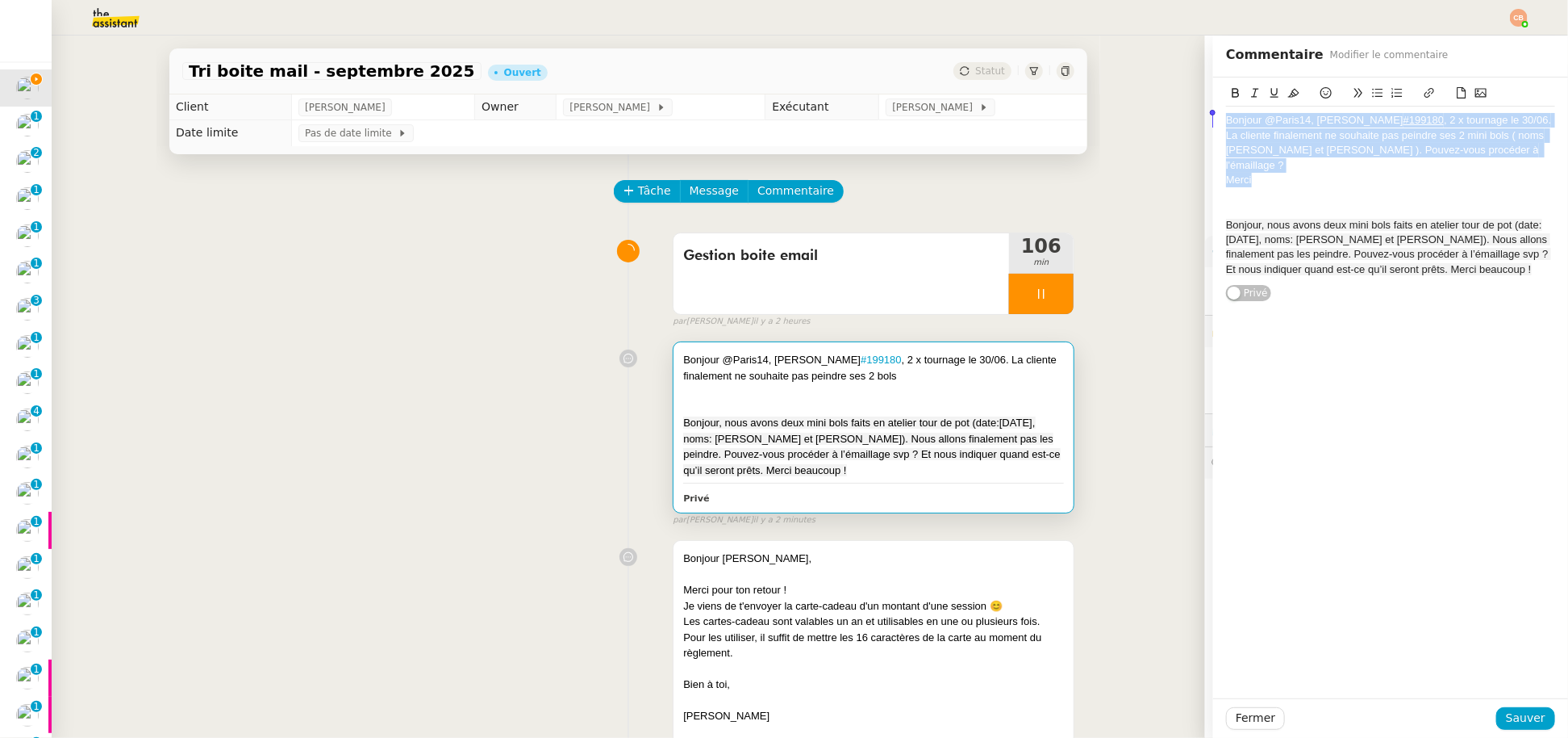
drag, startPoint x: 1247, startPoint y: 167, endPoint x: 1169, endPoint y: 119, distance: 91.6
click at [1169, 119] on app-ticket "Tri boite mail - [DATE] Ouvert Statut Client [PERSON_NAME] Owner [PERSON_NAME] …" at bounding box center [810, 386] width 1516 height 702
copy div "Bonjour @Paris14, [PERSON_NAME] #199180 , 2 x tournage le 30/06. La cliente fin…"
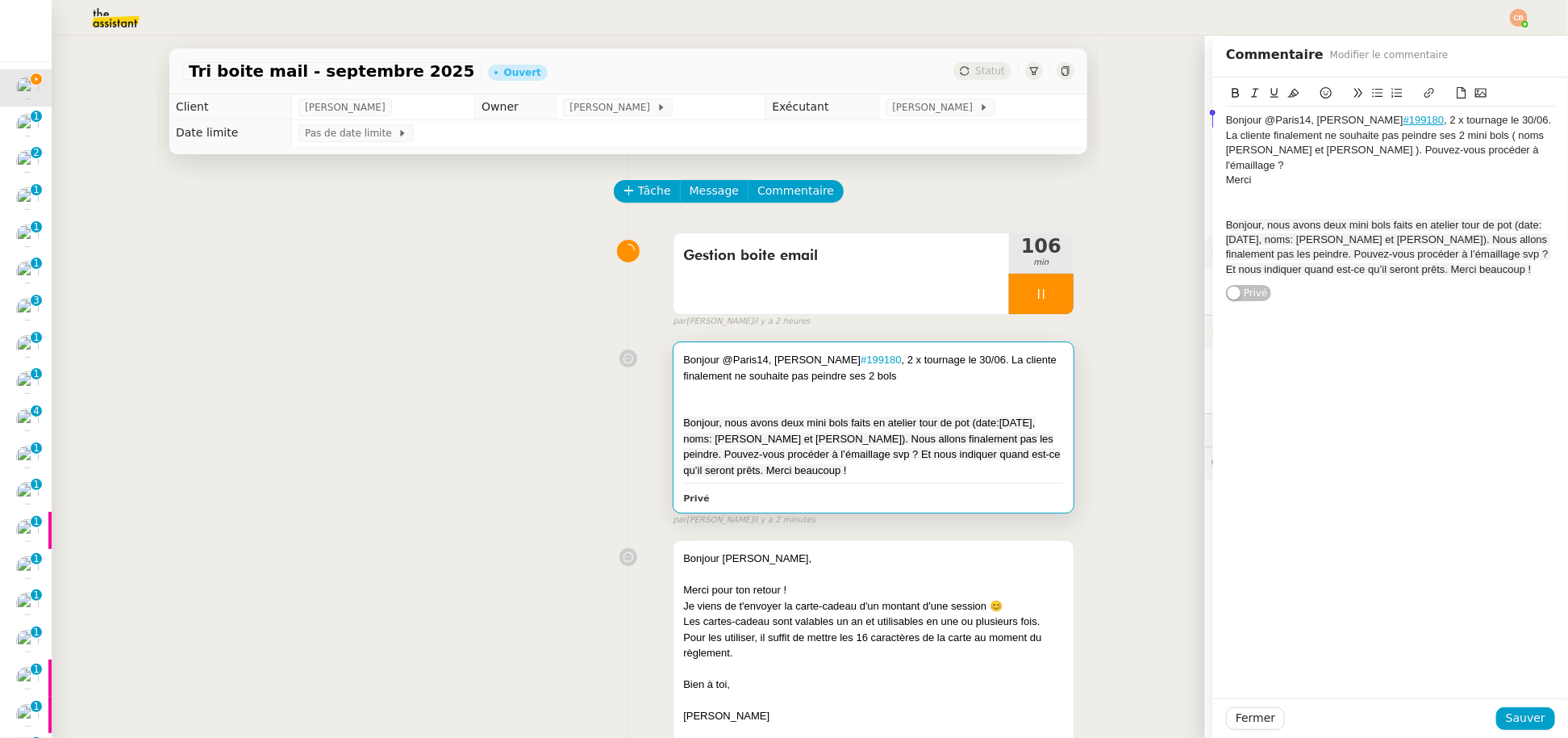
click at [1232, 203] on div at bounding box center [1390, 209] width 329 height 15
drag, startPoint x: 1226, startPoint y: 189, endPoint x: 1393, endPoint y: 275, distance: 187.8
click at [1393, 275] on div "Bonjour @Paris14, [PERSON_NAME] #199180 , 2 x tournage le 30/06. La cliente fin…" at bounding box center [1390, 190] width 329 height 225
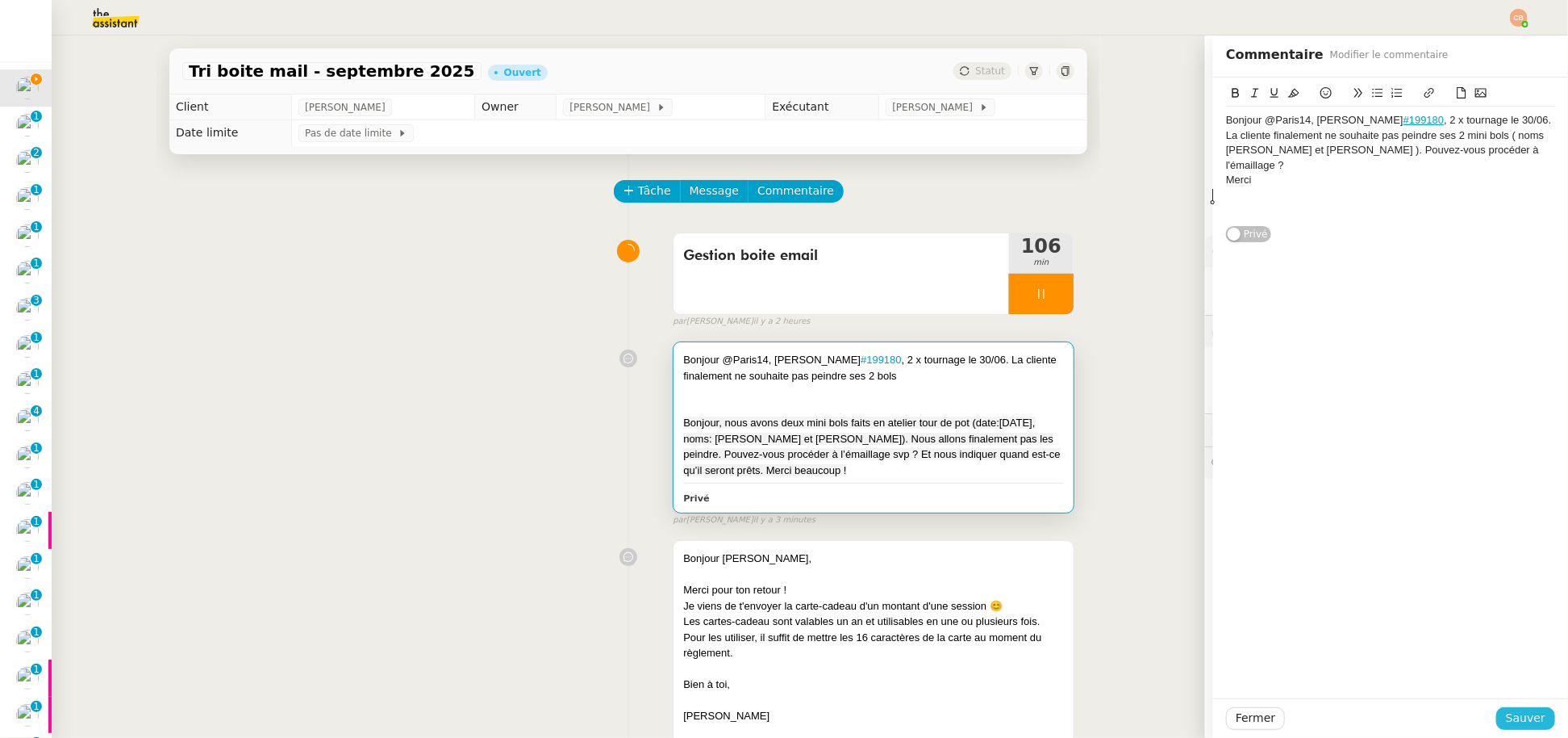
click at [1522, 717] on span "Sauver" at bounding box center [1525, 717] width 39 height 19
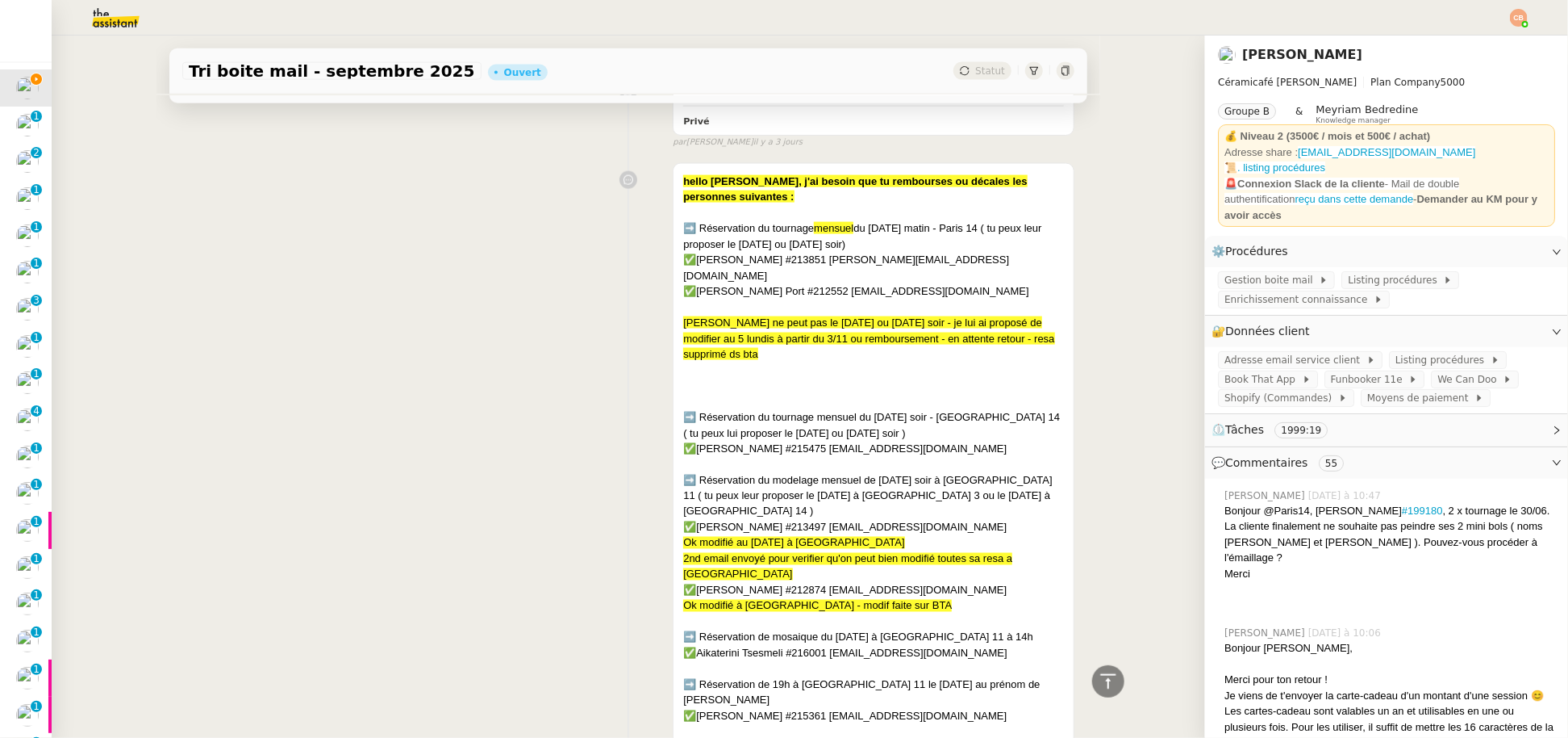
scroll to position [1415, 0]
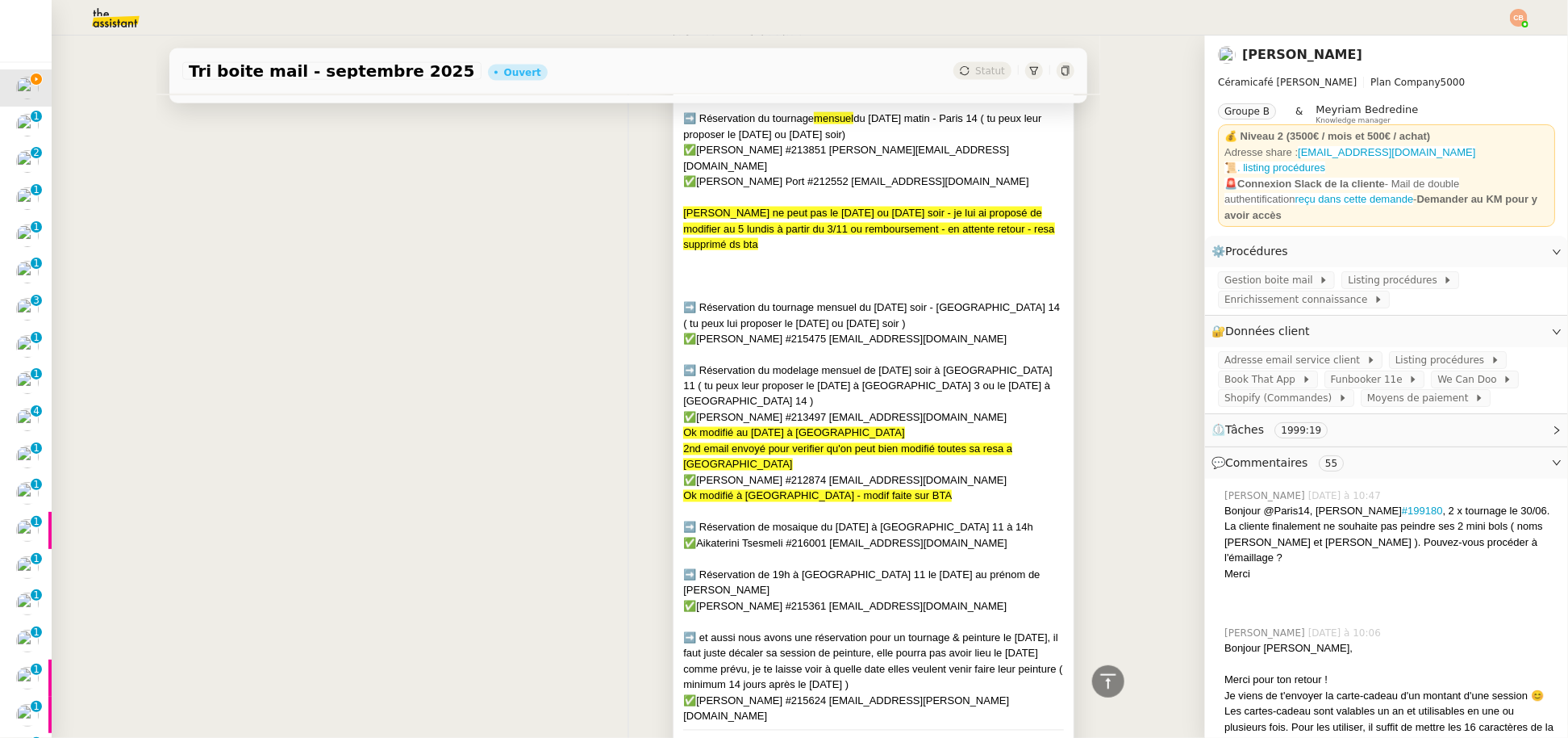
click at [751, 551] on div at bounding box center [873, 559] width 381 height 16
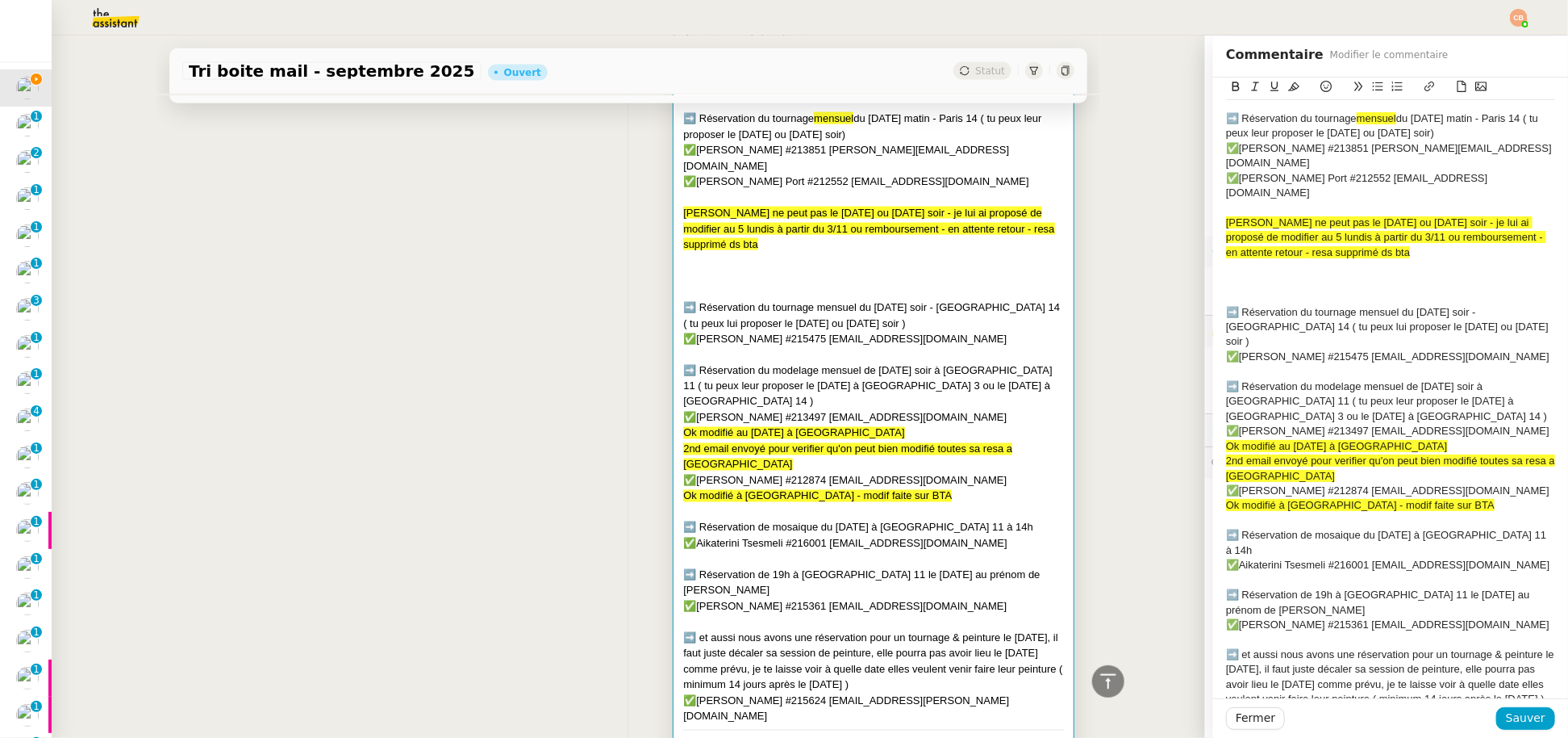
scroll to position [61, 0]
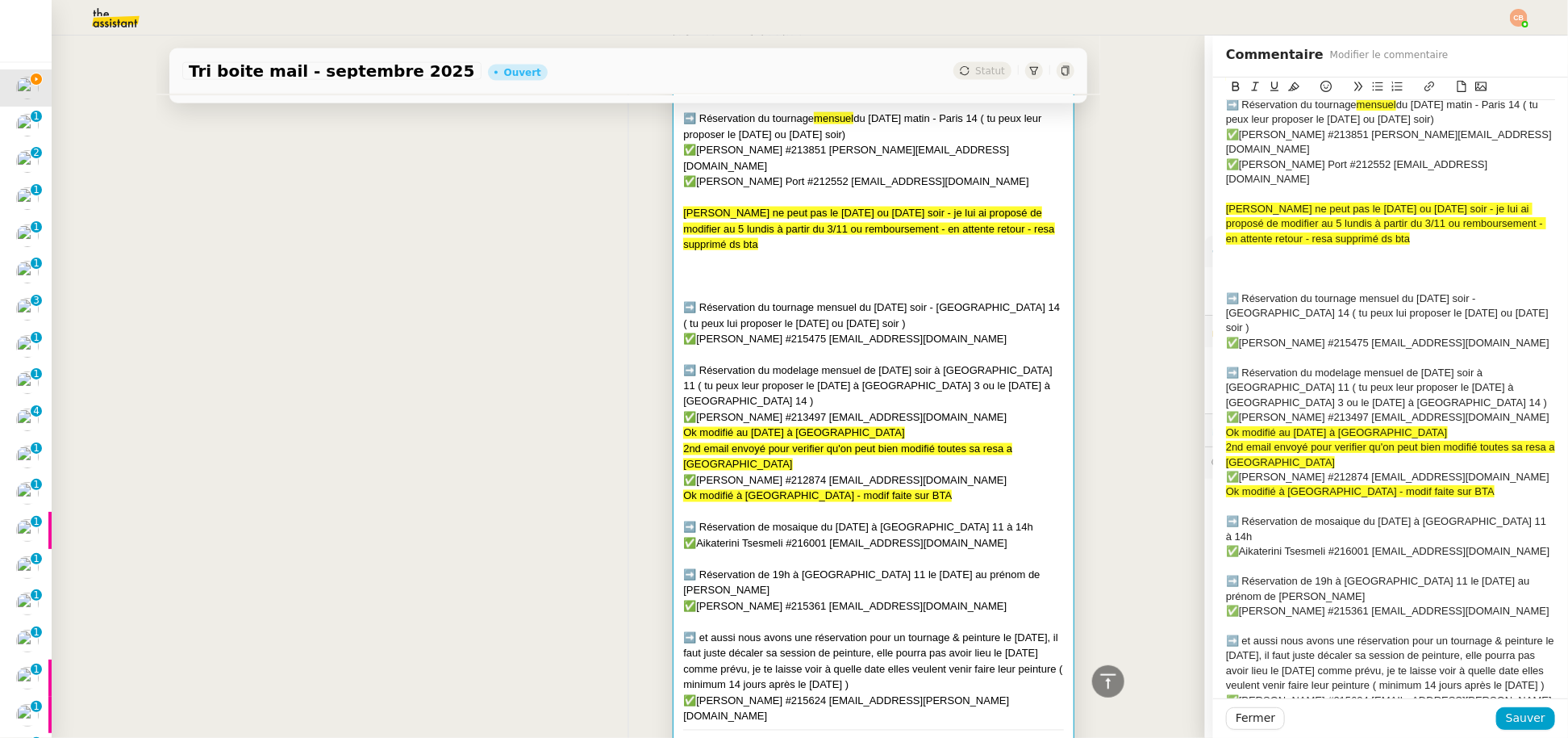
click at [1487, 544] on div "✅Aikaterini Tsesmeli #216001 [EMAIL_ADDRESS][DOMAIN_NAME]" at bounding box center [1390, 551] width 329 height 15
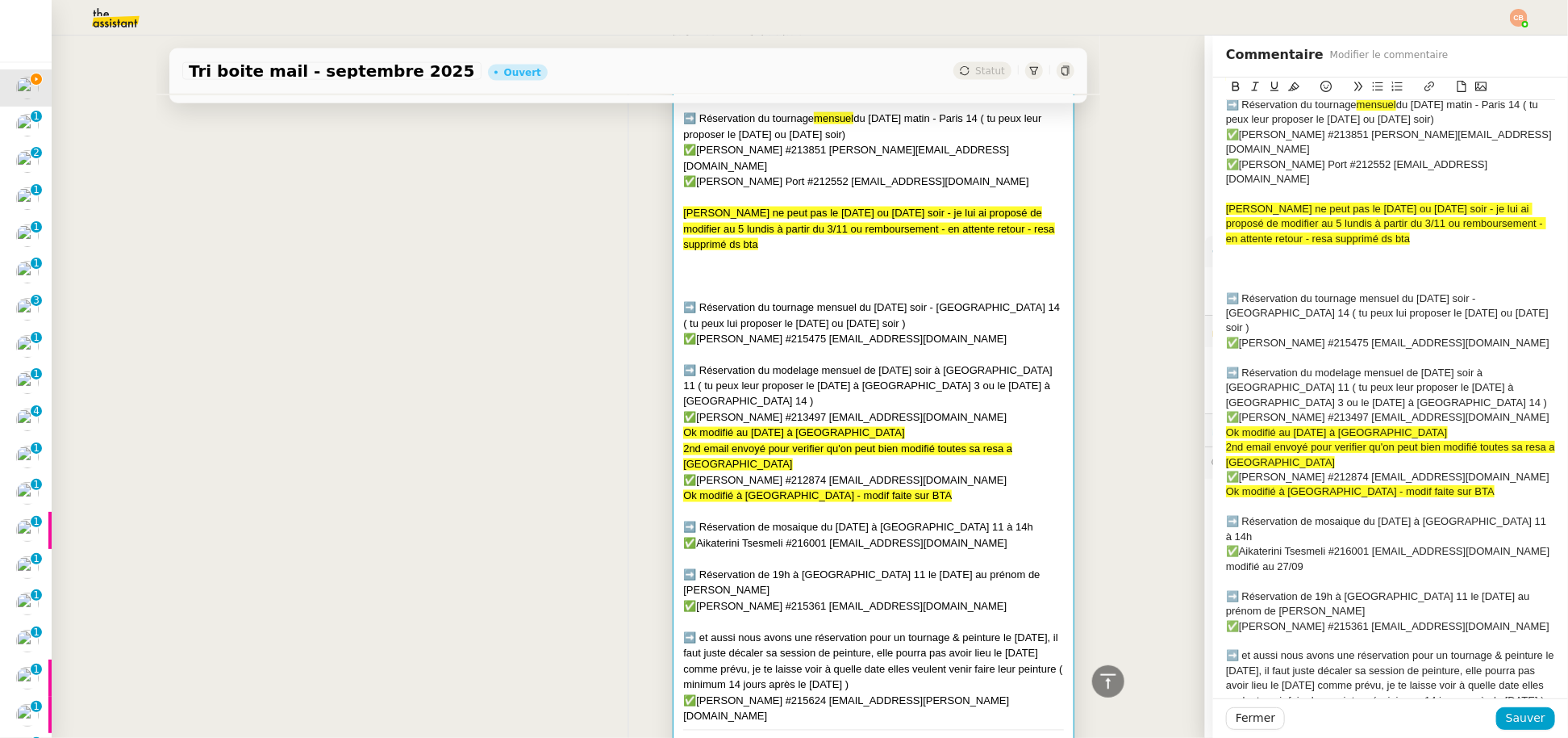
drag, startPoint x: 1299, startPoint y: 505, endPoint x: 1201, endPoint y: 515, distance: 98.5
click at [1213, 515] on div "hello [PERSON_NAME], j'ai besoin que tu rembourses ou décales les personnes sui…" at bounding box center [1390, 390] width 355 height 747
drag, startPoint x: 1297, startPoint y: 503, endPoint x: 1215, endPoint y: 438, distance: 104.6
click at [1213, 511] on div "hello [PERSON_NAME], j'ai besoin que tu rembourses ou décales les personnes sui…" at bounding box center [1390, 390] width 355 height 747
click at [1288, 85] on icon at bounding box center [1294, 86] width 12 height 9
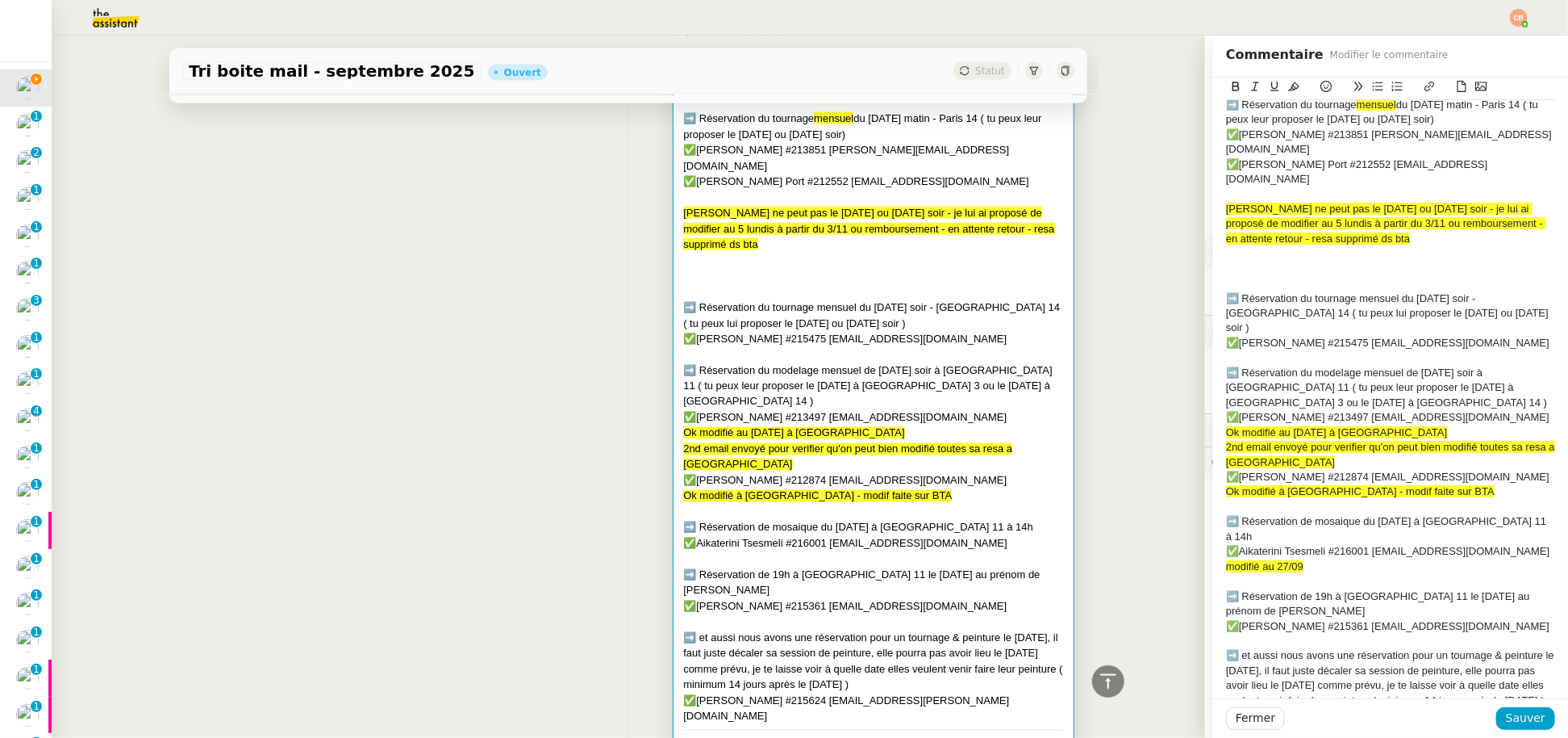
click at [1284, 95] on button at bounding box center [1294, 86] width 20 height 19
click at [1505, 715] on span "Sauver" at bounding box center [1525, 717] width 39 height 19
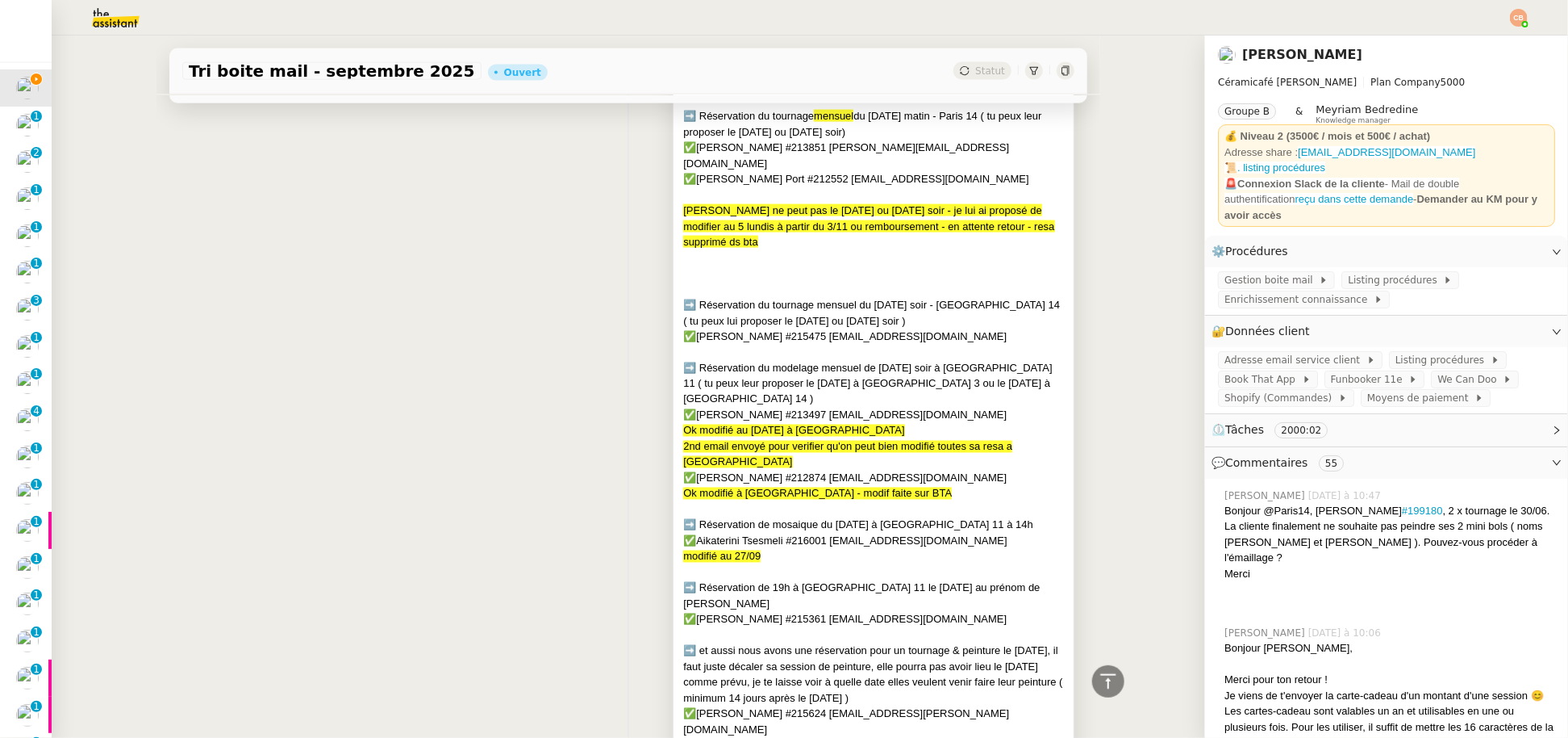
scroll to position [1418, 0]
click at [1359, 371] on span "Funbooker 11e" at bounding box center [1369, 379] width 78 height 16
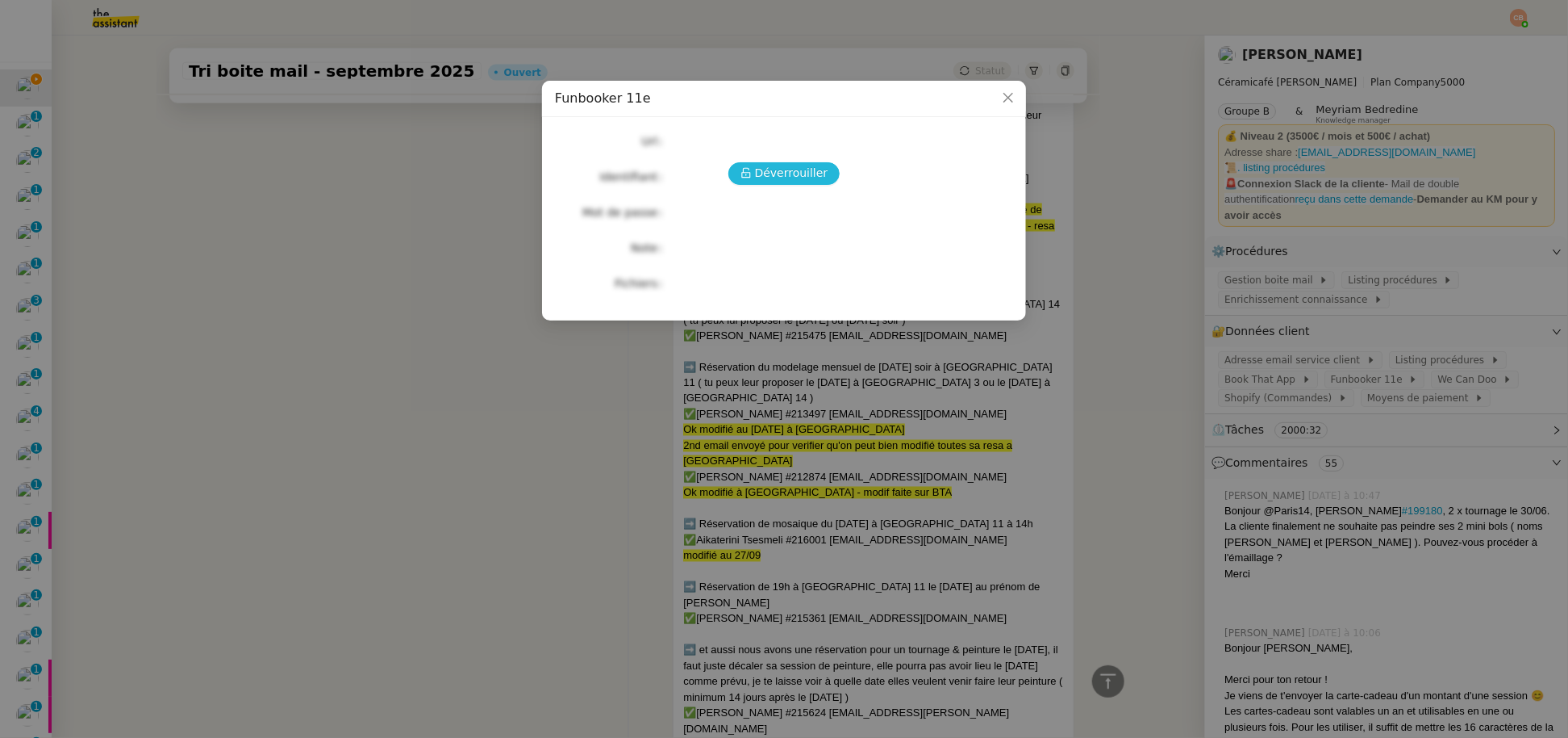
click at [787, 167] on span "Déverrouiller" at bounding box center [791, 172] width 73 height 19
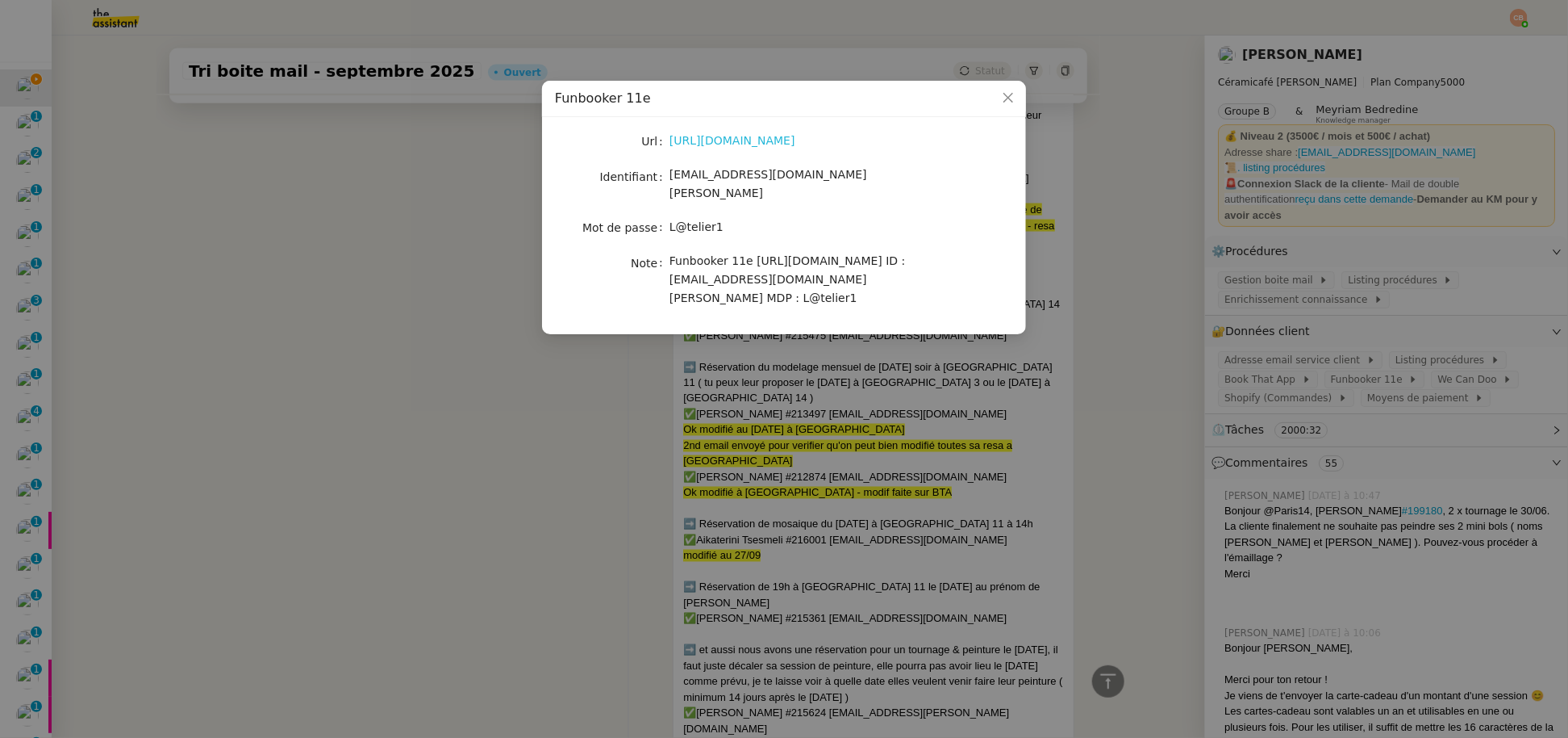
click at [770, 140] on link "[URL][DOMAIN_NAME]" at bounding box center [732, 140] width 126 height 13
drag, startPoint x: 670, startPoint y: 179, endPoint x: 894, endPoint y: 182, distance: 224.0
click at [894, 182] on div "[EMAIL_ADDRESS][DOMAIN_NAME][PERSON_NAME]" at bounding box center [802, 184] width 267 height 38
copy span "[EMAIL_ADDRESS][DOMAIN_NAME][PERSON_NAME]"
drag, startPoint x: 670, startPoint y: 209, endPoint x: 765, endPoint y: 222, distance: 95.9
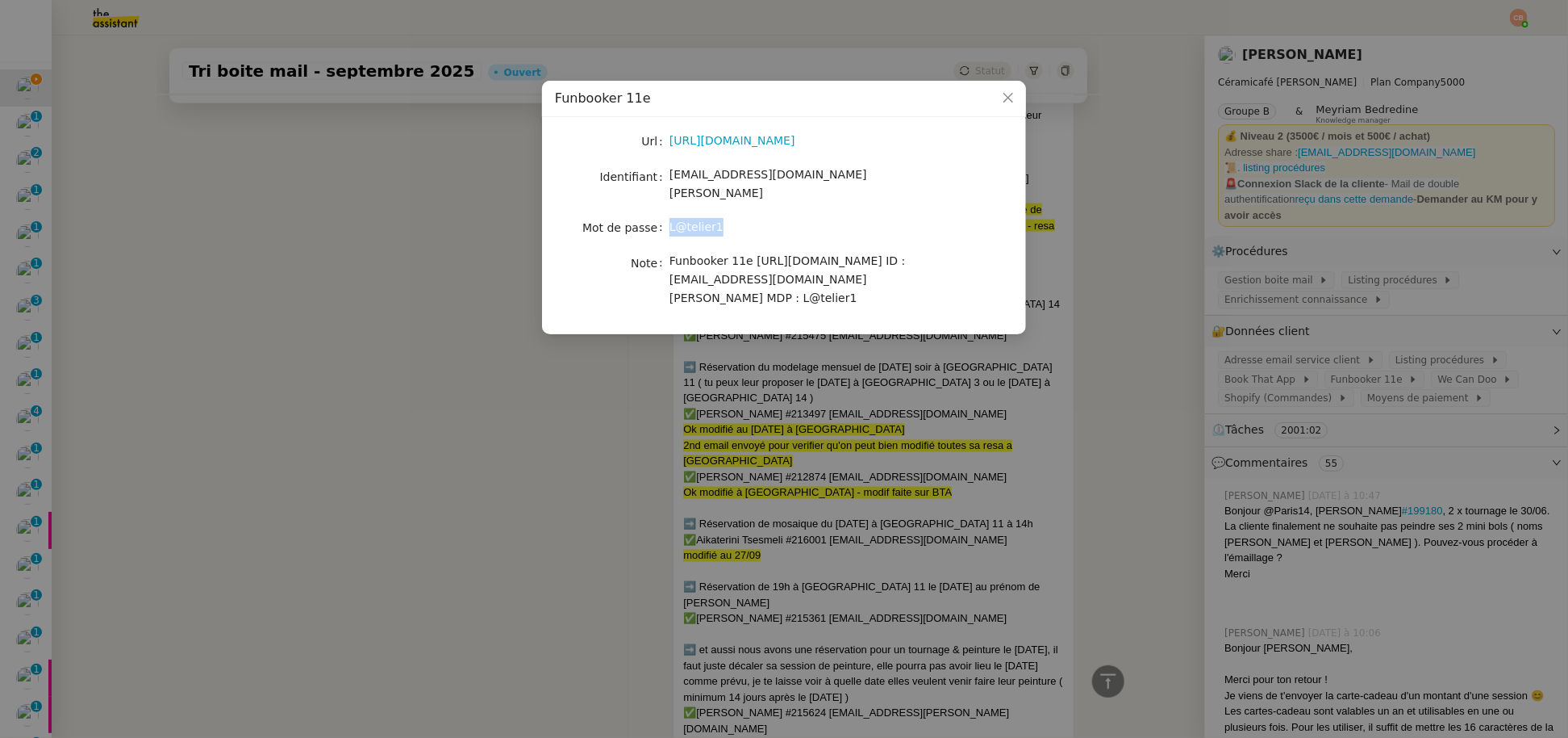
click at [765, 222] on div "L@telier1" at bounding box center [802, 227] width 267 height 23
copy span "L@telier1"
click at [427, 321] on nz-modal-container "Funbooker 11e Url [URL][DOMAIN_NAME] Identifiant [EMAIL_ADDRESS][DOMAIN_NAME][P…" at bounding box center [784, 369] width 1568 height 738
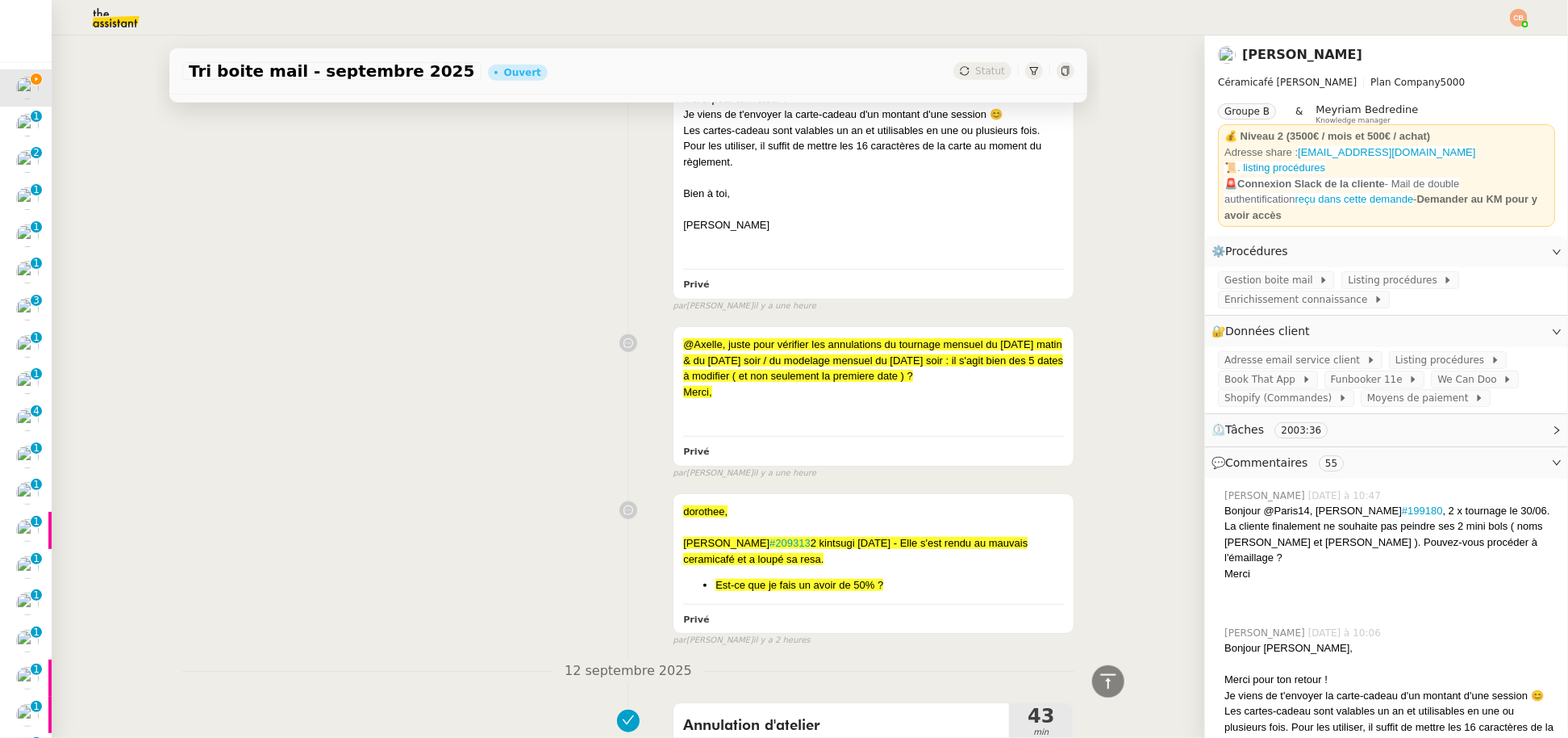
scroll to position [0, 0]
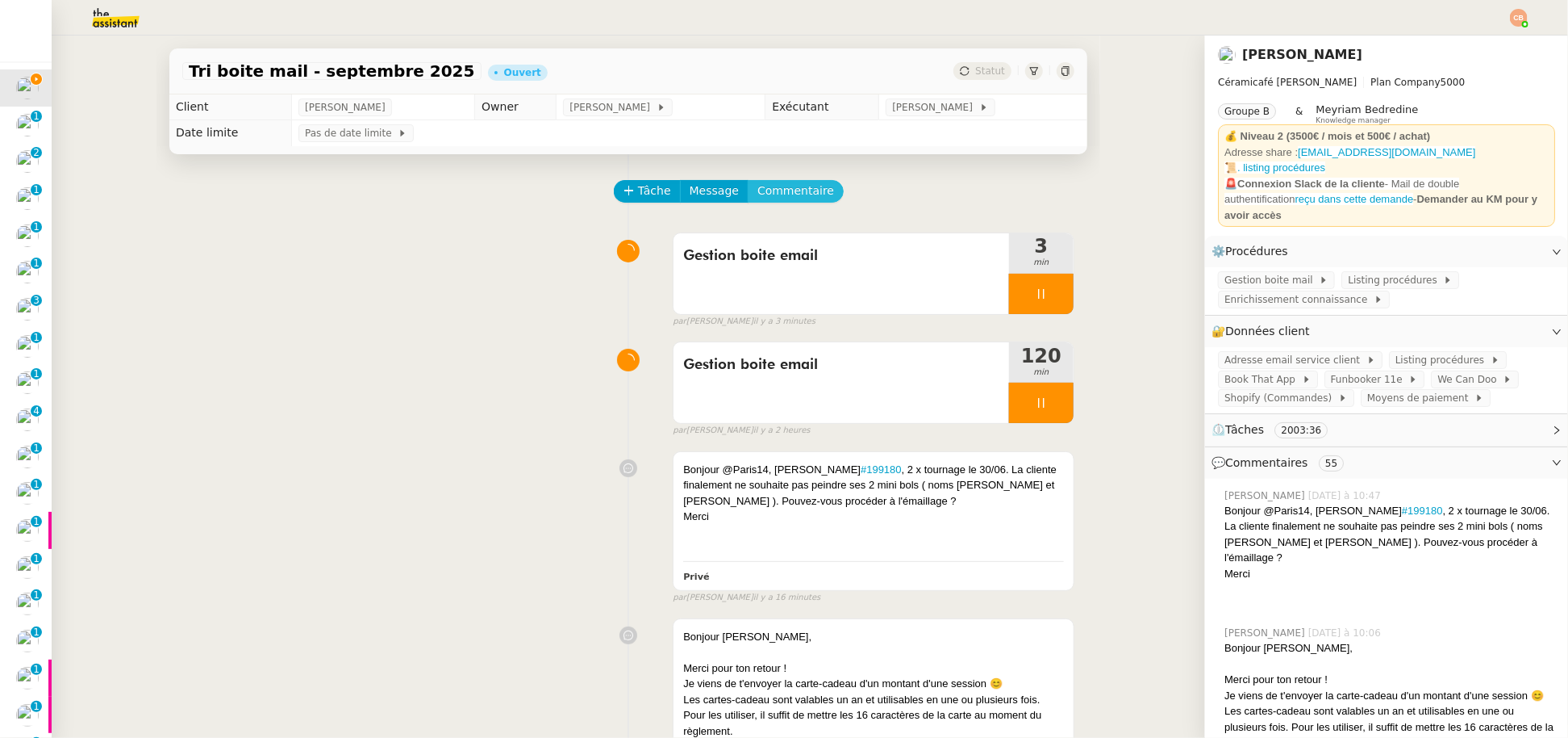
click at [818, 186] on button "Commentaire" at bounding box center [795, 191] width 96 height 23
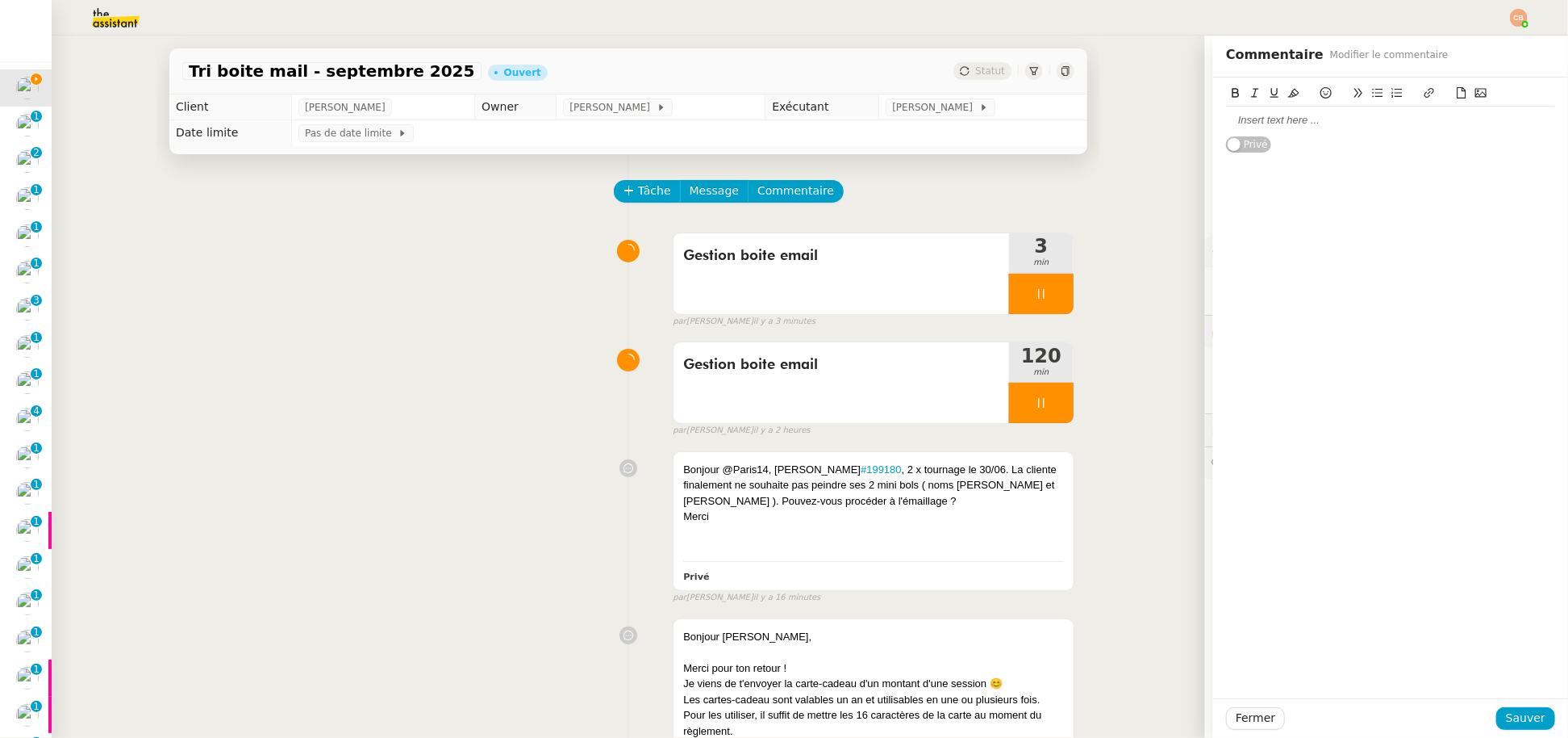
click at [1226, 124] on div at bounding box center [1390, 119] width 329 height 15
drag, startPoint x: 1271, startPoint y: 230, endPoint x: 1166, endPoint y: 124, distance: 149.2
click at [1166, 124] on app-ticket "Tri boite mail - [DATE] Ouvert Statut Client [PERSON_NAME] Owner [PERSON_NAME] …" at bounding box center [810, 386] width 1516 height 702
copy div "Bonjour [PERSON_NAME], Merci pour ton retour ! J'ai modifié ta réservation au […"
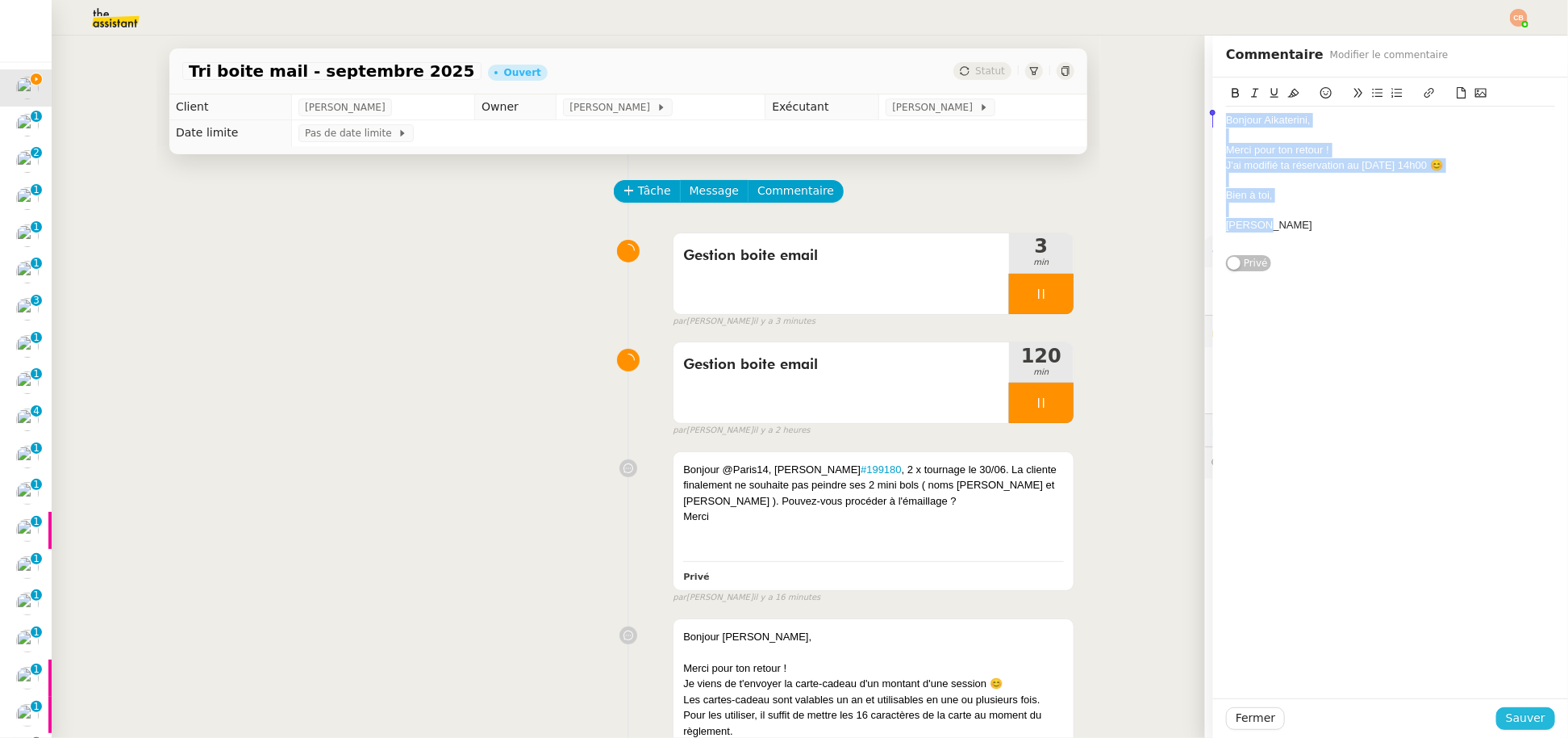
click at [1528, 713] on span "Sauver" at bounding box center [1525, 717] width 39 height 19
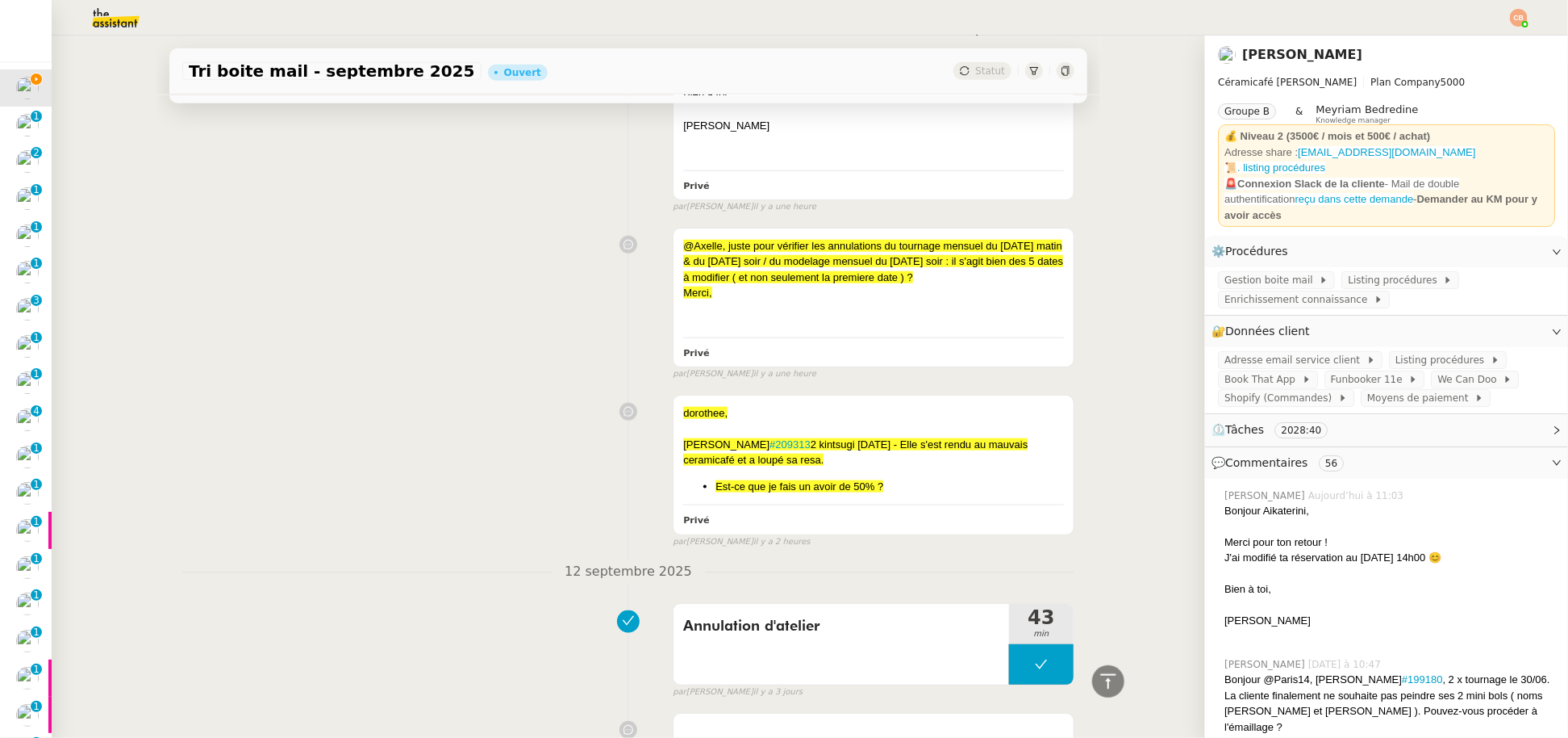
scroll to position [899, 0]
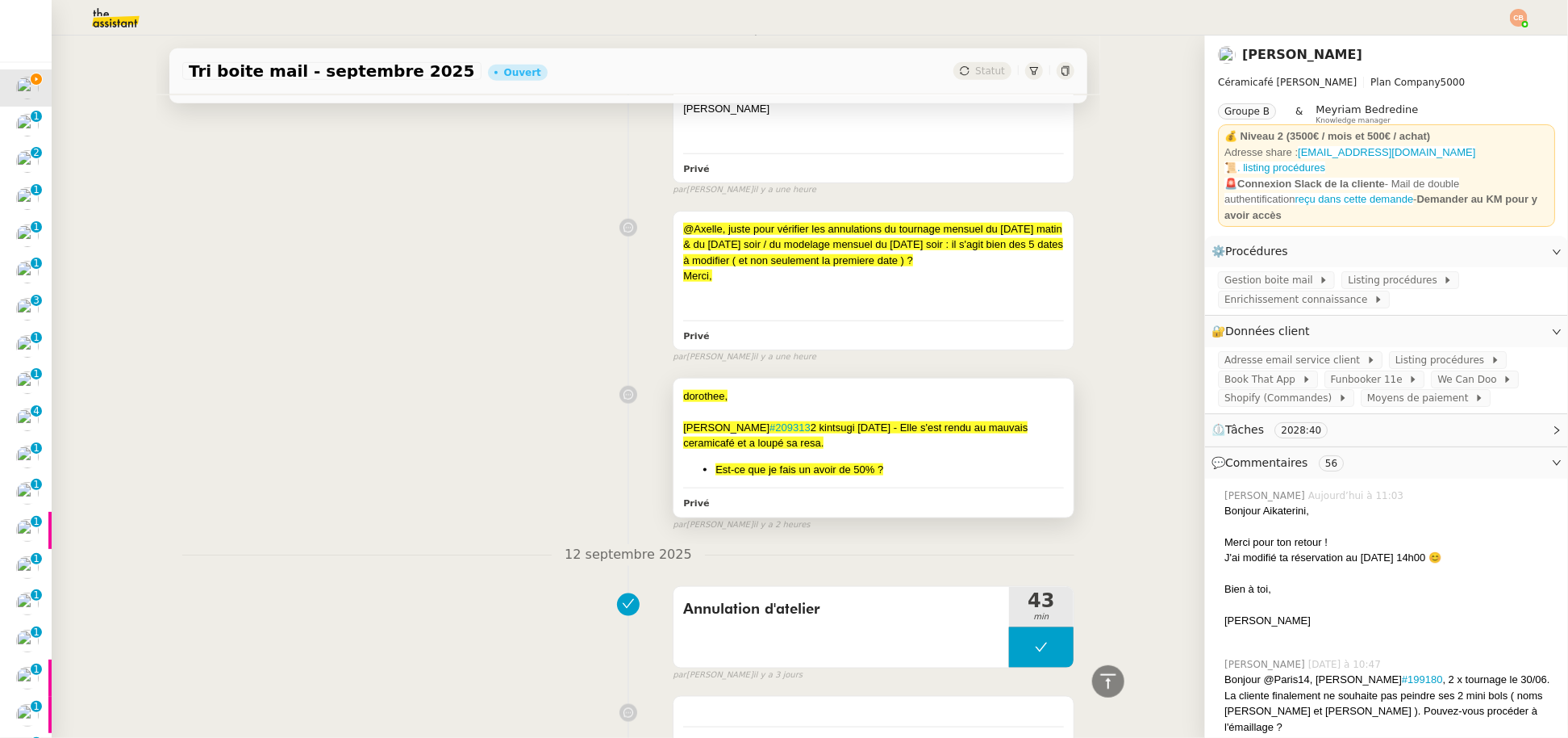
click at [822, 407] on div at bounding box center [873, 411] width 381 height 16
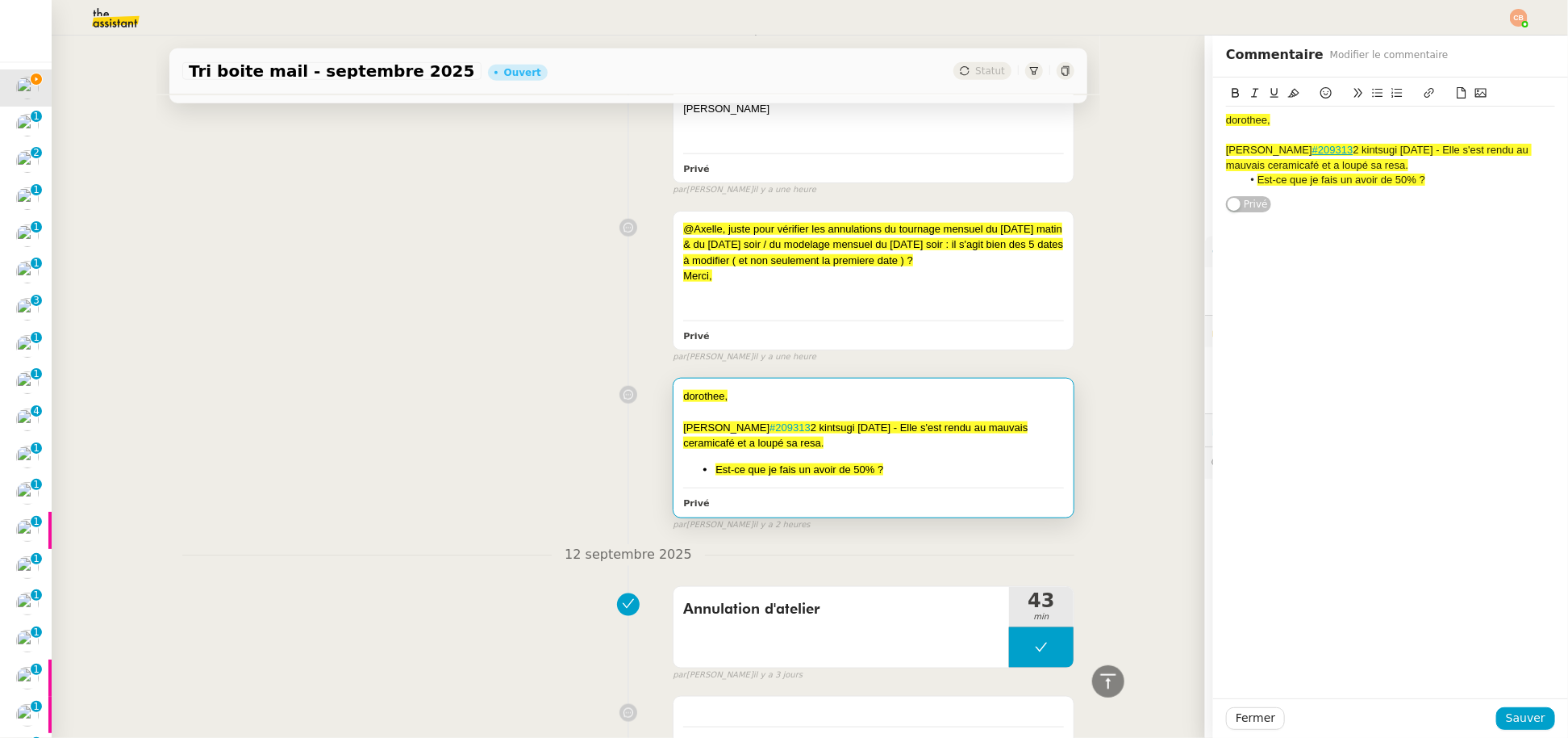
click at [1422, 177] on li "Est-ce que je fais un avoir de 50% ?" at bounding box center [1399, 179] width 314 height 15
drag, startPoint x: 1328, startPoint y: 208, endPoint x: 1249, endPoint y: 217, distance: 79.5
click at [1249, 217] on div "[EMAIL_ADDRESS][DOMAIN_NAME]" at bounding box center [1390, 209] width 329 height 15
click at [1226, 213] on div "[PERSON_NAME]" at bounding box center [1390, 209] width 329 height 15
click at [1325, 208] on div "[PERSON_NAME]" at bounding box center [1390, 209] width 329 height 15
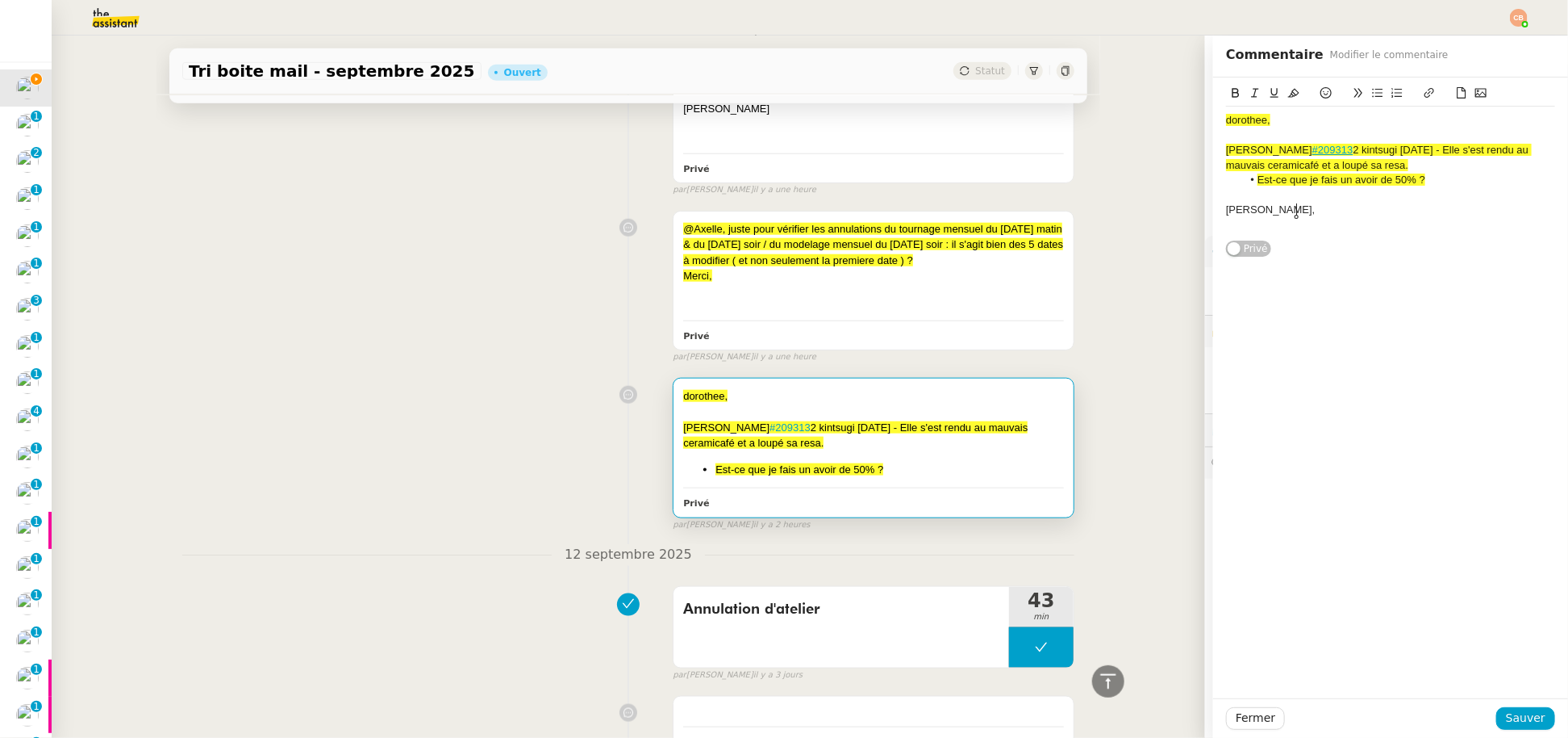
click at [1325, 209] on div "[PERSON_NAME]," at bounding box center [1390, 209] width 329 height 15
drag, startPoint x: 1507, startPoint y: 207, endPoint x: 1306, endPoint y: 207, distance: 201.0
click at [1306, 207] on div "[PERSON_NAME] ( je vais vérifier le numéro de resa auprès de" at bounding box center [1390, 209] width 329 height 15
click at [1456, 92] on icon at bounding box center [1461, 93] width 12 height 12
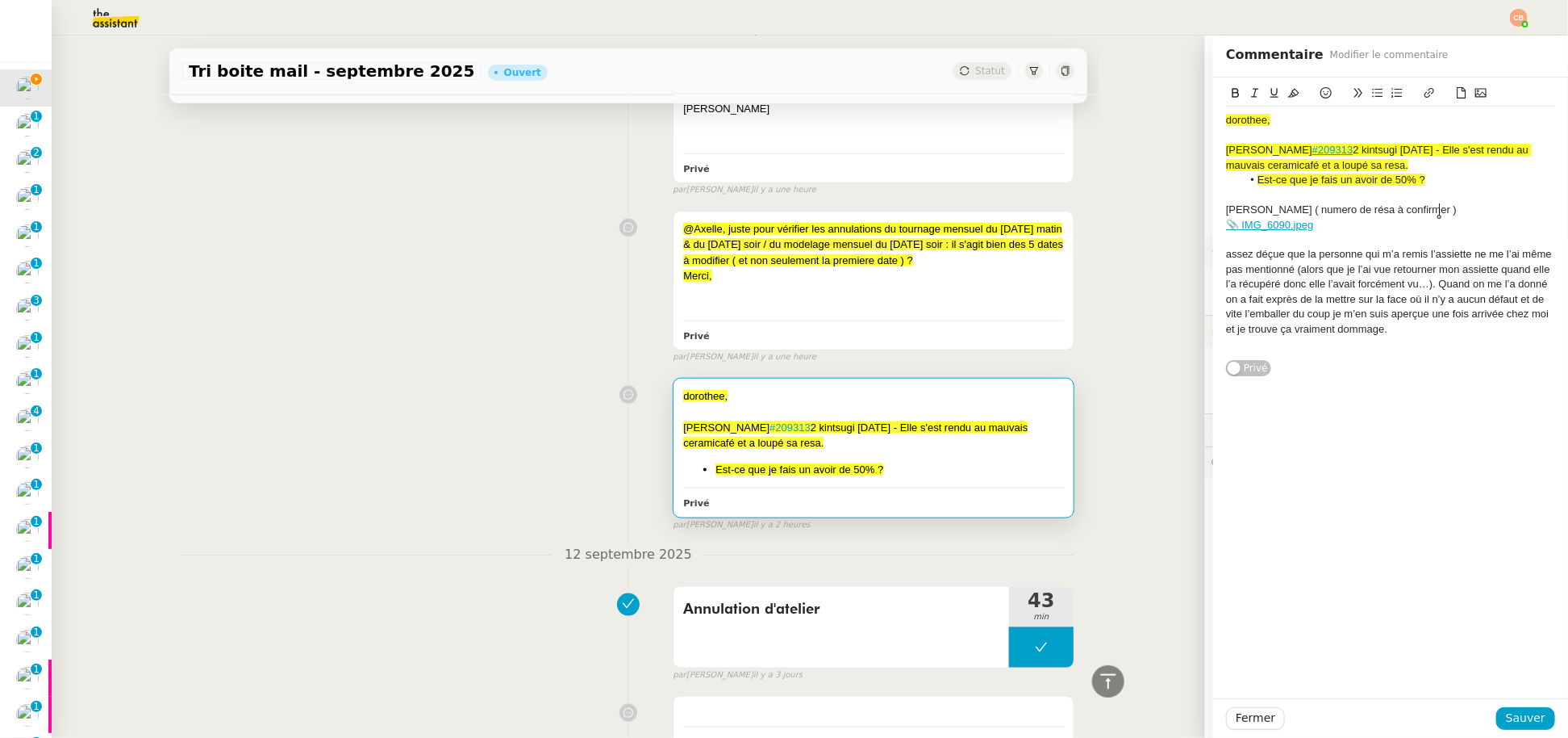
click at [1450, 208] on div "[PERSON_NAME] ( numero de résa à confirmer )" at bounding box center [1390, 209] width 329 height 15
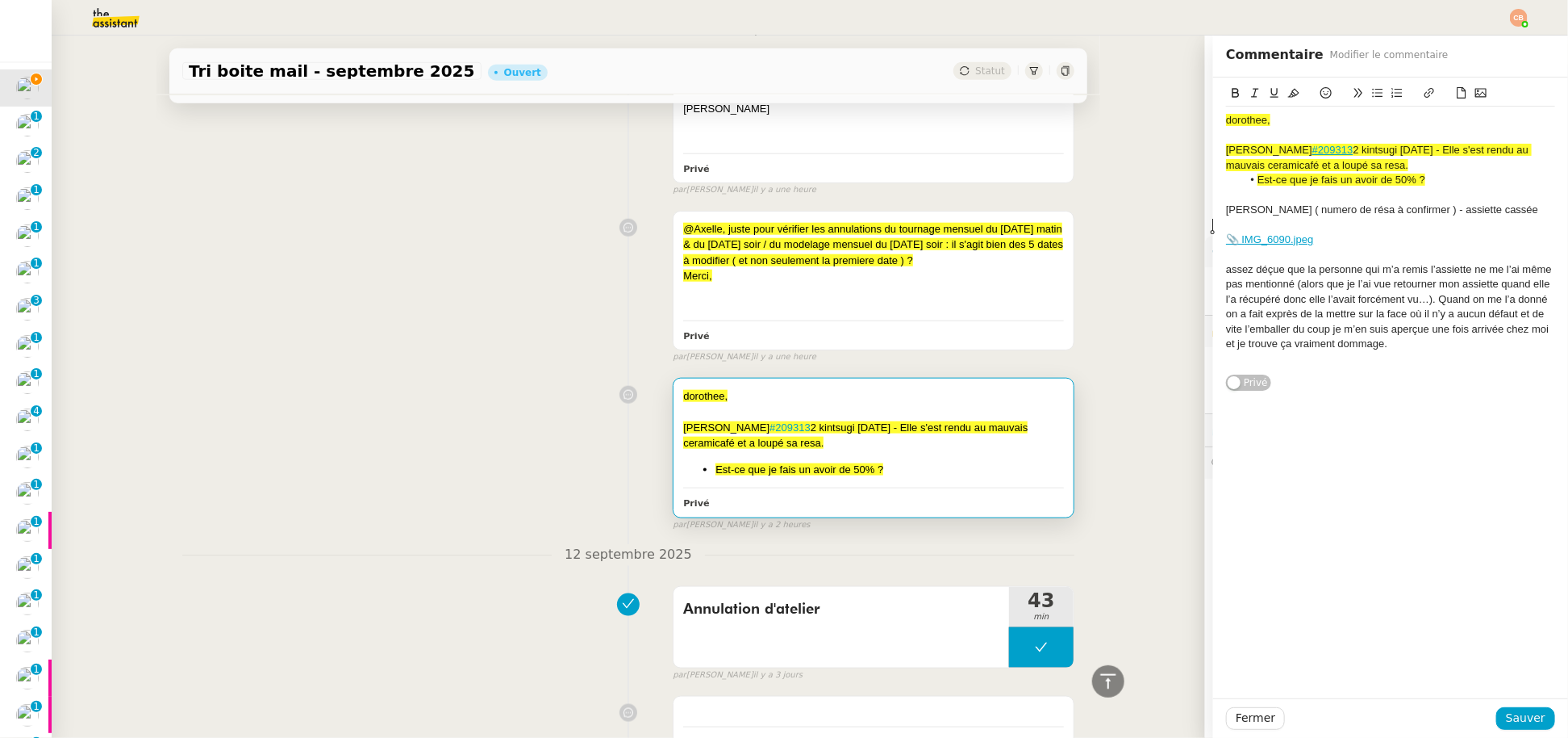
click at [1372, 89] on icon at bounding box center [1377, 93] width 11 height 9
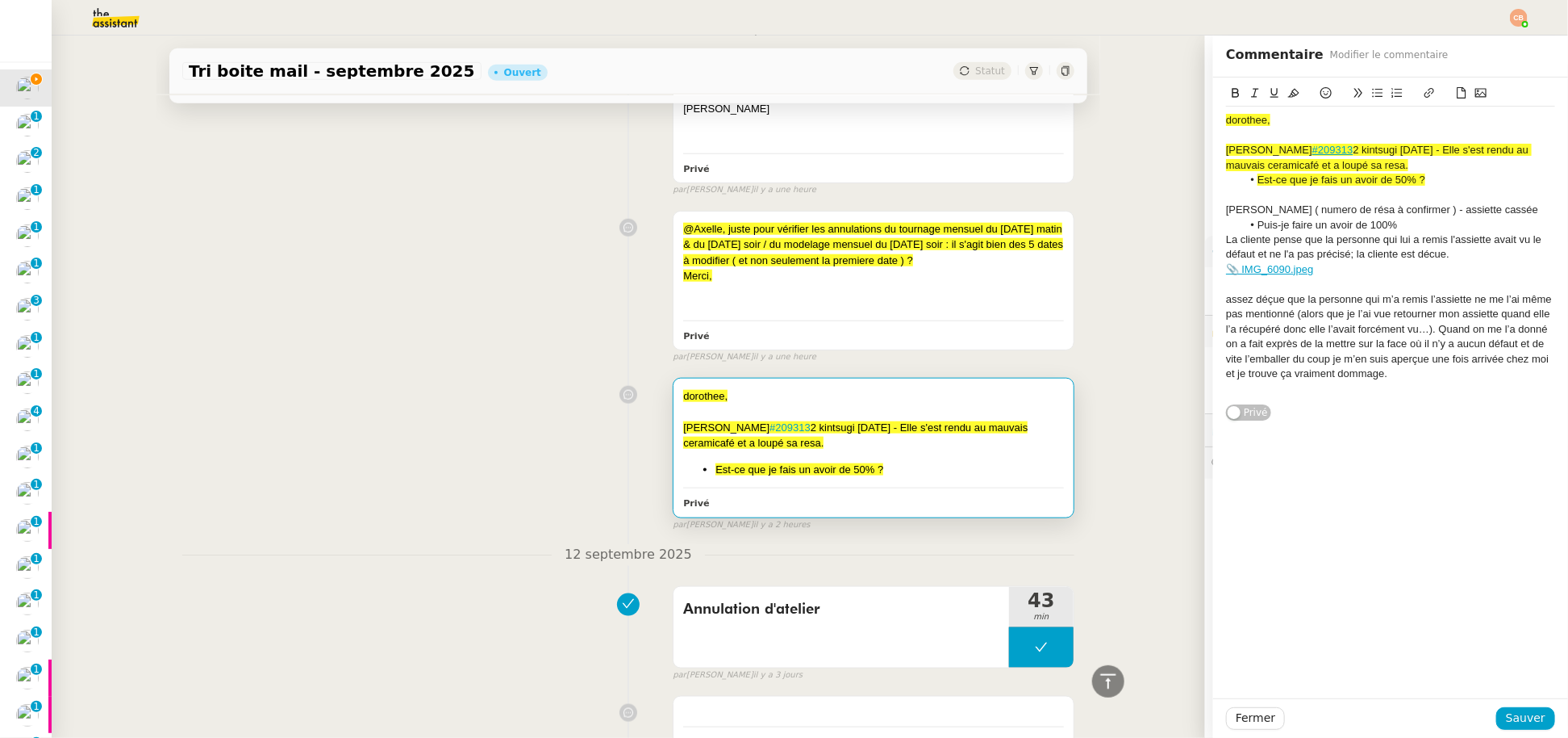
drag, startPoint x: 1211, startPoint y: 288, endPoint x: 1354, endPoint y: 383, distance: 171.7
click at [1353, 383] on div "IMG_6090.jpeg dorothee, [PERSON_NAME] #209313 2 kintsugi [DATE] - Elle s'est re…" at bounding box center [1390, 249] width 355 height 344
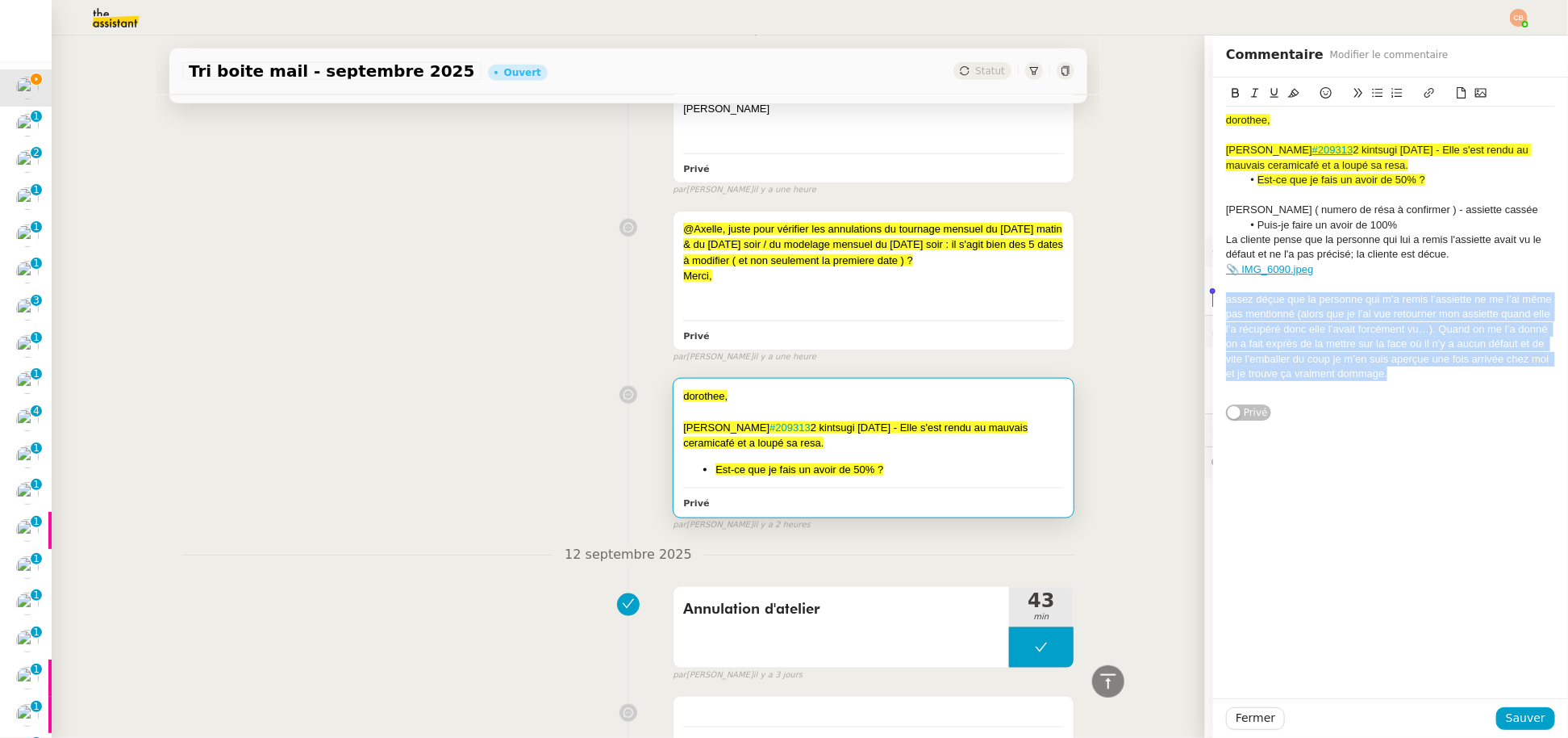
drag, startPoint x: 1386, startPoint y: 382, endPoint x: 1188, endPoint y: 301, distance: 213.9
click at [1188, 301] on app-ticket "Tri boite mail - [DATE] Ouvert Statut Client [PERSON_NAME] Owner [PERSON_NAME] …" at bounding box center [810, 386] width 1516 height 702
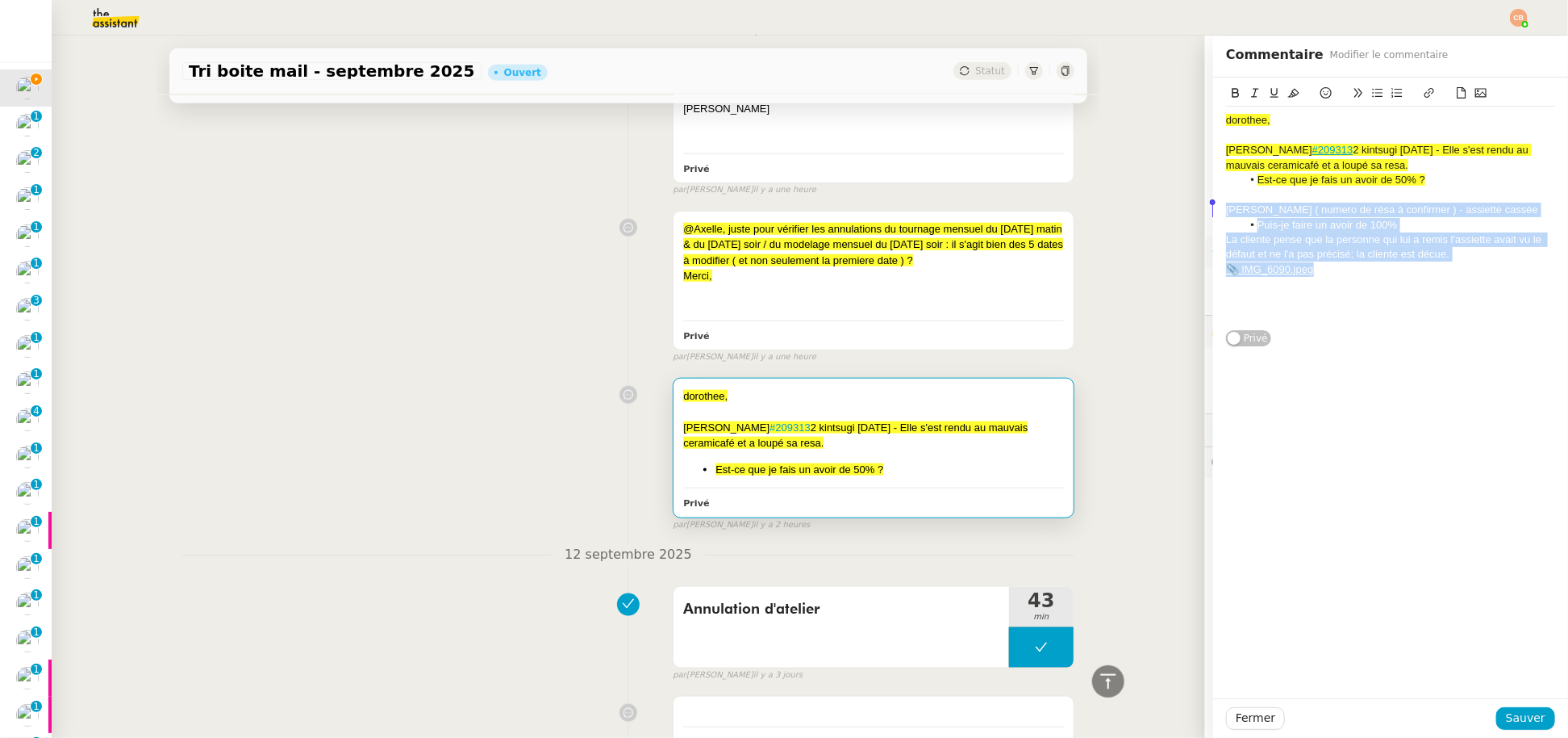
drag, startPoint x: 1322, startPoint y: 269, endPoint x: 1154, endPoint y: 213, distance: 177.1
click at [1154, 213] on app-ticket "Tri boite mail - [DATE] Ouvert Statut Client [PERSON_NAME] Owner [PERSON_NAME] …" at bounding box center [810, 386] width 1516 height 702
click at [1288, 87] on icon at bounding box center [1294, 93] width 12 height 12
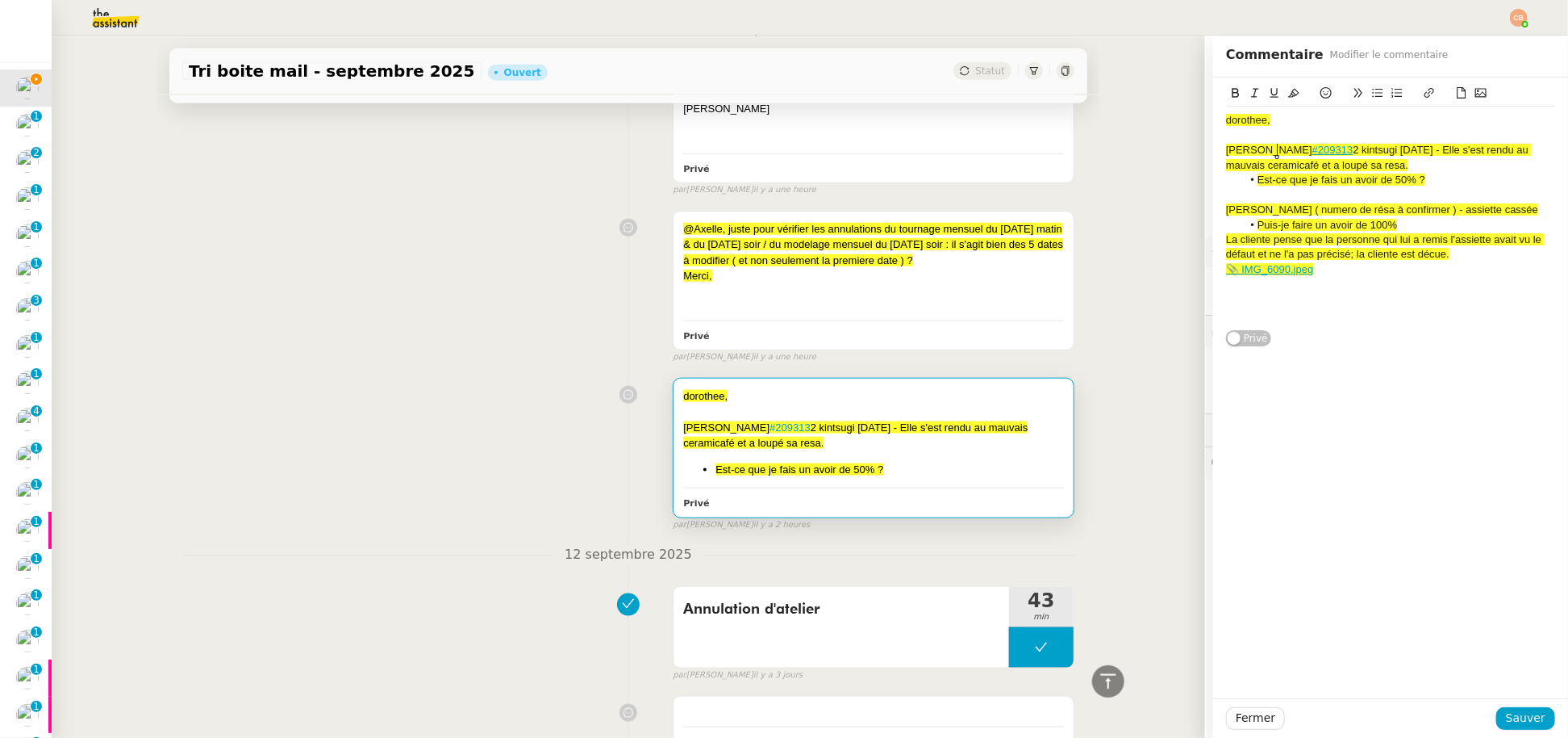
click at [1312, 148] on link "#209313" at bounding box center [1332, 150] width 41 height 12
click at [1476, 204] on span "[PERSON_NAME] ( numero de résa à confirmer ) - assiette cassée" at bounding box center [1381, 209] width 312 height 12
click at [1321, 257] on span "La cliente pense que la personne qui lui a remis l'assiette avait vu le défaut …" at bounding box center [1385, 246] width 319 height 26
click at [0, 0] on lt-em "précisé ;" at bounding box center [0, 0] width 0 height 0
click at [1422, 255] on span "La cliente pense que la personne qui lui a remis l'assiette avait vu le défaut …" at bounding box center [1385, 246] width 319 height 26
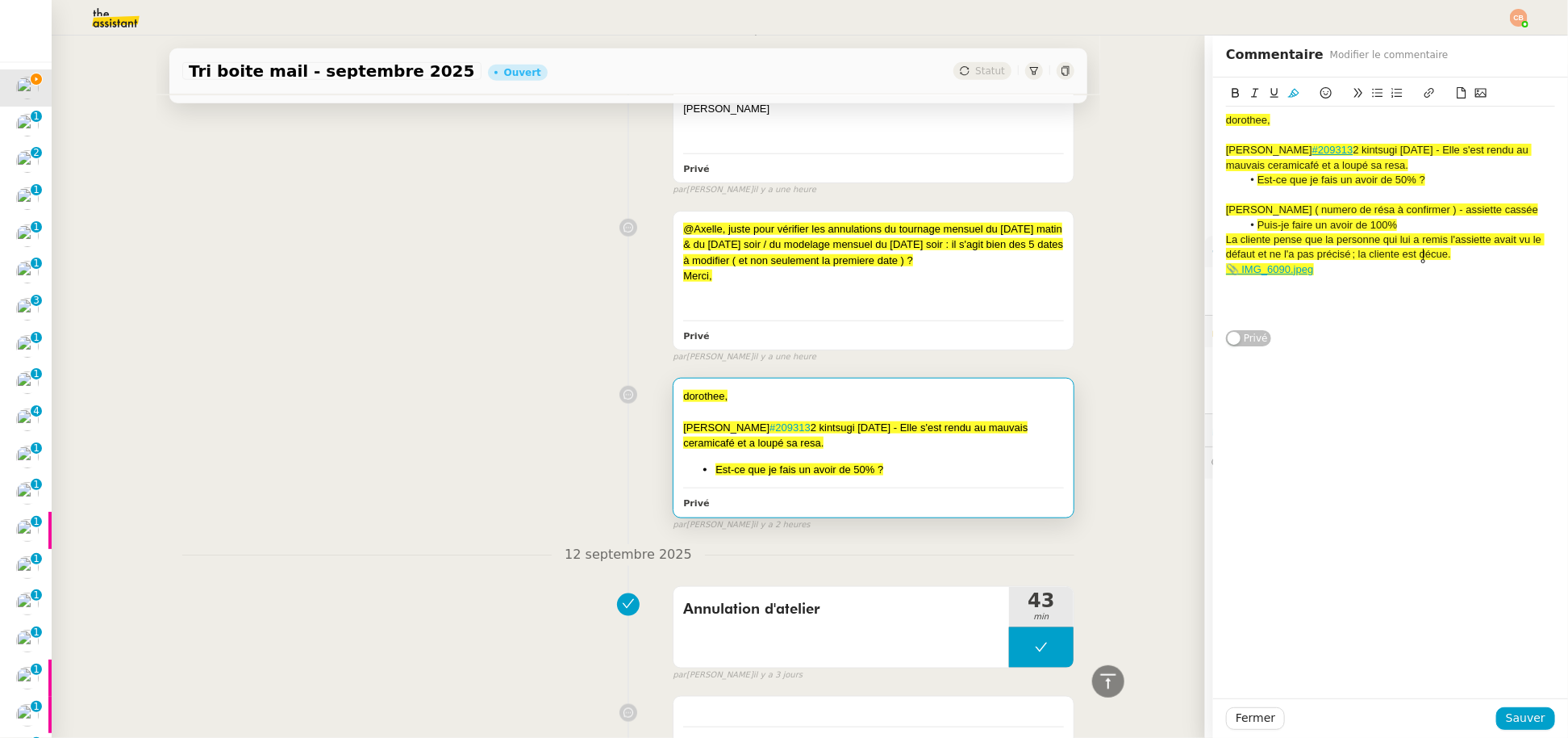
click at [0, 0] on lt-span "déçue" at bounding box center [0, 0] width 0 height 0
click at [1226, 124] on span "dorothee," at bounding box center [1247, 119] width 44 height 12
click at [1226, 123] on span "Dorothee," at bounding box center [1248, 119] width 46 height 12
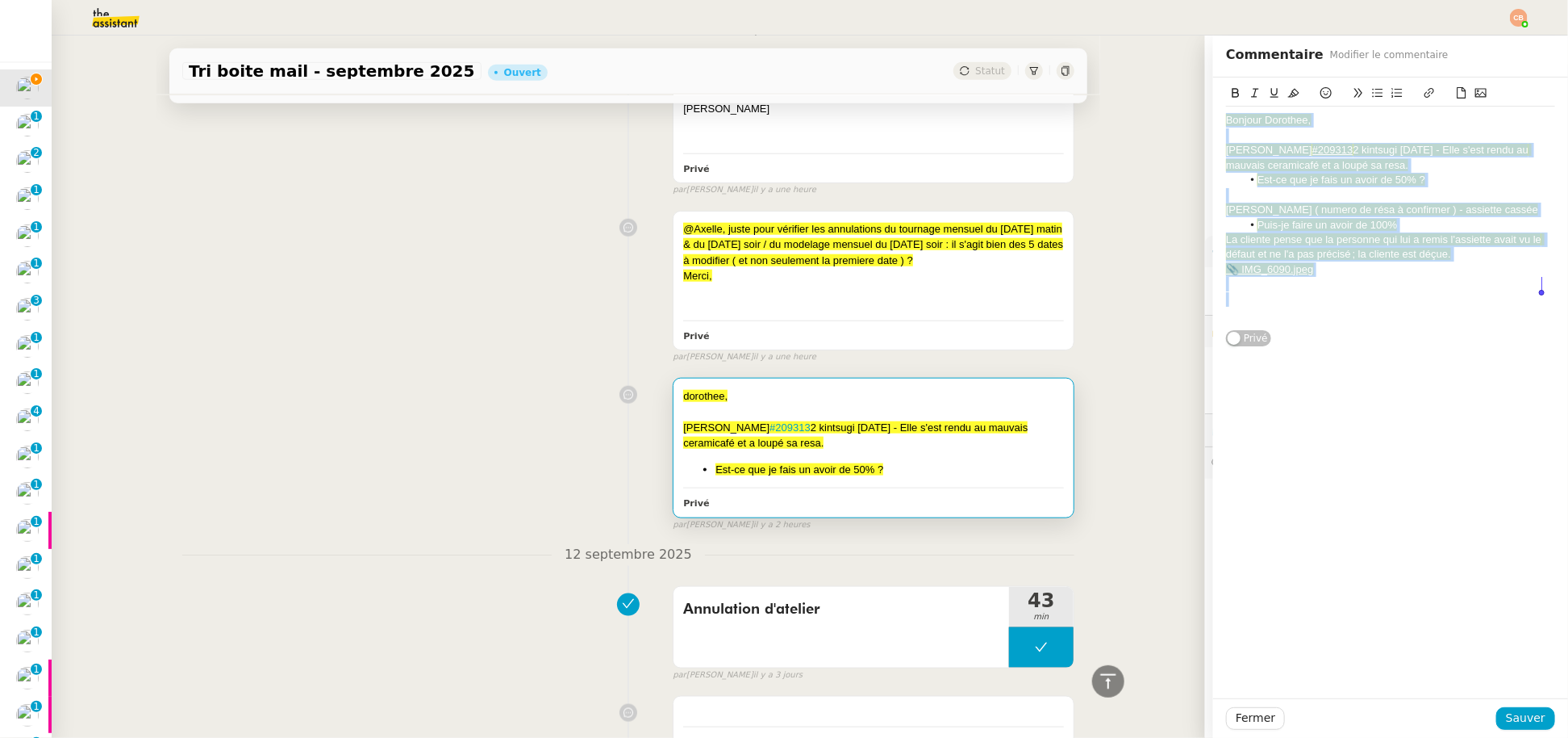
drag, startPoint x: 1213, startPoint y: 119, endPoint x: 1433, endPoint y: 305, distance: 288.1
click at [1433, 305] on div "Bonjour [PERSON_NAME], [PERSON_NAME] #209313 2 kintsugi [DATE] - Elle s'est ren…" at bounding box center [1390, 217] width 329 height 221
click at [1317, 179] on span "Est-ce que je fais un avoir de 50% ?" at bounding box center [1340, 179] width 167 height 12
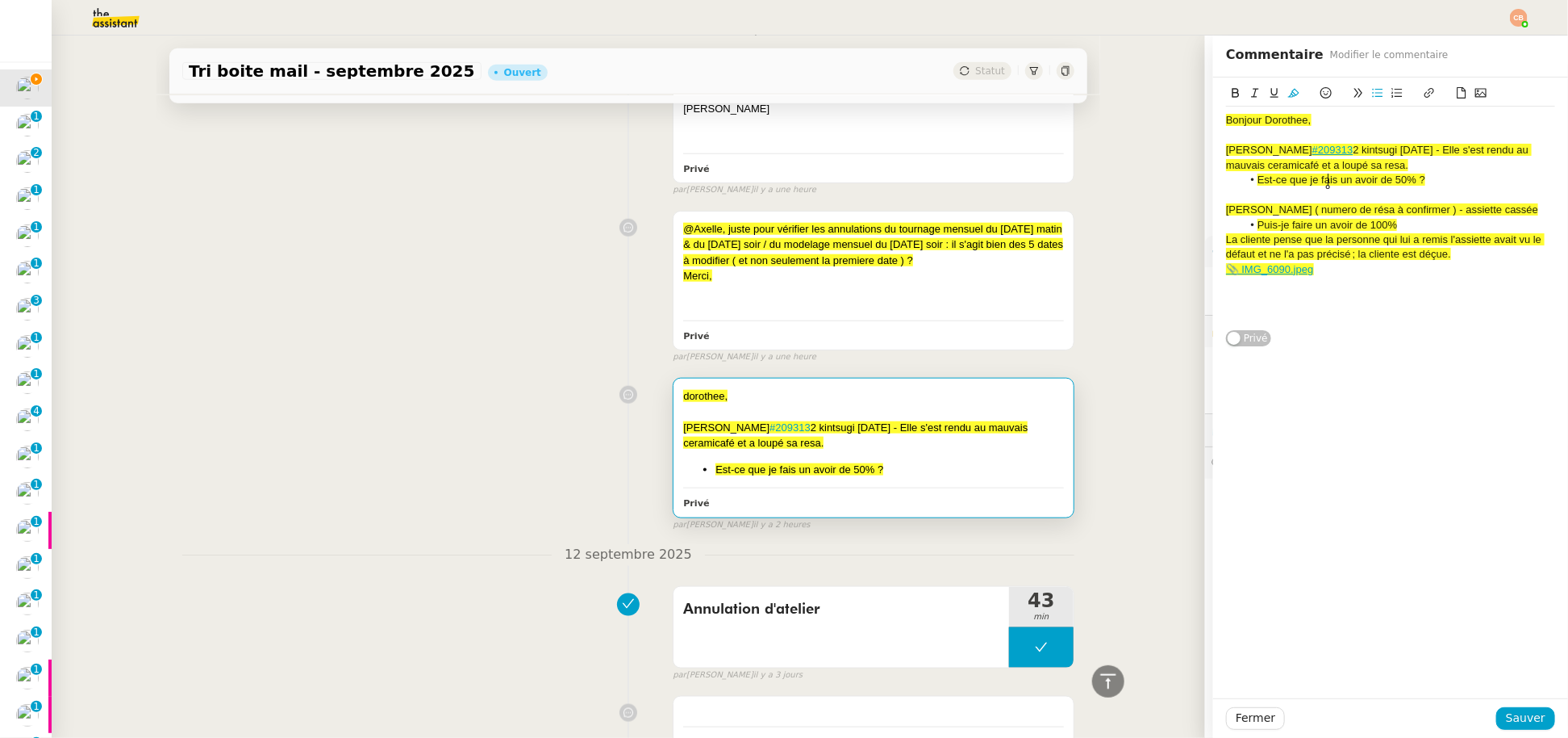
click at [1326, 182] on span "Est-ce que je fais un avoir de 50% ?" at bounding box center [1340, 179] width 167 height 12
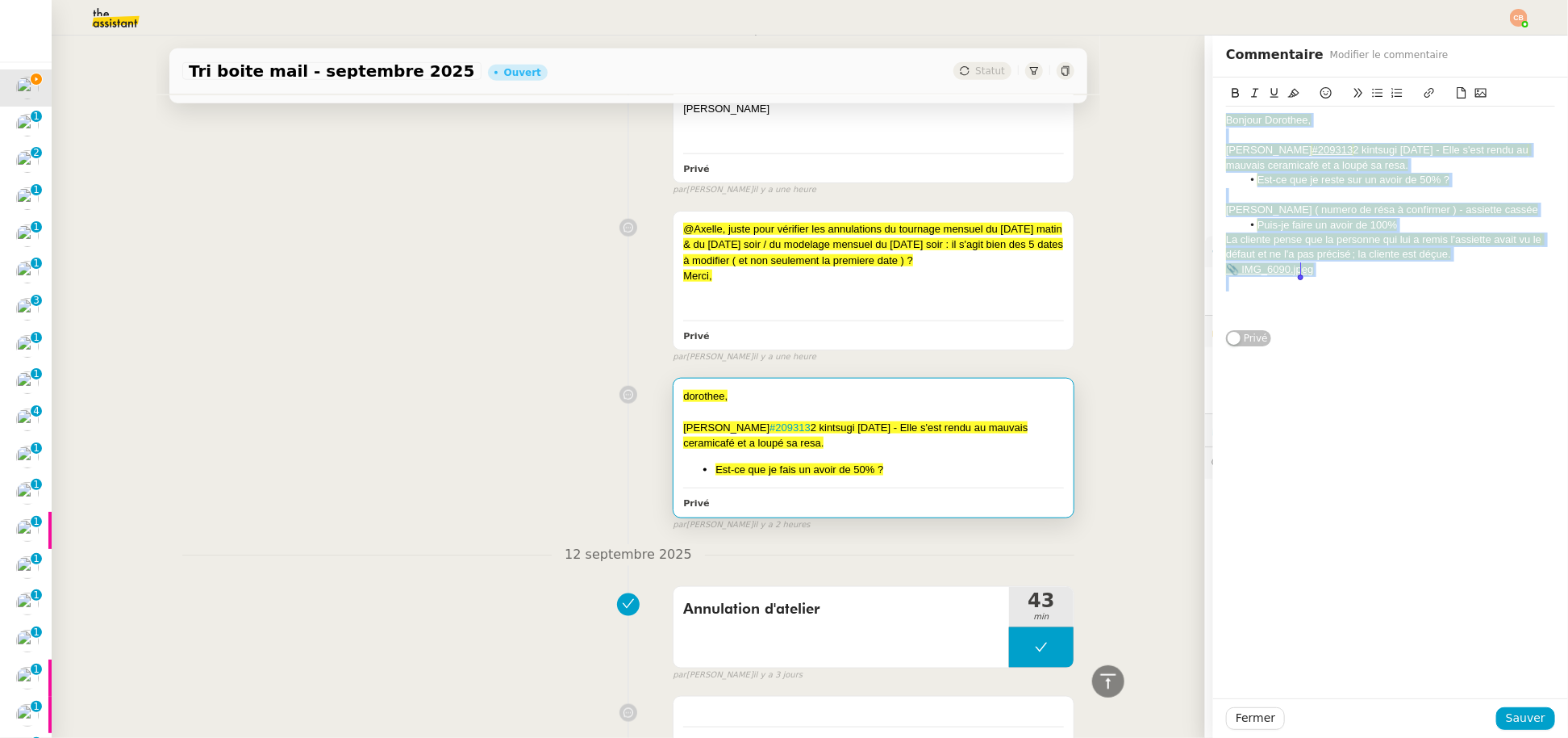
drag, startPoint x: 1213, startPoint y: 120, endPoint x: 1358, endPoint y: 286, distance: 220.4
click at [1358, 286] on div "Bonjour [PERSON_NAME], [PERSON_NAME] #209313 2 kintsugi [DATE] - Elle s'est ren…" at bounding box center [1390, 217] width 329 height 221
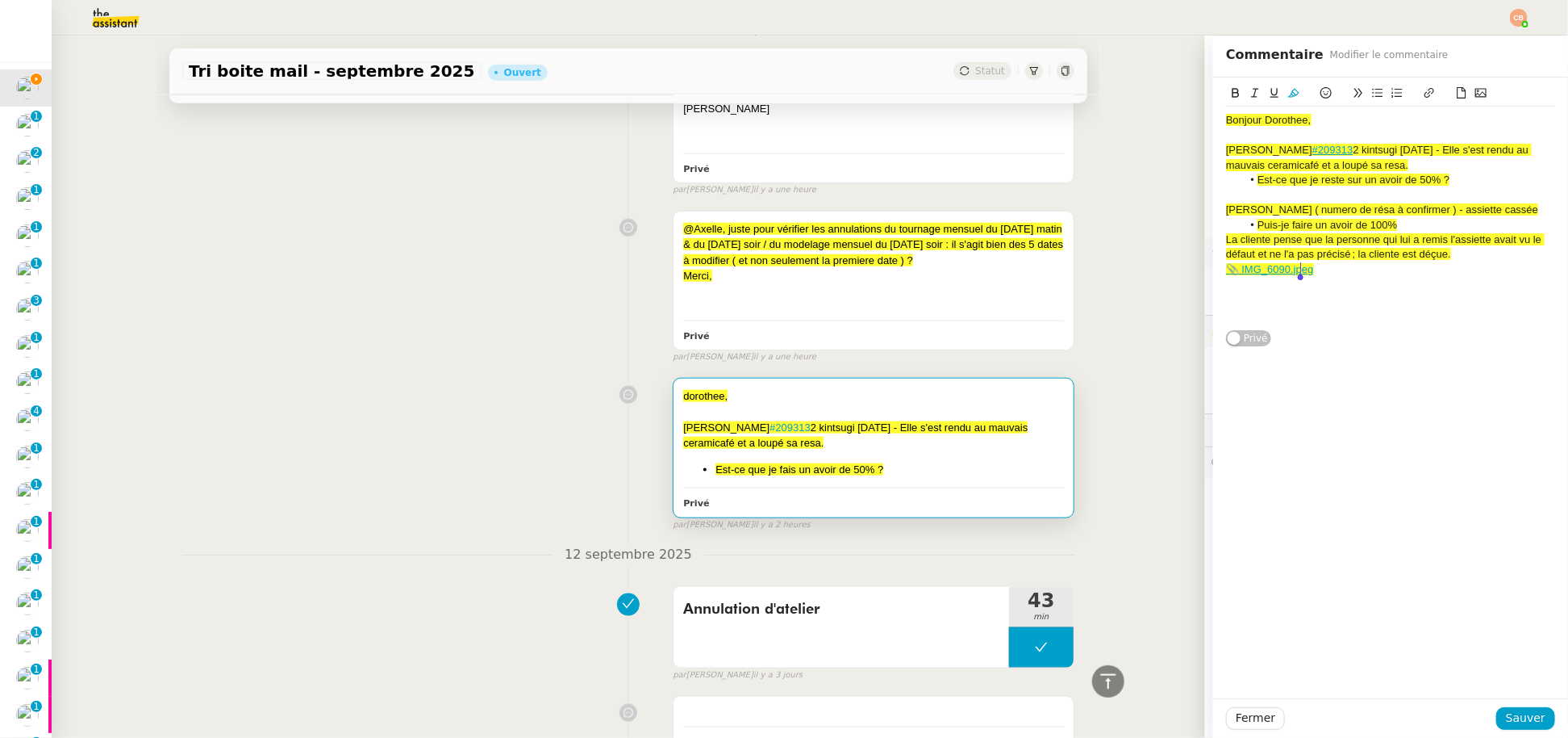
click at [1334, 280] on div at bounding box center [1390, 284] width 329 height 15
click at [1514, 711] on span "Sauver" at bounding box center [1525, 717] width 39 height 19
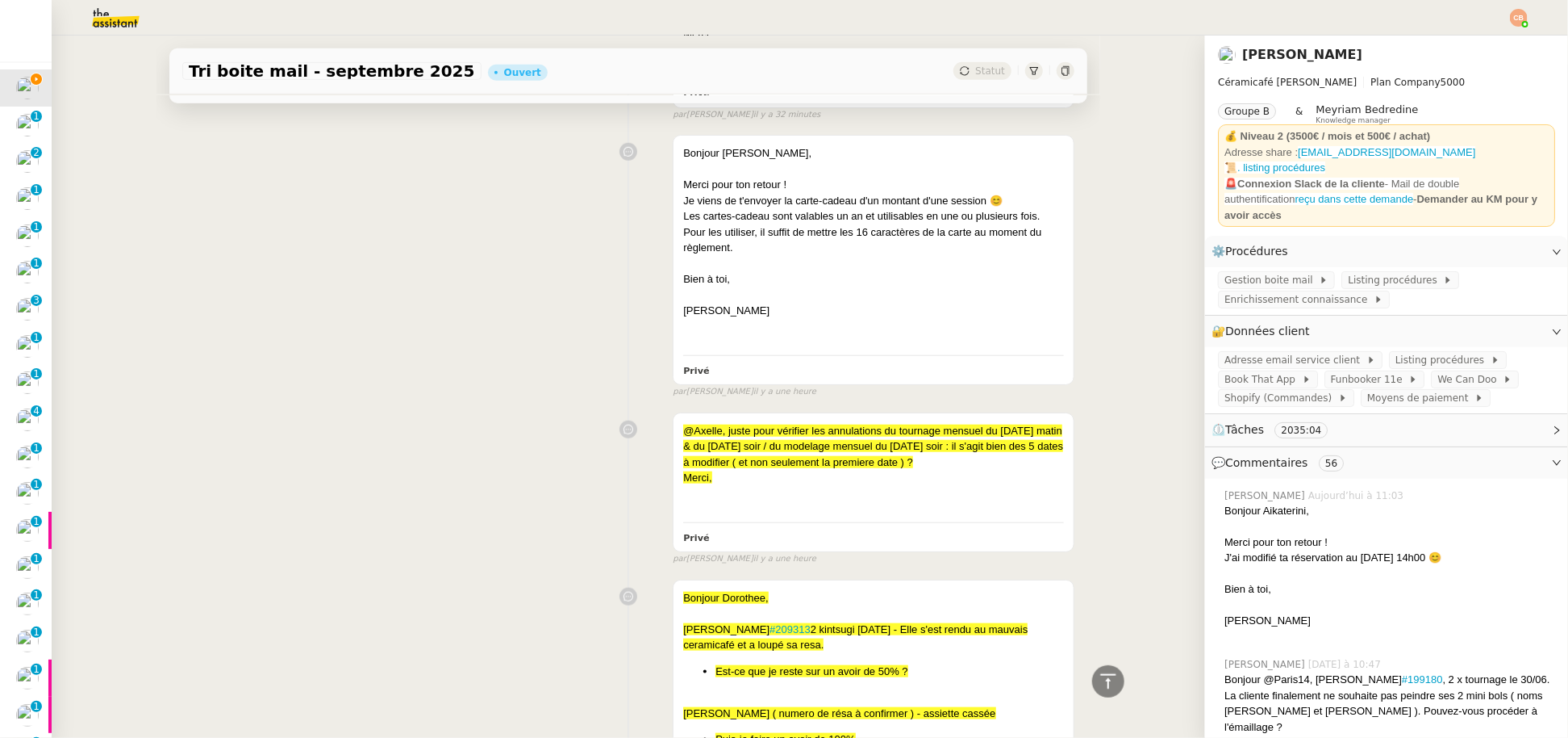
scroll to position [1031, 0]
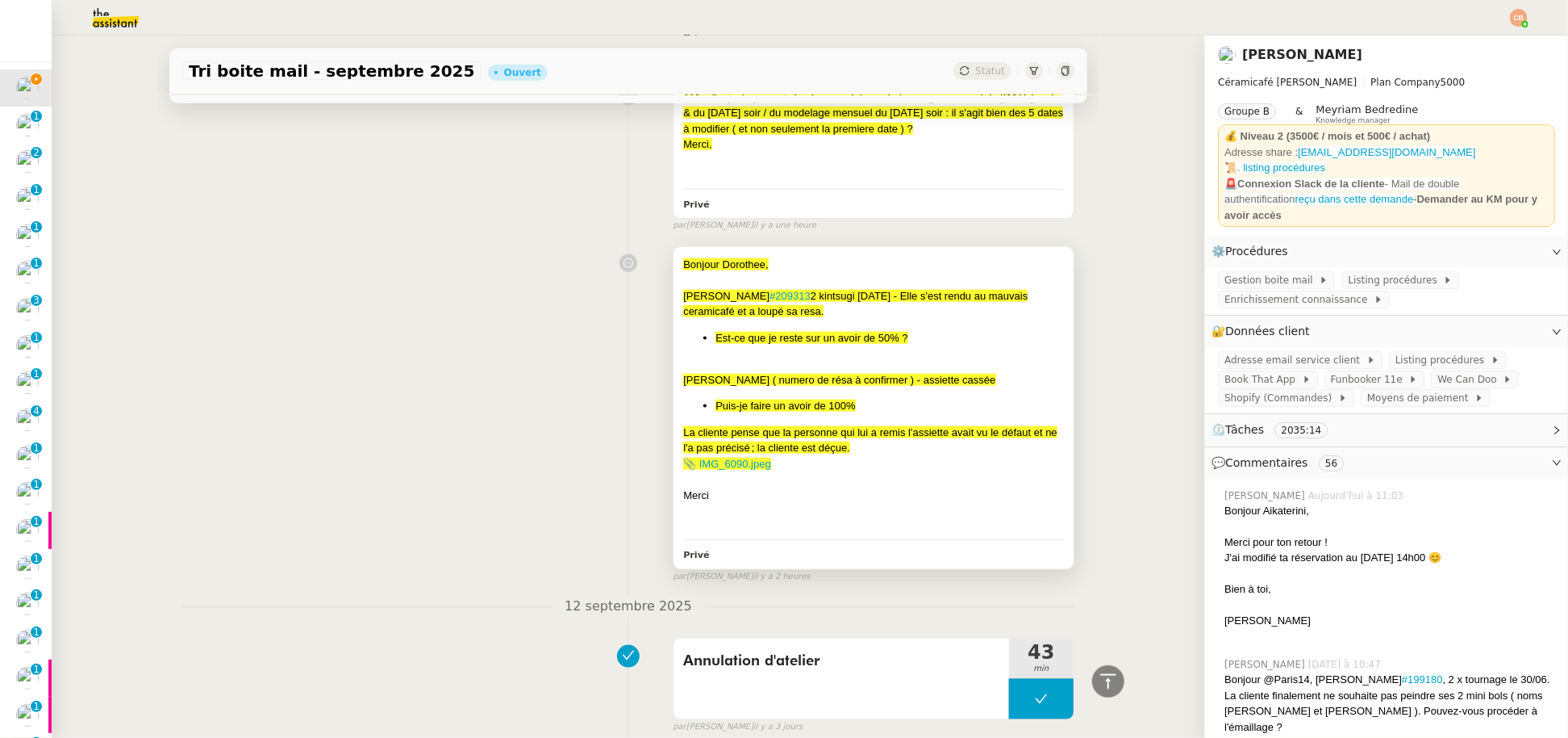
click at [820, 277] on div at bounding box center [873, 280] width 381 height 16
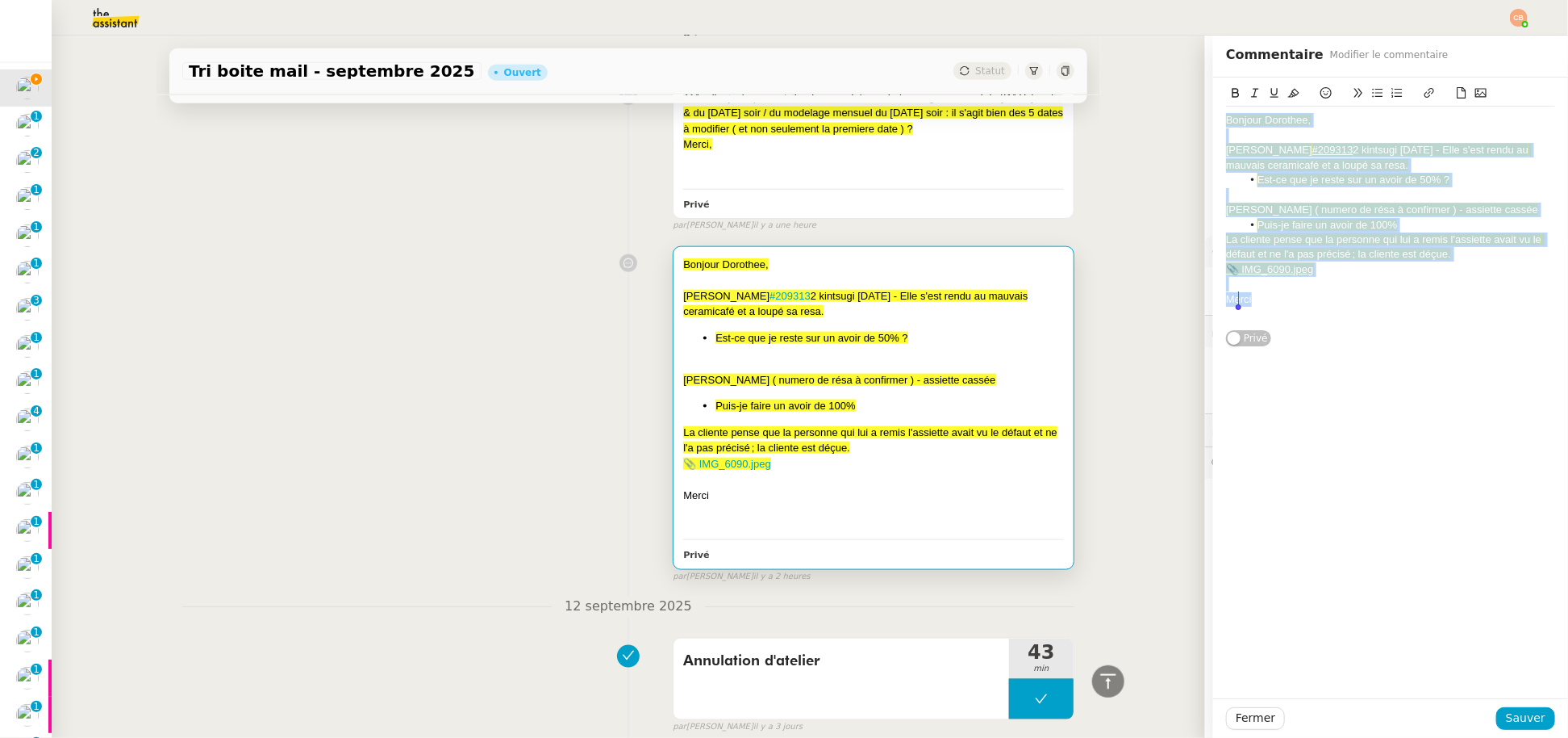
drag, startPoint x: 1213, startPoint y: 122, endPoint x: 1344, endPoint y: 300, distance: 221.0
click at [1344, 300] on div "Bonjour [PERSON_NAME], [PERSON_NAME] #209313 2 kintsugi [DATE] - Elle s'est ren…" at bounding box center [1390, 217] width 329 height 221
copy div "Bonjour [PERSON_NAME], [PERSON_NAME] #209313 2 kintsugi [DATE] - Elle s'est ren…"
click at [1505, 719] on span "Sauver" at bounding box center [1525, 717] width 39 height 19
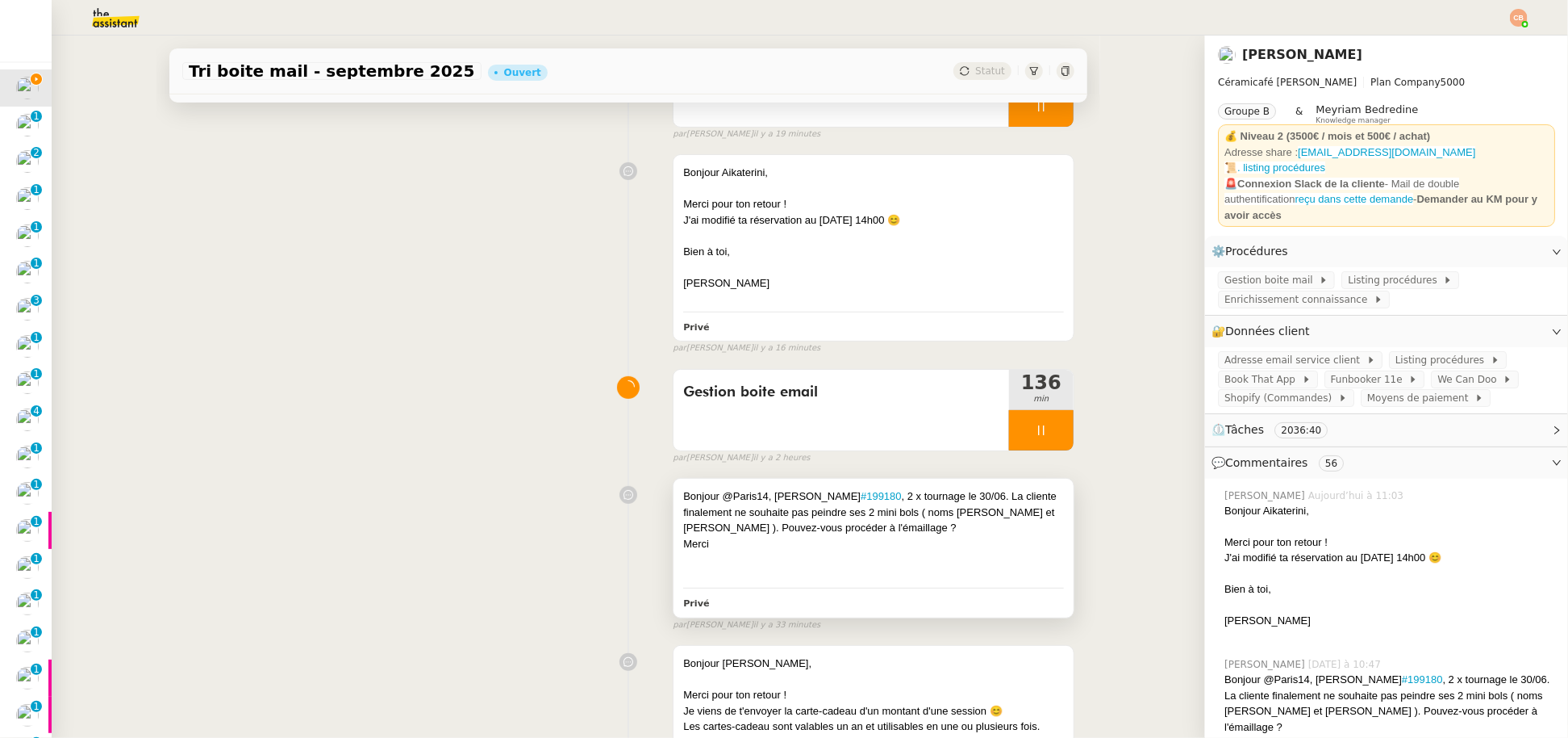
scroll to position [188, 0]
click at [1035, 430] on icon at bounding box center [1041, 429] width 13 height 13
click at [1041, 425] on button at bounding box center [1056, 429] width 32 height 40
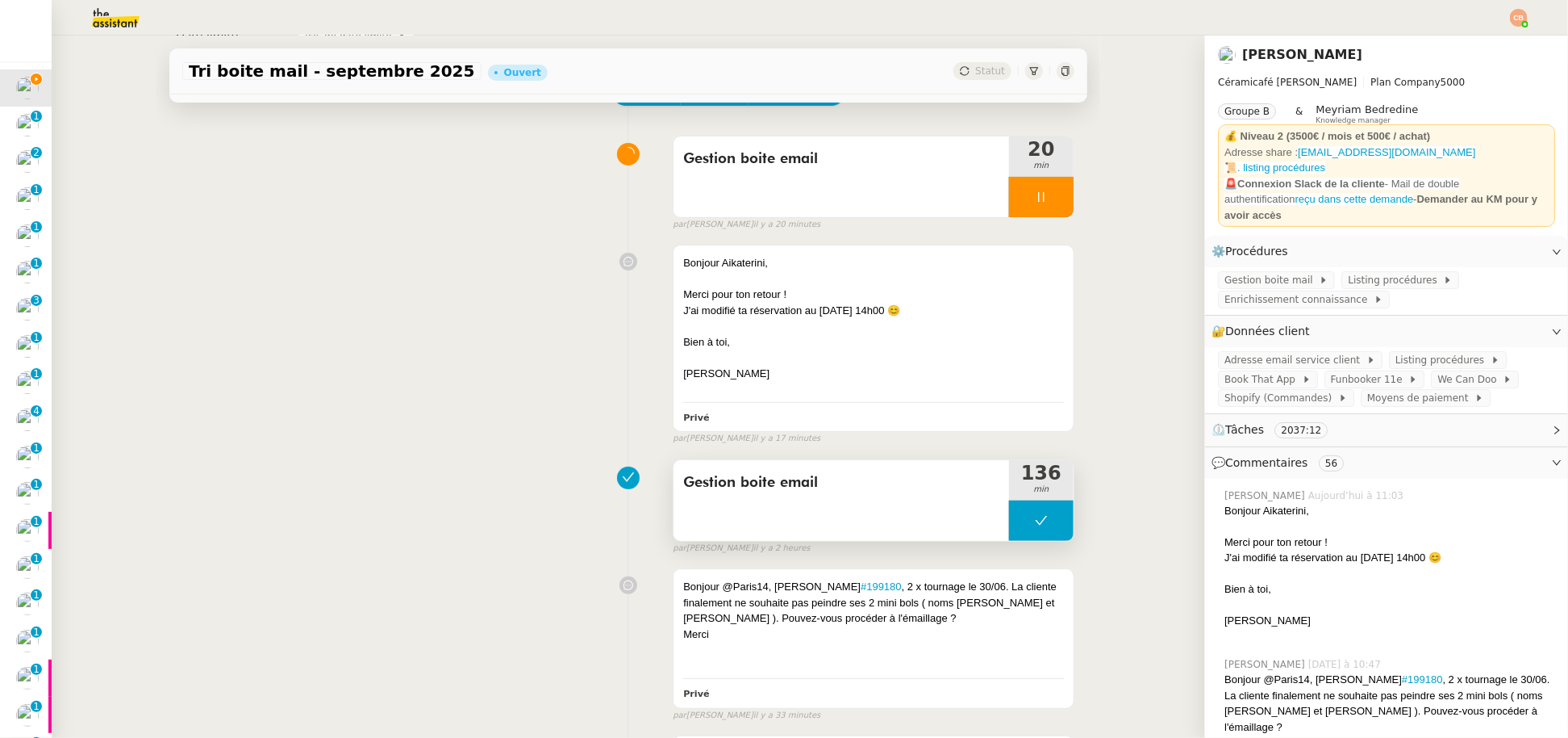
scroll to position [0, 0]
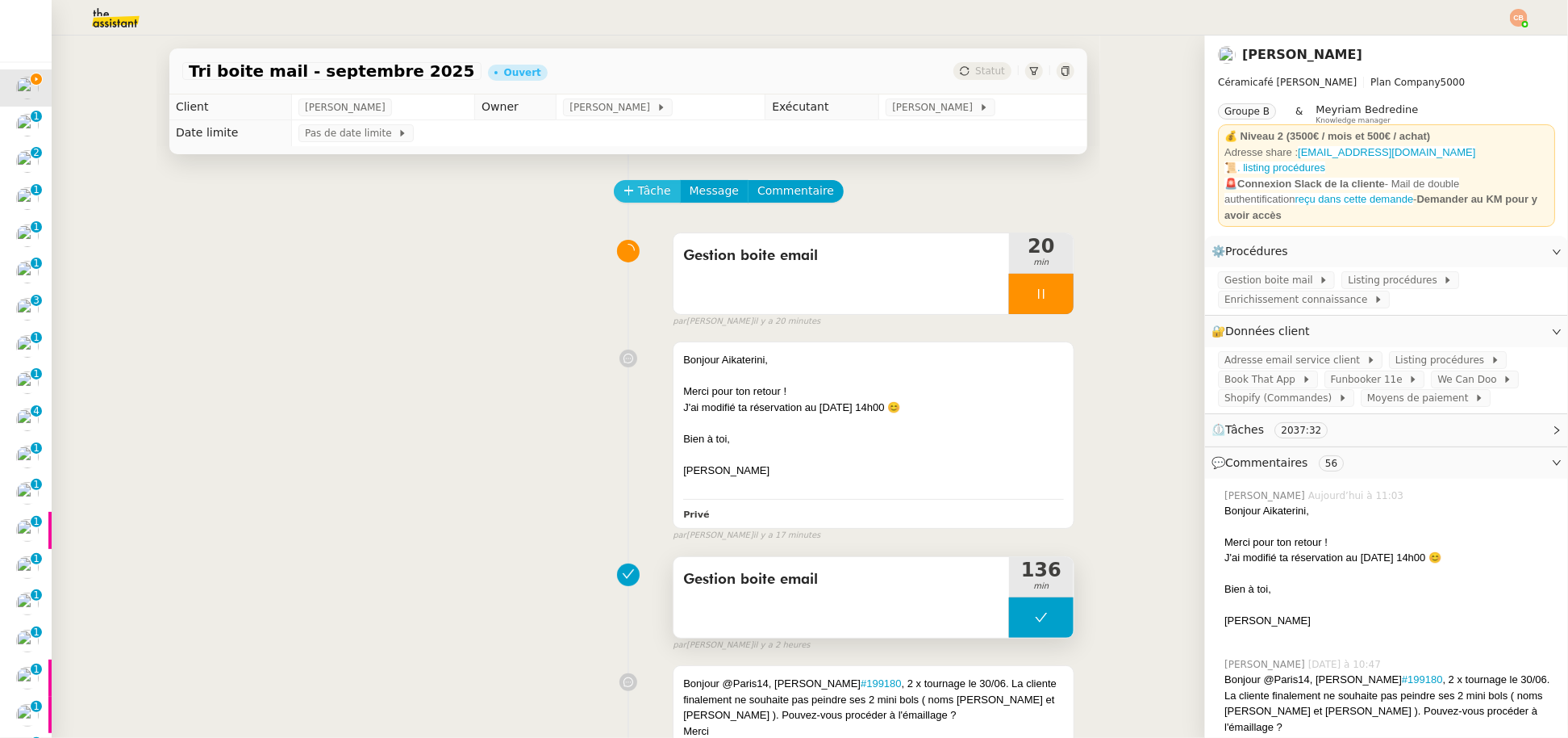
click at [638, 196] on span "Tâche" at bounding box center [654, 191] width 33 height 19
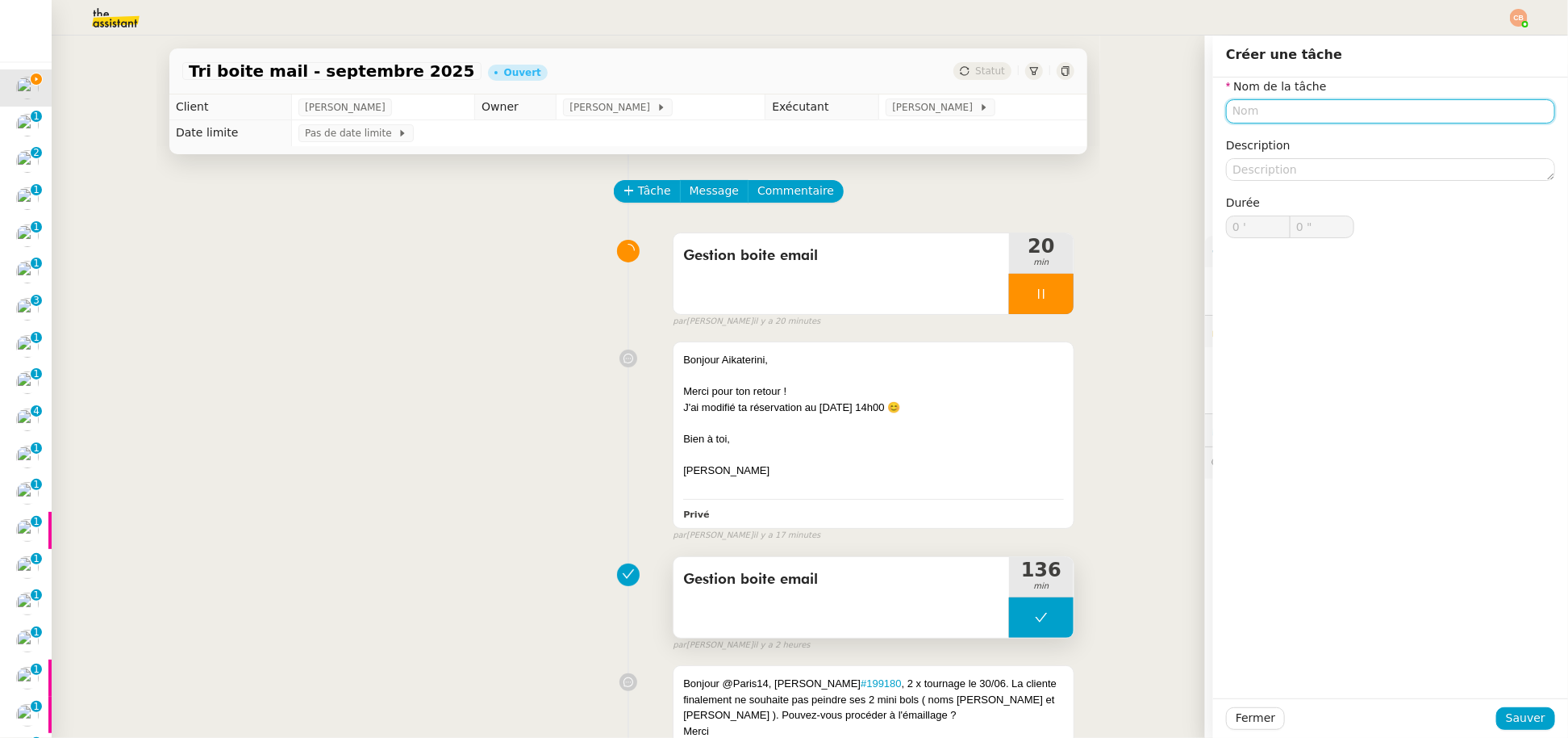
click at [1257, 115] on input "text" at bounding box center [1390, 111] width 329 height 23
click at [1321, 139] on div "Brief" at bounding box center [1377, 141] width 316 height 15
type input "Brief"
click at [1523, 715] on span "Sauver" at bounding box center [1525, 717] width 39 height 19
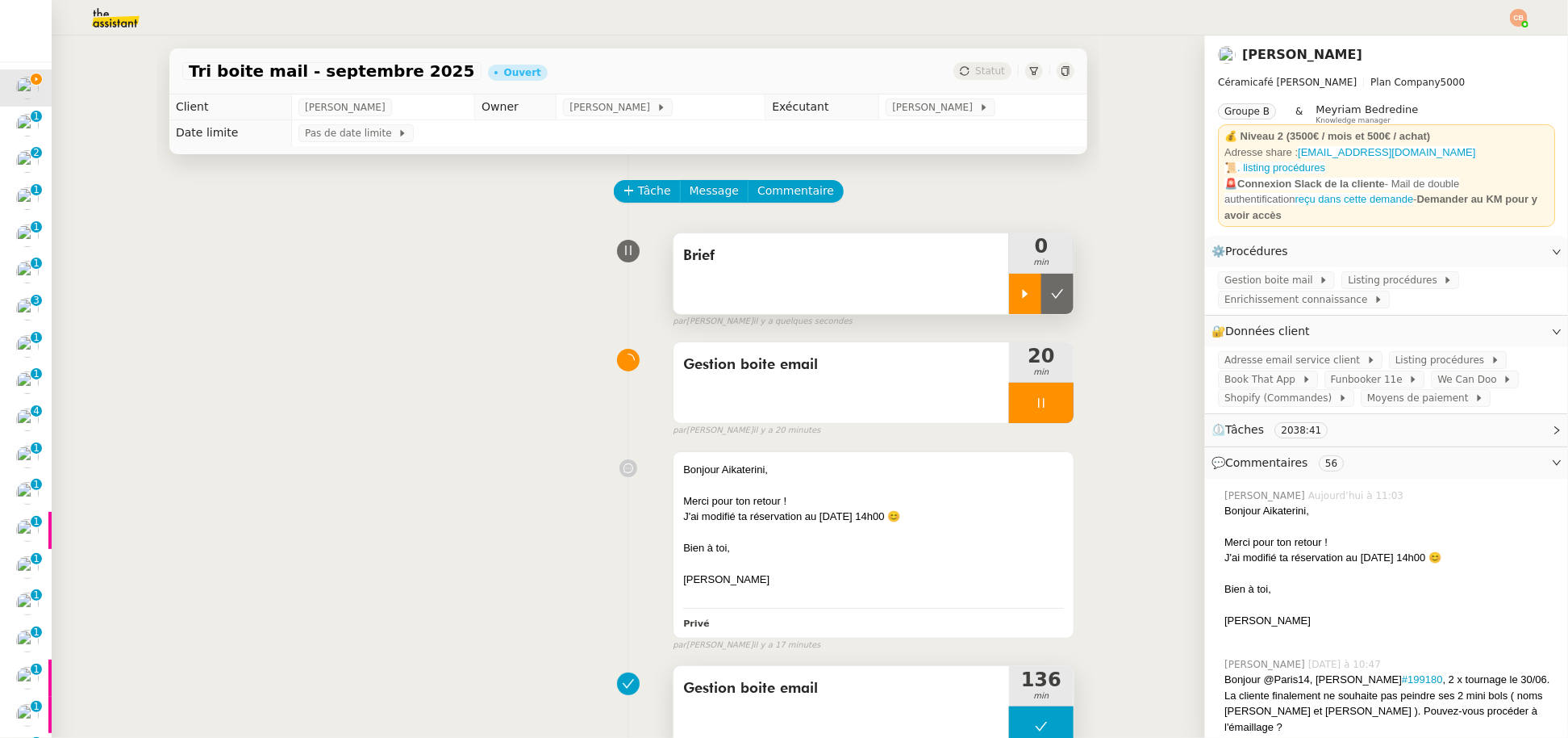
click at [1018, 289] on icon at bounding box center [1024, 294] width 13 height 13
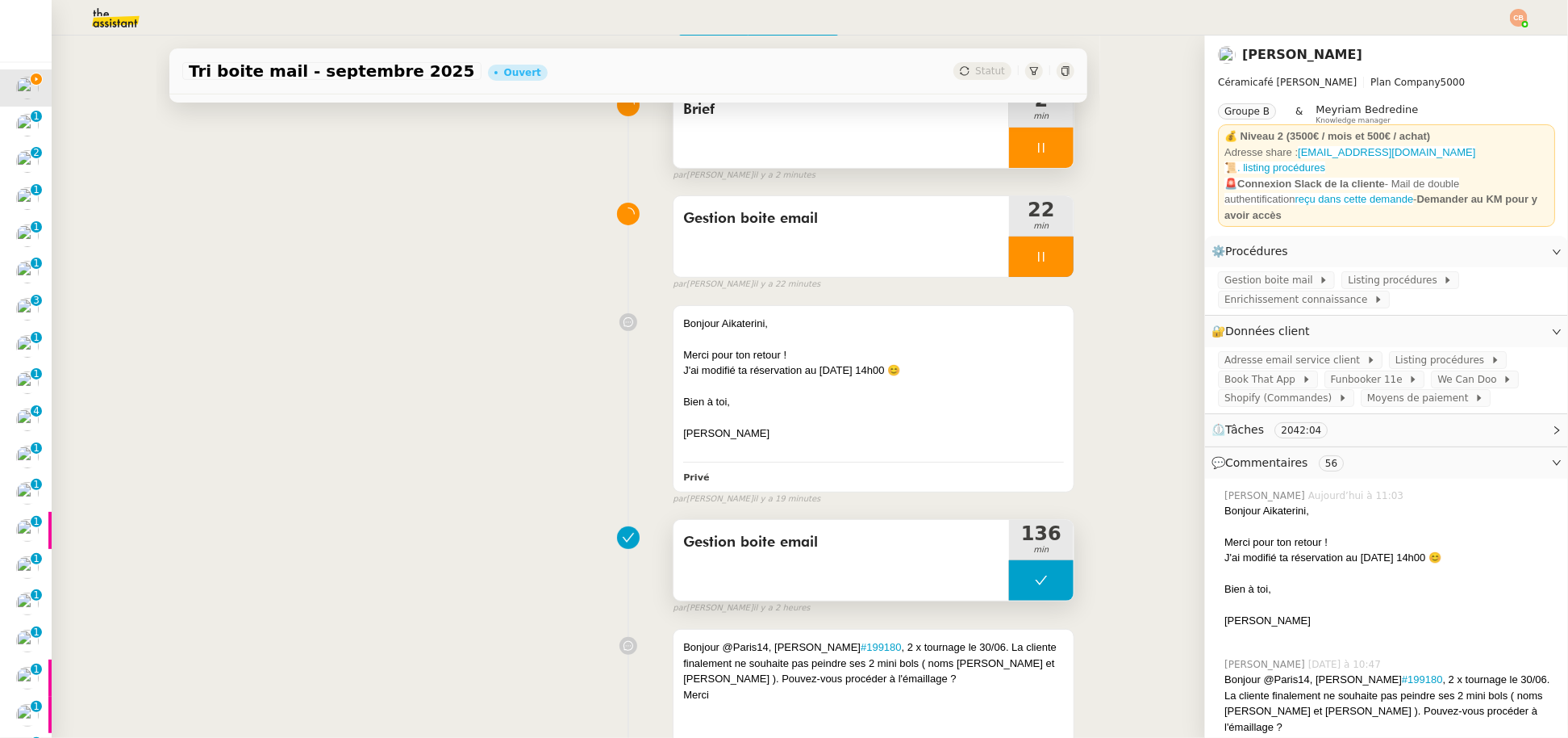
scroll to position [140, 0]
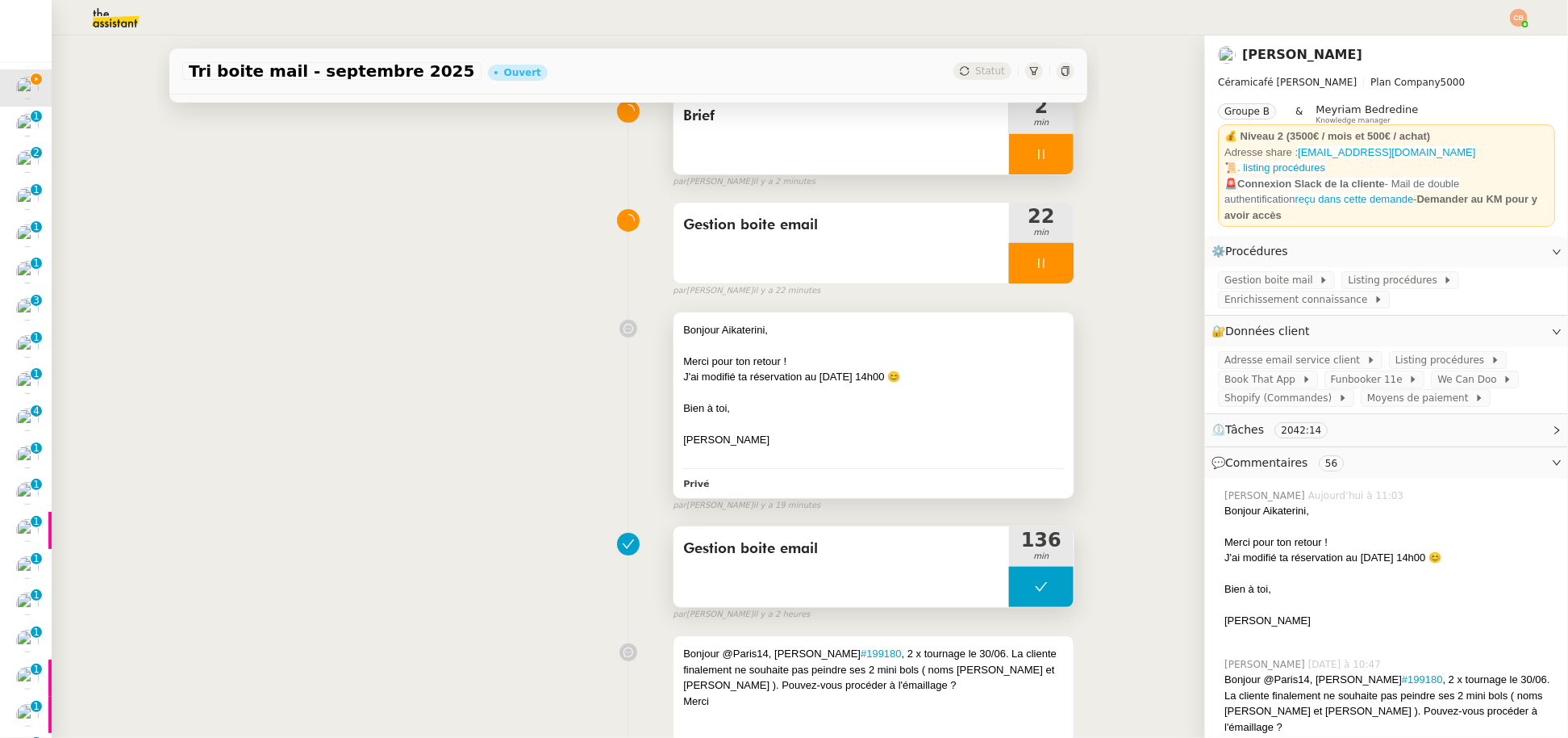
click at [854, 322] on div "Bonjour Aikaterini," at bounding box center [873, 330] width 381 height 16
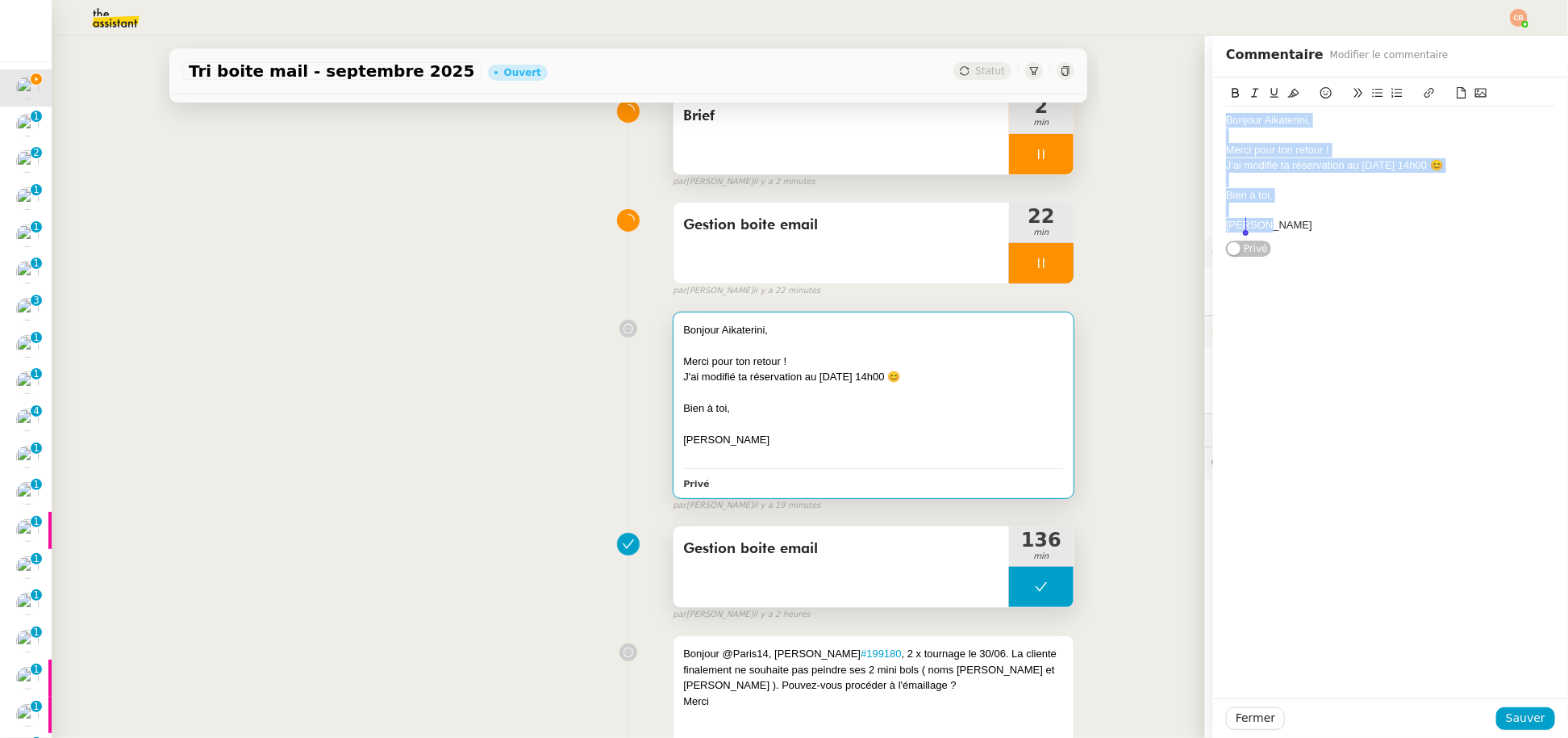
drag, startPoint x: 1213, startPoint y: 121, endPoint x: 1278, endPoint y: 248, distance: 142.7
click at [1278, 248] on div "Bonjour [PERSON_NAME], Merci pour ton retour ! J'ai modifié ta réservation au […" at bounding box center [1390, 167] width 329 height 180
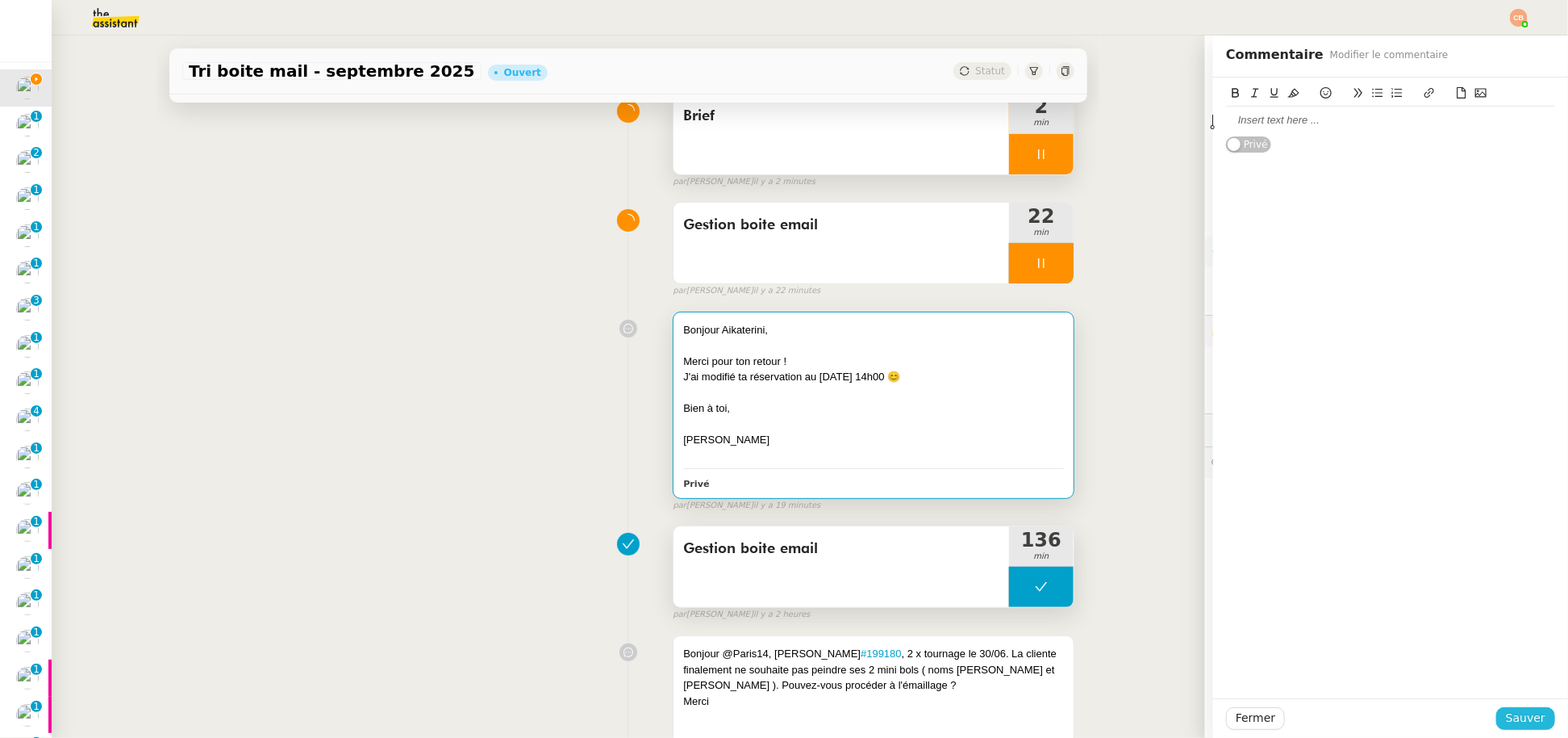
click at [1505, 713] on span "Sauver" at bounding box center [1525, 717] width 39 height 19
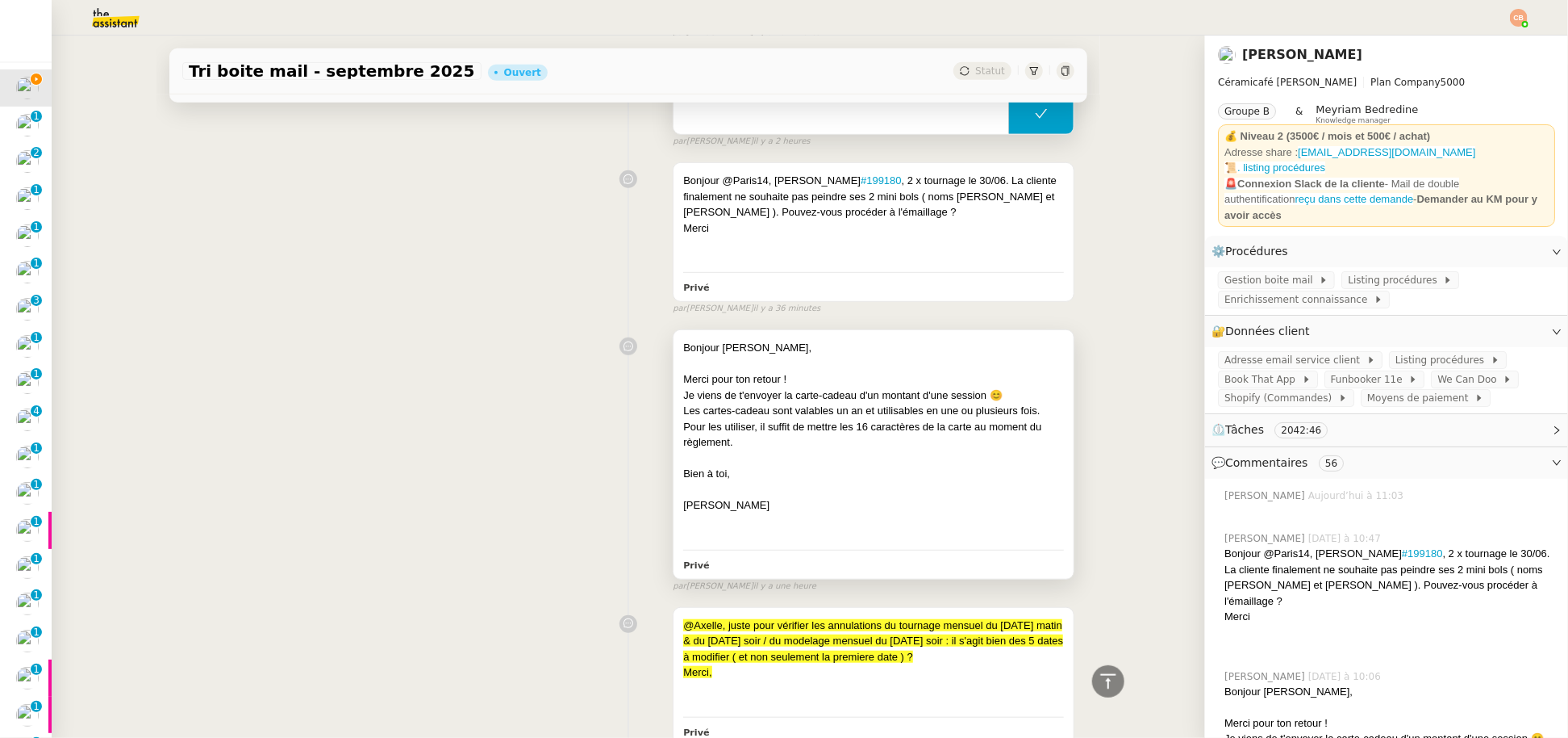
scroll to position [487, 0]
click at [794, 357] on div at bounding box center [873, 363] width 381 height 16
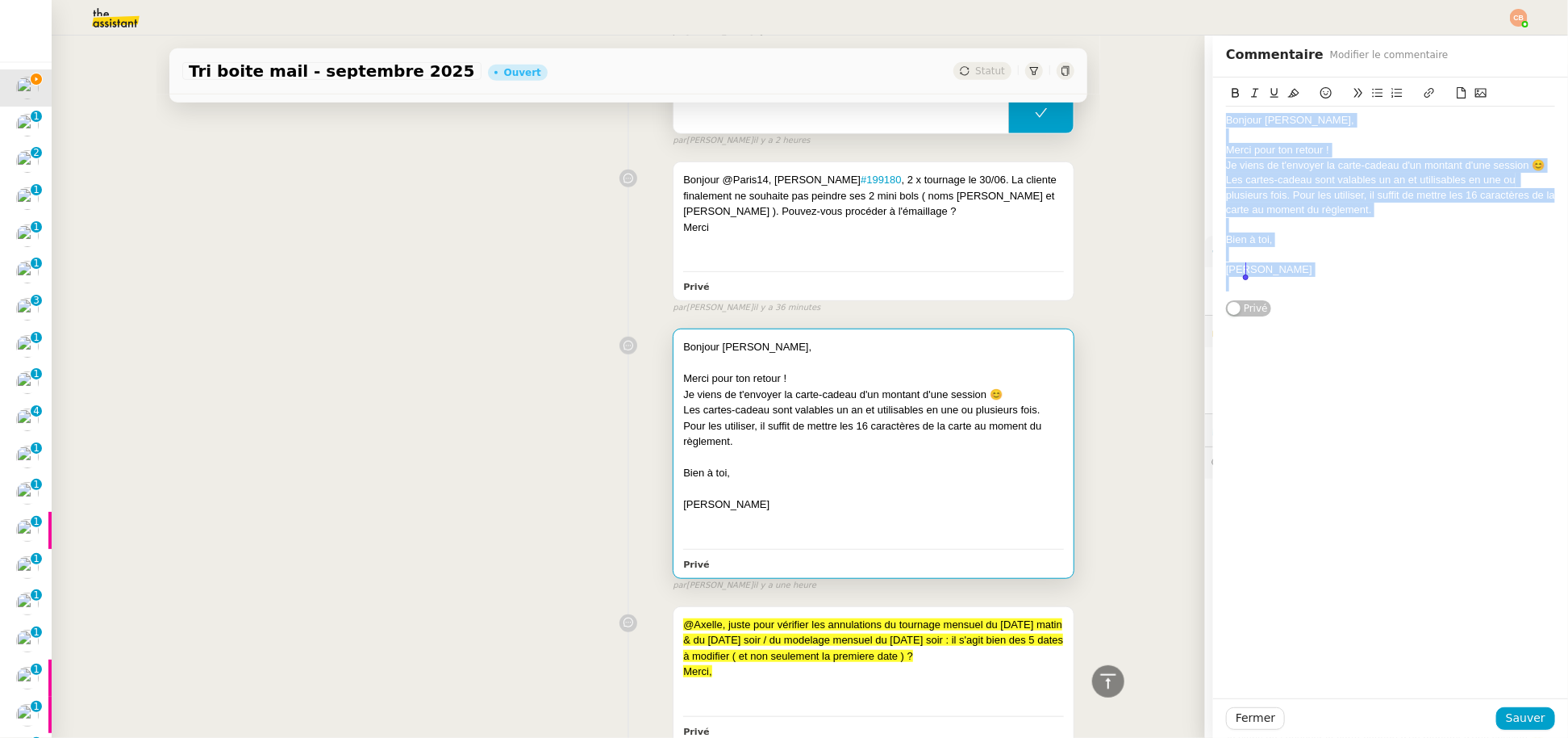
drag, startPoint x: 1213, startPoint y: 119, endPoint x: 1303, endPoint y: 309, distance: 210.2
click at [1303, 309] on div "Bonjour [PERSON_NAME], Merci pour ton retour ! Je viens de t'envoyer la carte-c…" at bounding box center [1390, 197] width 329 height 240
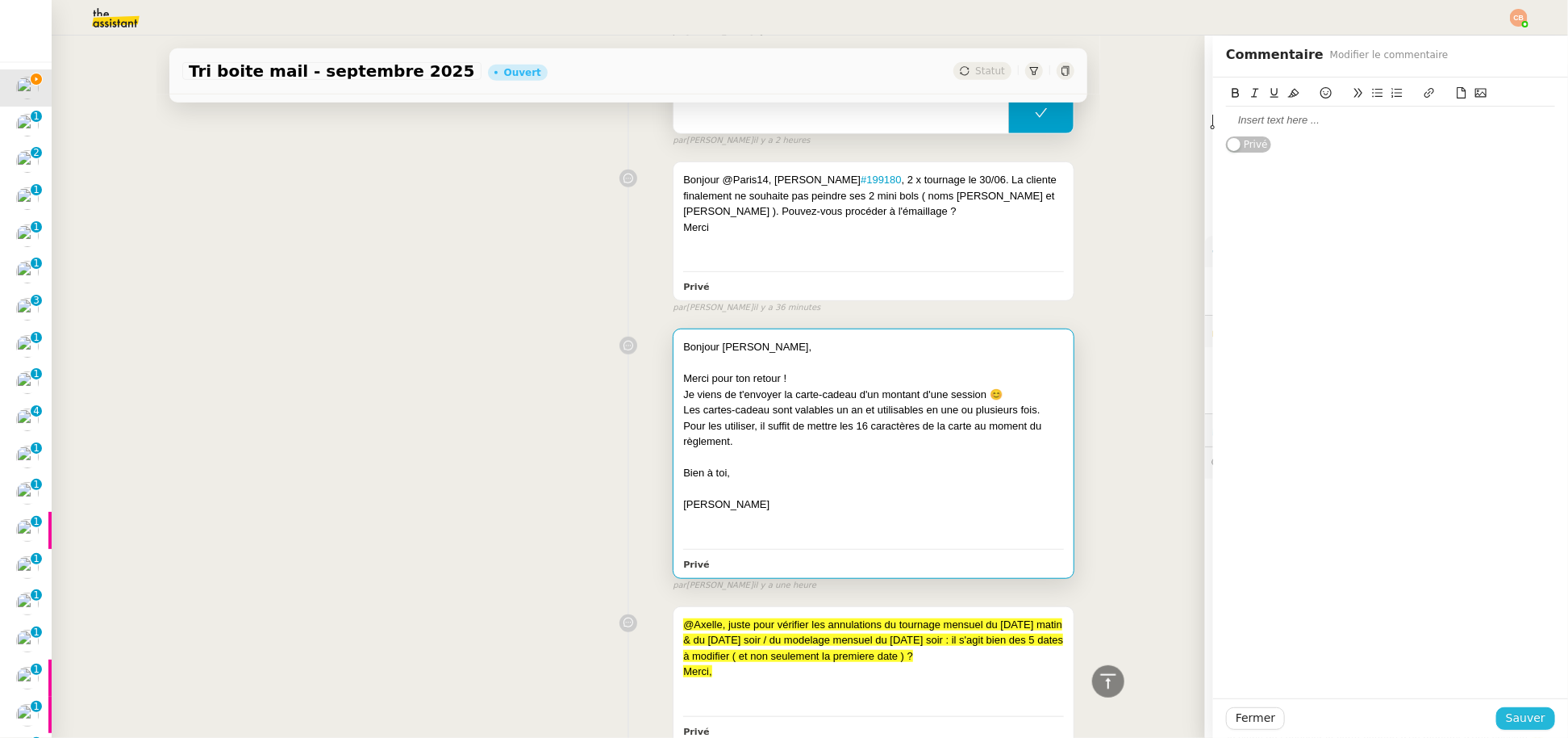
click at [1514, 719] on span "Sauver" at bounding box center [1525, 717] width 39 height 19
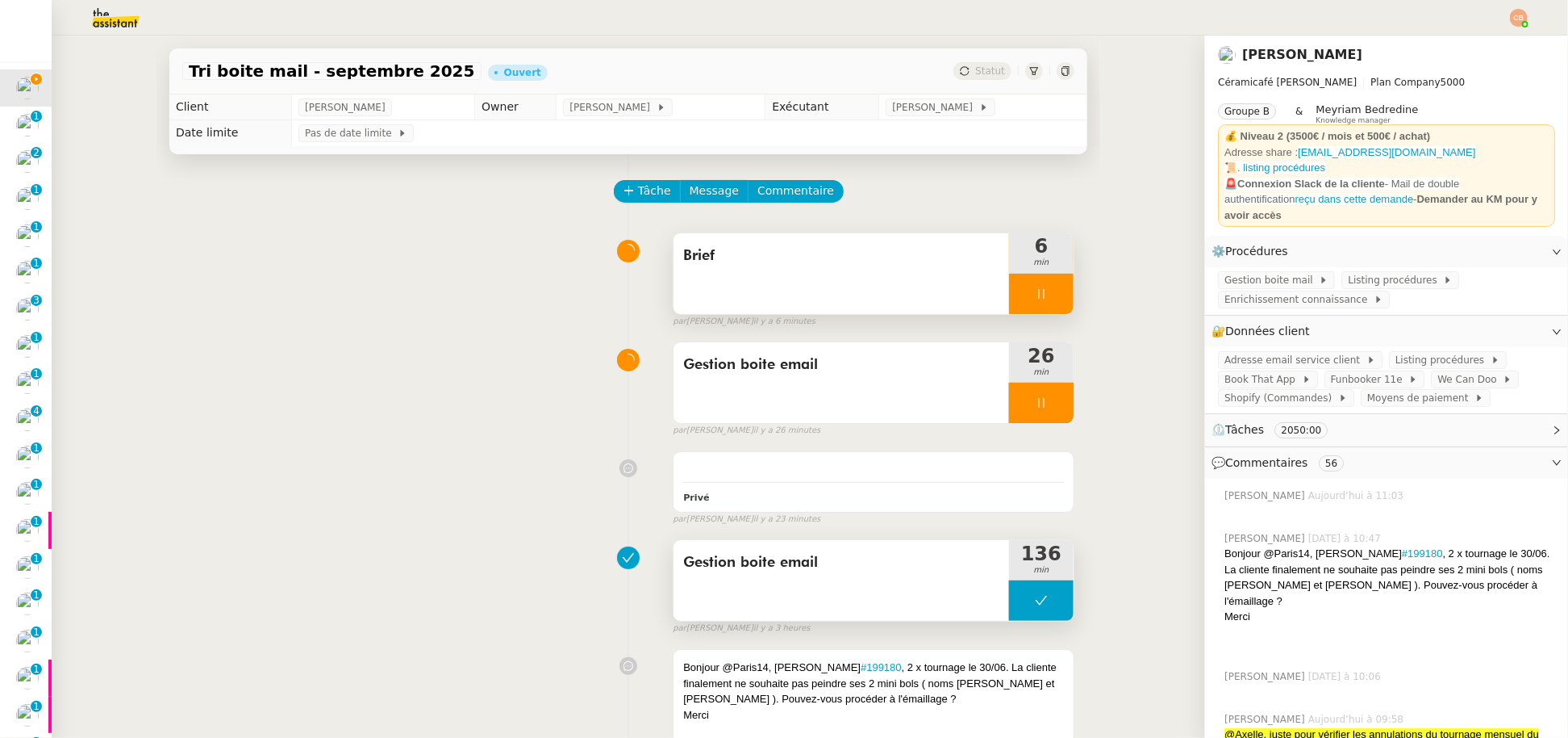
click at [1032, 292] on div at bounding box center [1041, 293] width 65 height 40
click at [1051, 289] on icon at bounding box center [1056, 294] width 13 height 13
click at [67, 145] on div "Tri boite mail - [DATE] Ouvert Statut Client [PERSON_NAME] Owner [PERSON_NAME] …" at bounding box center [628, 386] width 1153 height 702
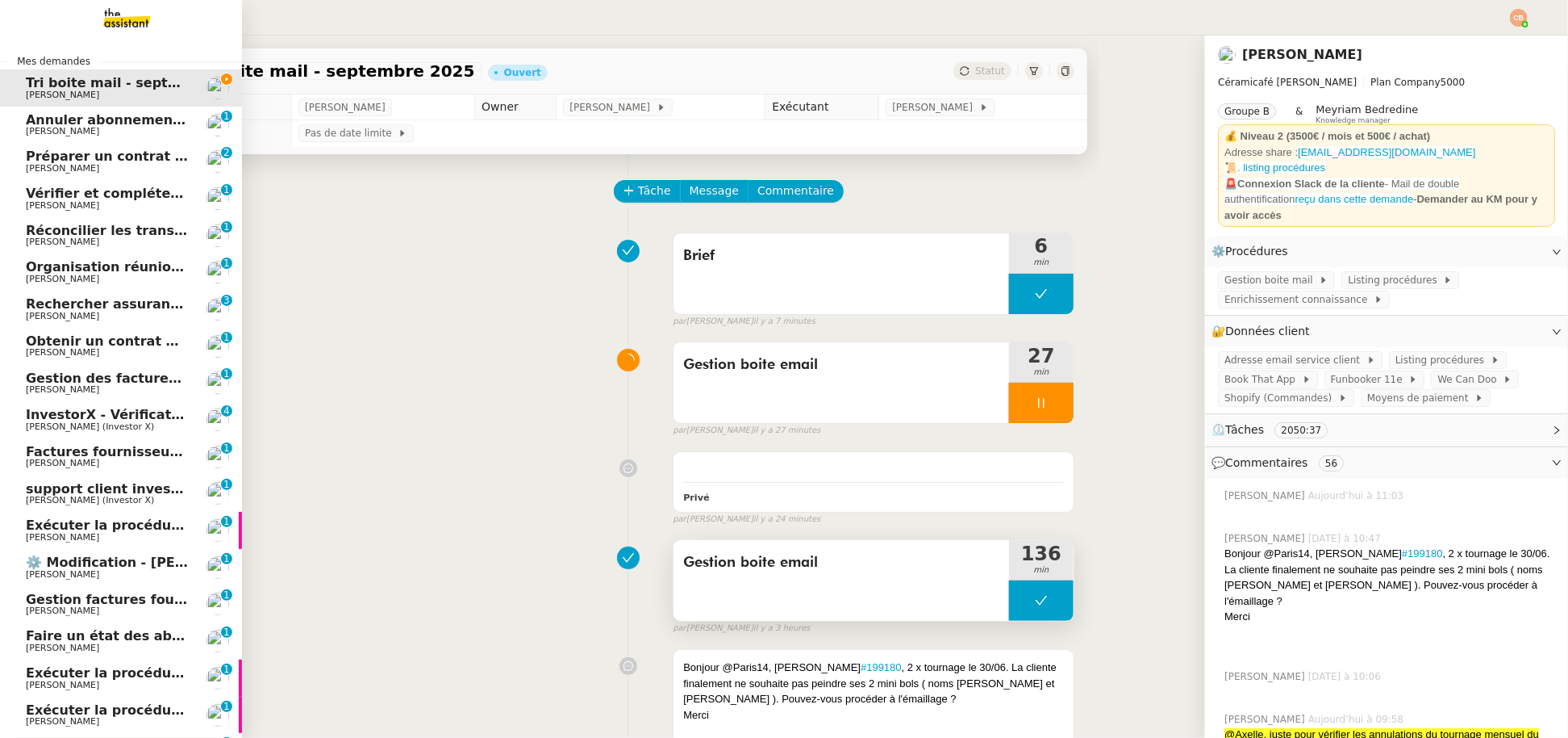
click at [30, 121] on span "Annuler abonnement [PERSON_NAME]" at bounding box center [164, 120] width 278 height 16
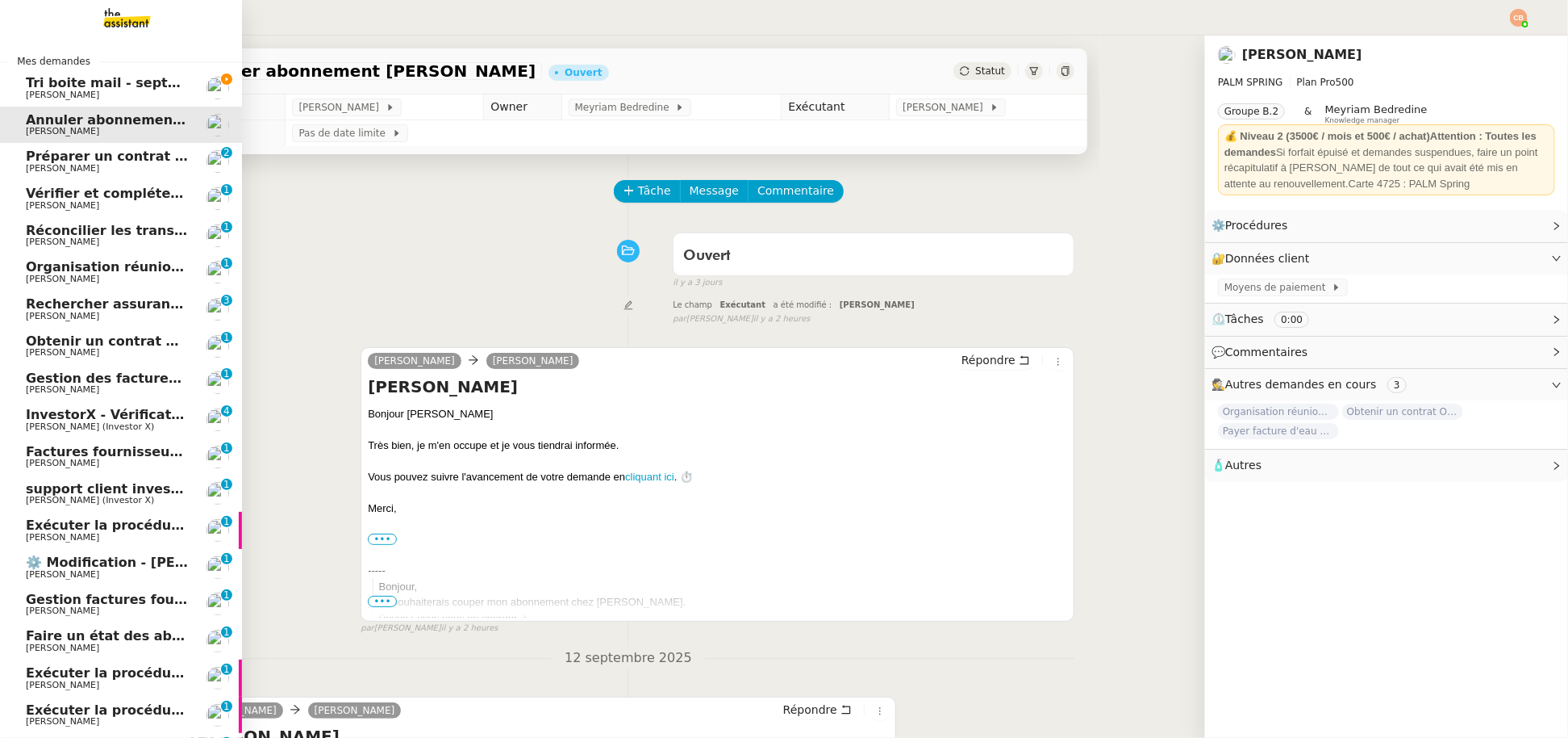
click at [58, 170] on span "[PERSON_NAME]" at bounding box center [62, 168] width 73 height 11
